Goal: Task Accomplishment & Management: Use online tool/utility

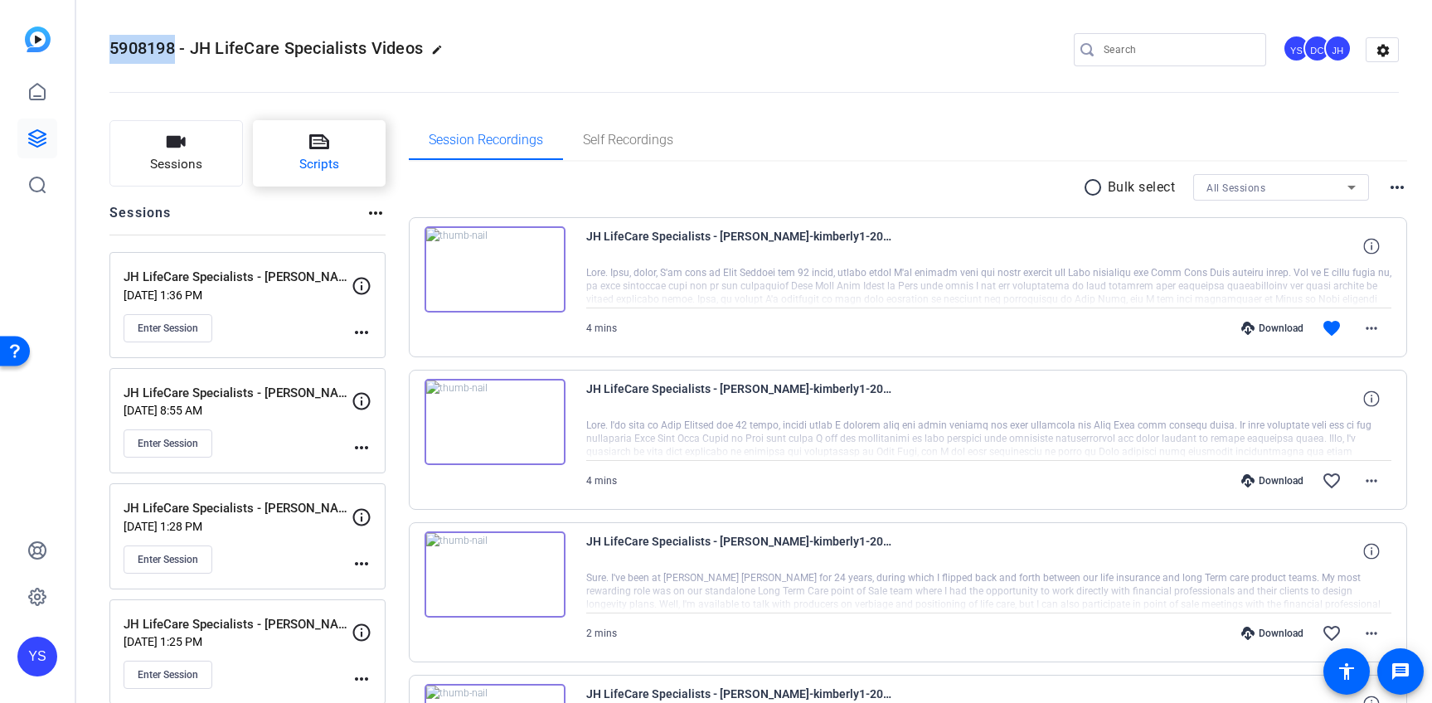
click at [315, 162] on span "Scripts" at bounding box center [319, 164] width 40 height 19
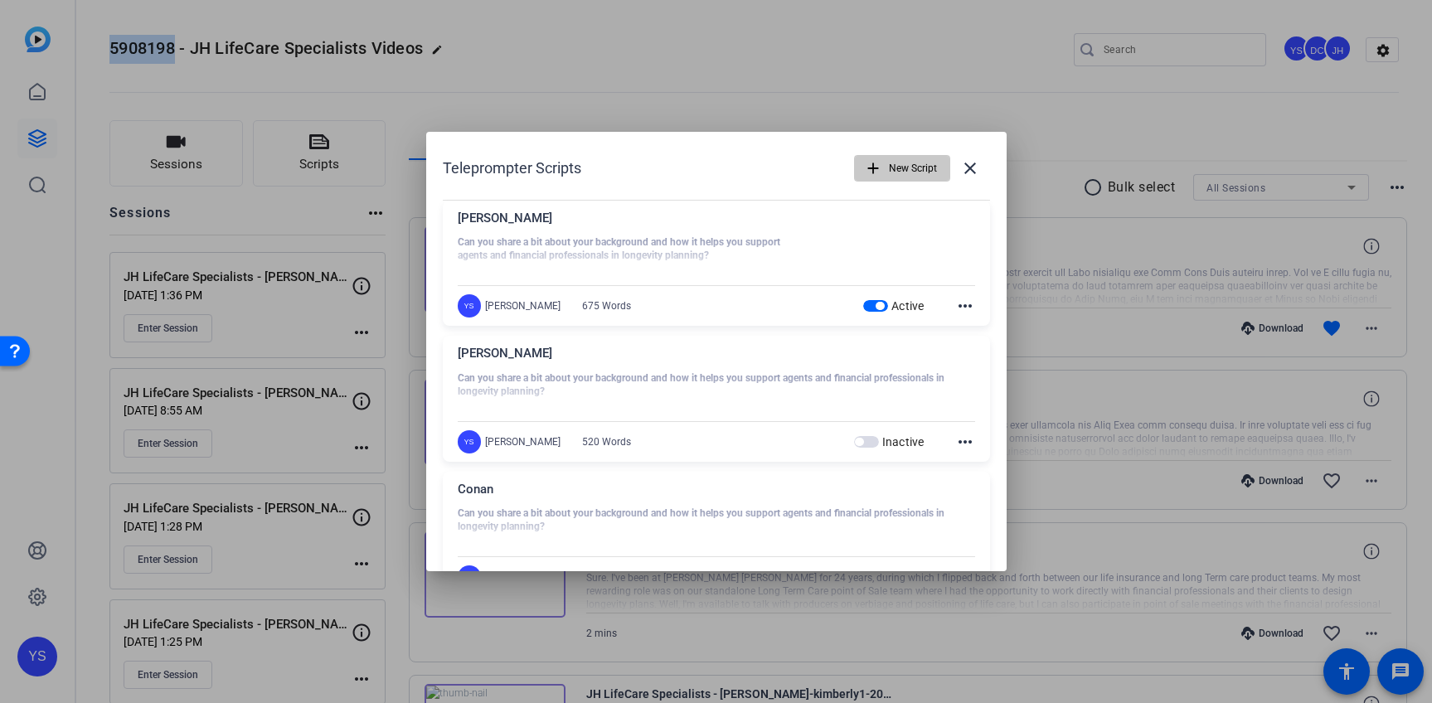
click at [892, 163] on span "New Script" at bounding box center [913, 169] width 48 height 32
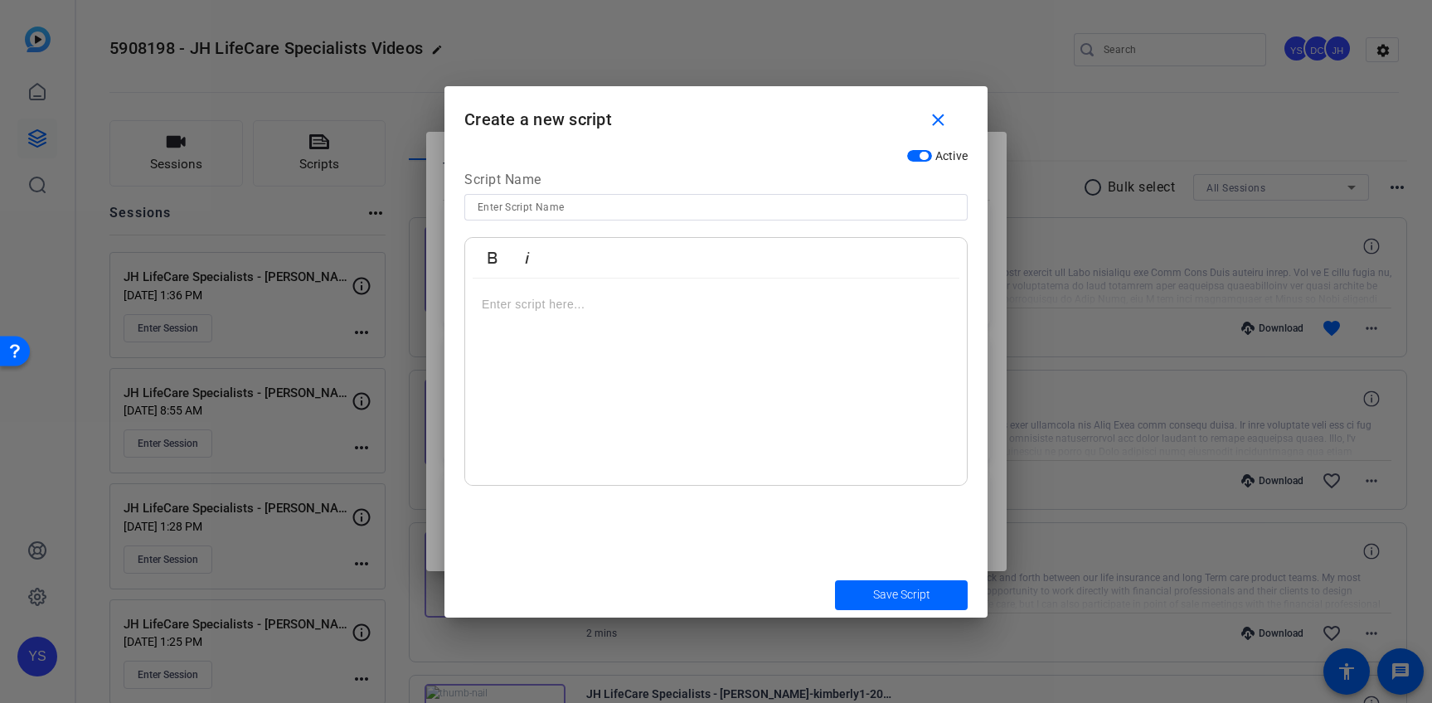
click at [610, 209] on input at bounding box center [716, 207] width 477 height 20
type input "Ryan V2"
click at [586, 313] on p at bounding box center [716, 304] width 469 height 18
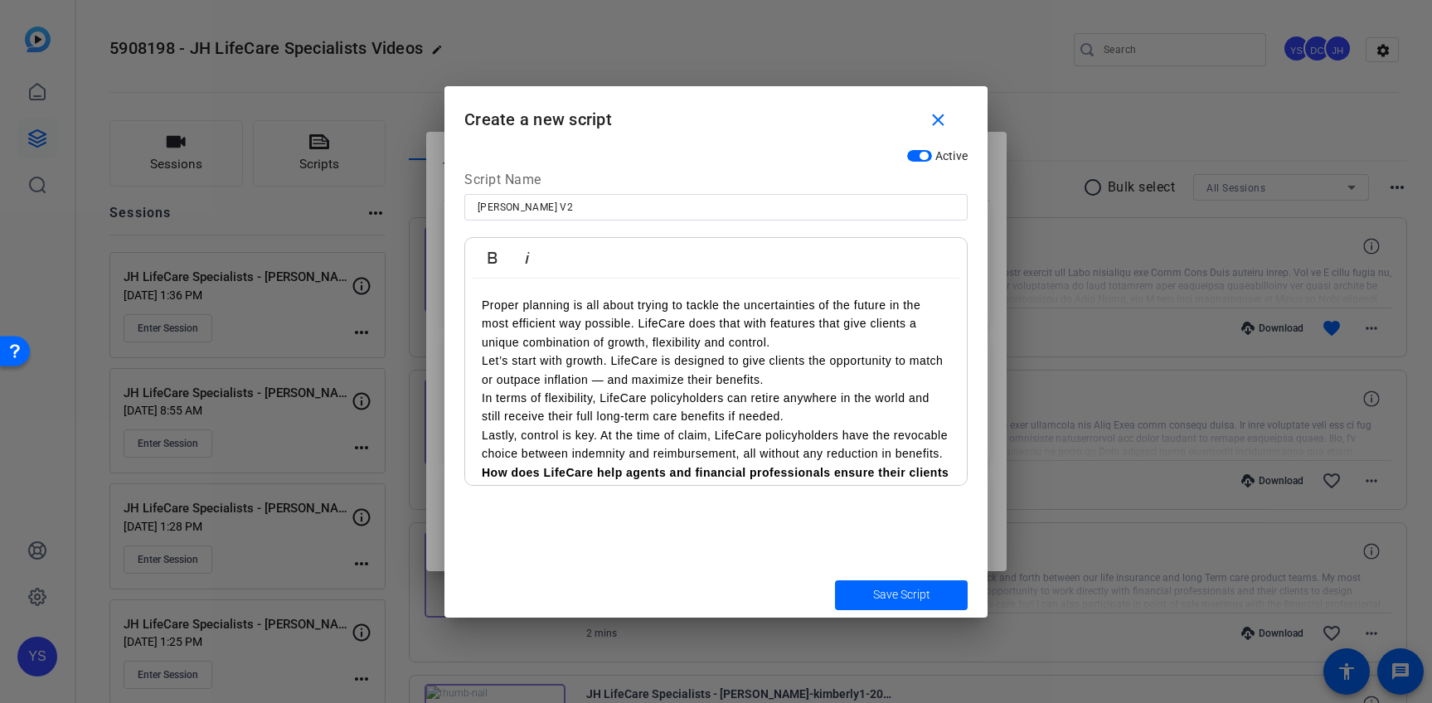
scroll to position [574, 0]
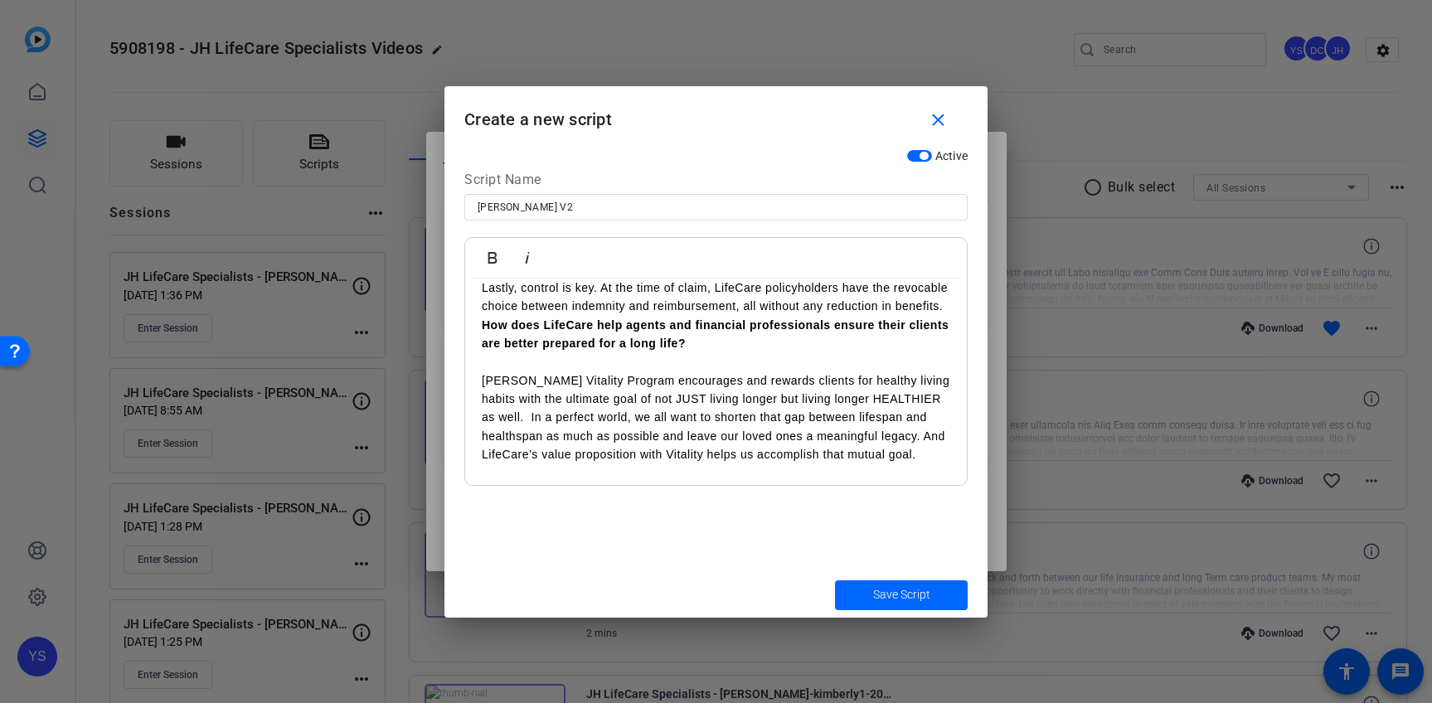
click at [482, 344] on strong "How does LifeCare help agents and financial professionals ensure their clients …" at bounding box center [715, 334] width 467 height 32
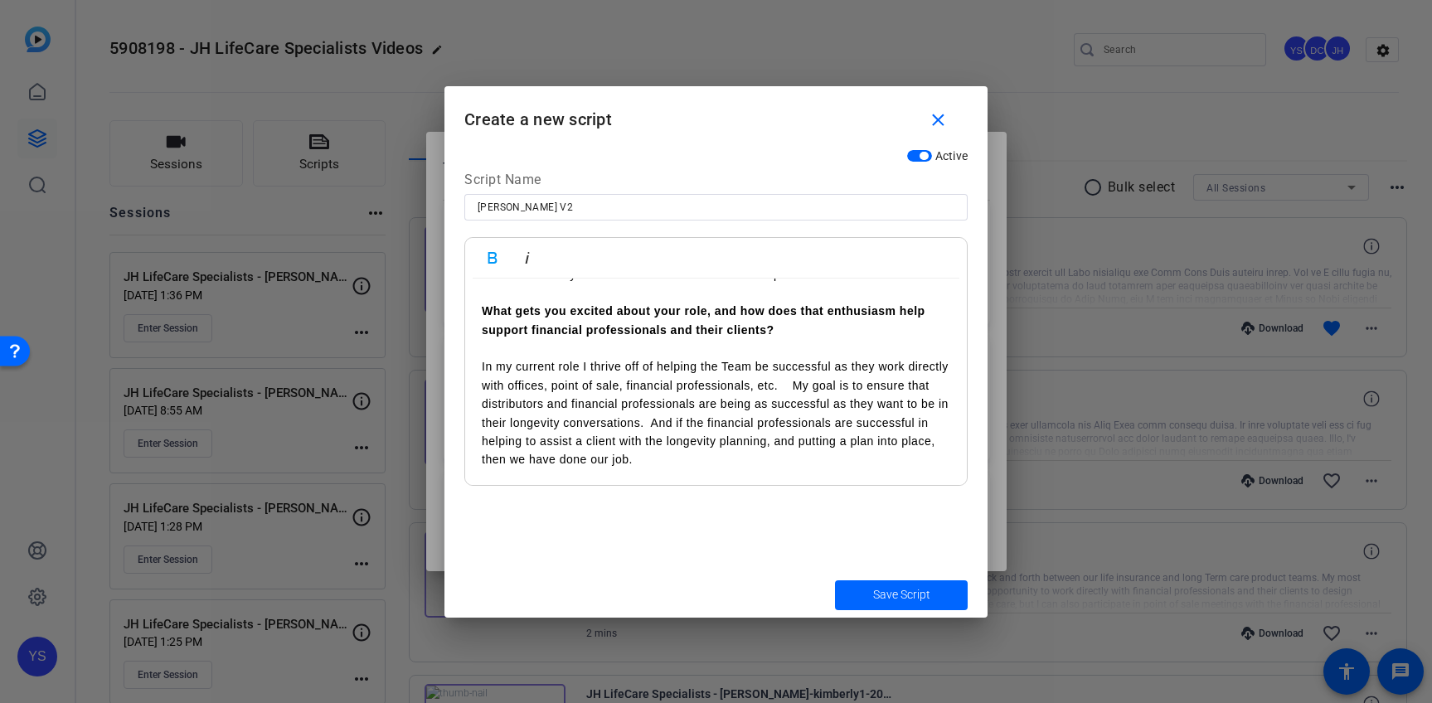
scroll to position [996, 0]
click at [901, 588] on span "Save Script" at bounding box center [901, 594] width 57 height 17
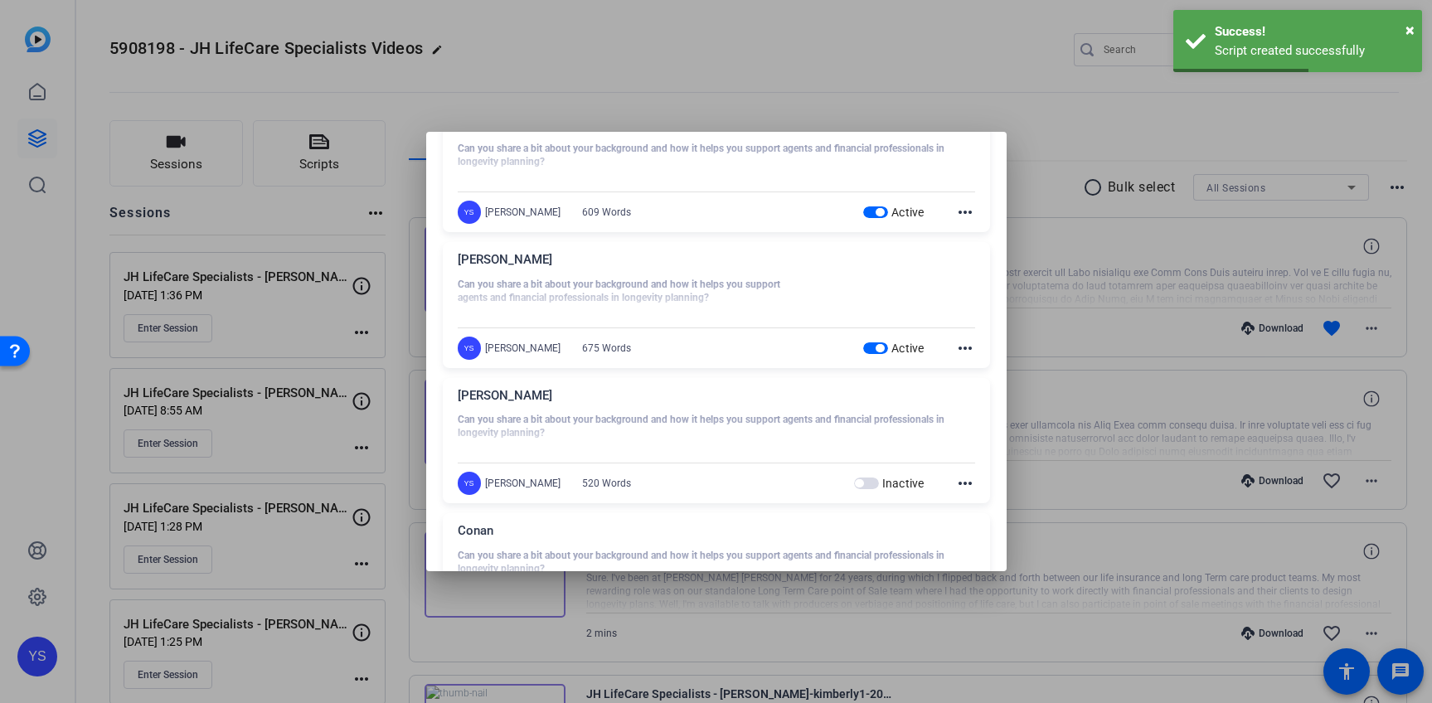
scroll to position [9, 0]
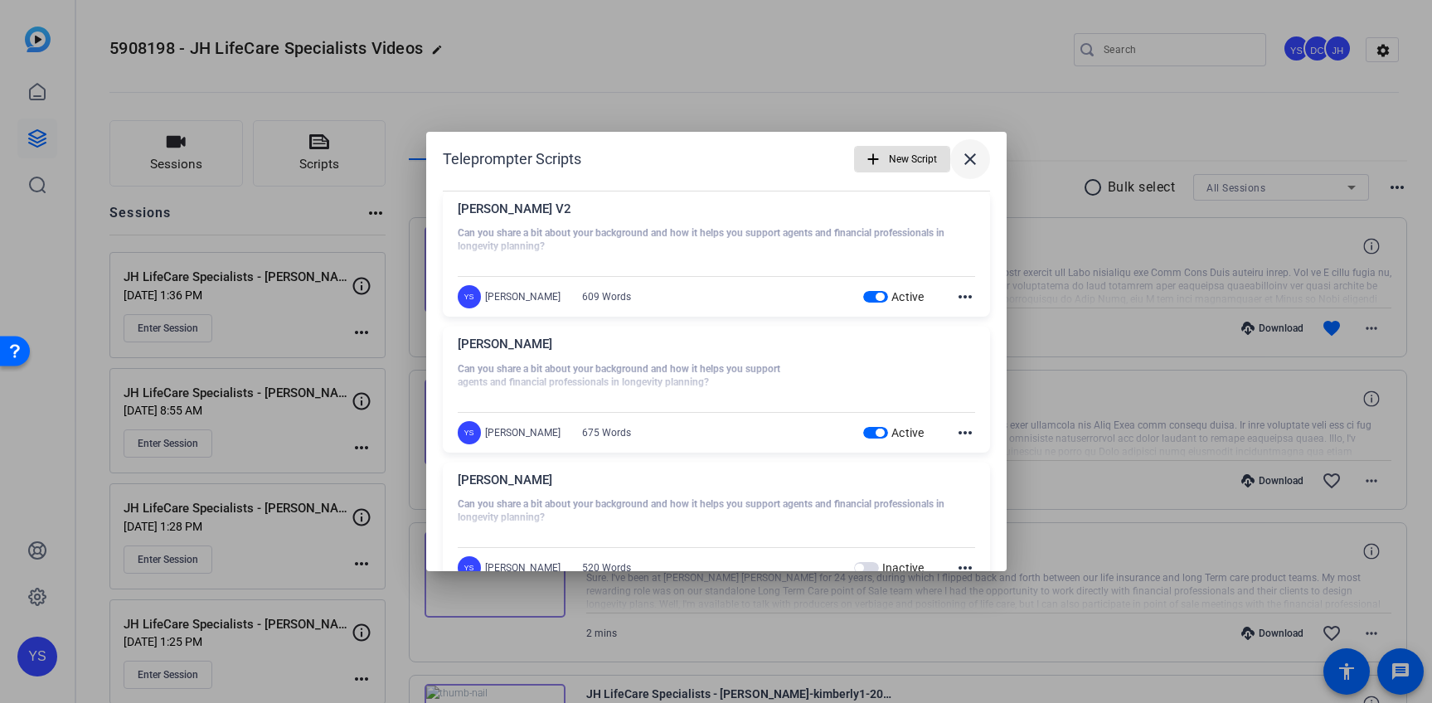
click at [964, 161] on mat-icon "close" at bounding box center [970, 159] width 20 height 20
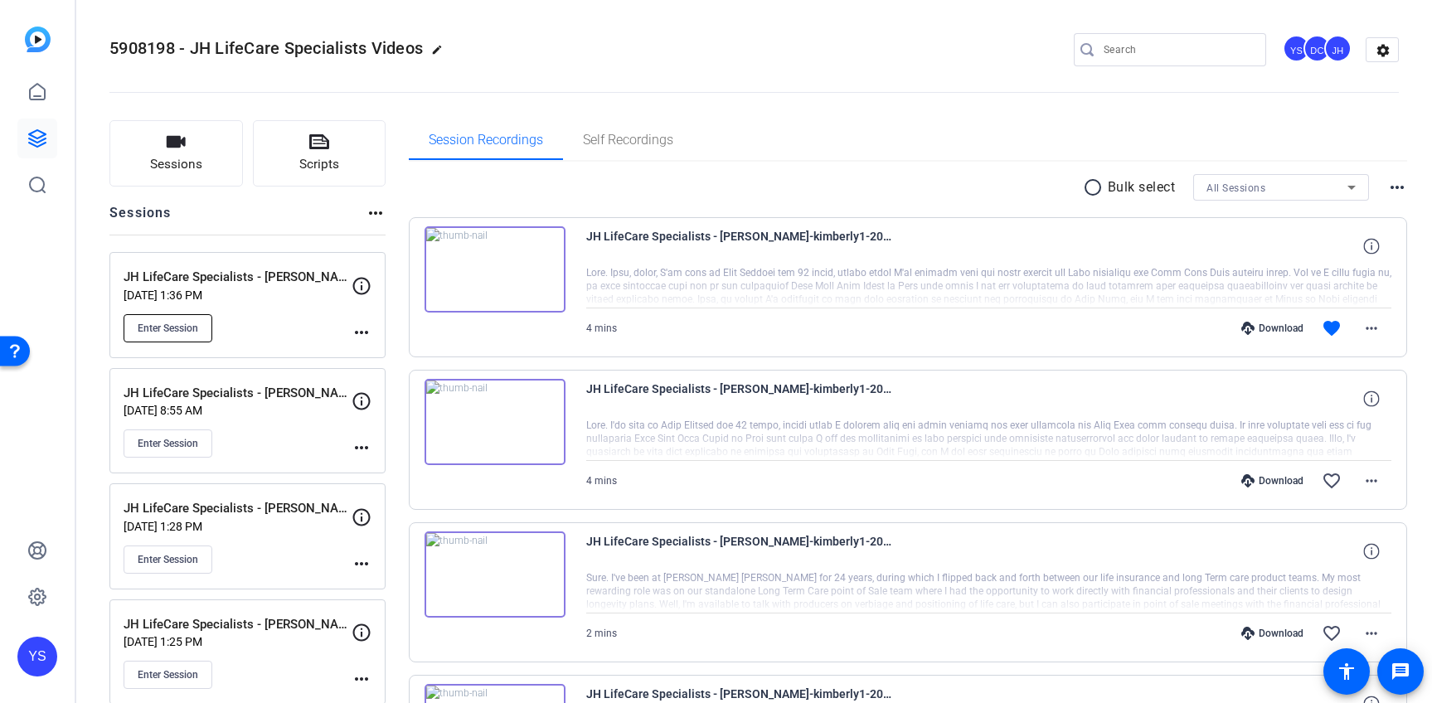
click at [169, 330] on span "Enter Session" at bounding box center [168, 328] width 61 height 13
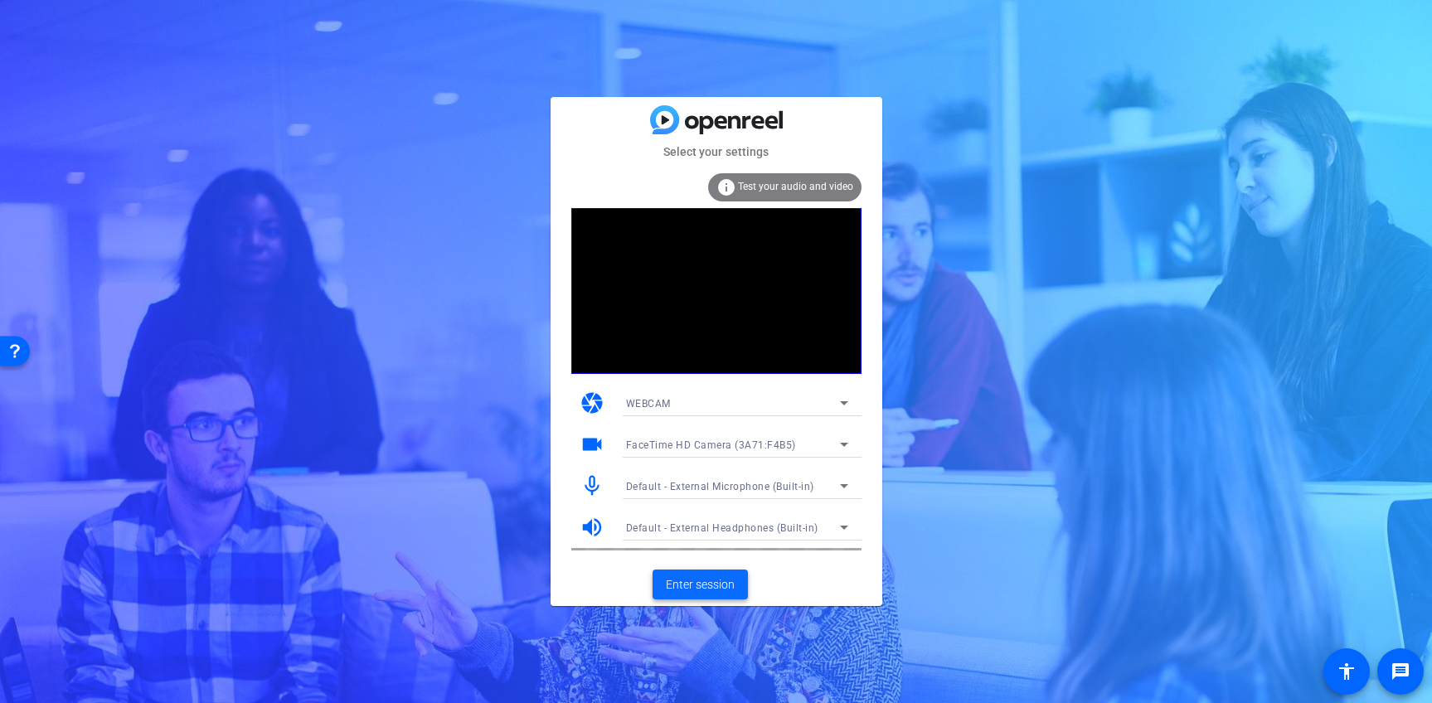
click at [698, 581] on span "Enter session" at bounding box center [700, 584] width 69 height 17
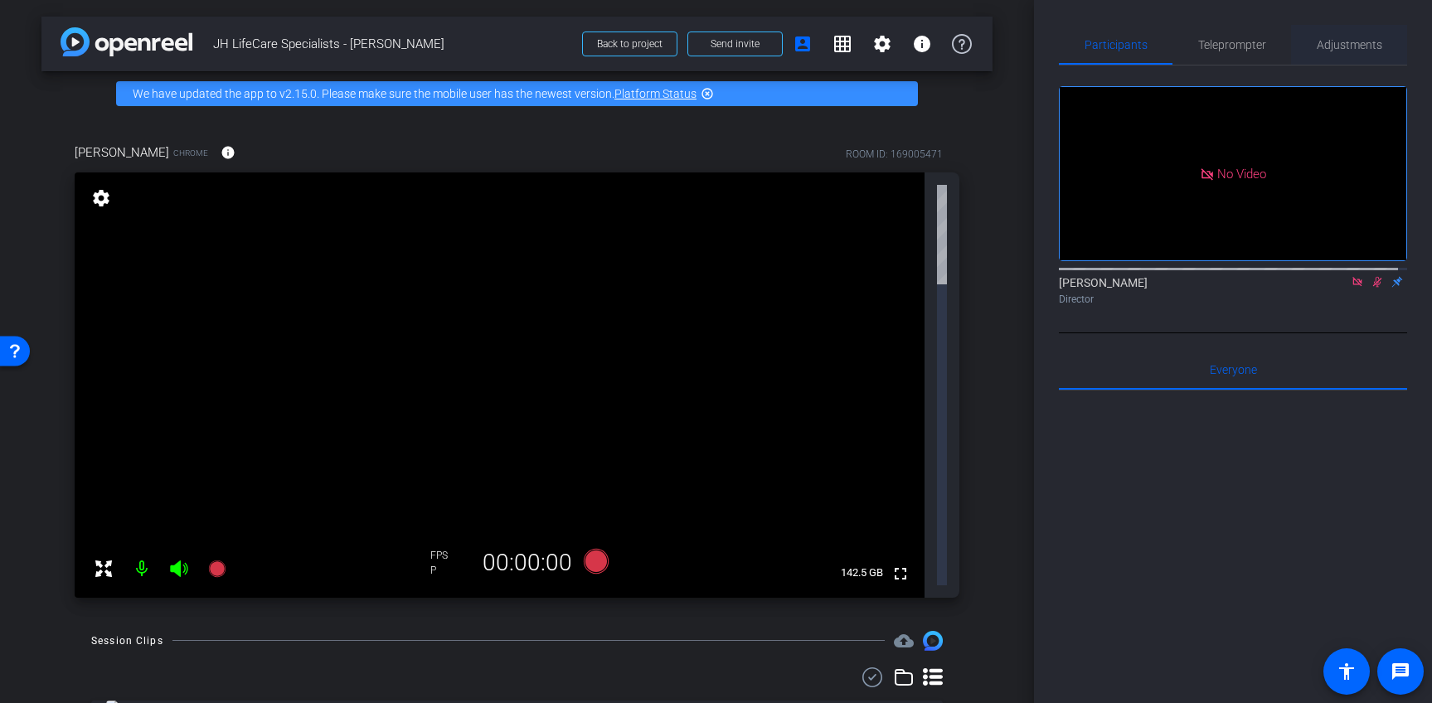
click at [1349, 45] on span "Adjustments" at bounding box center [1350, 45] width 66 height 12
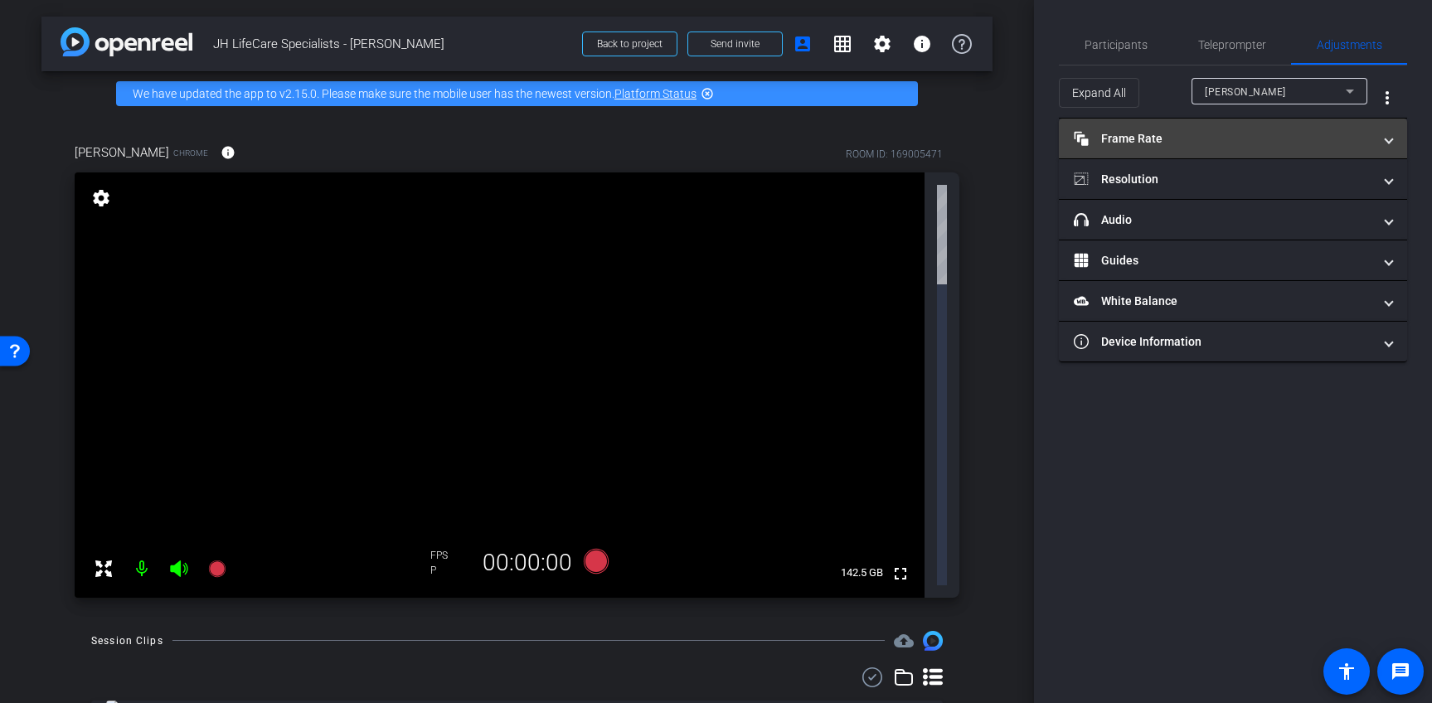
click at [1163, 141] on mat-panel-title "Frame Rate Frame Rate" at bounding box center [1223, 138] width 299 height 17
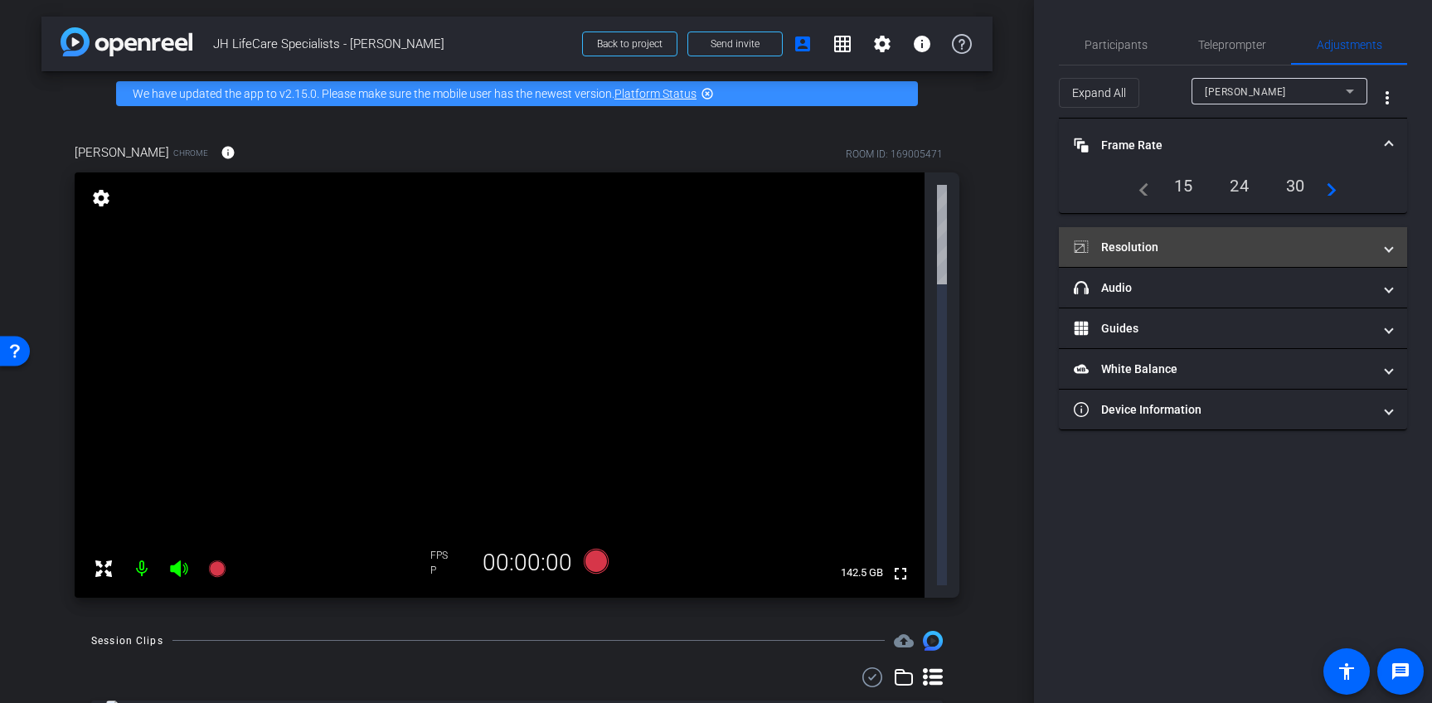
click at [1178, 250] on mat-panel-title "Resolution" at bounding box center [1223, 247] width 299 height 17
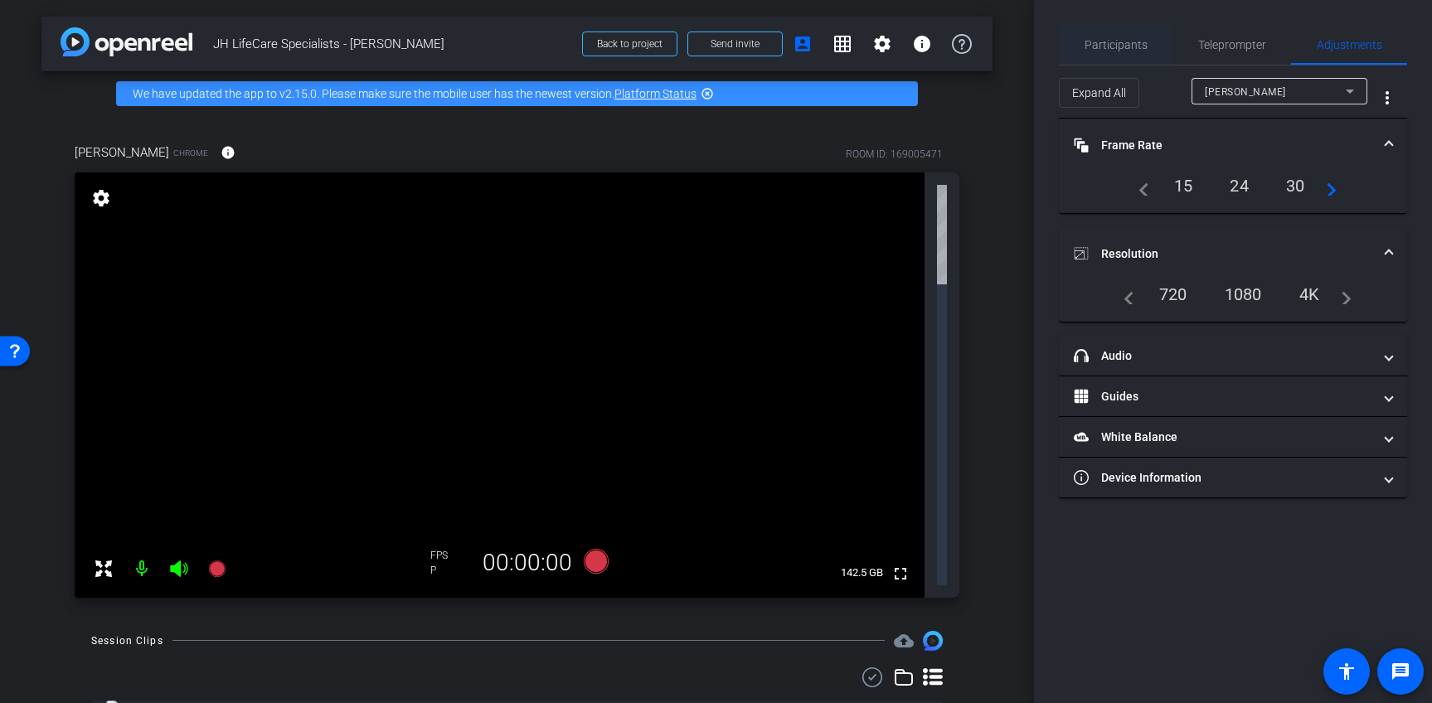
click at [1126, 43] on span "Participants" at bounding box center [1116, 45] width 63 height 12
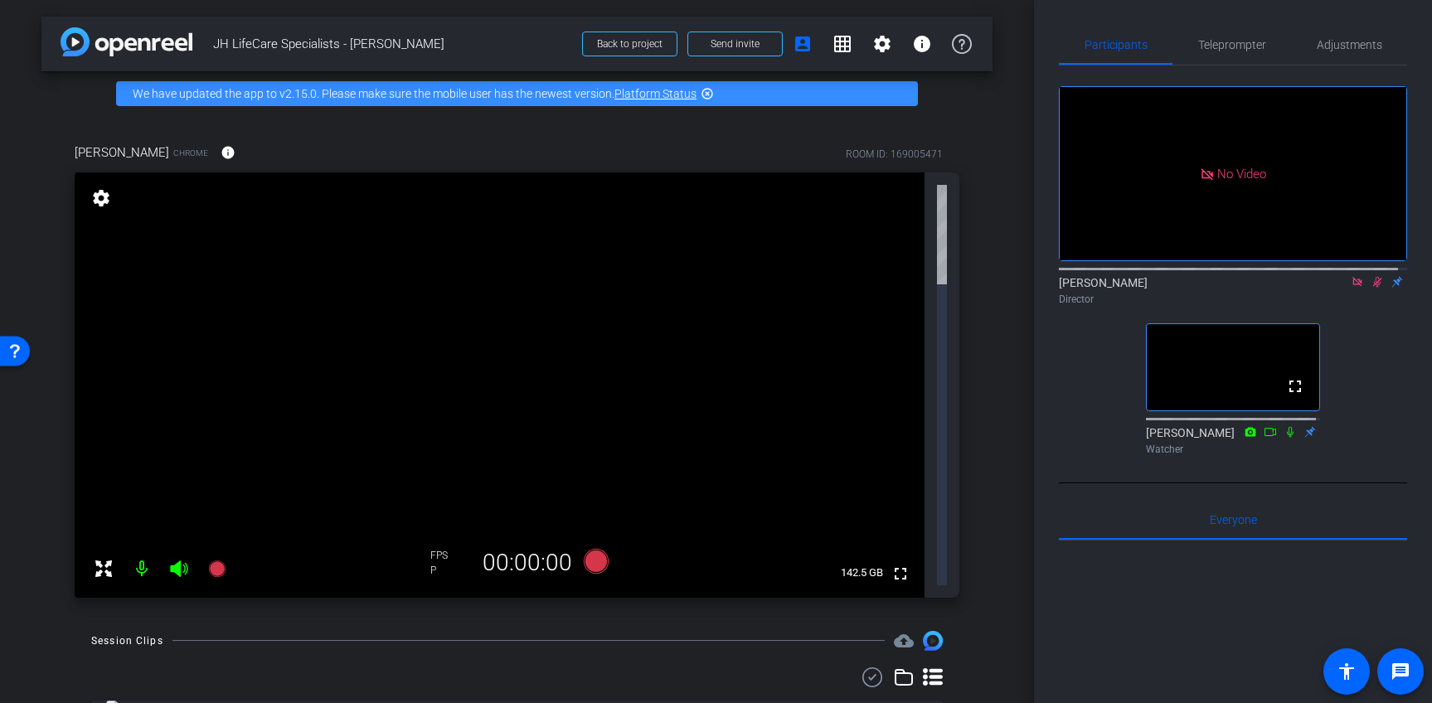
click at [1371, 276] on icon at bounding box center [1377, 282] width 13 height 12
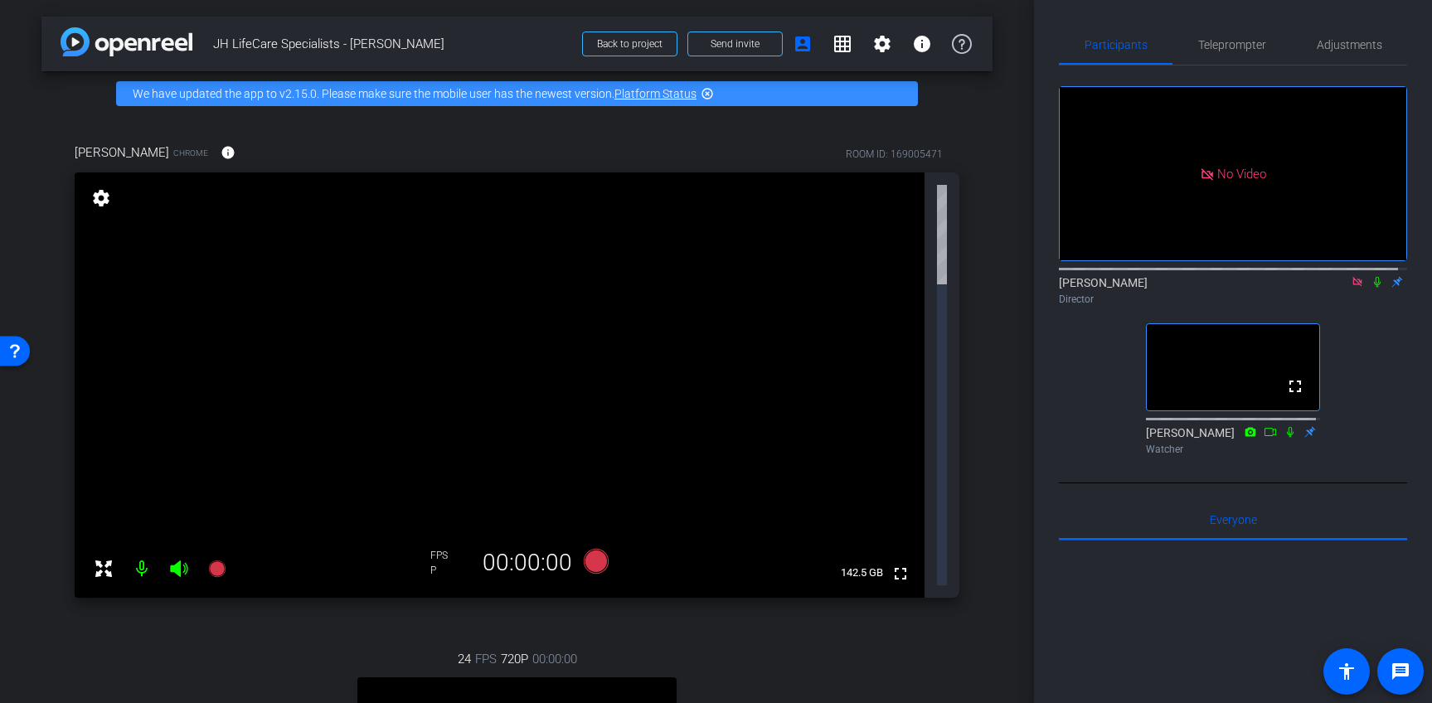
click at [1353, 277] on icon at bounding box center [1357, 281] width 9 height 9
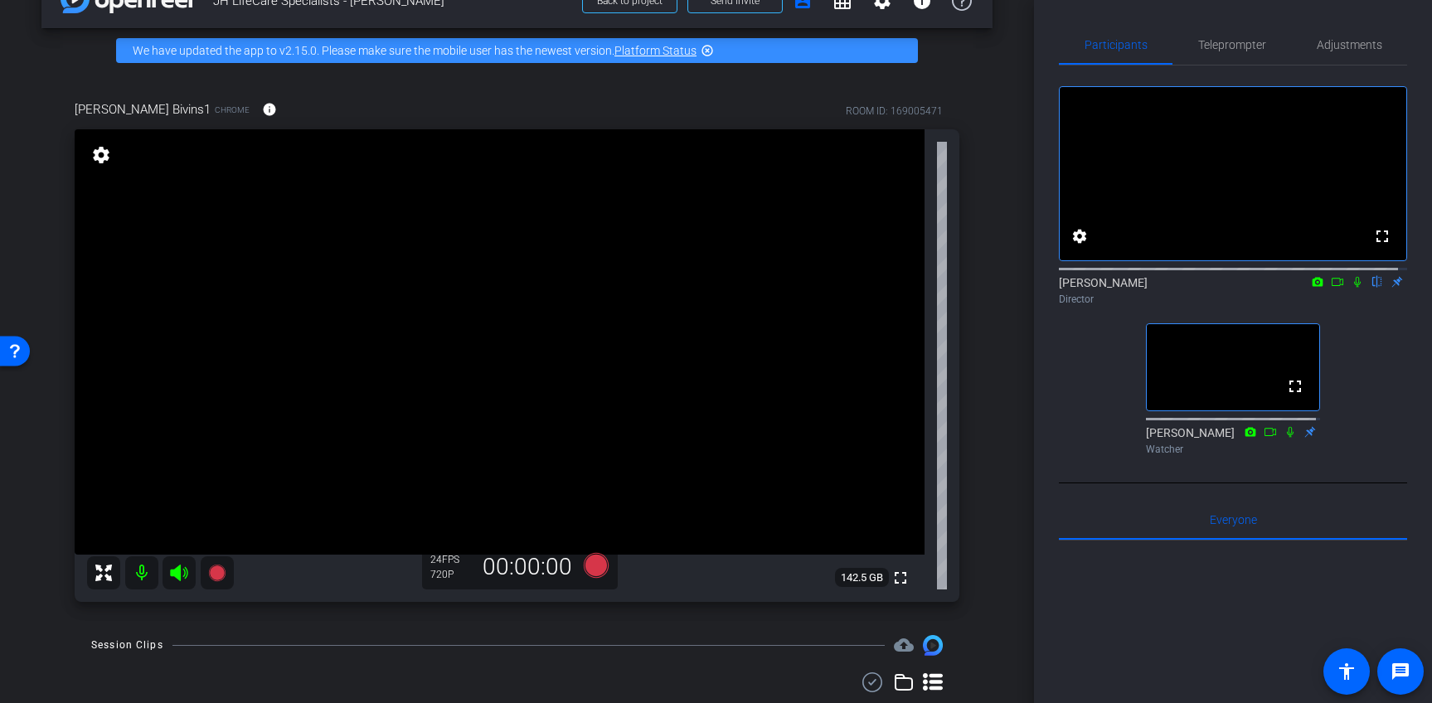
scroll to position [54, 0]
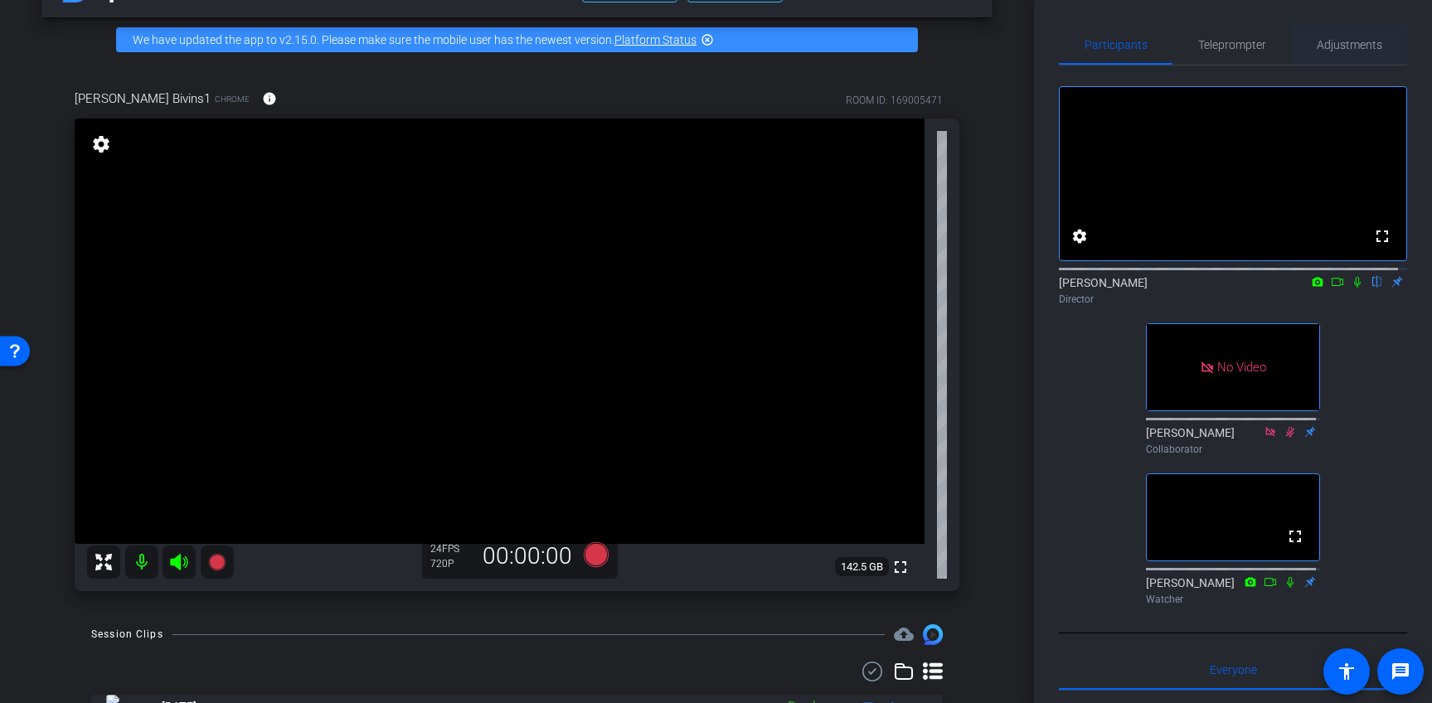
click at [1335, 47] on span "Adjustments" at bounding box center [1350, 45] width 66 height 12
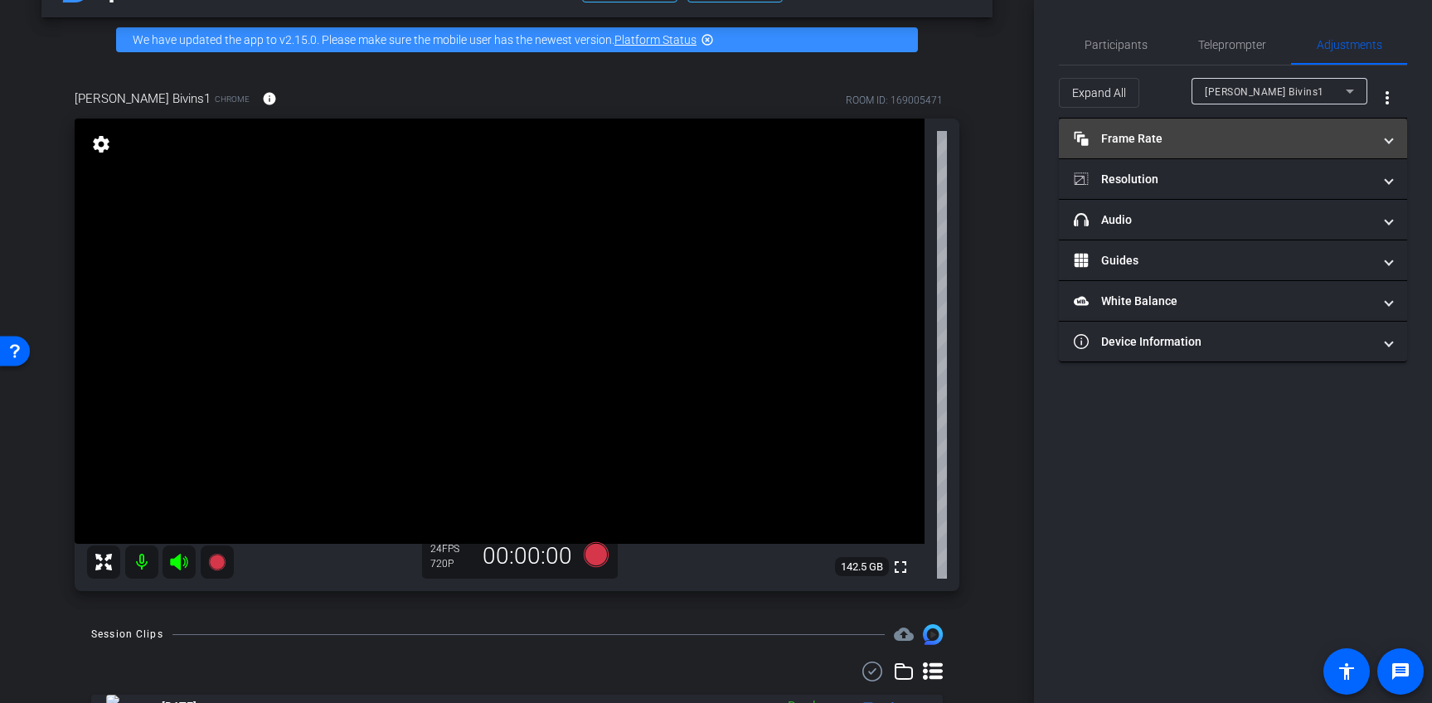
click at [1147, 137] on mat-panel-title "Frame Rate Frame Rate" at bounding box center [1223, 138] width 299 height 17
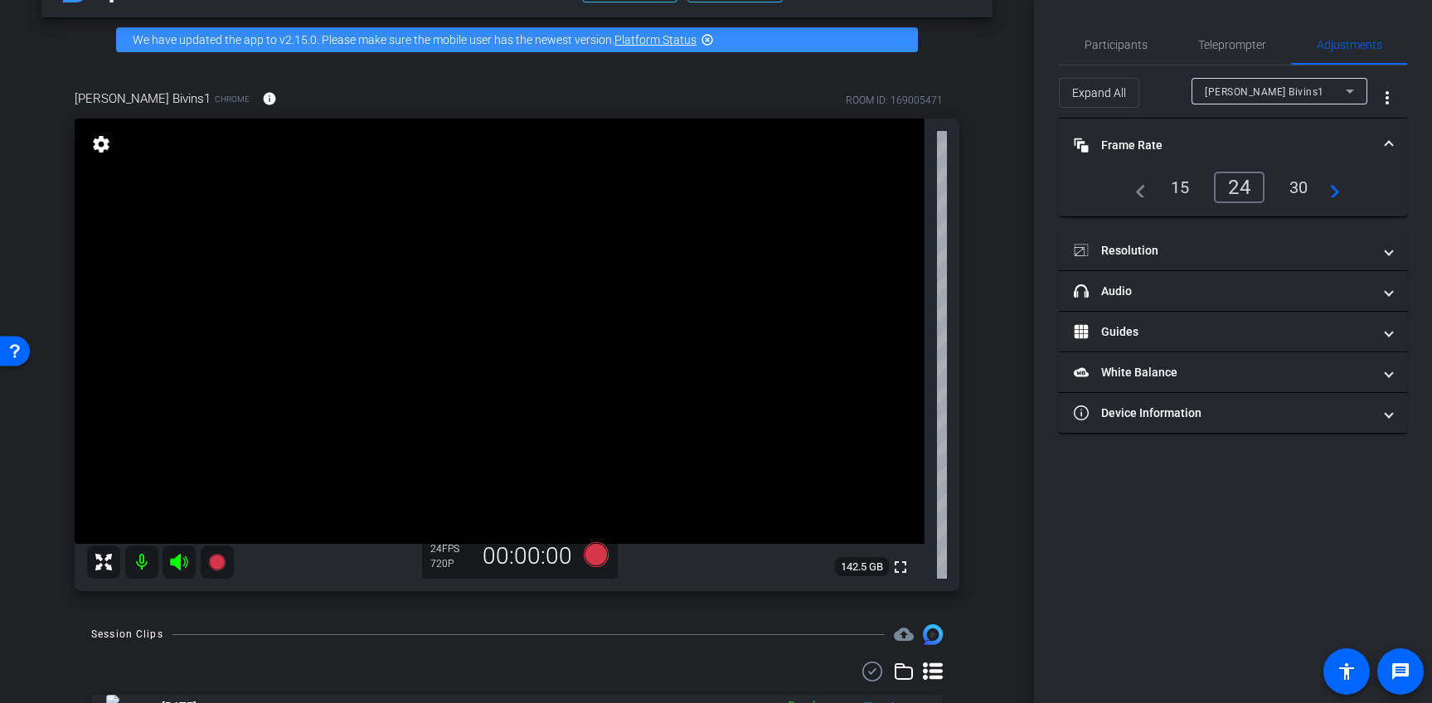
click at [1313, 189] on div "30" at bounding box center [1299, 187] width 44 height 28
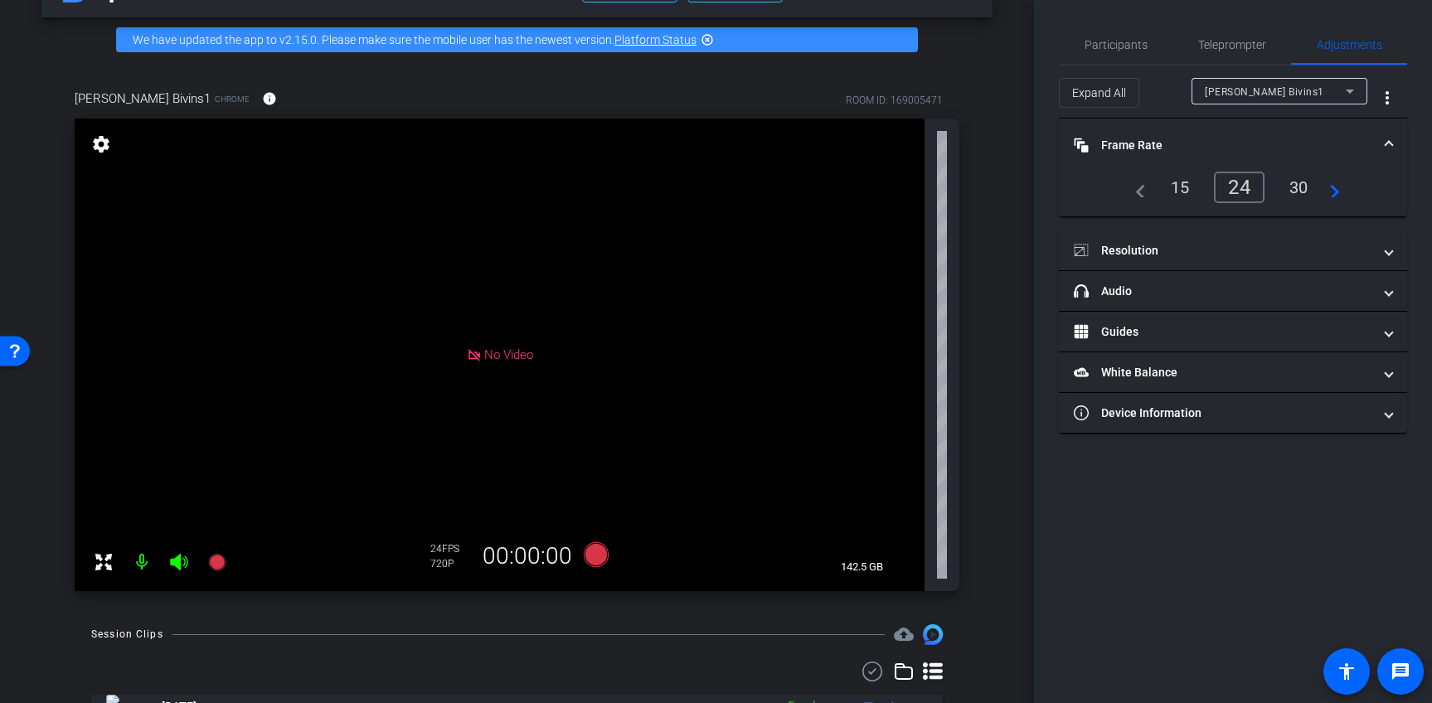
scroll to position [0, 0]
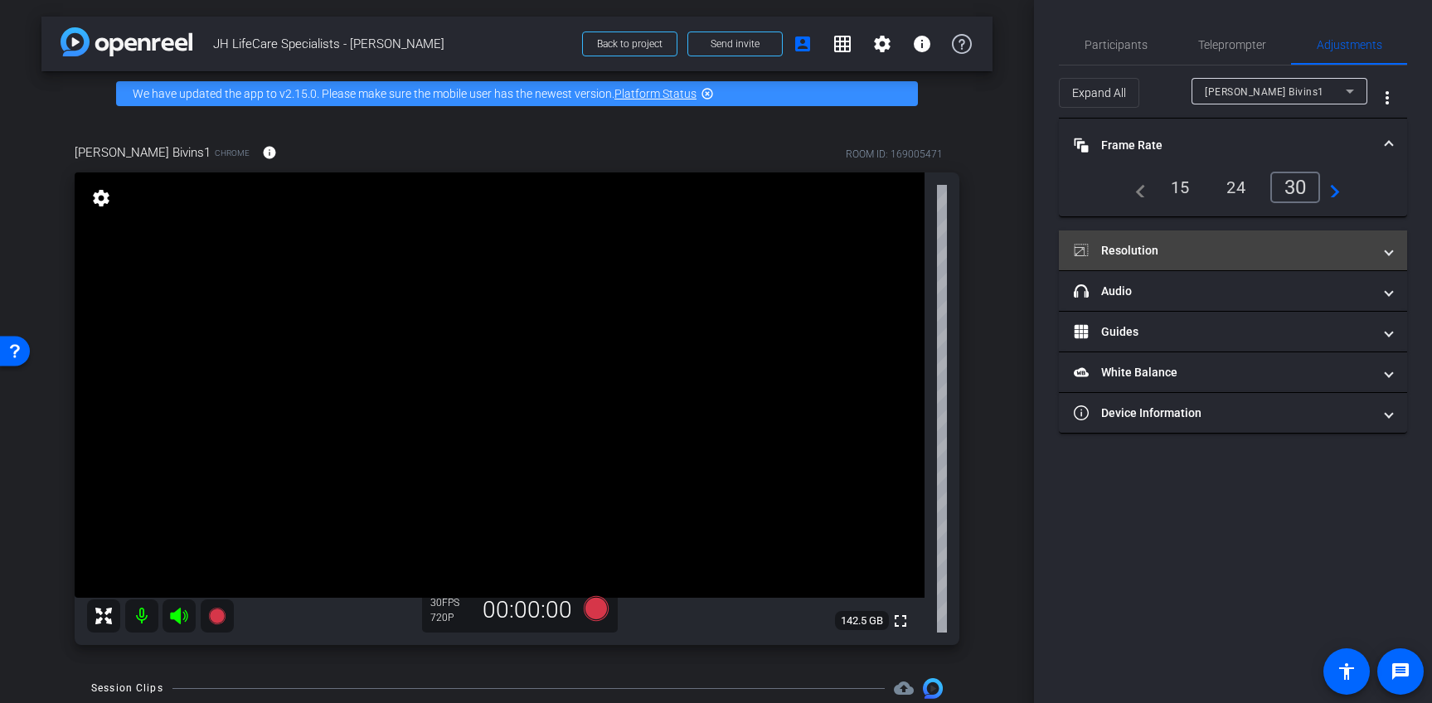
click at [1178, 246] on mat-panel-title "Resolution" at bounding box center [1223, 250] width 299 height 17
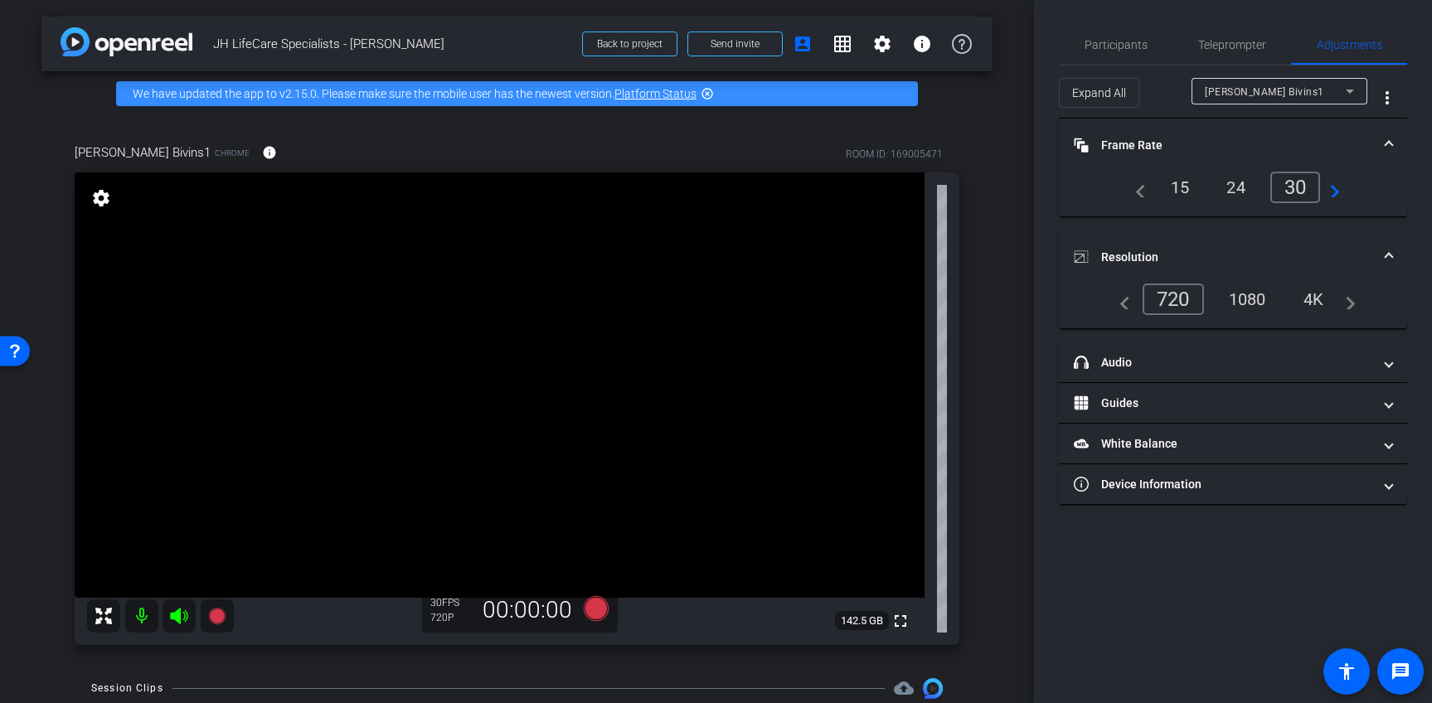
click at [1261, 296] on div "1080" at bounding box center [1248, 299] width 62 height 28
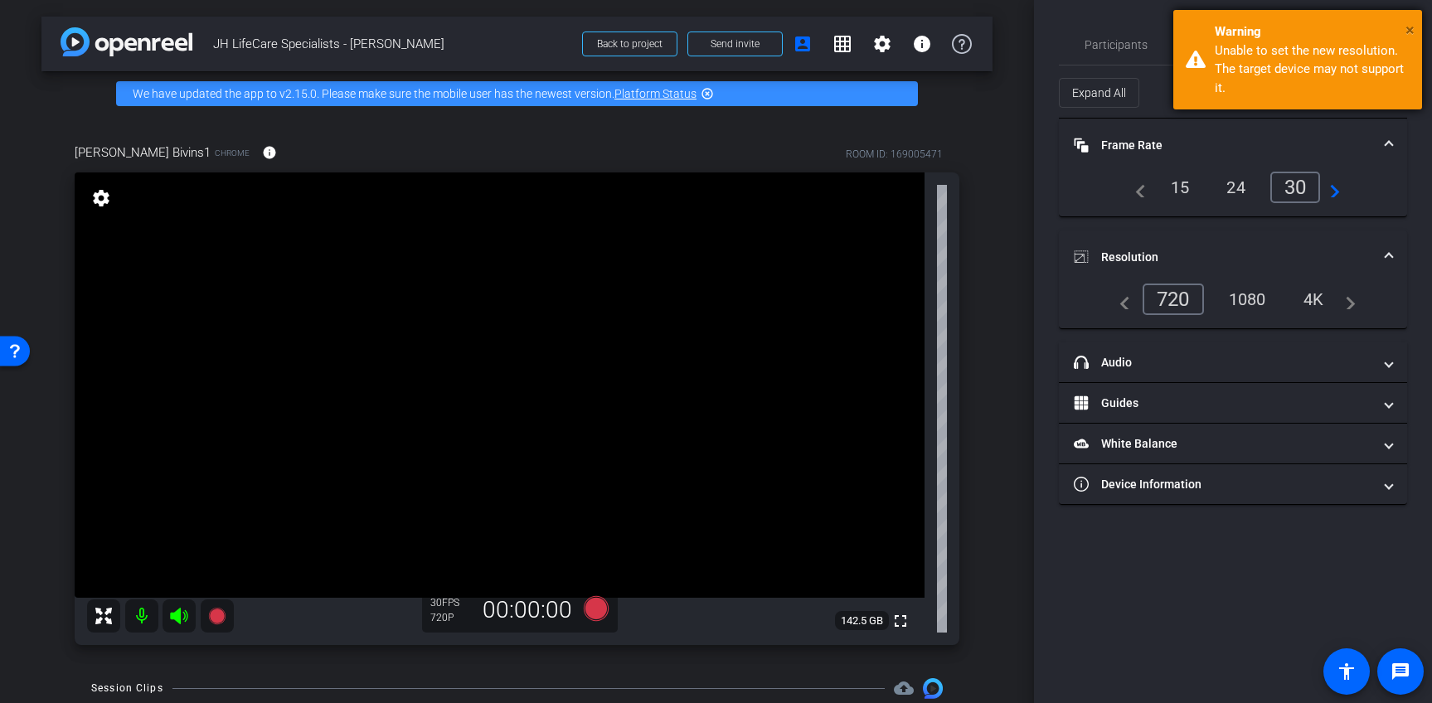
click at [1412, 32] on span "×" at bounding box center [1410, 30] width 9 height 20
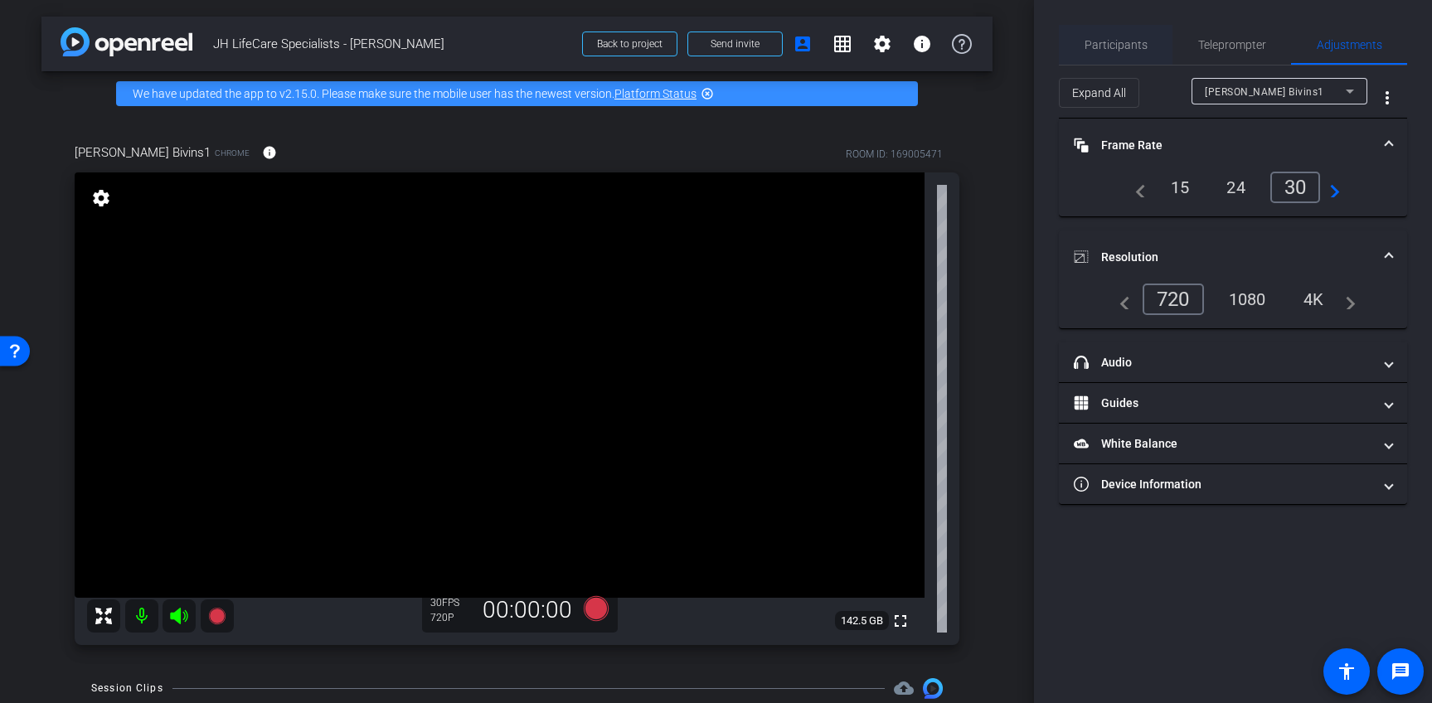
click at [1124, 45] on span "Participants" at bounding box center [1116, 45] width 63 height 12
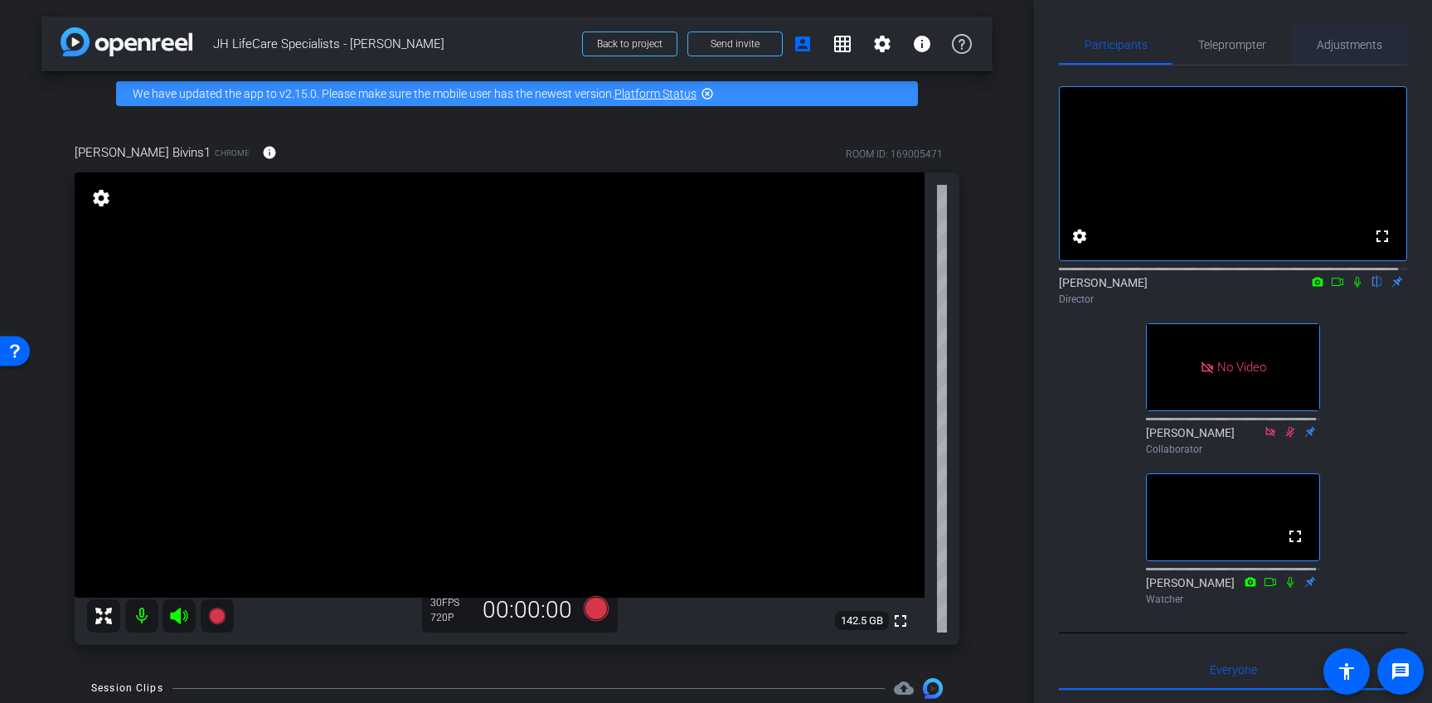
click at [1338, 50] on span "Adjustments" at bounding box center [1350, 45] width 66 height 12
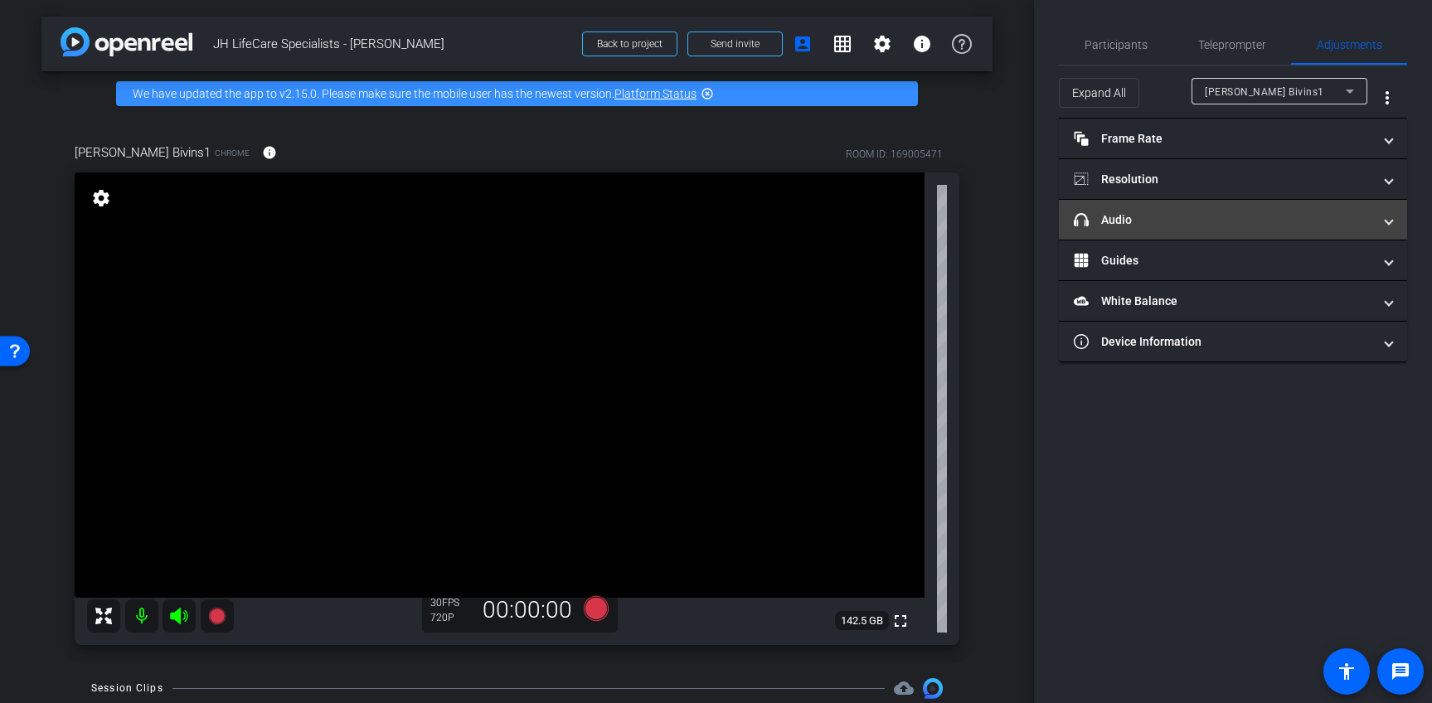
click at [1154, 226] on mat-panel-title "headphone icon Audio" at bounding box center [1223, 219] width 299 height 17
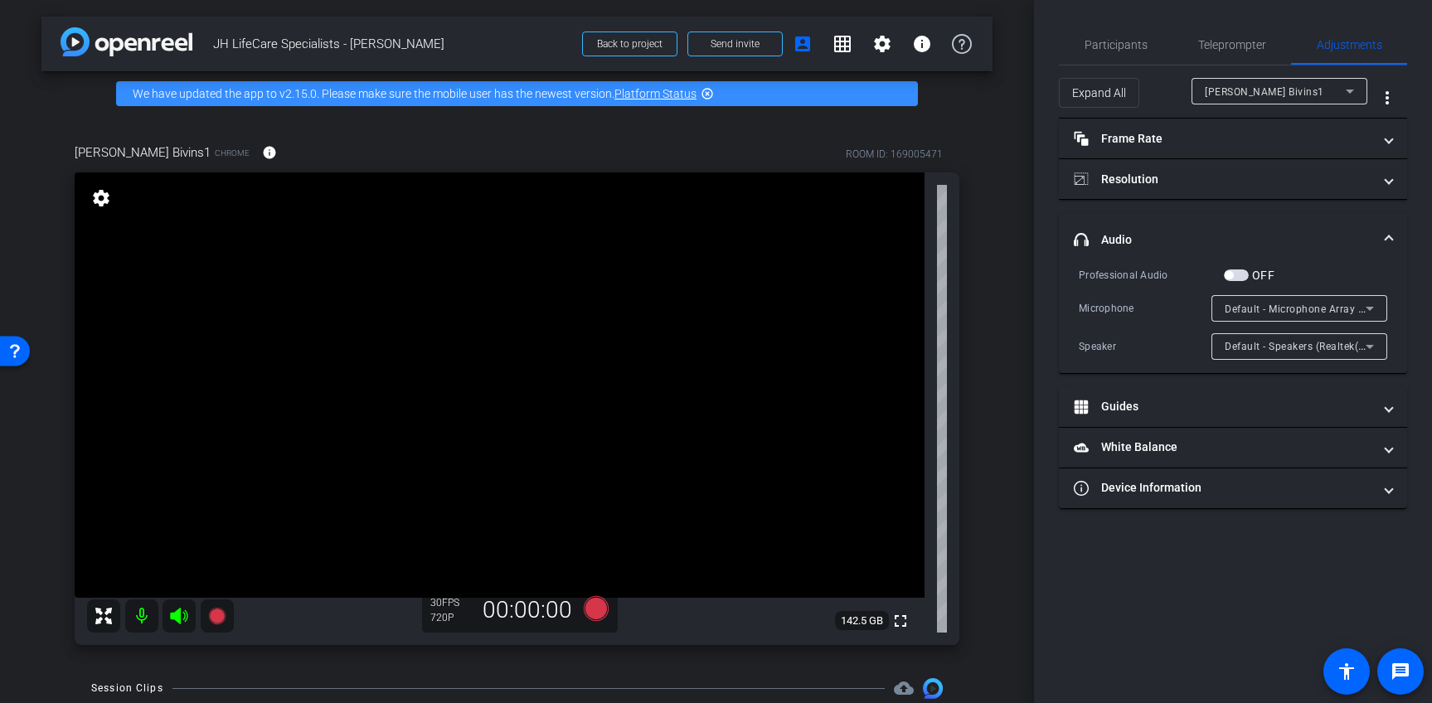
click at [1322, 309] on span "Default - Microphone Array (Realtek(R) Audio)" at bounding box center [1335, 308] width 221 height 13
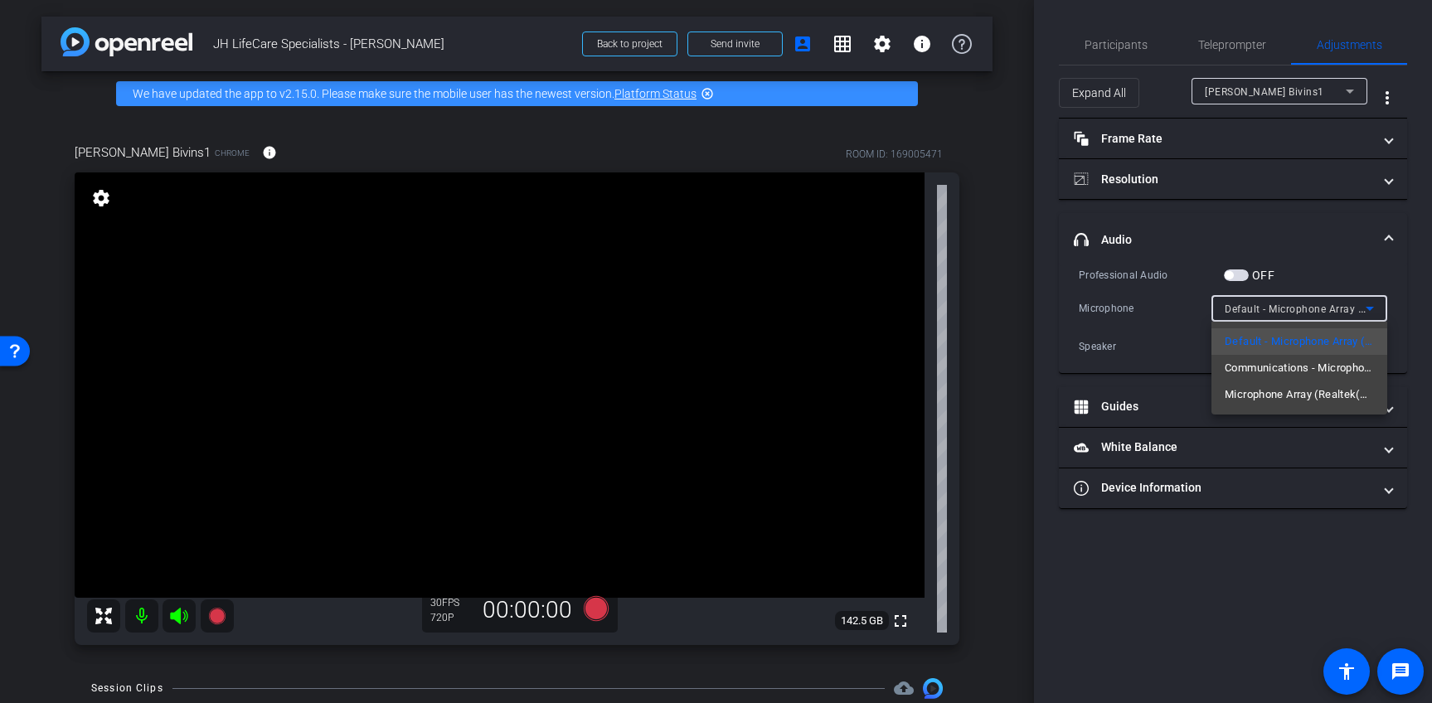
click at [1230, 216] on div at bounding box center [716, 351] width 1432 height 703
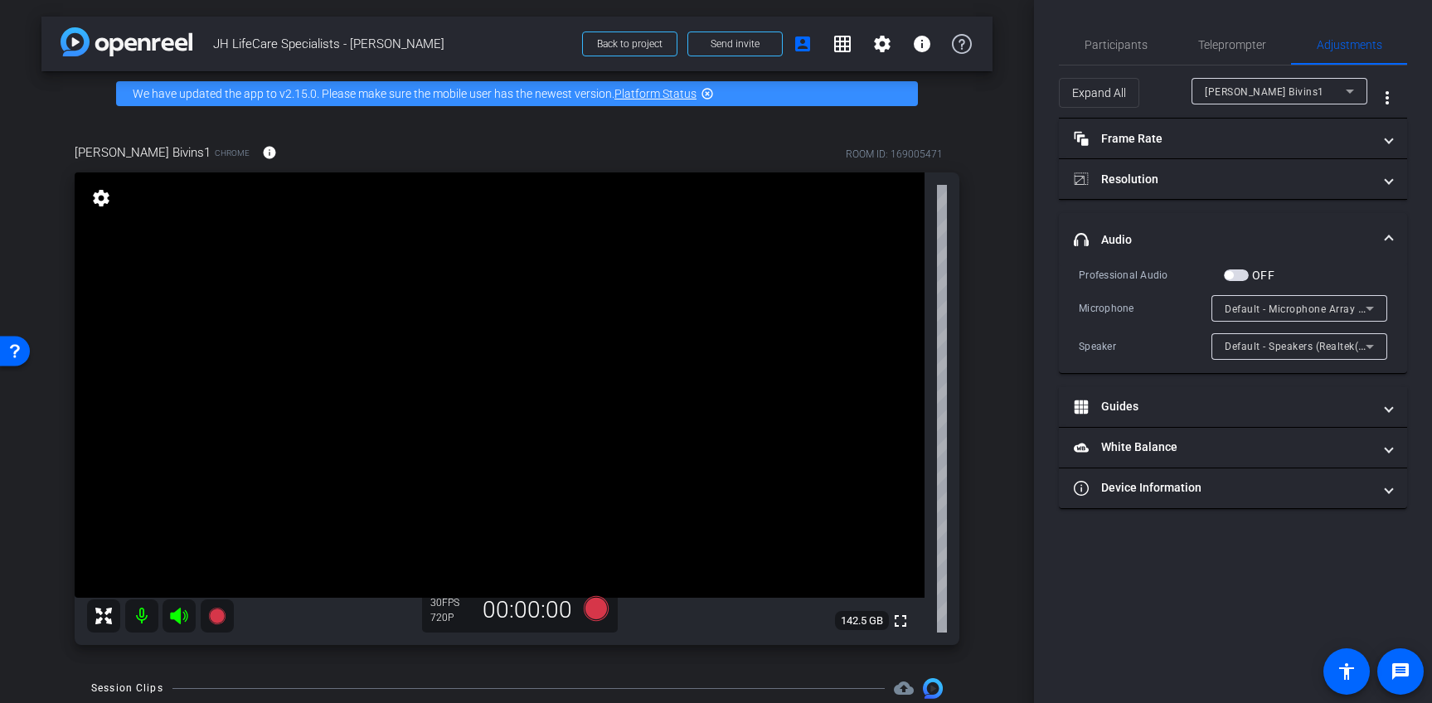
click at [1324, 350] on span "Default - Speakers (Realtek(R) Audio)" at bounding box center [1314, 345] width 179 height 13
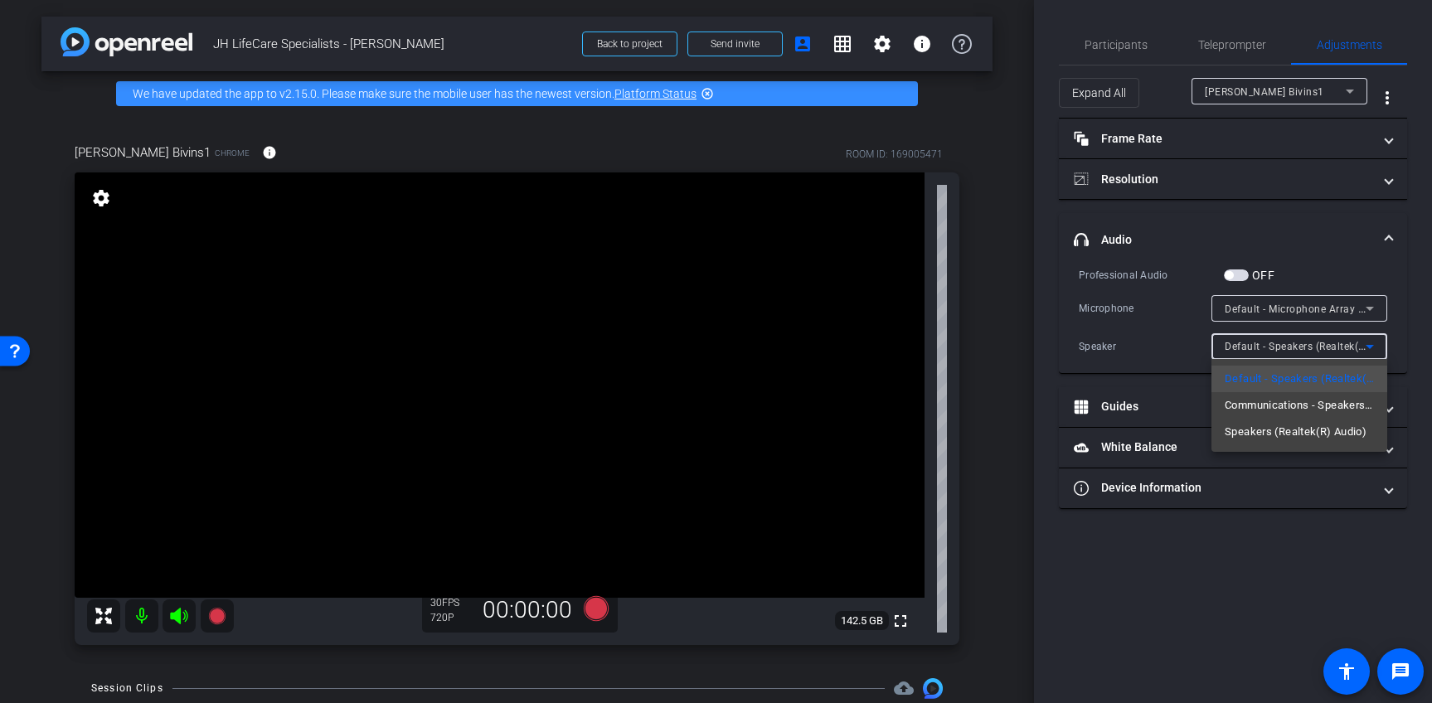
click at [1402, 347] on div at bounding box center [716, 351] width 1432 height 703
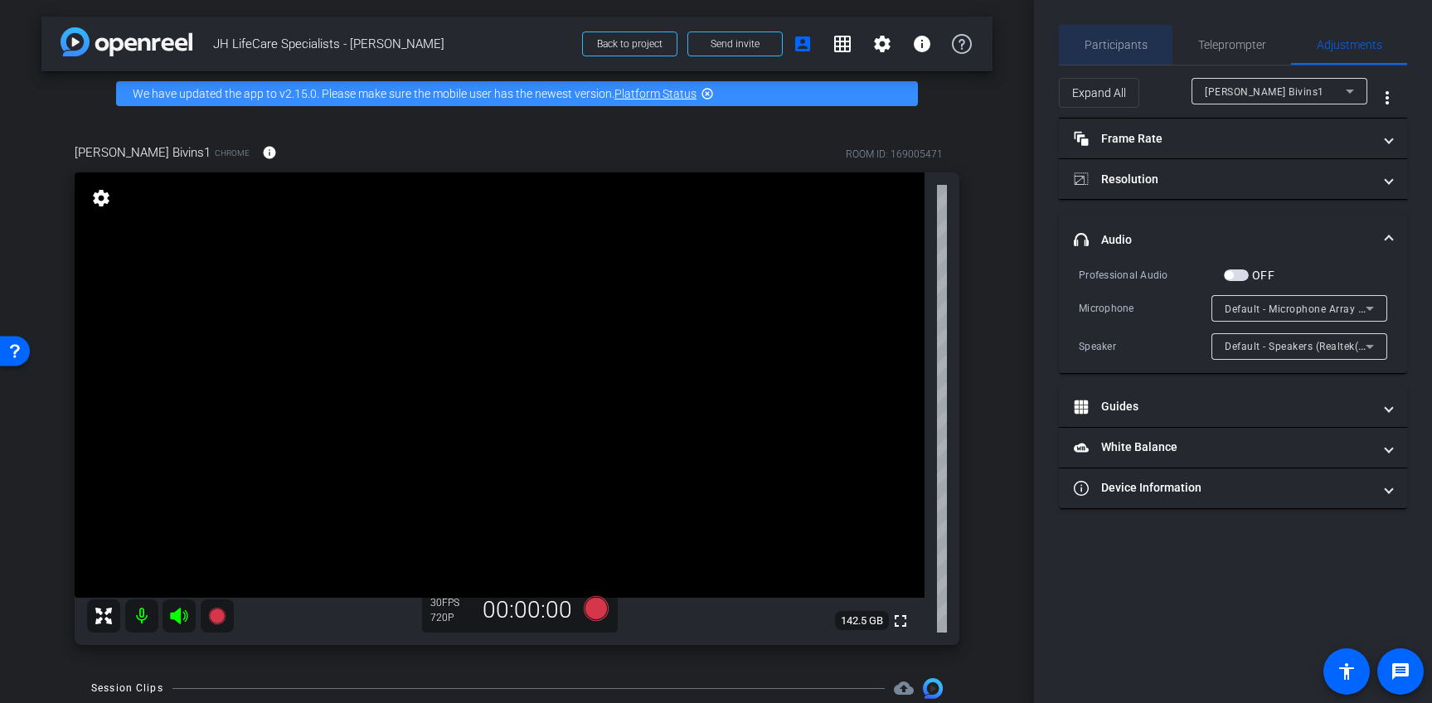
click at [1115, 48] on span "Participants" at bounding box center [1116, 45] width 63 height 12
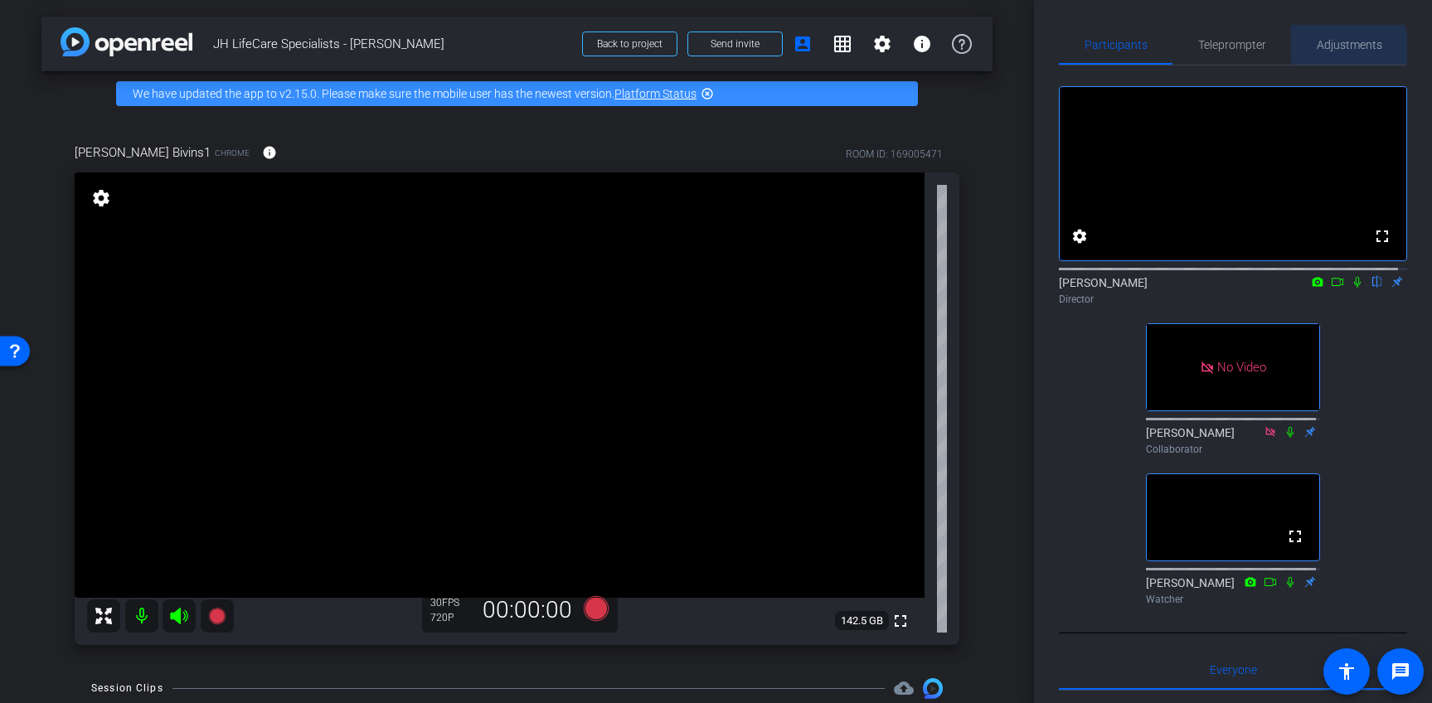
click at [1332, 48] on span "Adjustments" at bounding box center [1350, 45] width 66 height 12
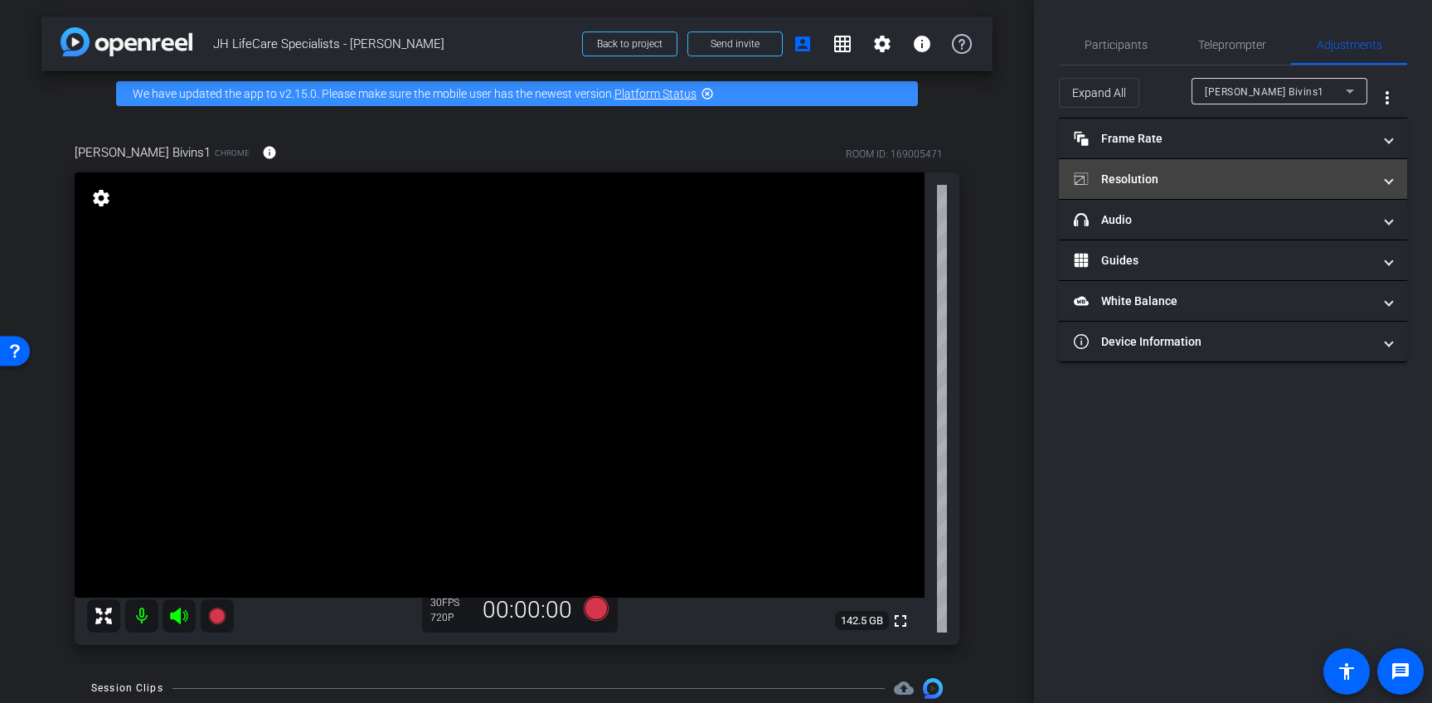
click at [1174, 178] on mat-panel-title "Resolution" at bounding box center [1223, 179] width 299 height 17
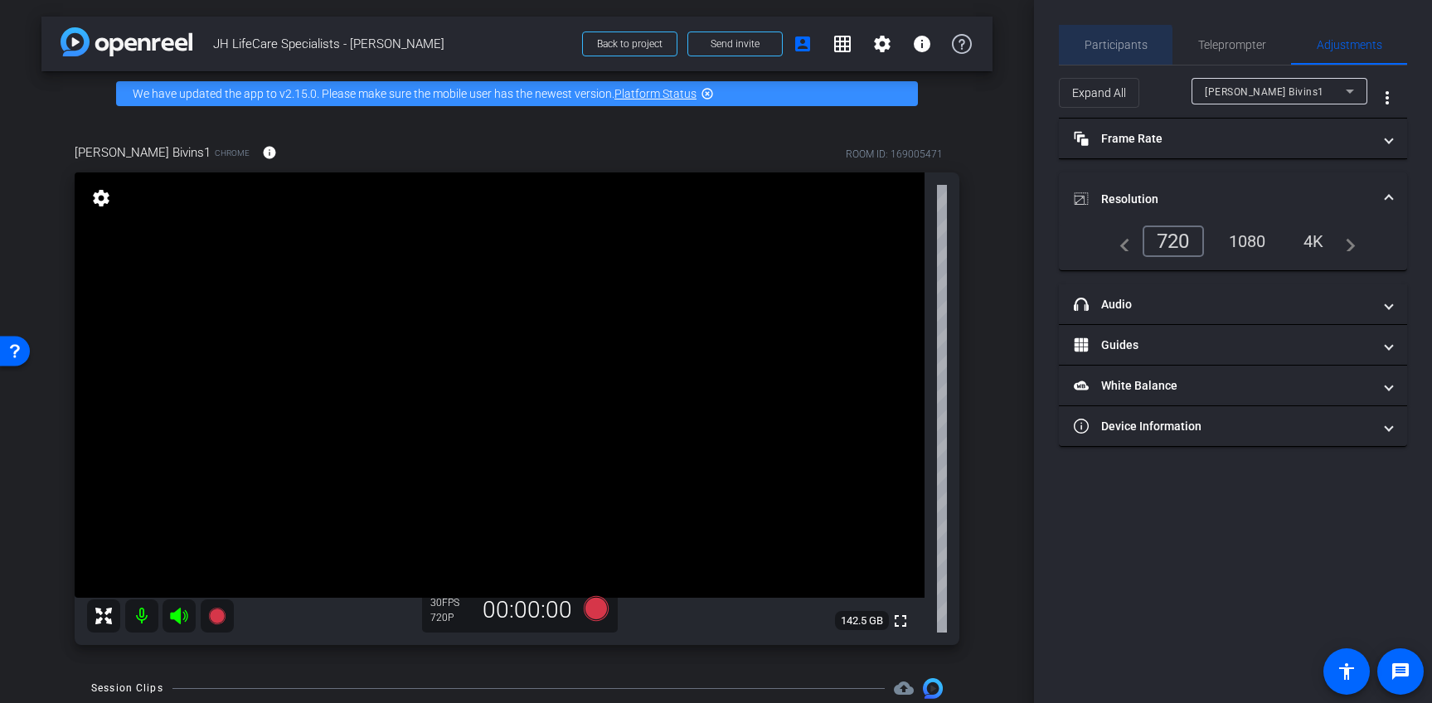
click at [1115, 51] on span "Participants" at bounding box center [1116, 45] width 63 height 12
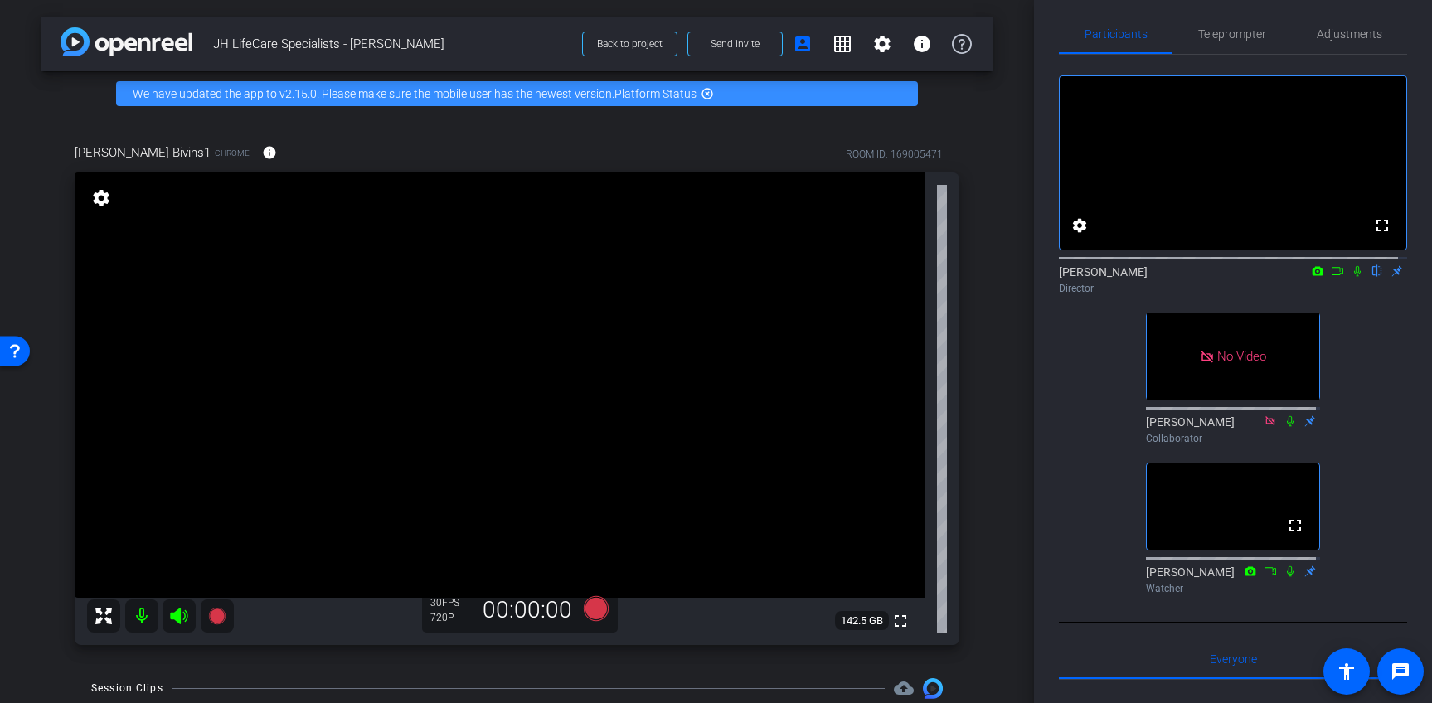
scroll to position [22, 0]
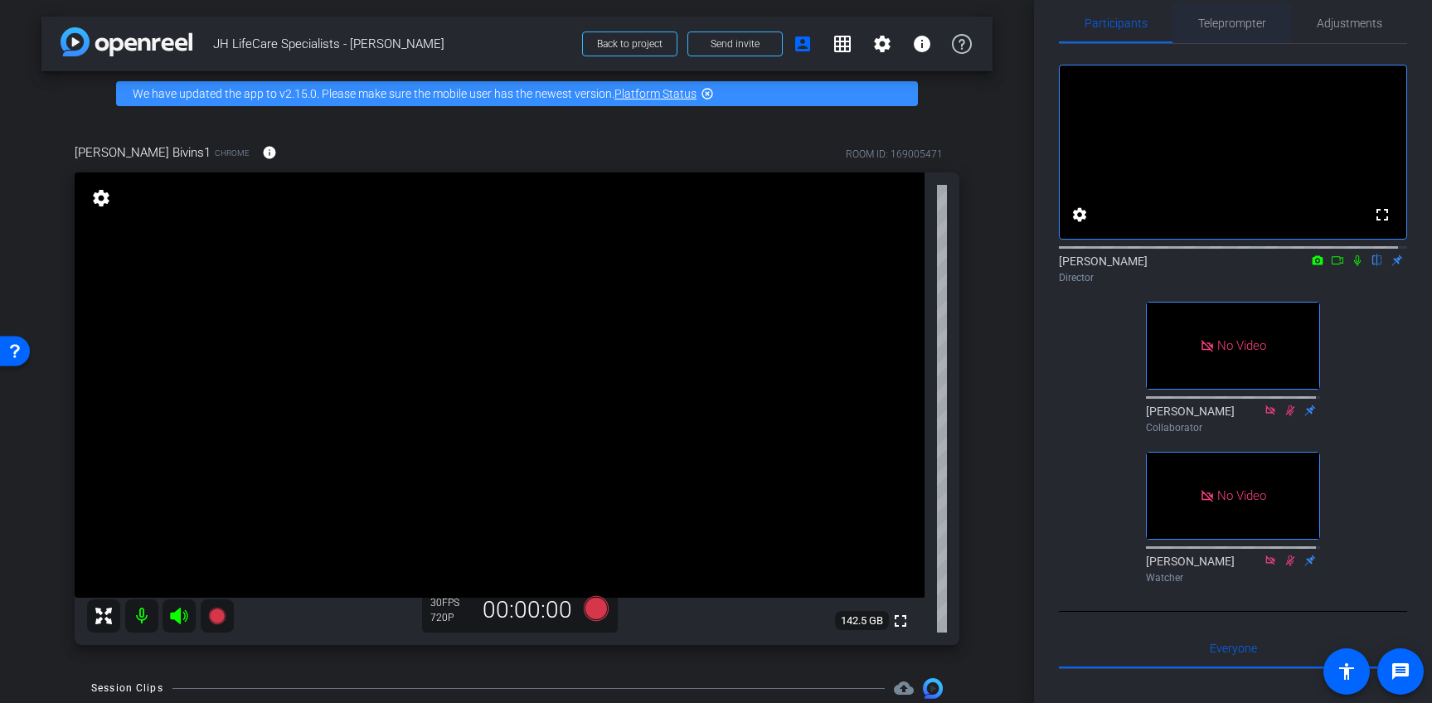
click at [1217, 23] on span "Teleprompter" at bounding box center [1232, 23] width 68 height 12
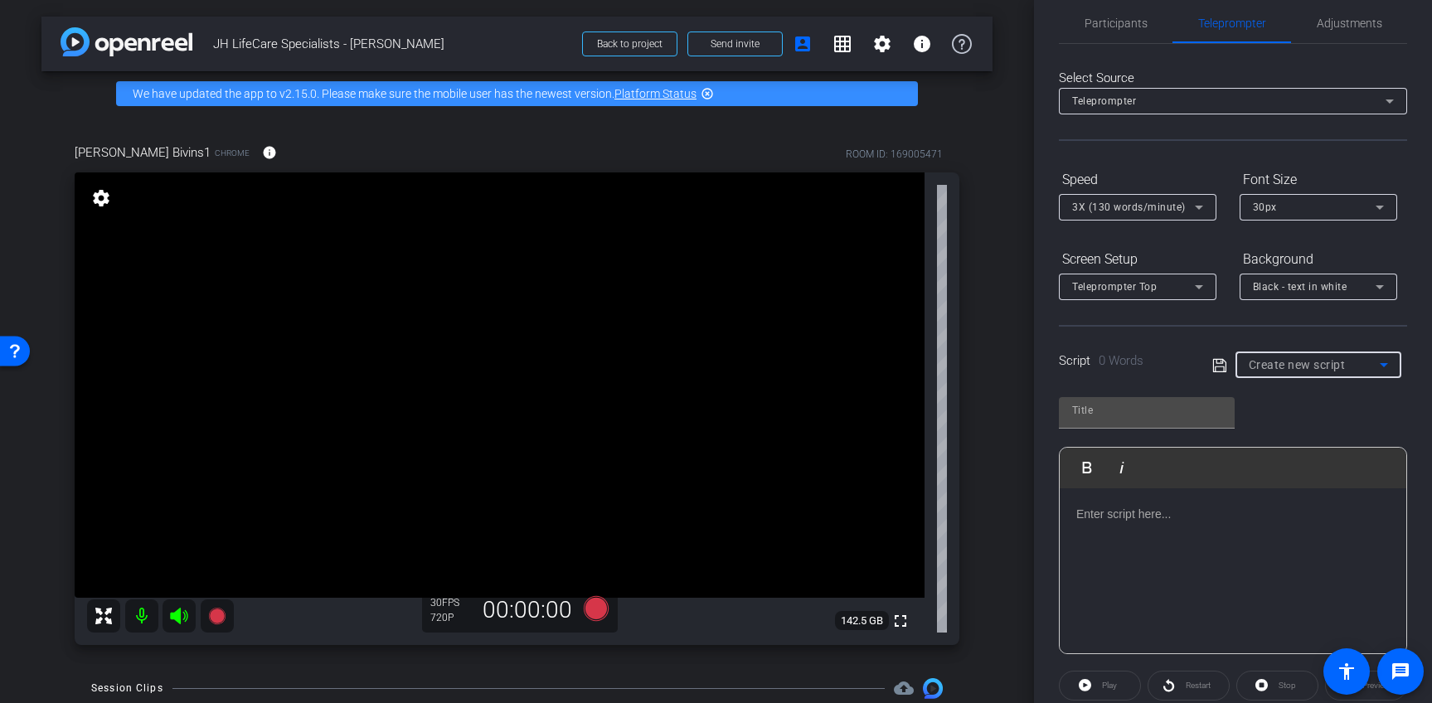
click at [1313, 370] on span "Create new script" at bounding box center [1297, 364] width 97 height 13
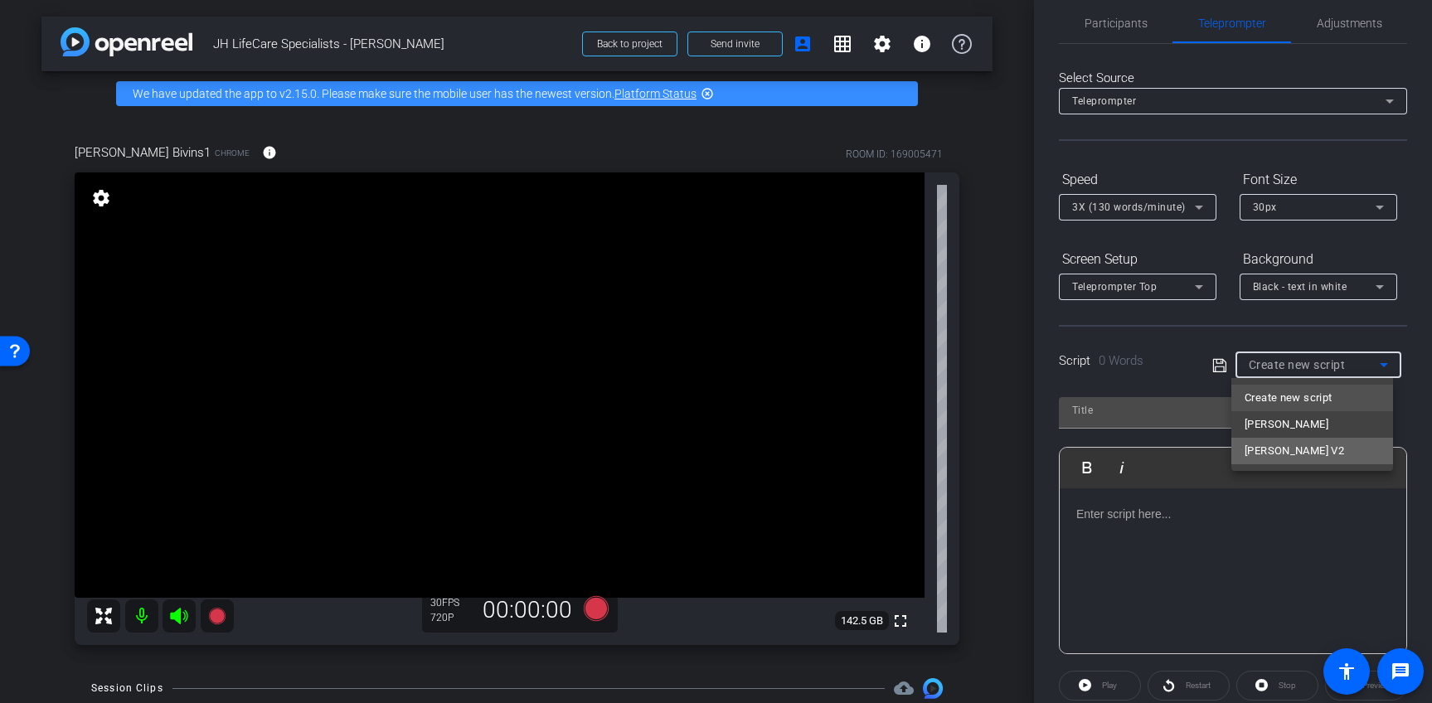
click at [1276, 445] on span "Ryan V2" at bounding box center [1295, 451] width 100 height 20
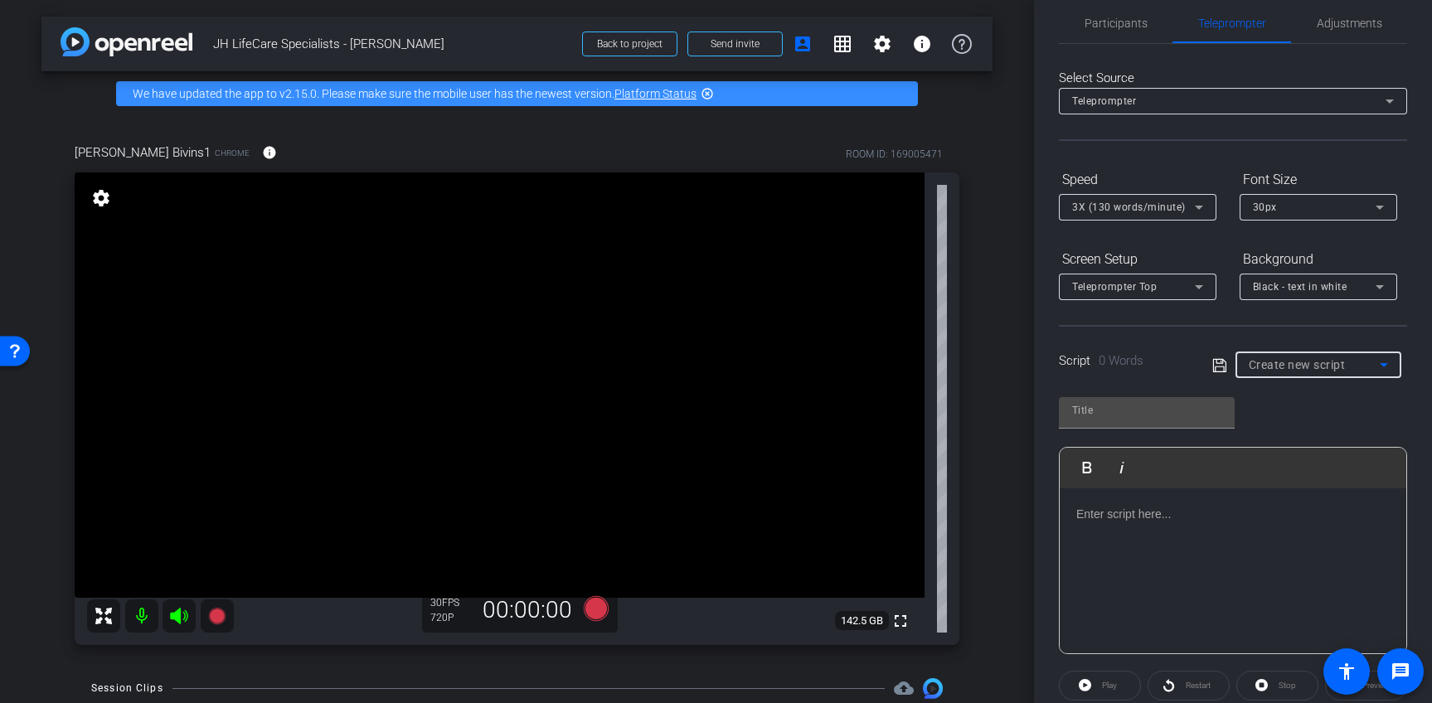
type input "Ryan V2"
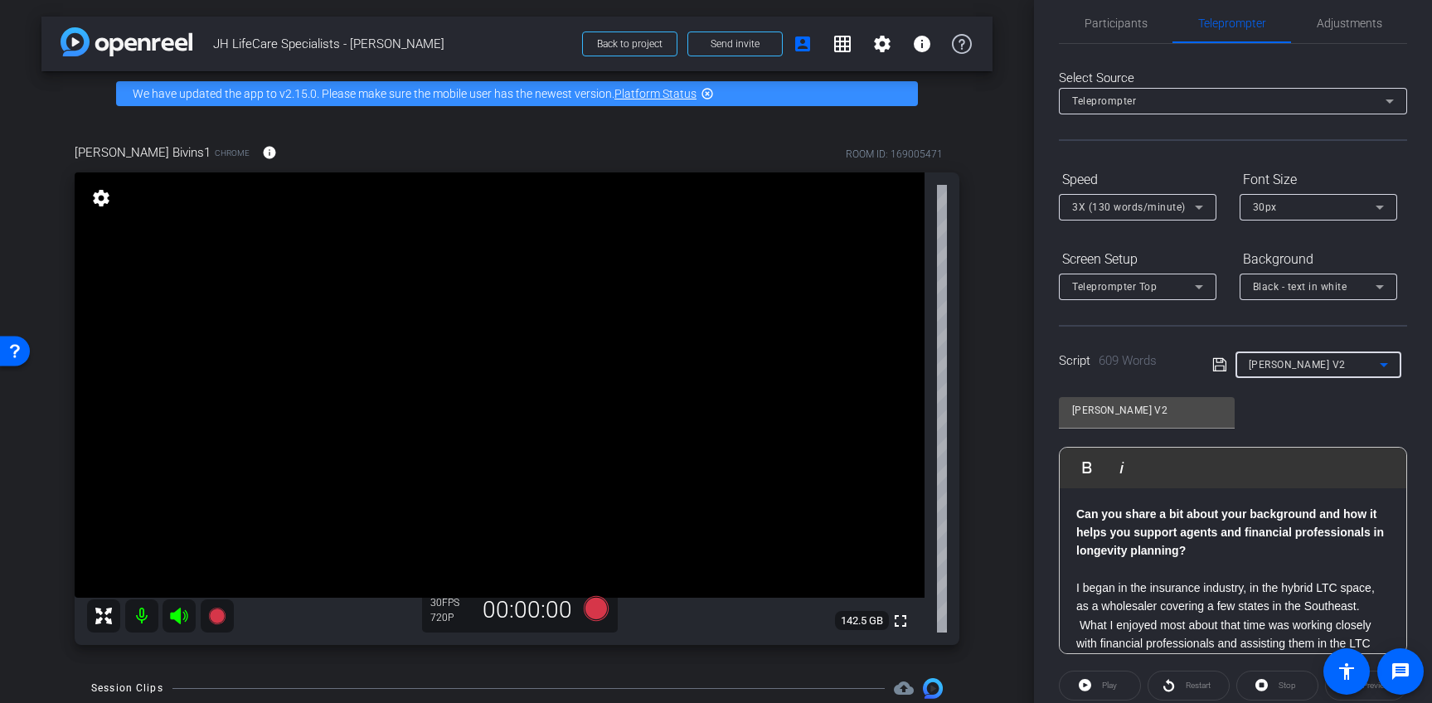
click at [1263, 318] on div "Select Source Teleprompter Speed 3X (130 words/minute) Font Size 30px Screen Se…" at bounding box center [1233, 452] width 348 height 816
click at [1309, 288] on span "Black - text in white" at bounding box center [1300, 287] width 95 height 12
click at [1286, 354] on div "Black - text in white" at bounding box center [1302, 352] width 98 height 20
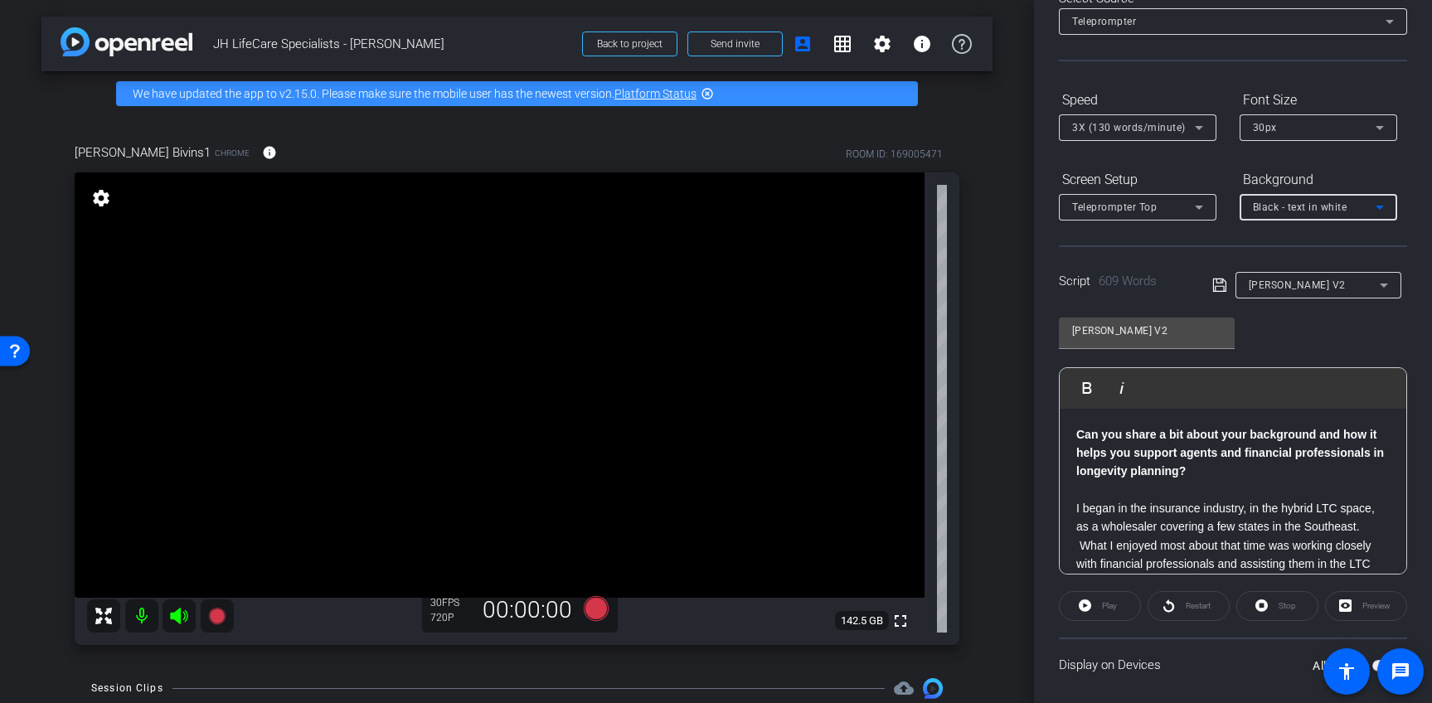
scroll to position [203, 0]
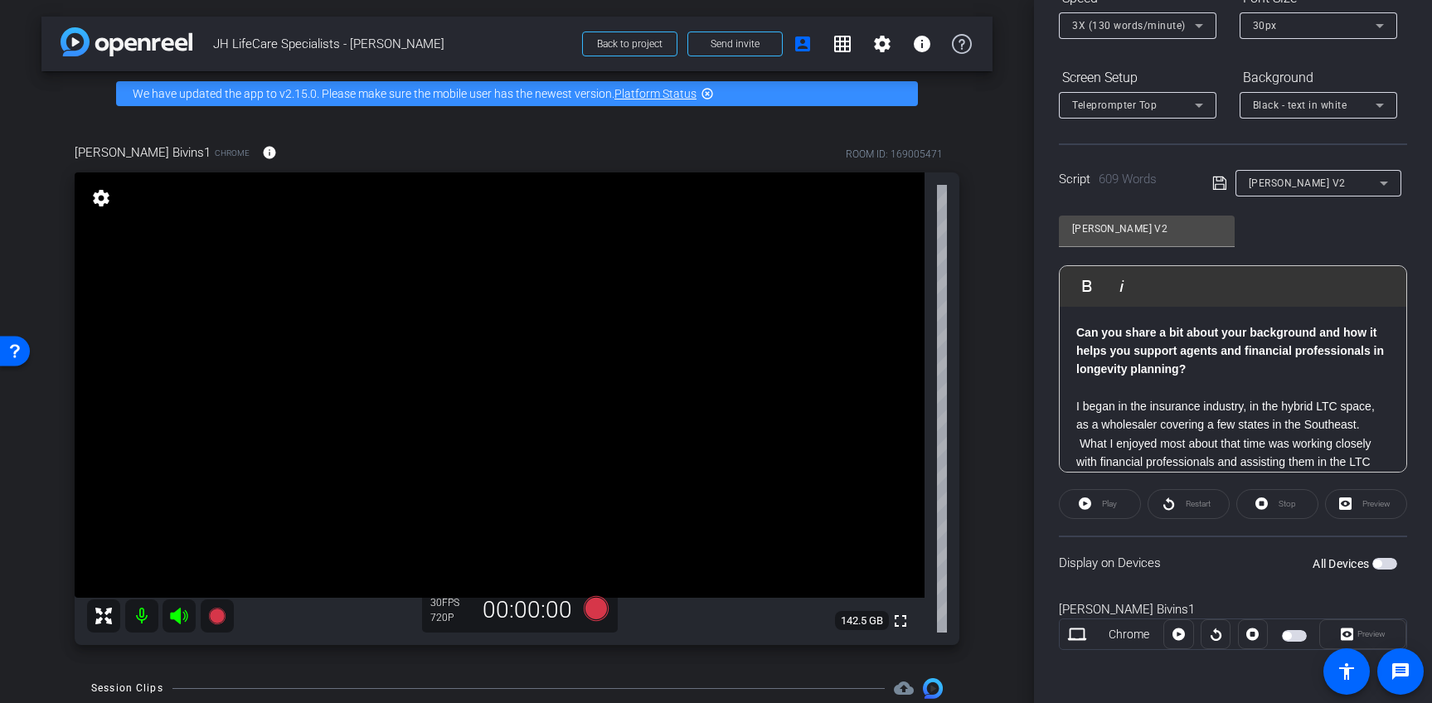
click at [1379, 562] on span "button" at bounding box center [1385, 564] width 25 height 12
click at [1098, 504] on span "Play" at bounding box center [1107, 504] width 19 height 23
click at [1358, 633] on span "Preview" at bounding box center [1372, 633] width 28 height 9
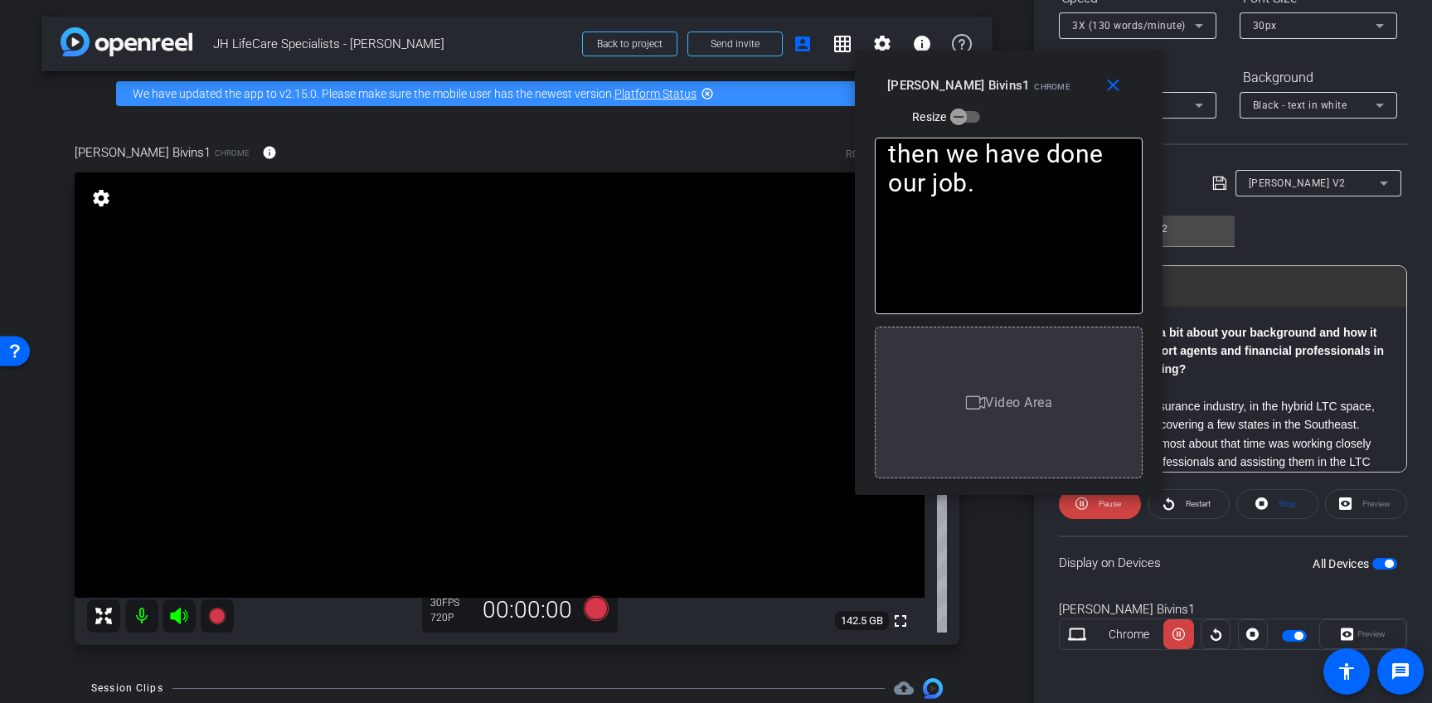
drag, startPoint x: 733, startPoint y: 182, endPoint x: 1026, endPoint y: 103, distance: 303.2
click at [1026, 103] on div "Ryan Bivins1 Chrome Resize" at bounding box center [1014, 99] width 255 height 59
click at [595, 607] on icon at bounding box center [595, 608] width 25 height 25
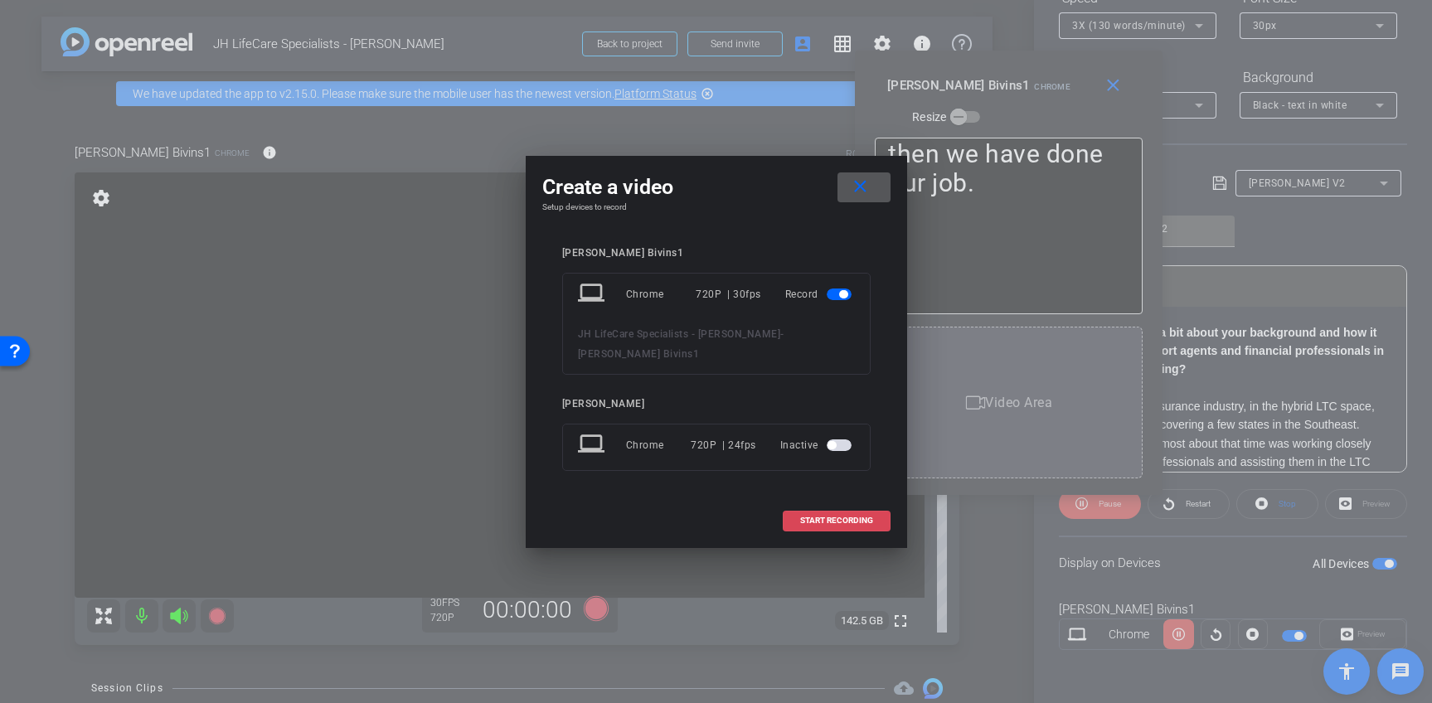
click at [804, 517] on span "START RECORDING" at bounding box center [836, 521] width 73 height 8
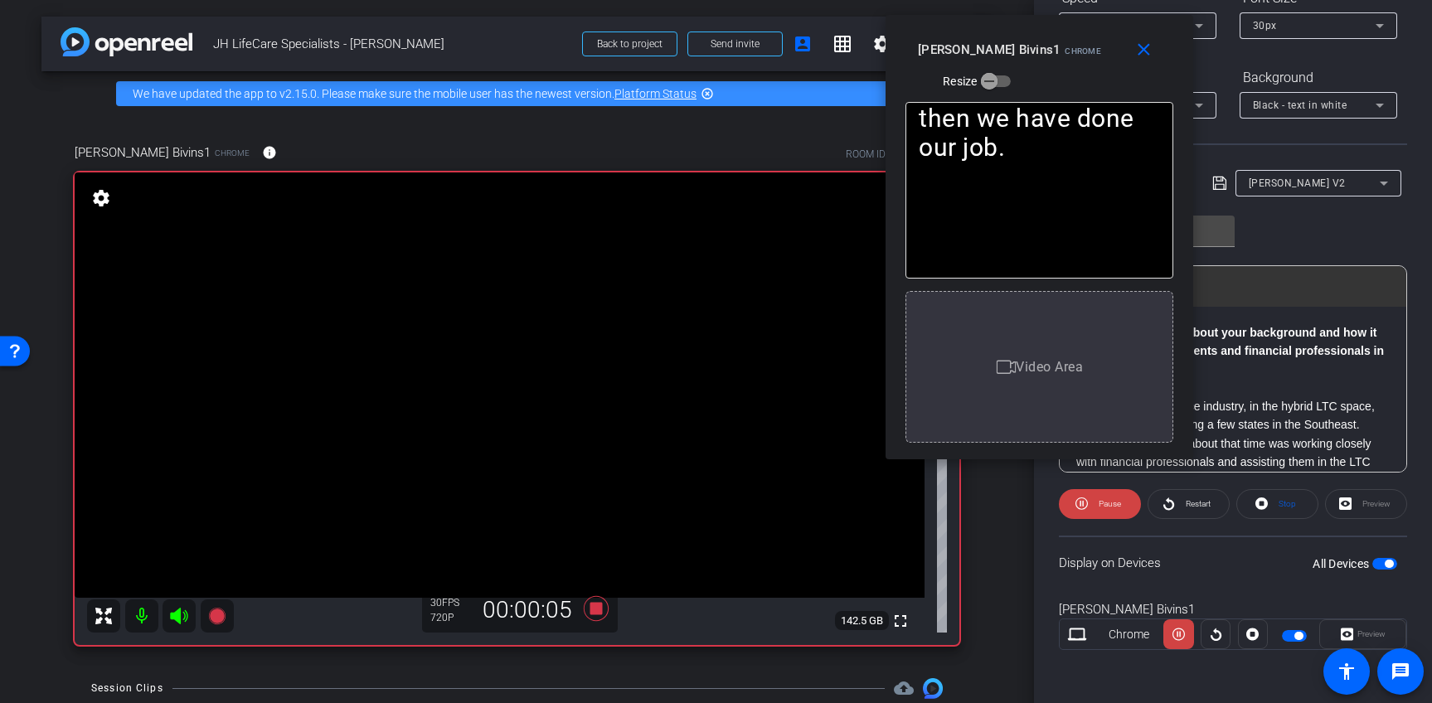
drag, startPoint x: 1045, startPoint y: 78, endPoint x: 1084, endPoint y: 31, distance: 61.3
click at [1084, 35] on div "Ryan Bivins1 Chrome Resize" at bounding box center [1045, 64] width 255 height 59
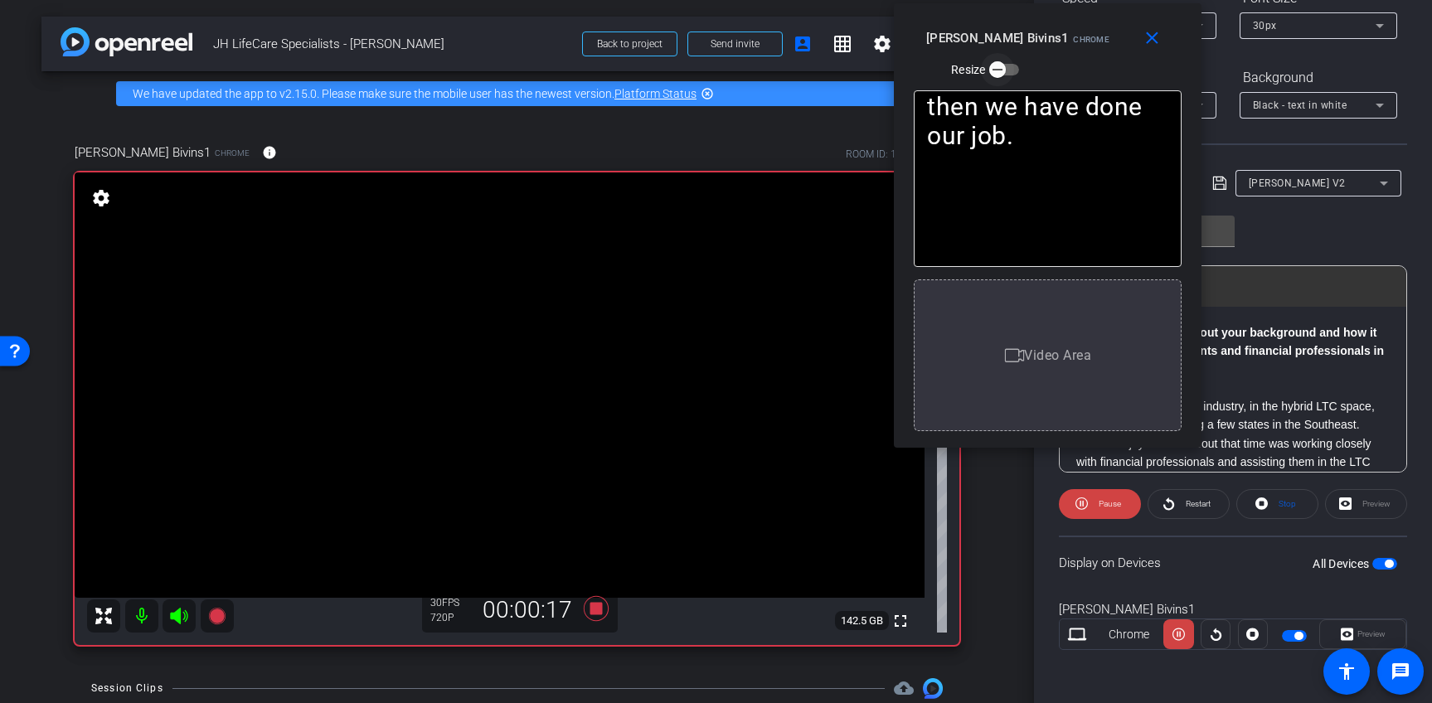
click at [1004, 68] on icon "button" at bounding box center [997, 69] width 15 height 15
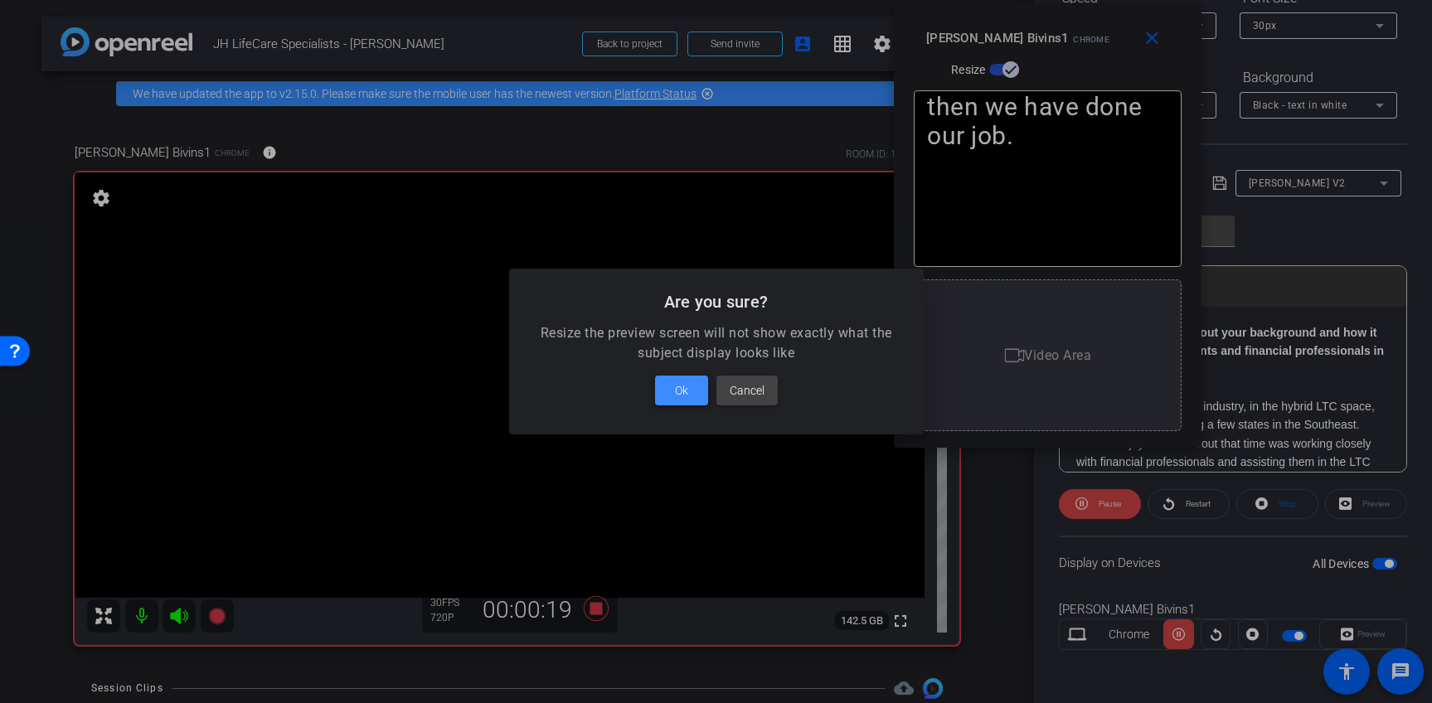
click at [672, 393] on span at bounding box center [681, 391] width 53 height 40
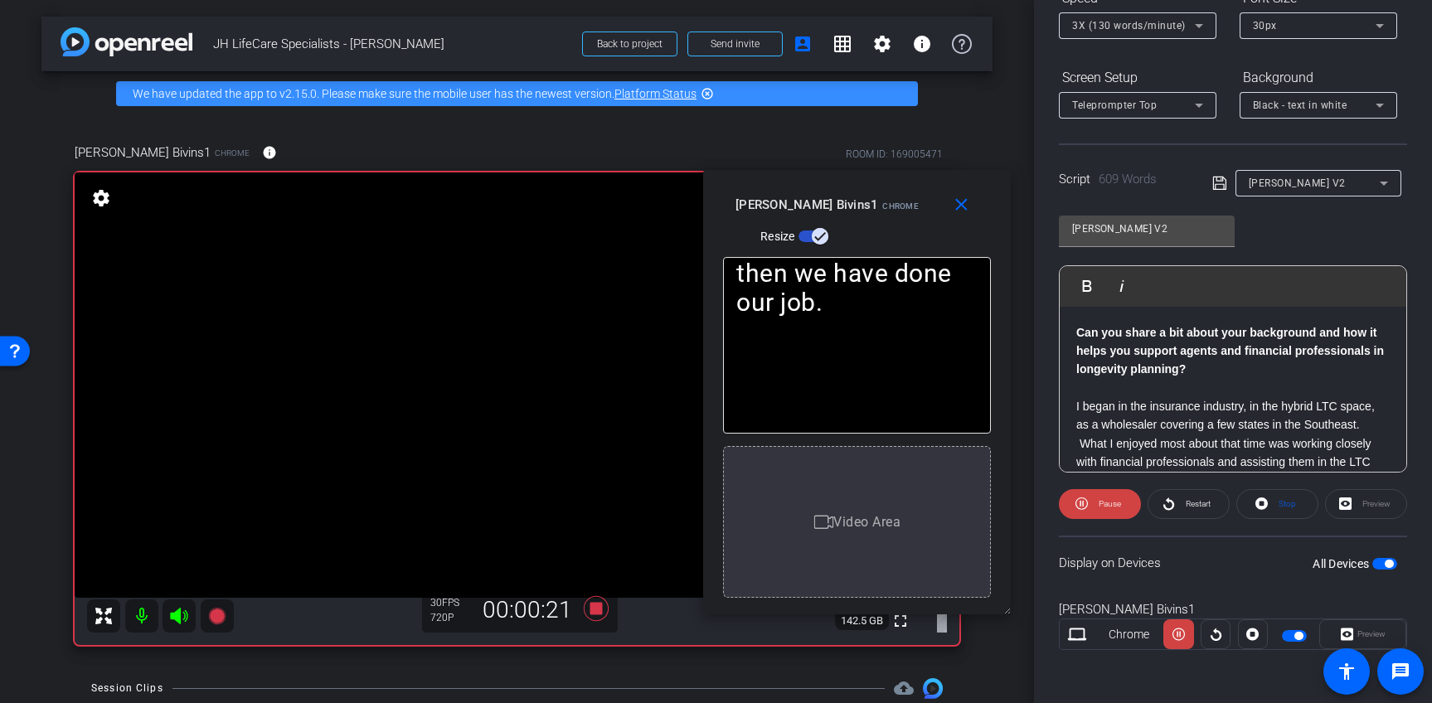
drag, startPoint x: 1080, startPoint y: 54, endPoint x: 891, endPoint y: 216, distance: 248.8
click at [891, 216] on div "Ryan Bivins1 Chrome Resize" at bounding box center [863, 219] width 255 height 59
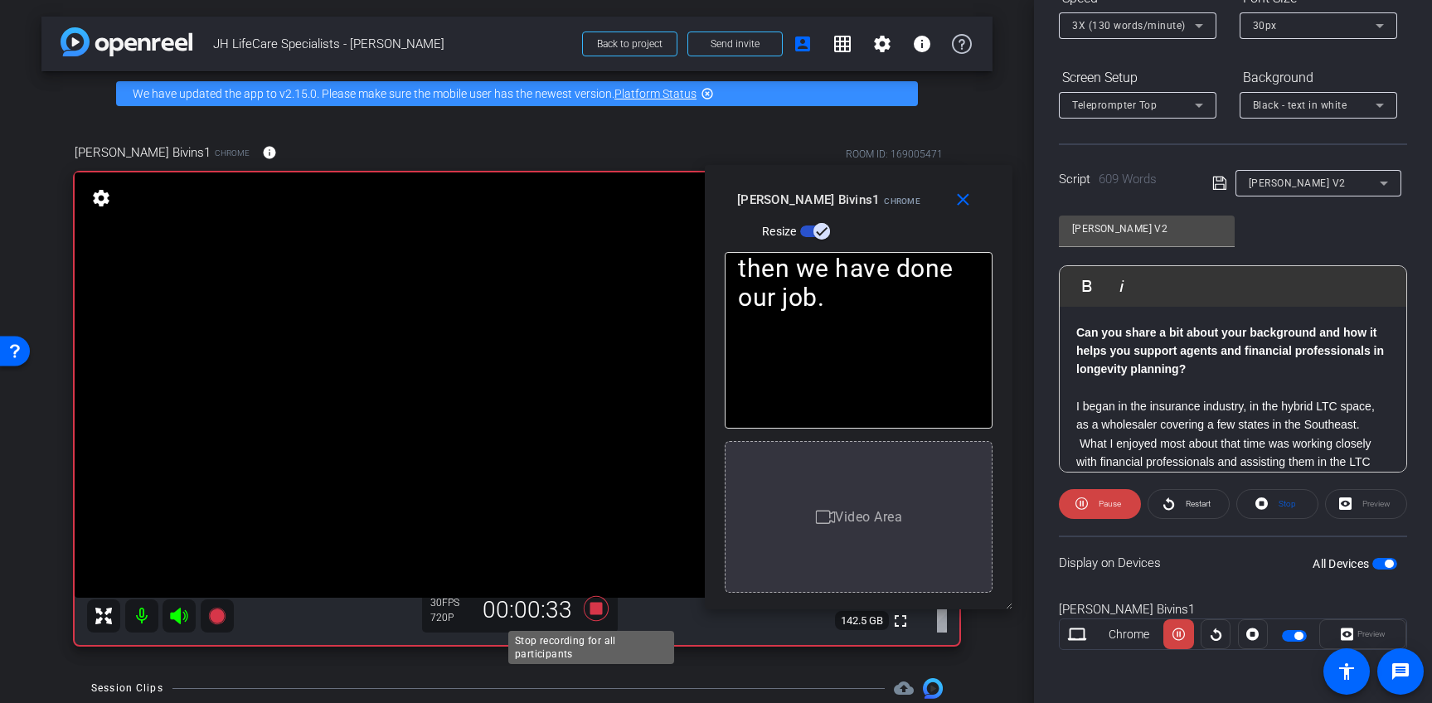
click at [590, 610] on icon at bounding box center [595, 608] width 25 height 25
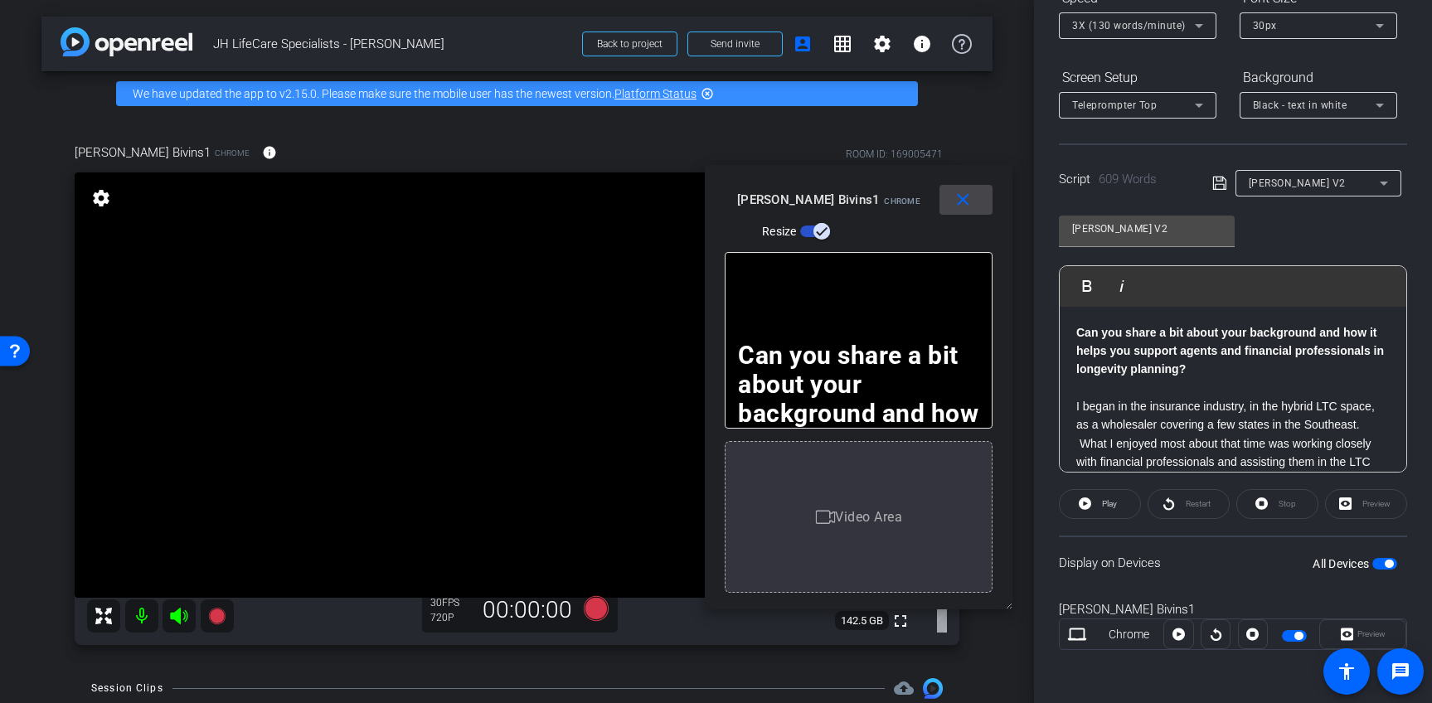
click at [955, 198] on mat-icon "close" at bounding box center [963, 200] width 21 height 21
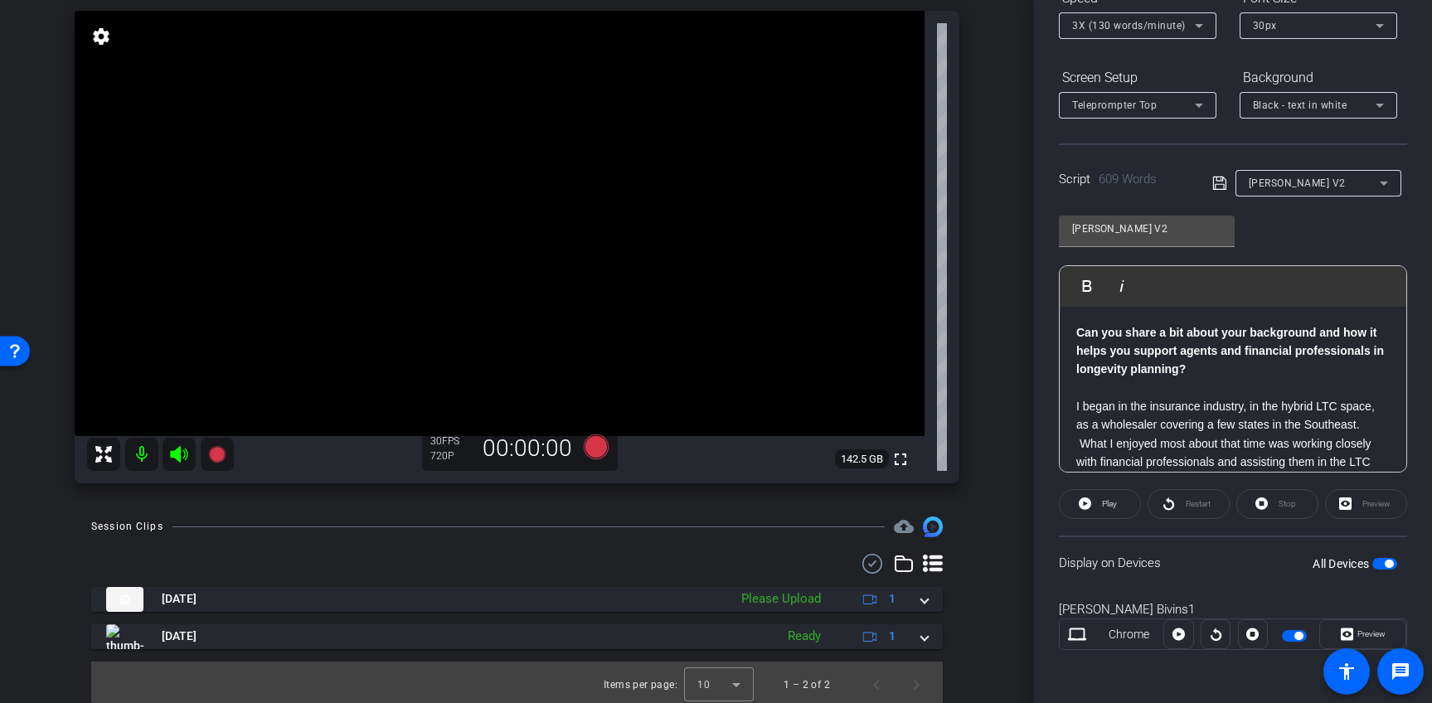
scroll to position [167, 0]
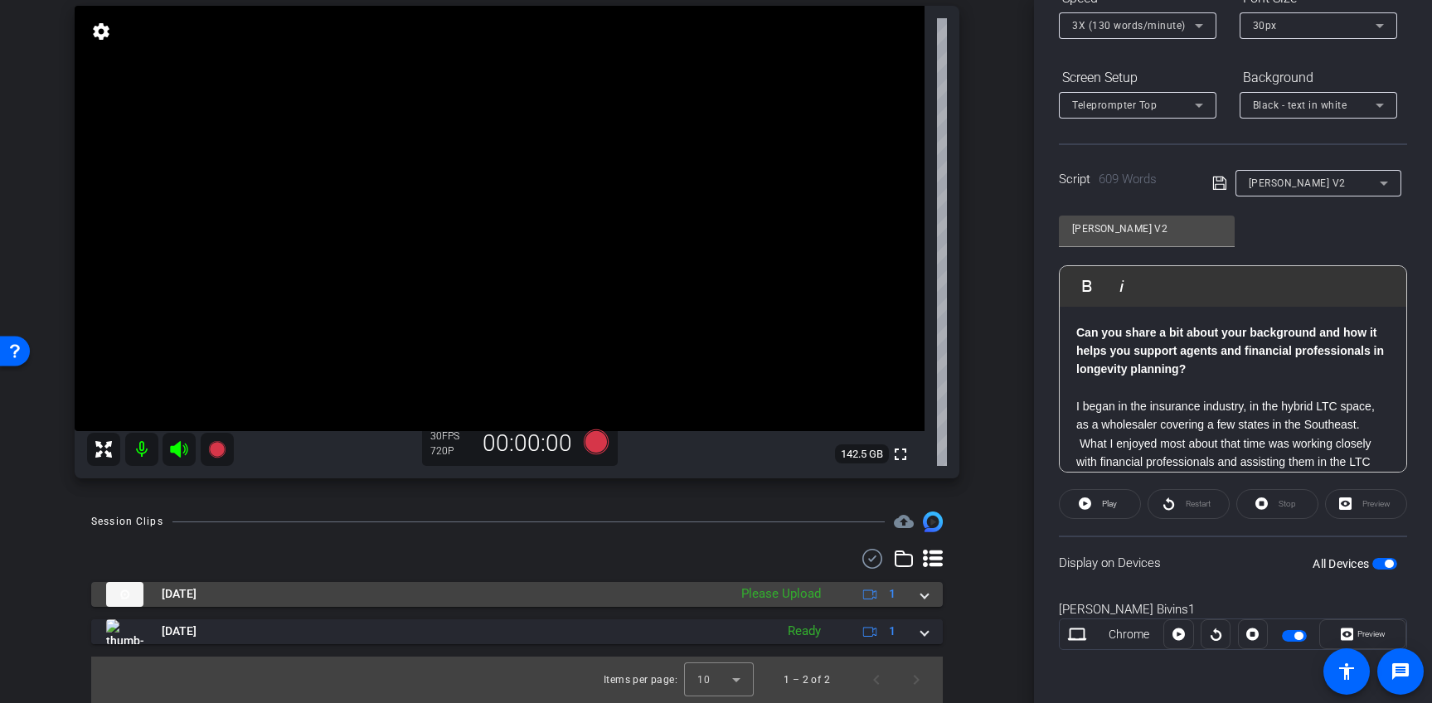
click at [920, 590] on mat-expansion-panel-header "Aug 25, 2025 Please Upload 1" at bounding box center [517, 594] width 852 height 25
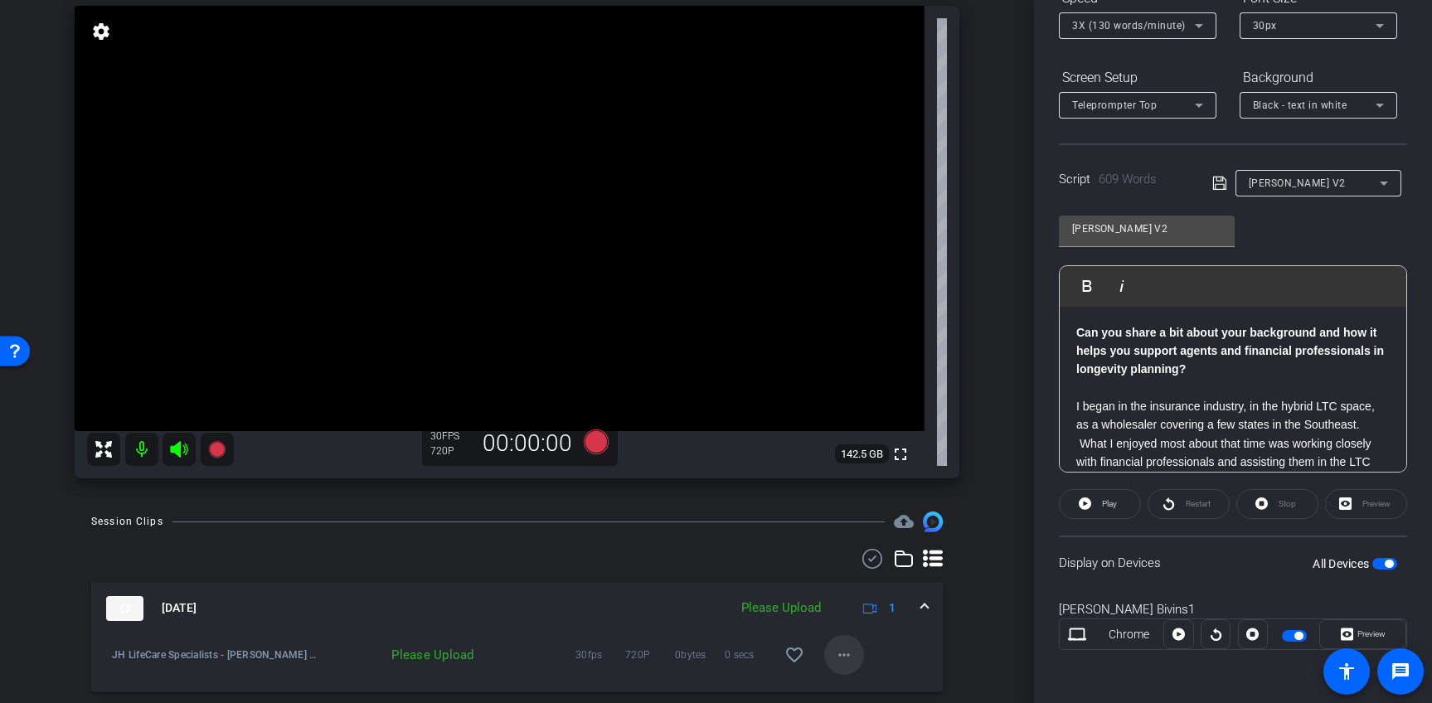
click at [834, 655] on mat-icon "more_horiz" at bounding box center [844, 655] width 20 height 20
click at [857, 584] on span "Upload" at bounding box center [862, 579] width 66 height 20
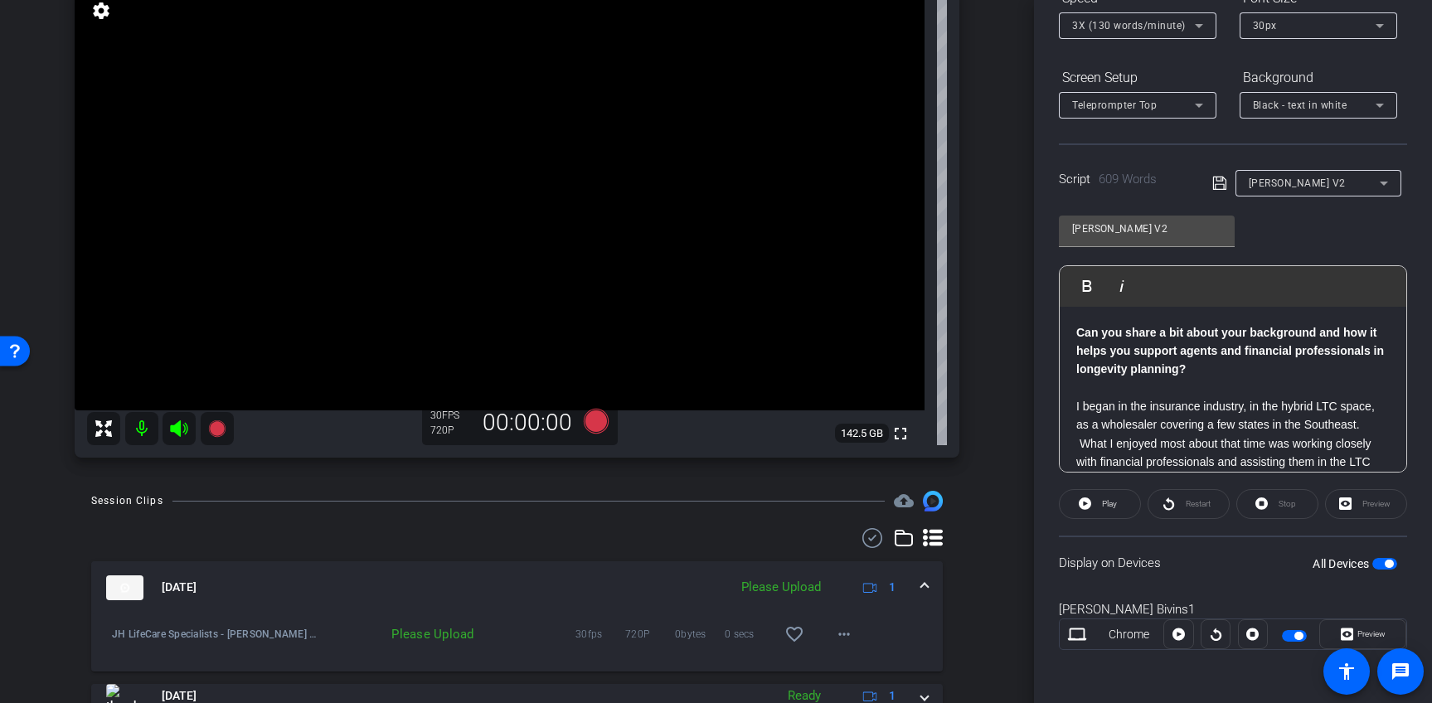
scroll to position [209, 0]
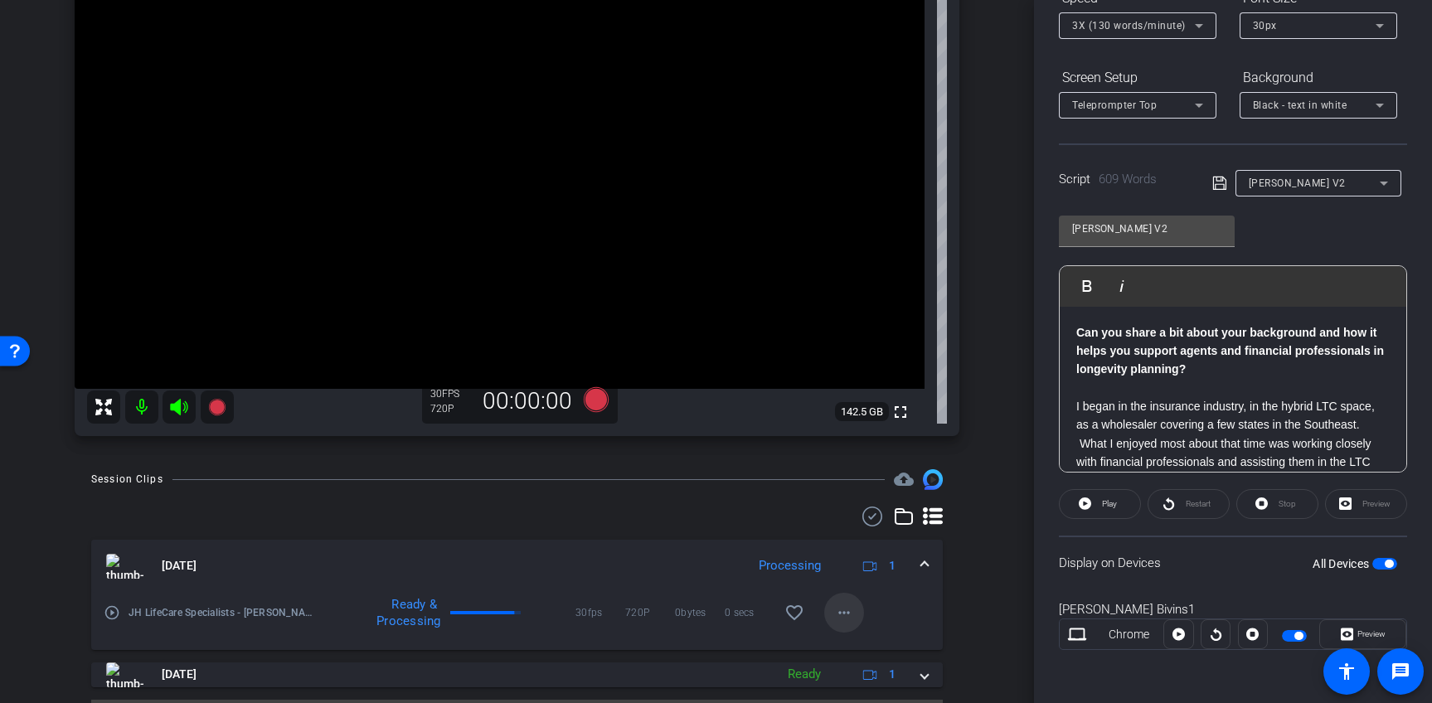
click at [837, 611] on mat-icon "more_horiz" at bounding box center [844, 613] width 20 height 20
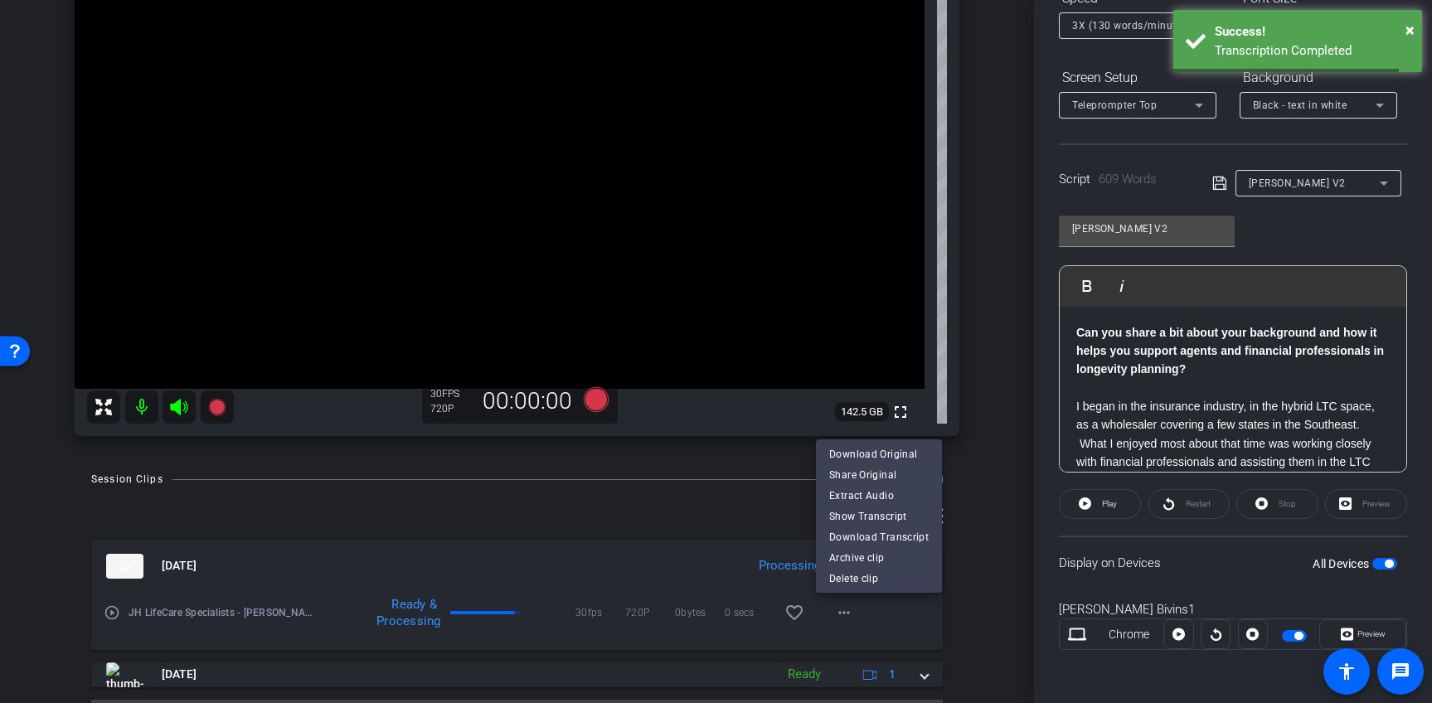
click at [956, 609] on div at bounding box center [716, 351] width 1432 height 703
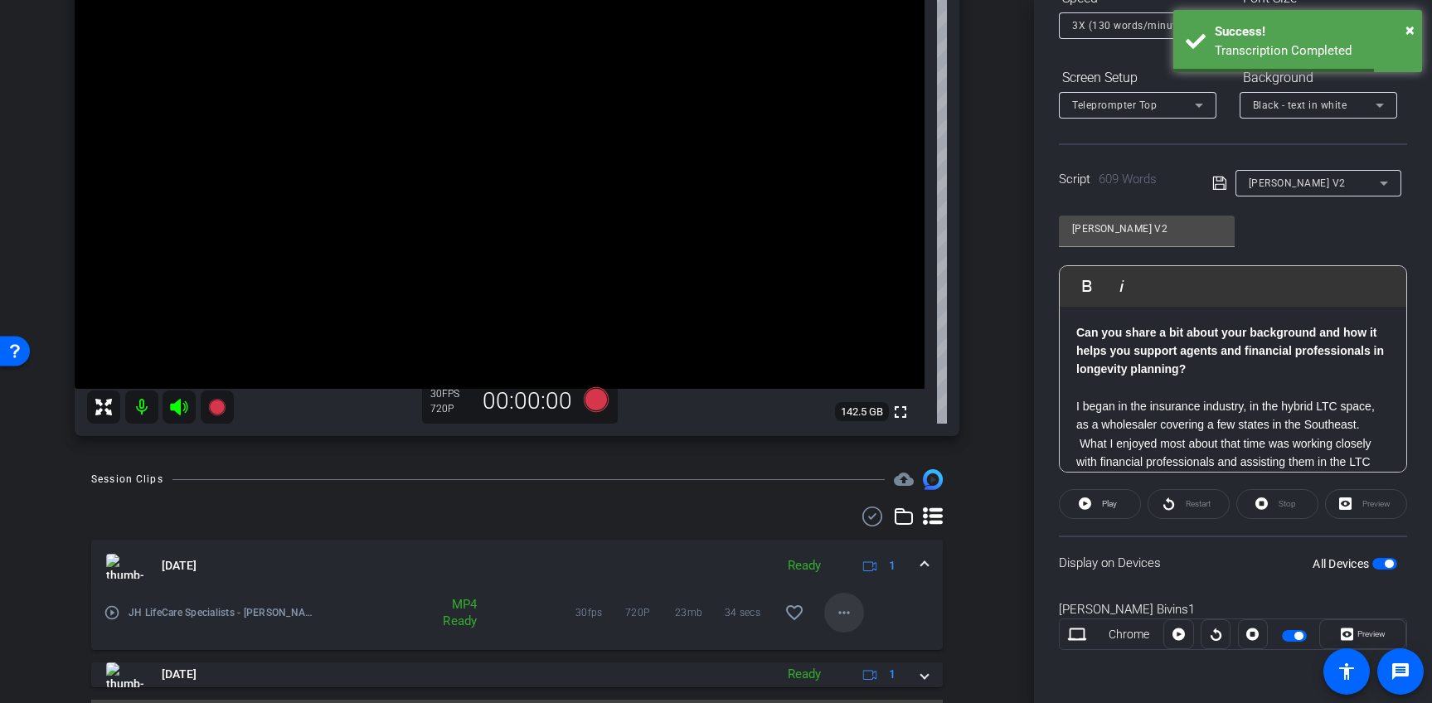
click at [840, 613] on mat-icon "more_horiz" at bounding box center [844, 613] width 20 height 20
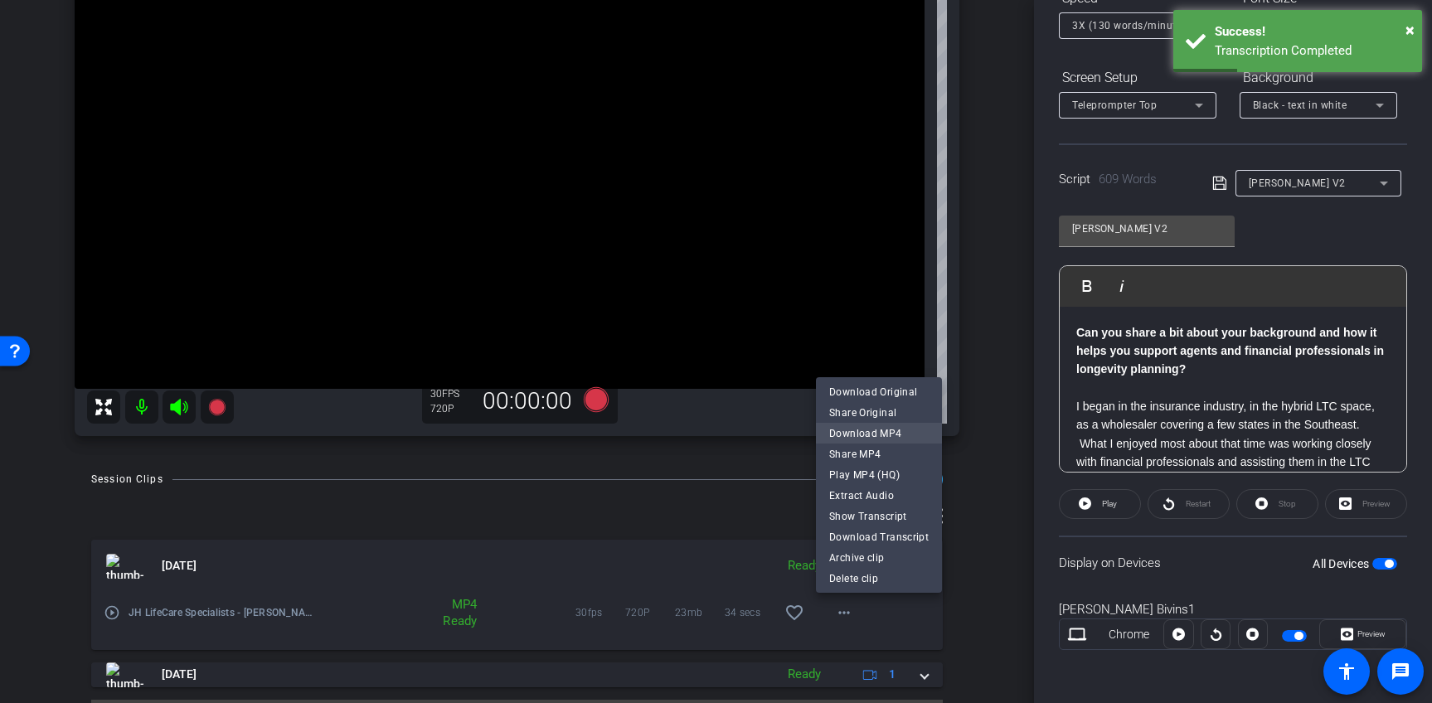
click at [879, 435] on span "Download MP4" at bounding box center [879, 433] width 100 height 20
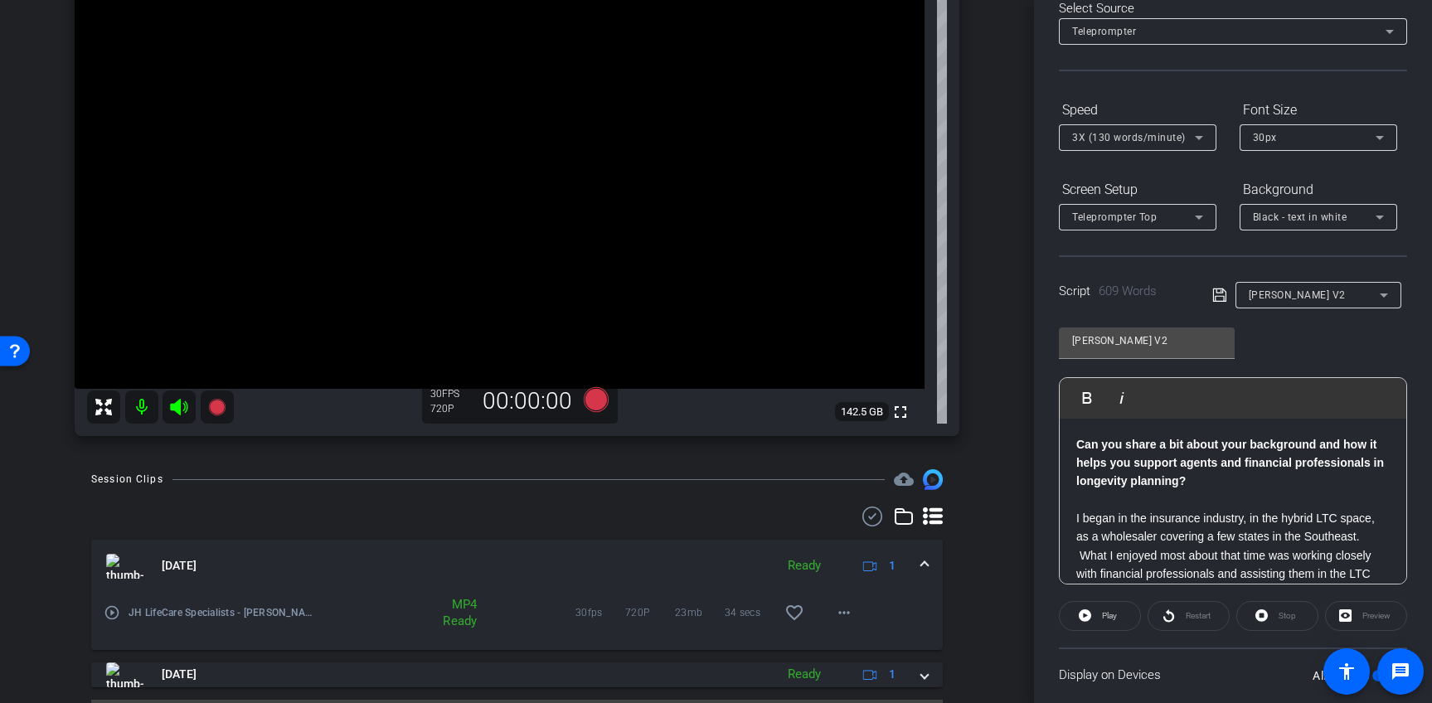
scroll to position [0, 0]
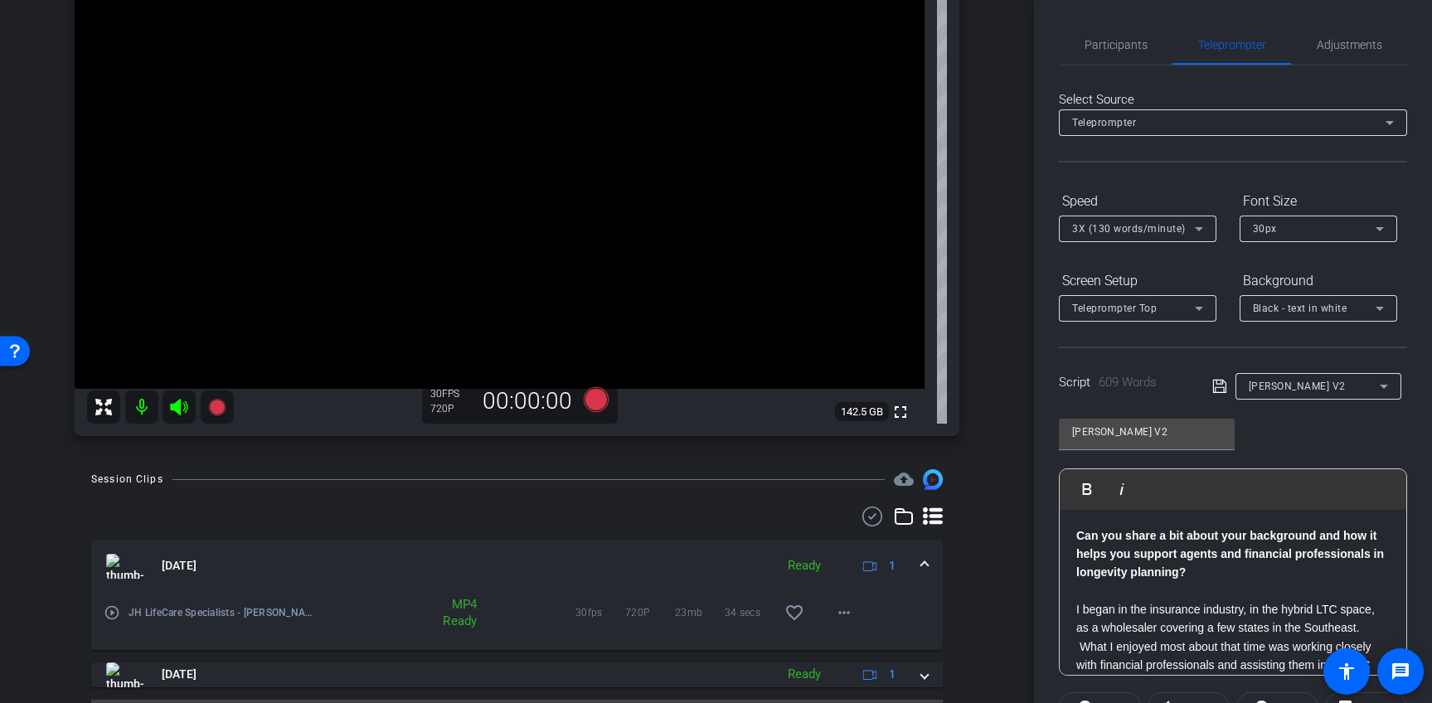
click at [1201, 226] on icon at bounding box center [1199, 229] width 20 height 20
click at [1201, 226] on body "Accessibility Screen-Reader Guide, Feedback, and Issue Reporting | New window m…" at bounding box center [716, 351] width 1432 height 703
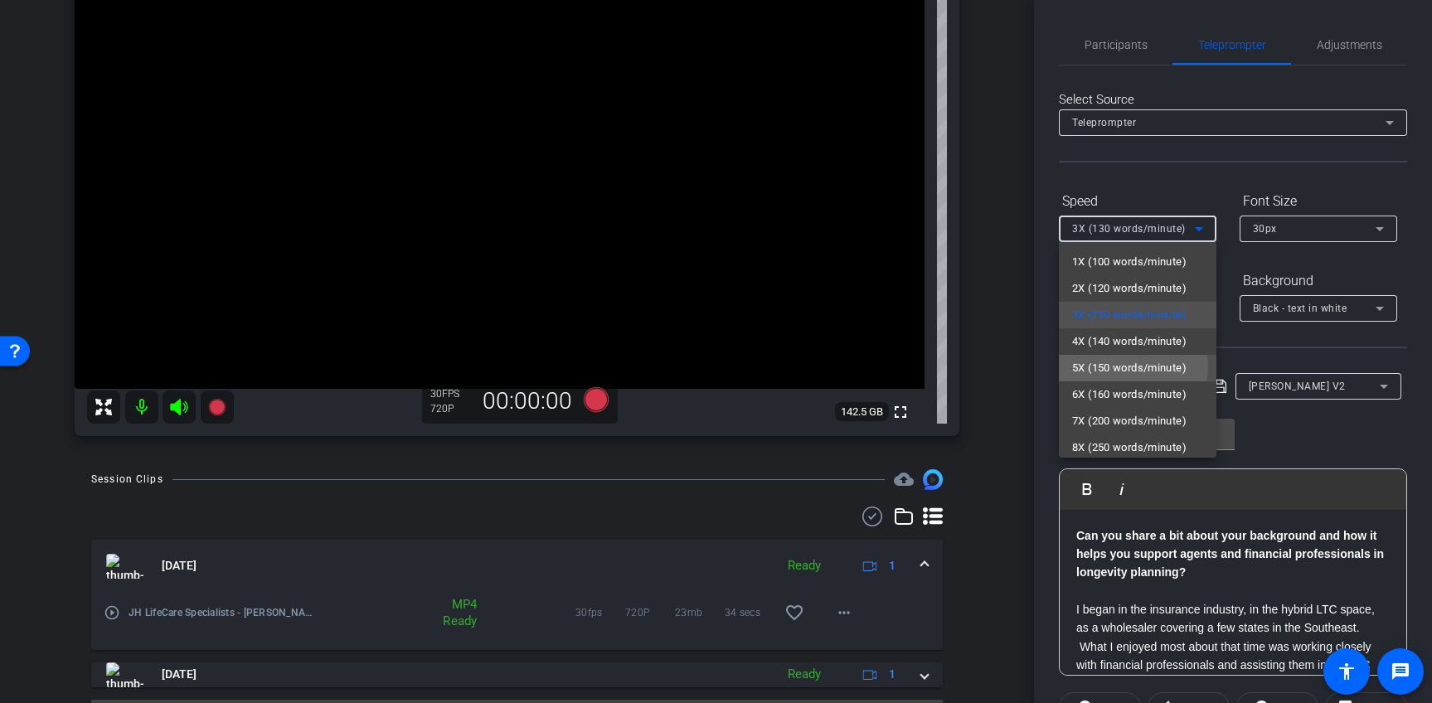
click at [1125, 367] on span "5X (150 words/minute)" at bounding box center [1129, 368] width 114 height 20
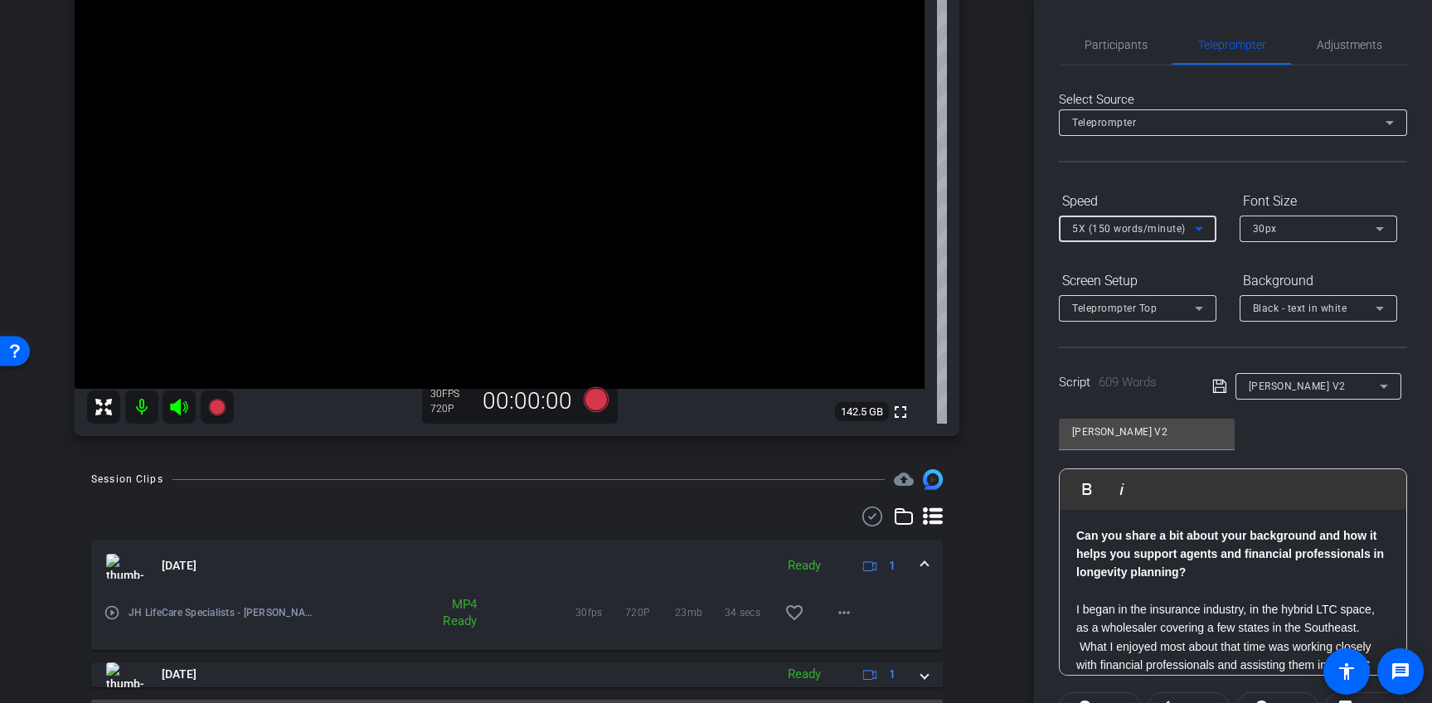
scroll to position [175, 0]
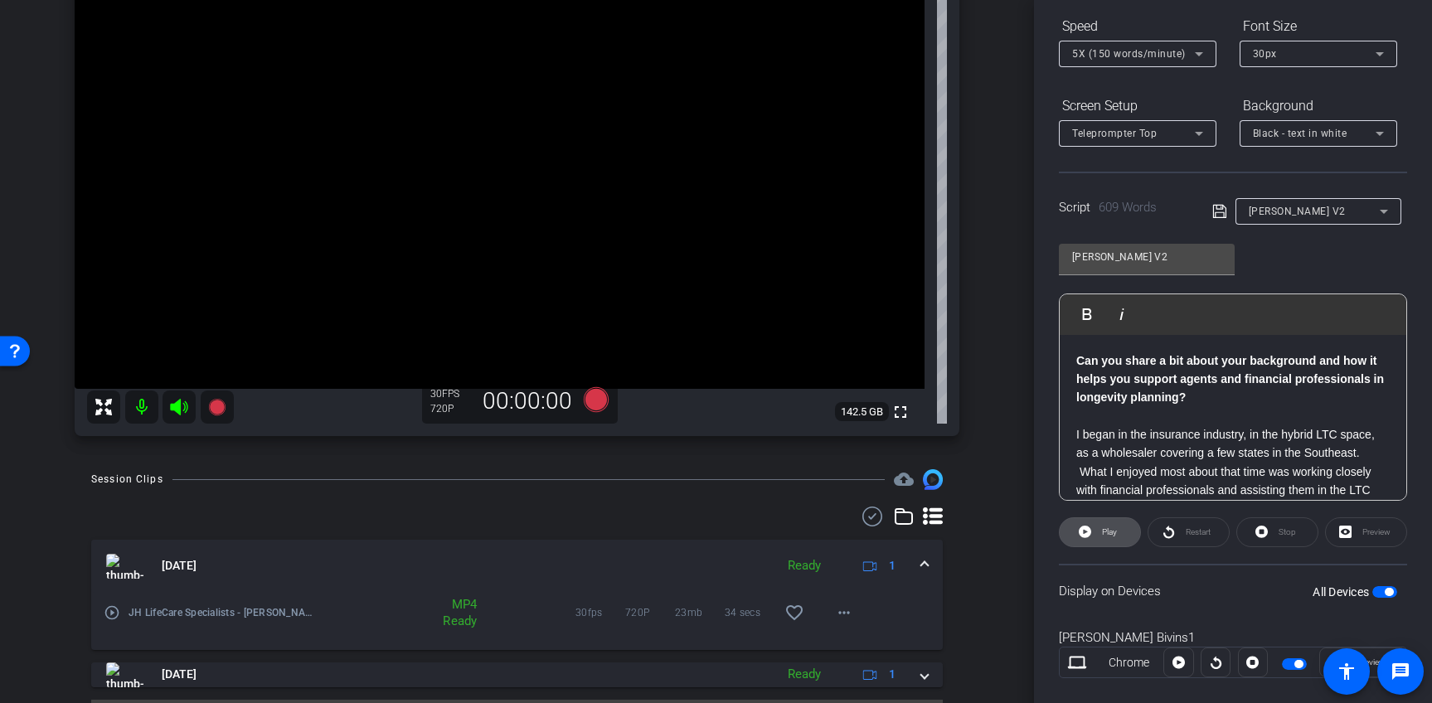
click at [1091, 537] on span at bounding box center [1100, 533] width 80 height 40
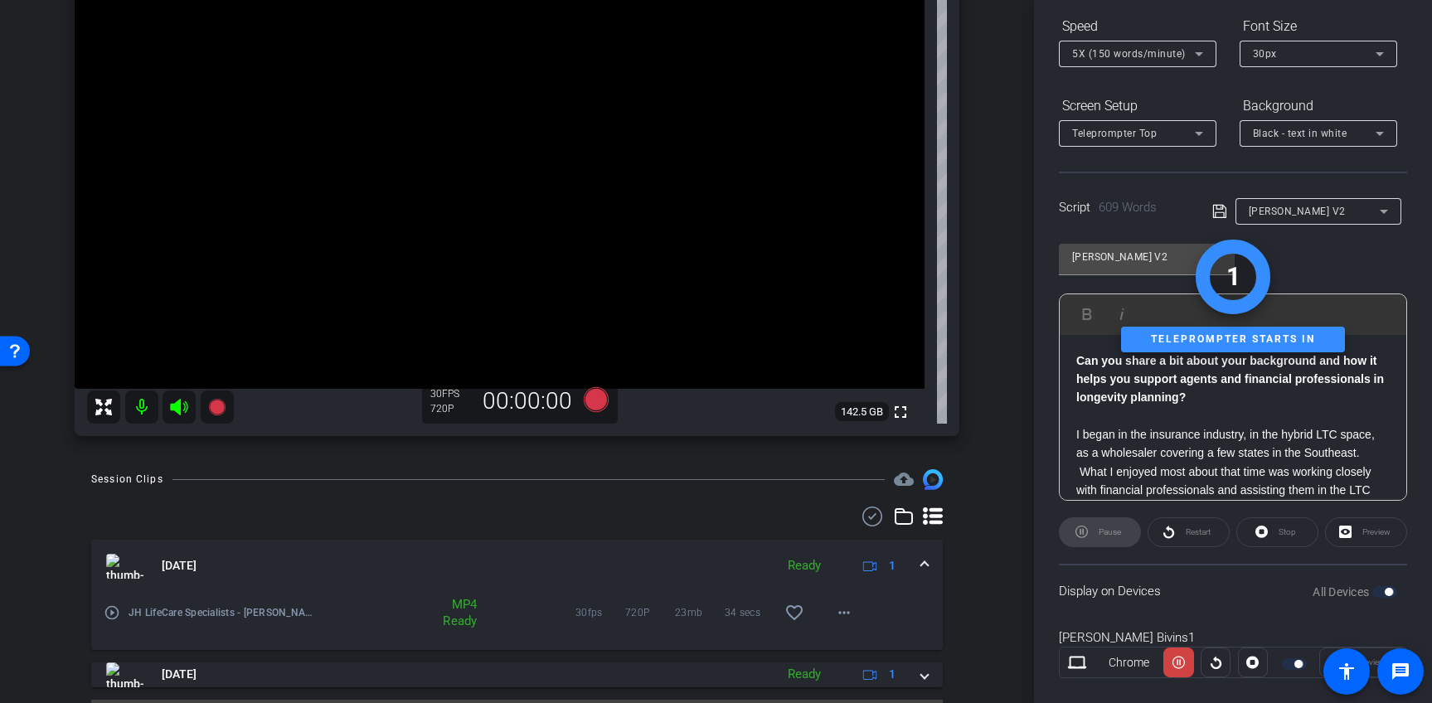
scroll to position [203, 0]
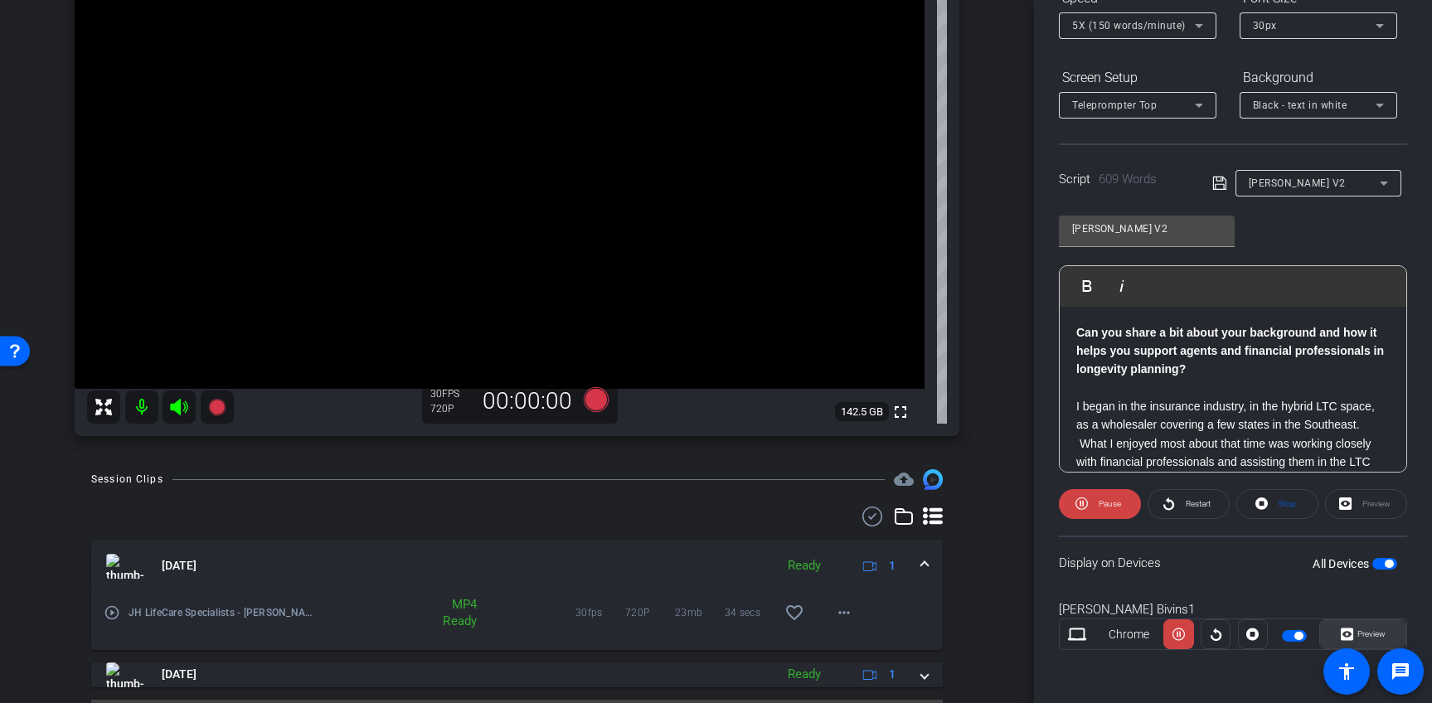
click at [1356, 629] on span "Preview" at bounding box center [1369, 634] width 32 height 23
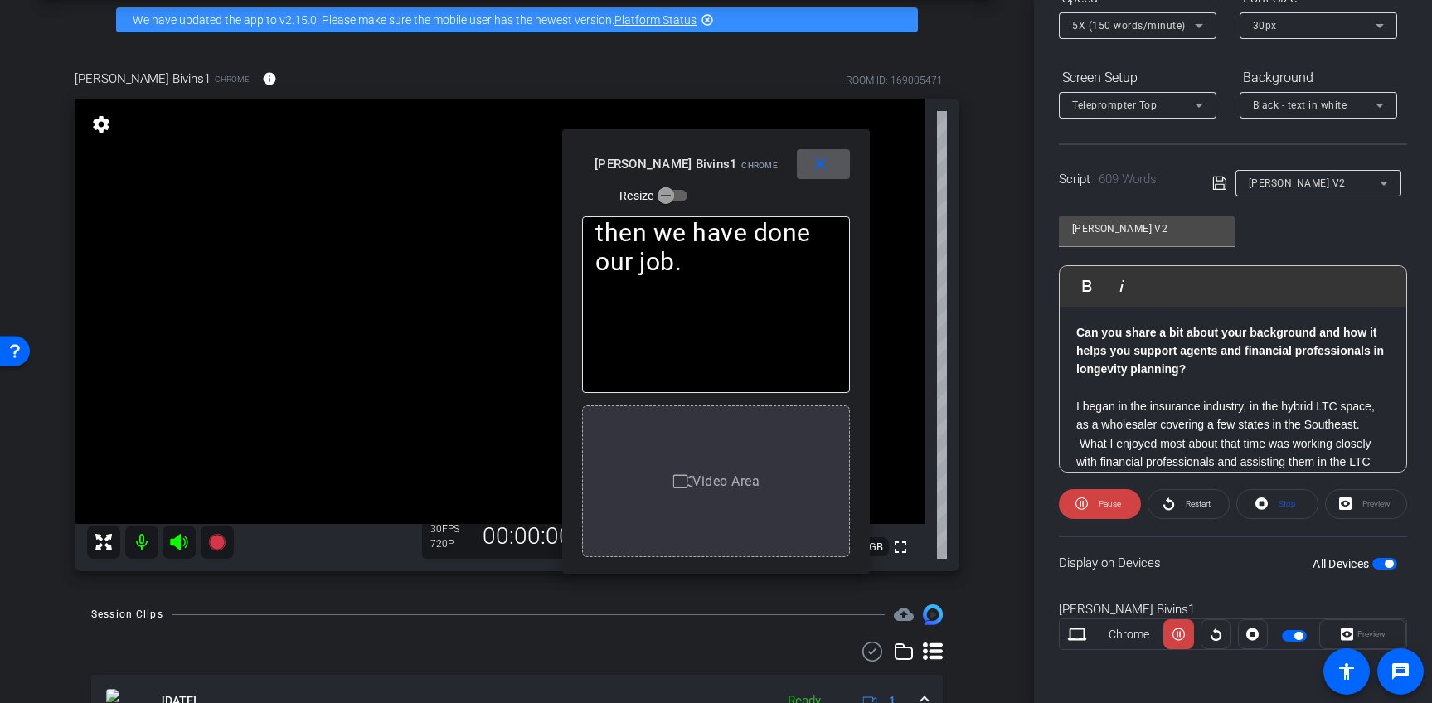
scroll to position [0, 0]
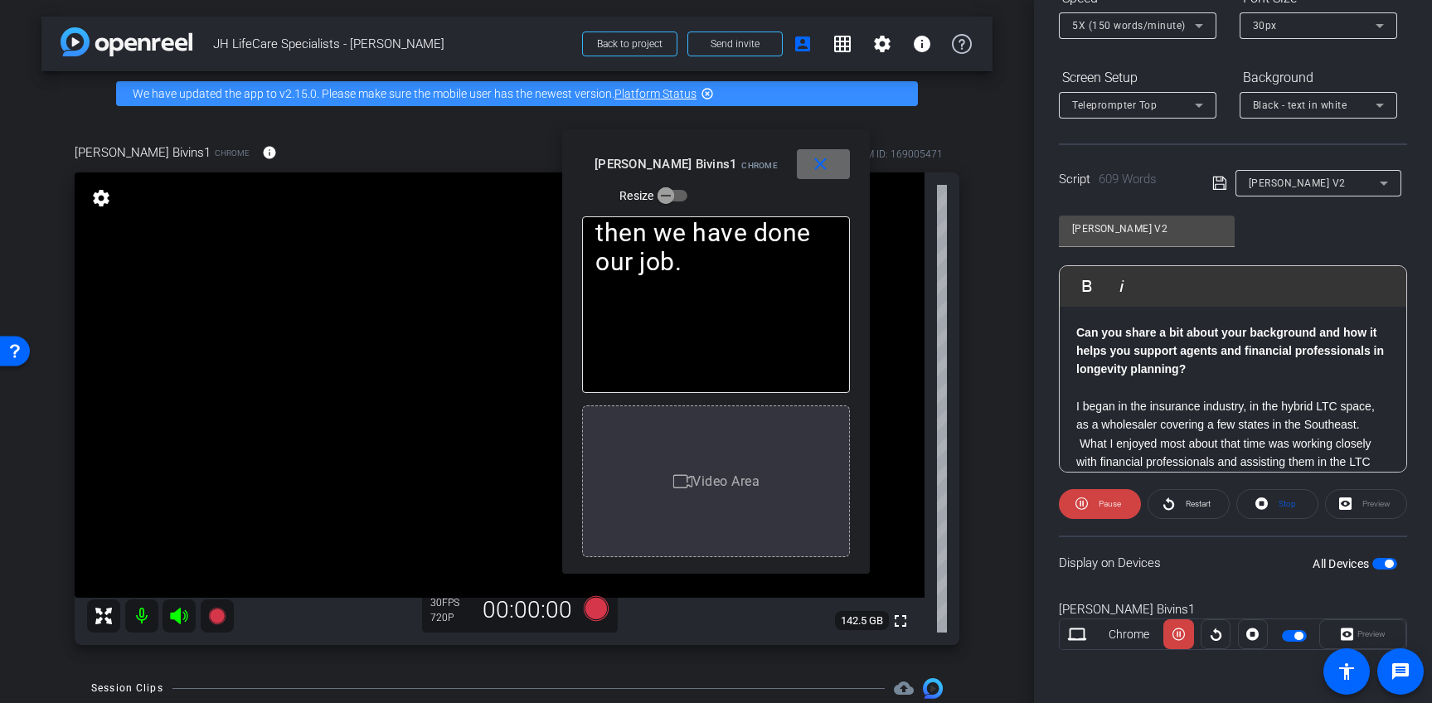
click at [820, 167] on mat-icon "close" at bounding box center [820, 164] width 21 height 21
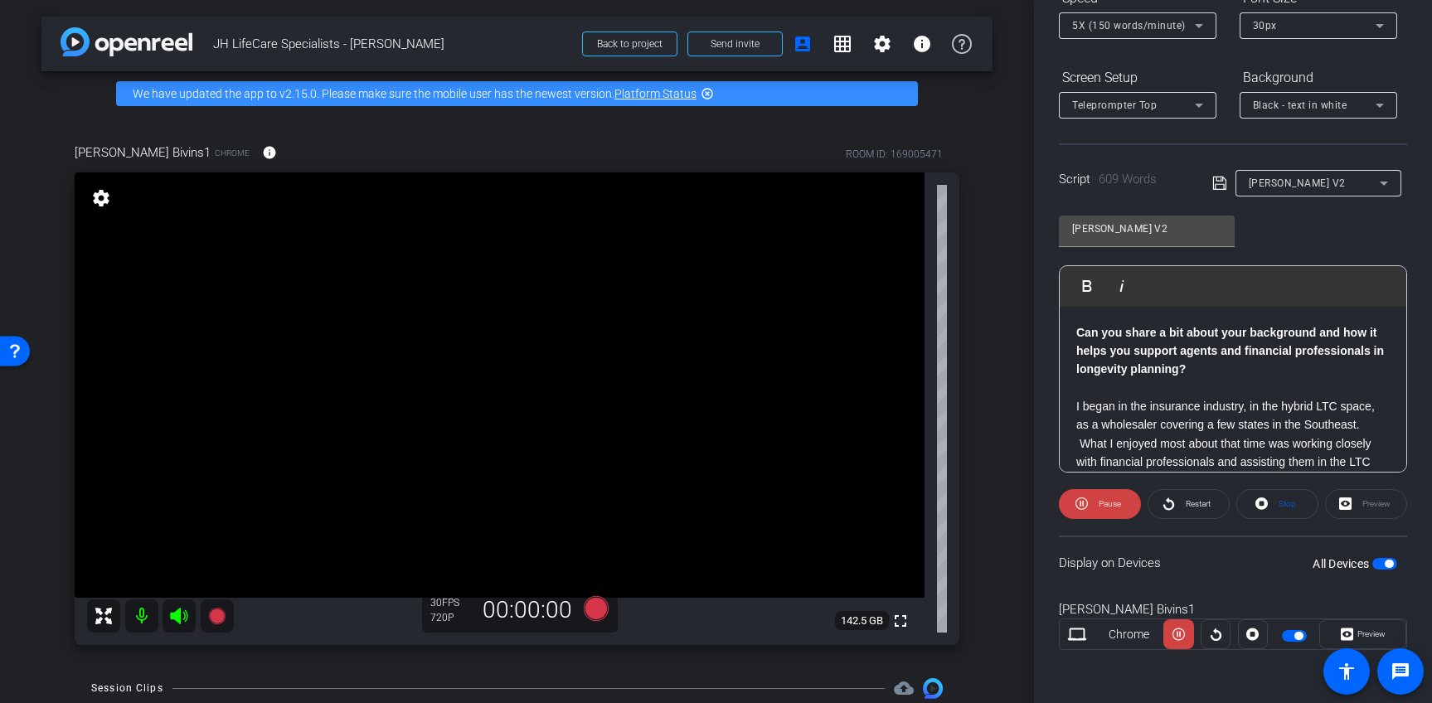
scroll to position [182, 0]
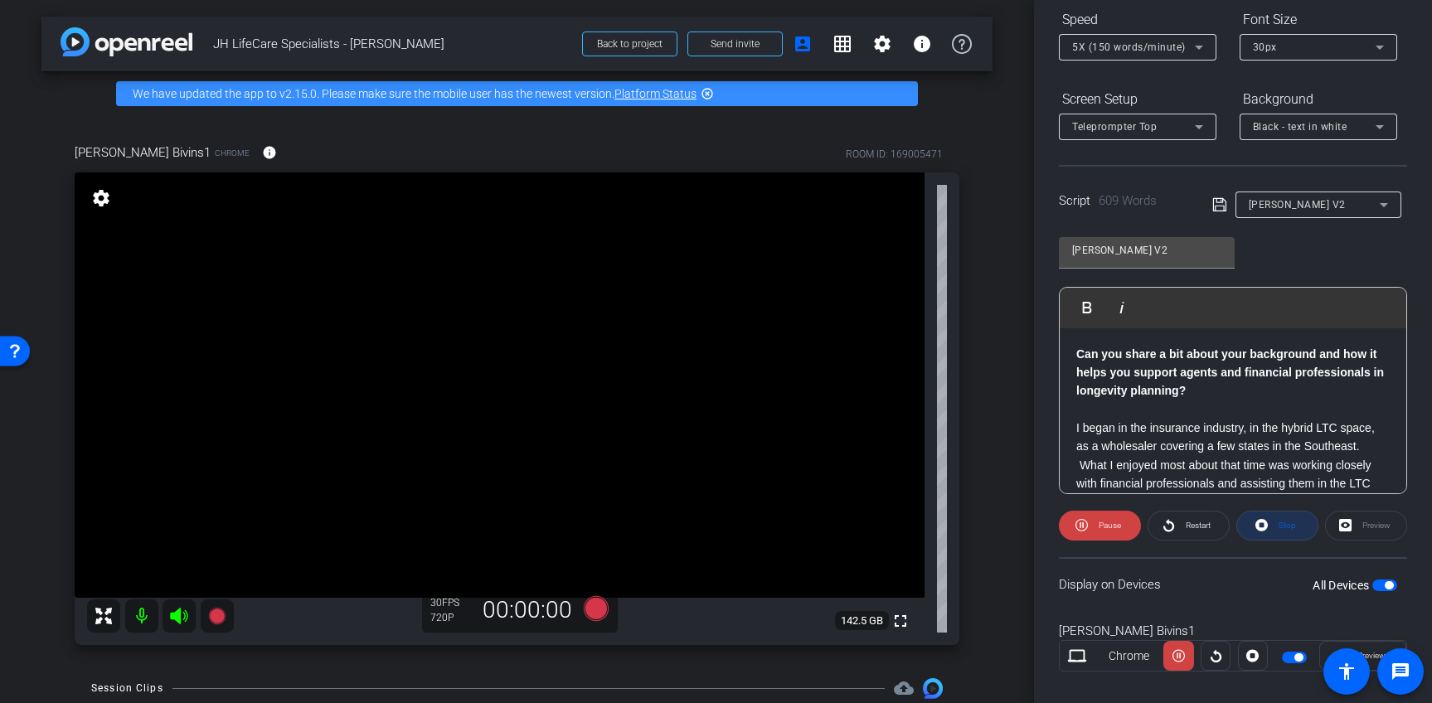
click at [1279, 533] on span "Stop" at bounding box center [1286, 525] width 22 height 23
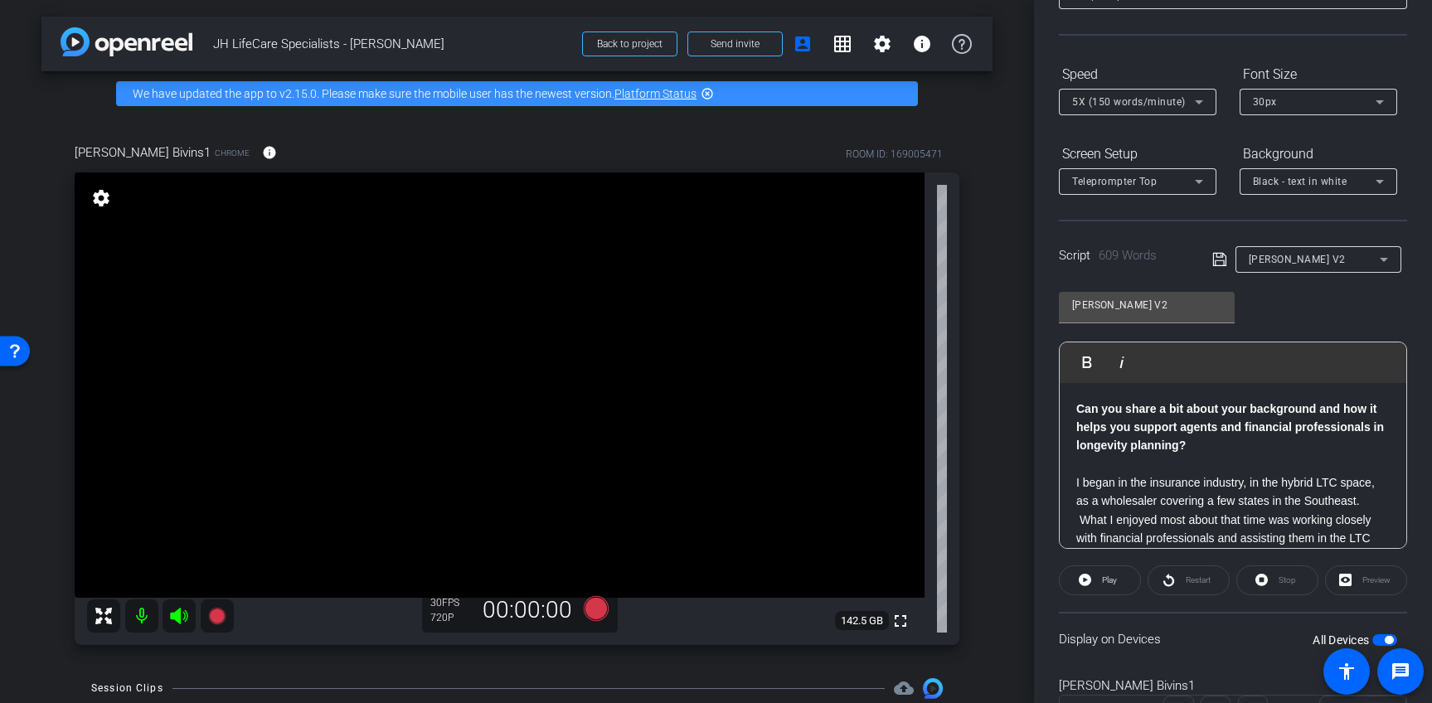
scroll to position [32, 0]
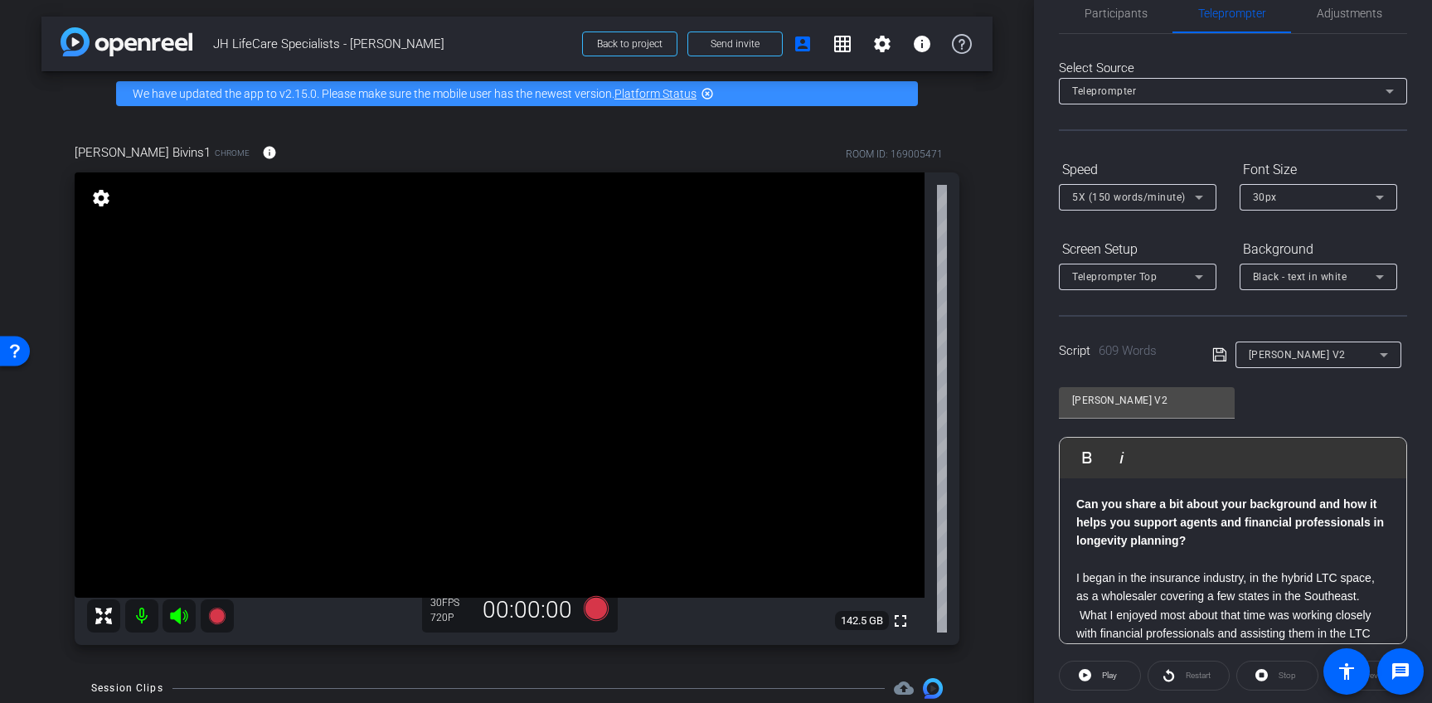
click at [1184, 275] on div "Teleprompter Top" at bounding box center [1133, 276] width 123 height 21
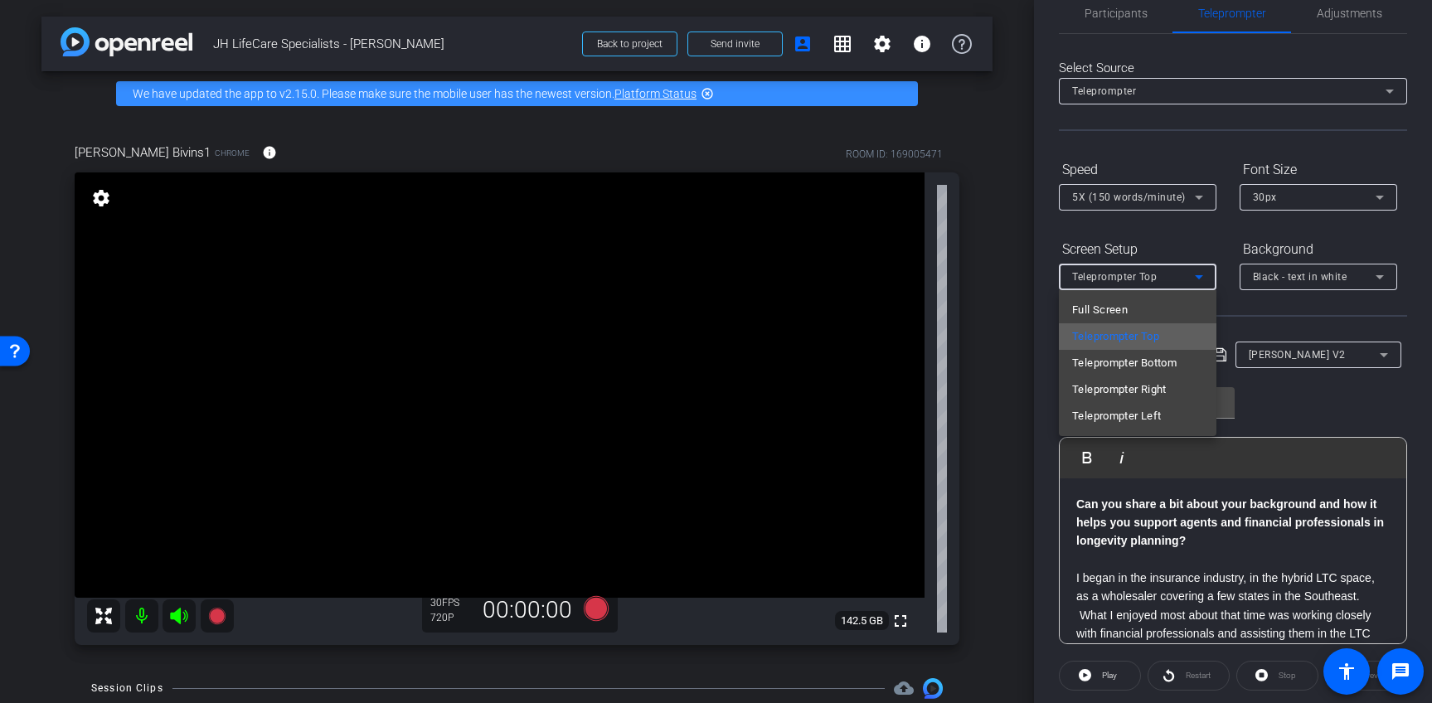
click at [1144, 334] on span "Teleprompter Top" at bounding box center [1115, 337] width 87 height 20
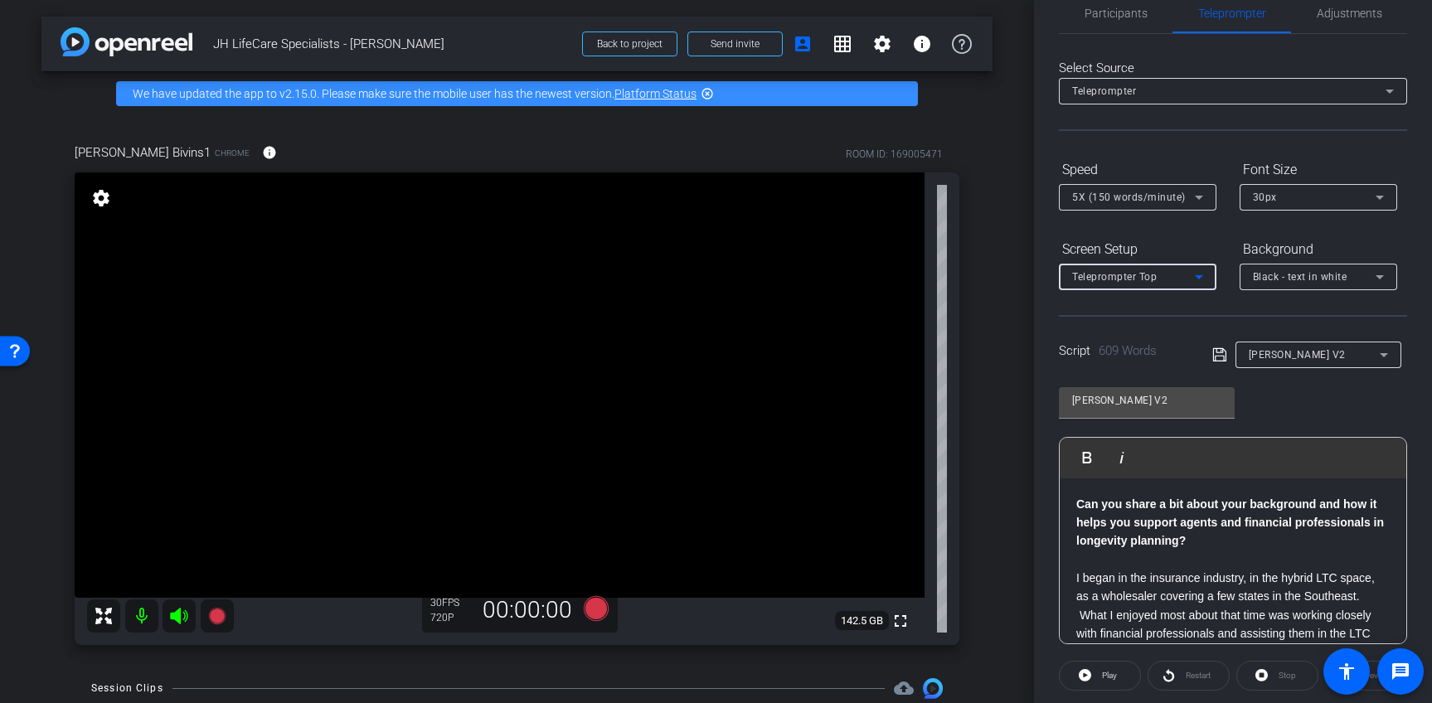
scroll to position [0, 0]
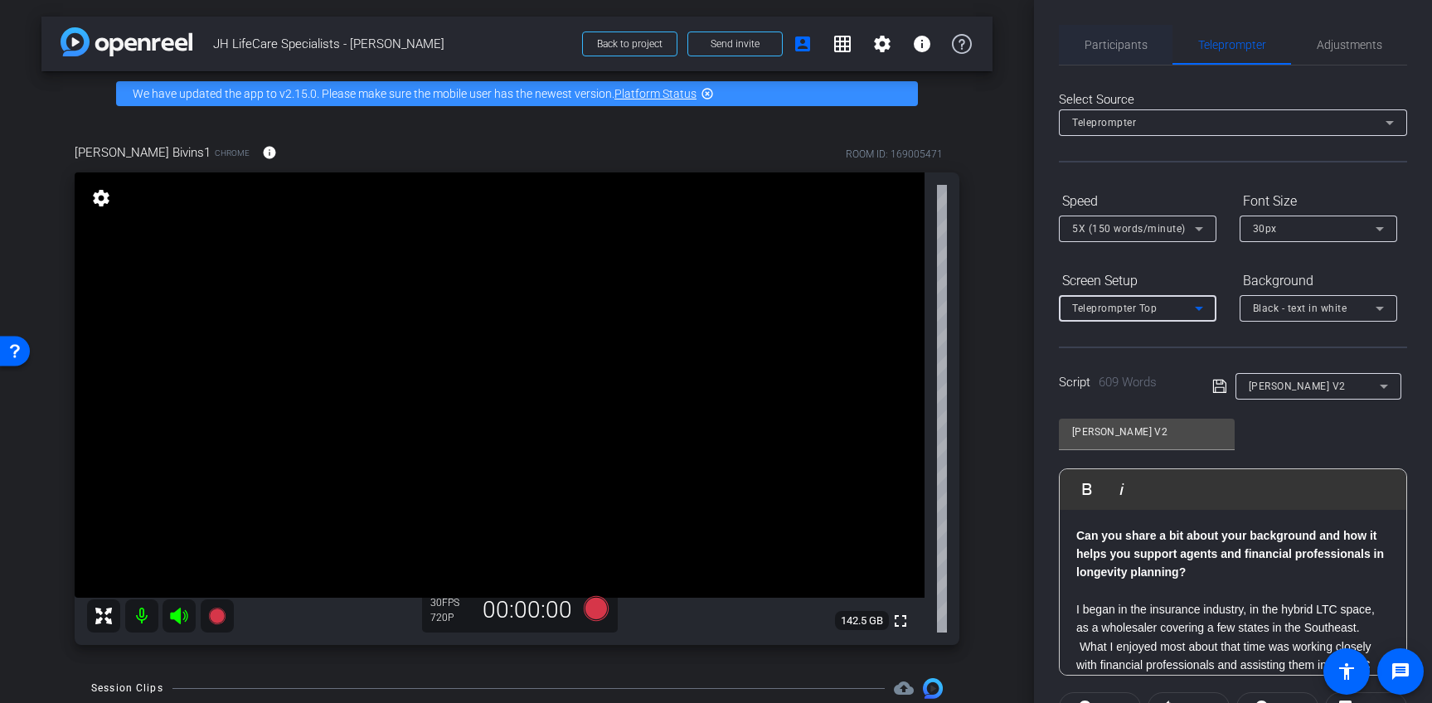
click at [1109, 47] on span "Participants" at bounding box center [1116, 45] width 63 height 12
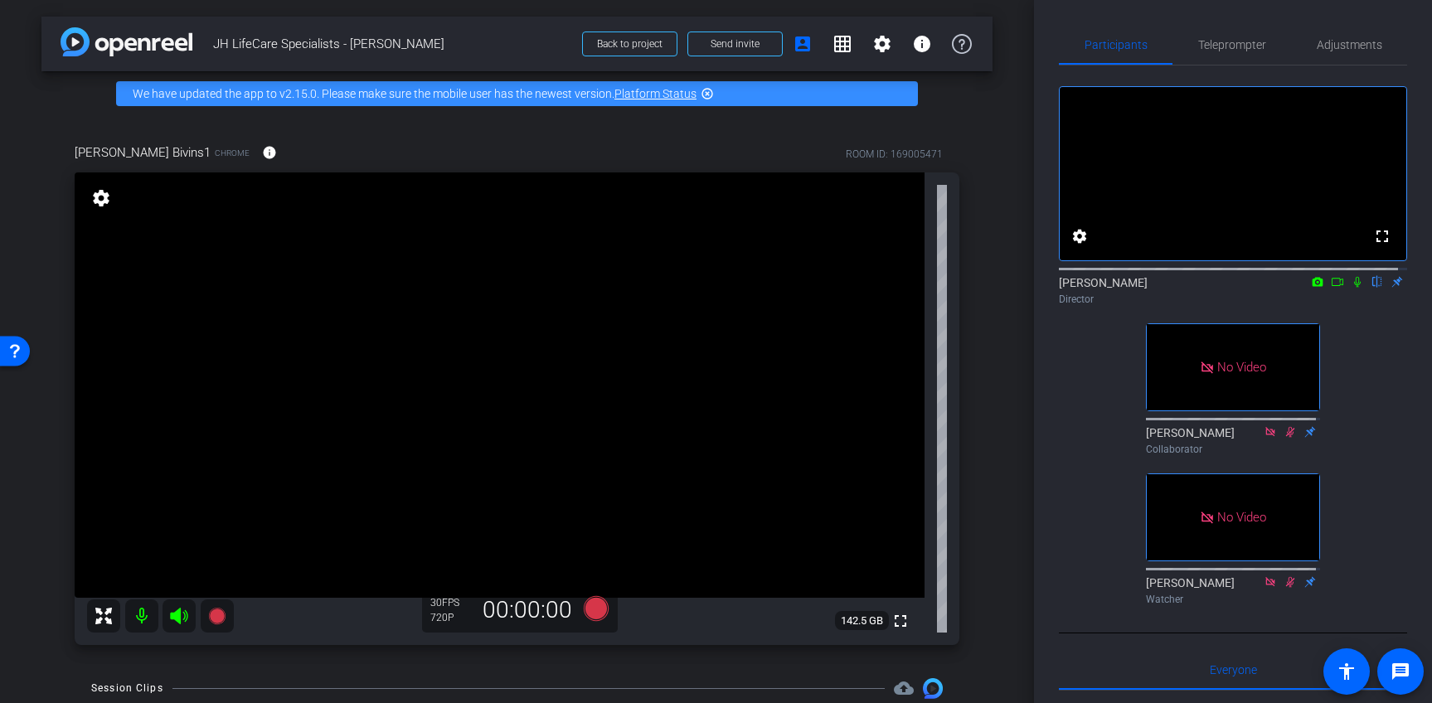
click at [1306, 438] on icon at bounding box center [1310, 432] width 13 height 12
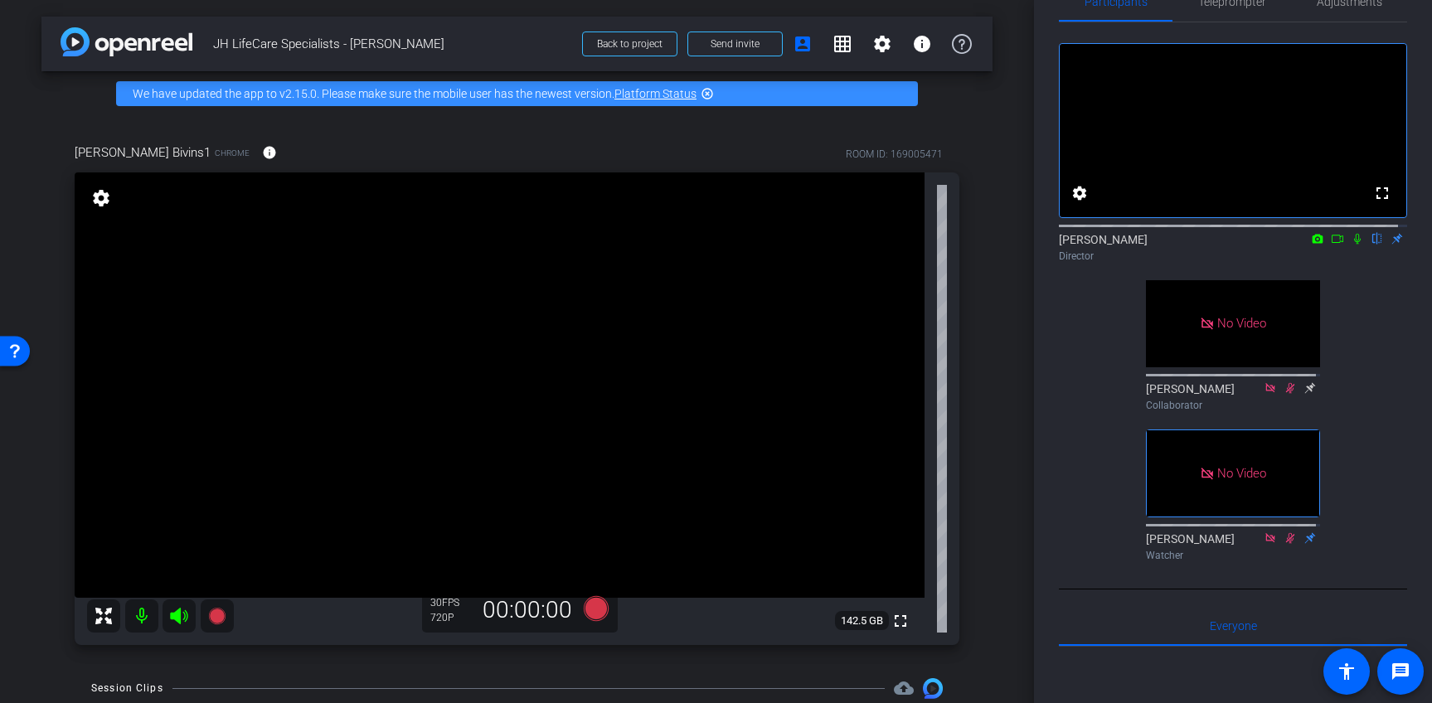
click at [1305, 543] on icon at bounding box center [1310, 537] width 11 height 11
click at [1332, 245] on icon at bounding box center [1337, 239] width 13 height 12
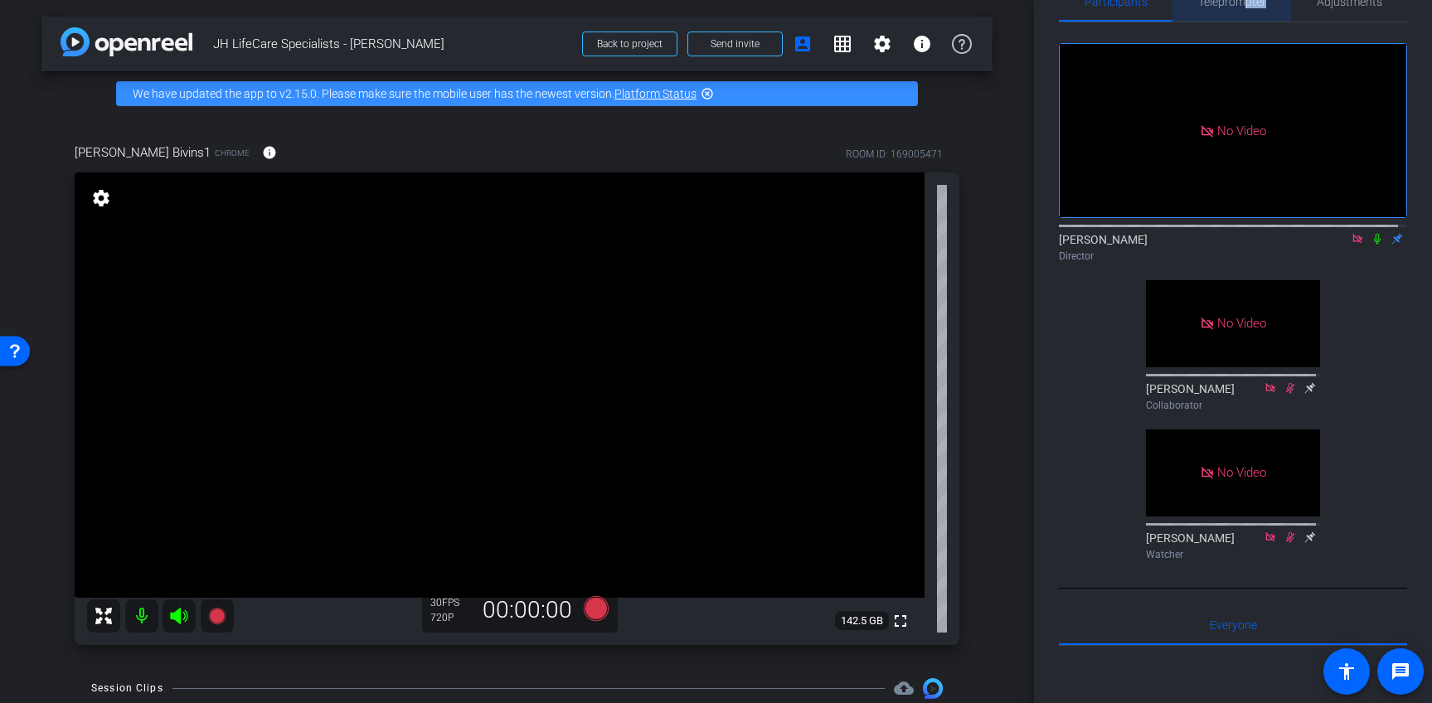
click at [1238, 7] on span "Teleprompter" at bounding box center [1232, 2] width 68 height 40
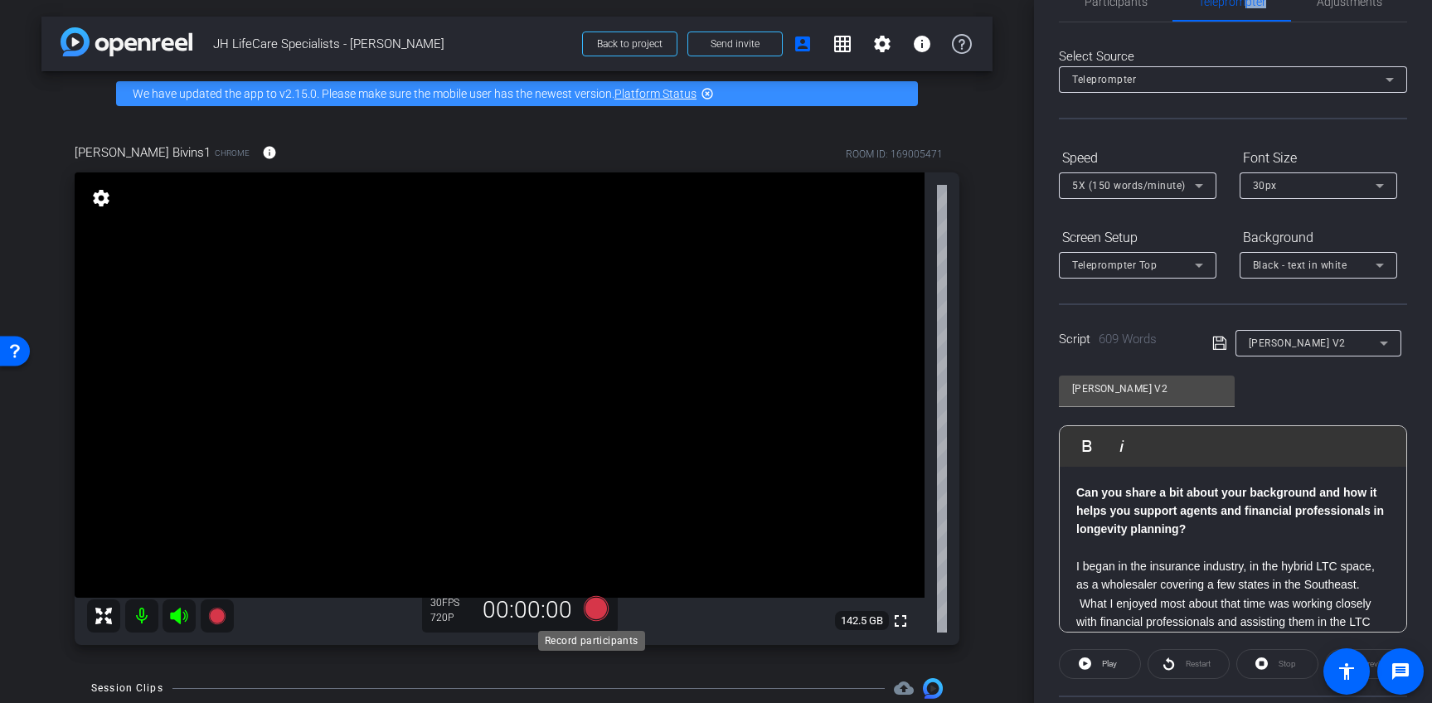
click at [591, 610] on icon at bounding box center [595, 608] width 25 height 25
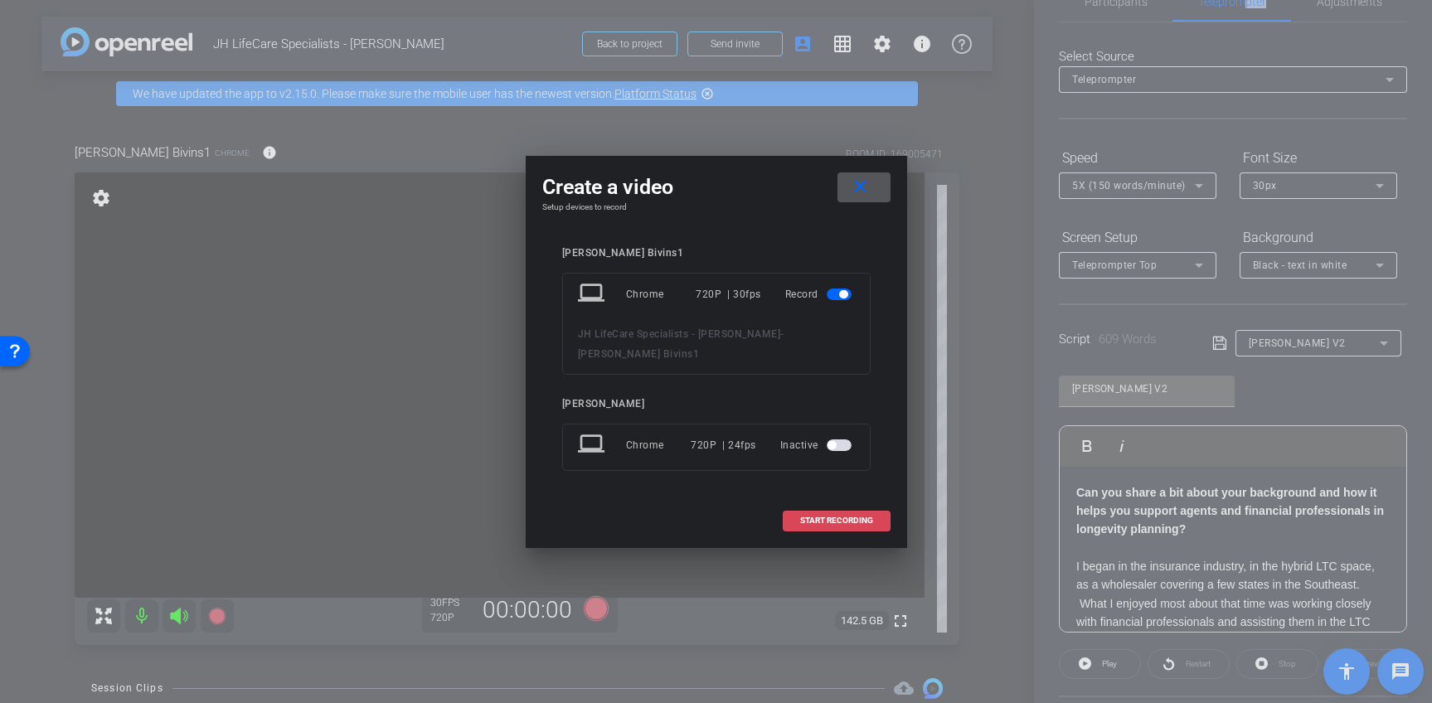
click at [810, 517] on span "START RECORDING" at bounding box center [836, 521] width 73 height 8
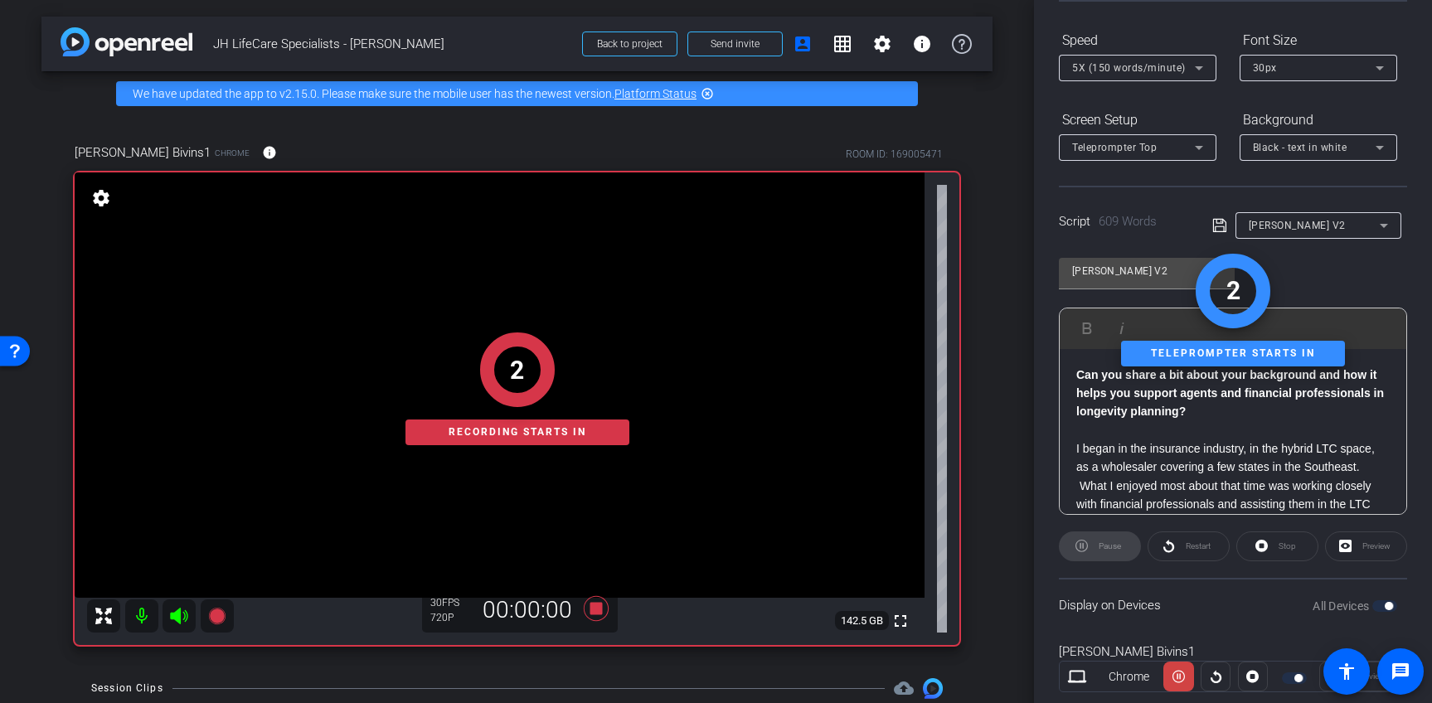
scroll to position [203, 0]
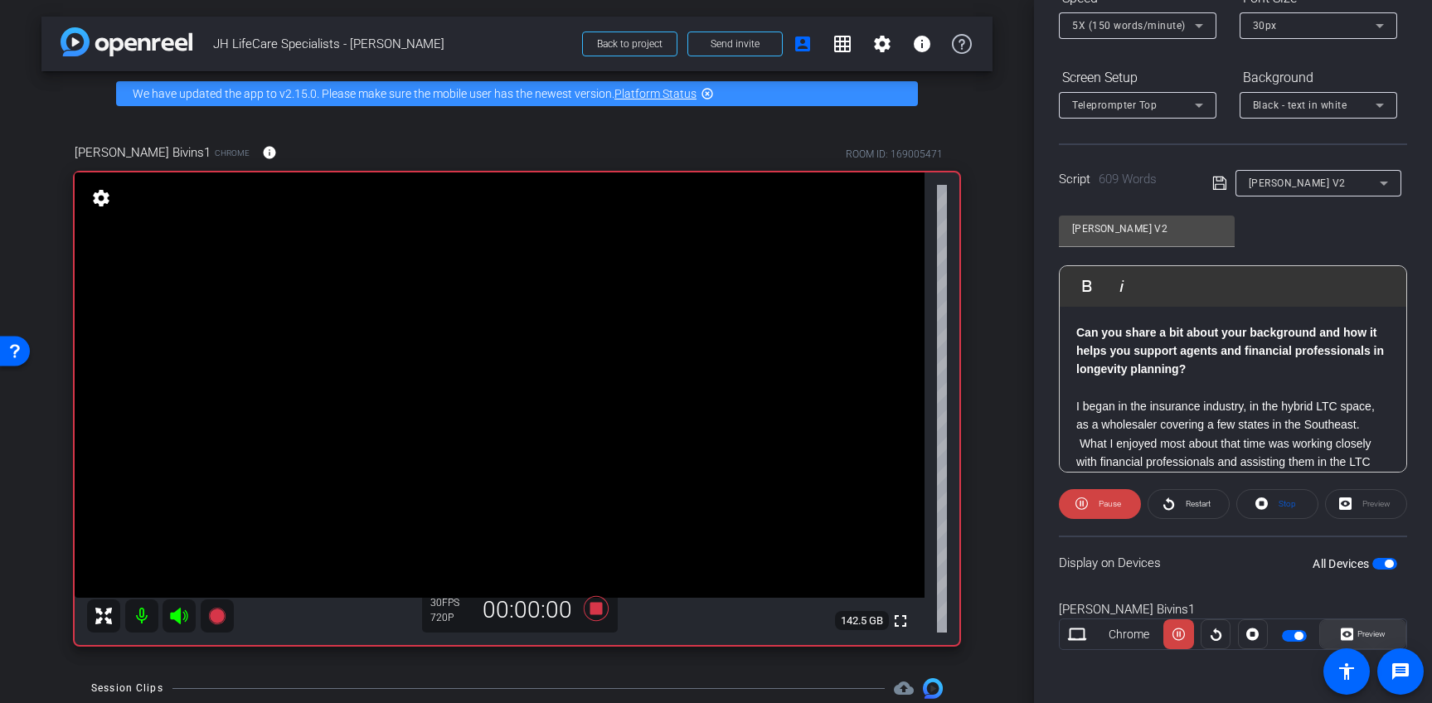
click at [1358, 634] on span "Preview" at bounding box center [1372, 633] width 28 height 9
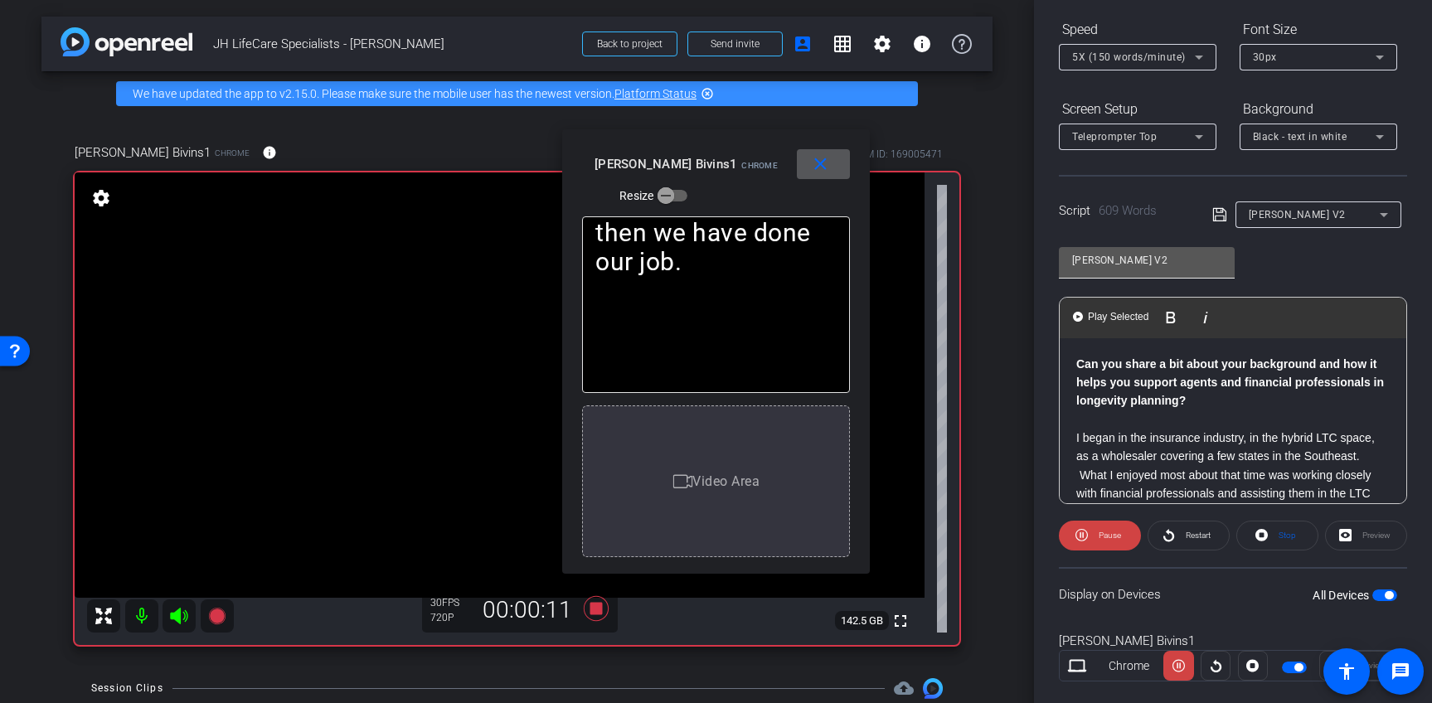
scroll to position [0, 0]
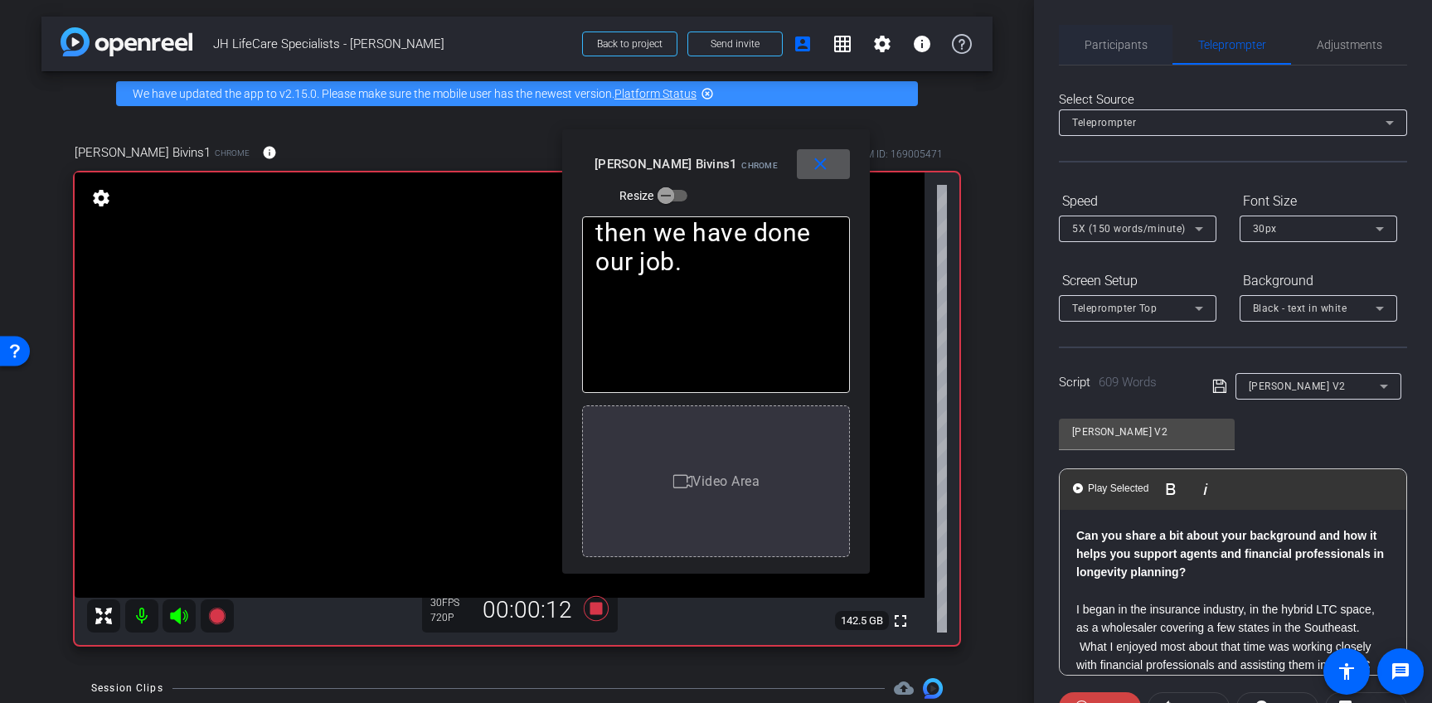
click at [1102, 42] on span "Participants" at bounding box center [1116, 45] width 63 height 12
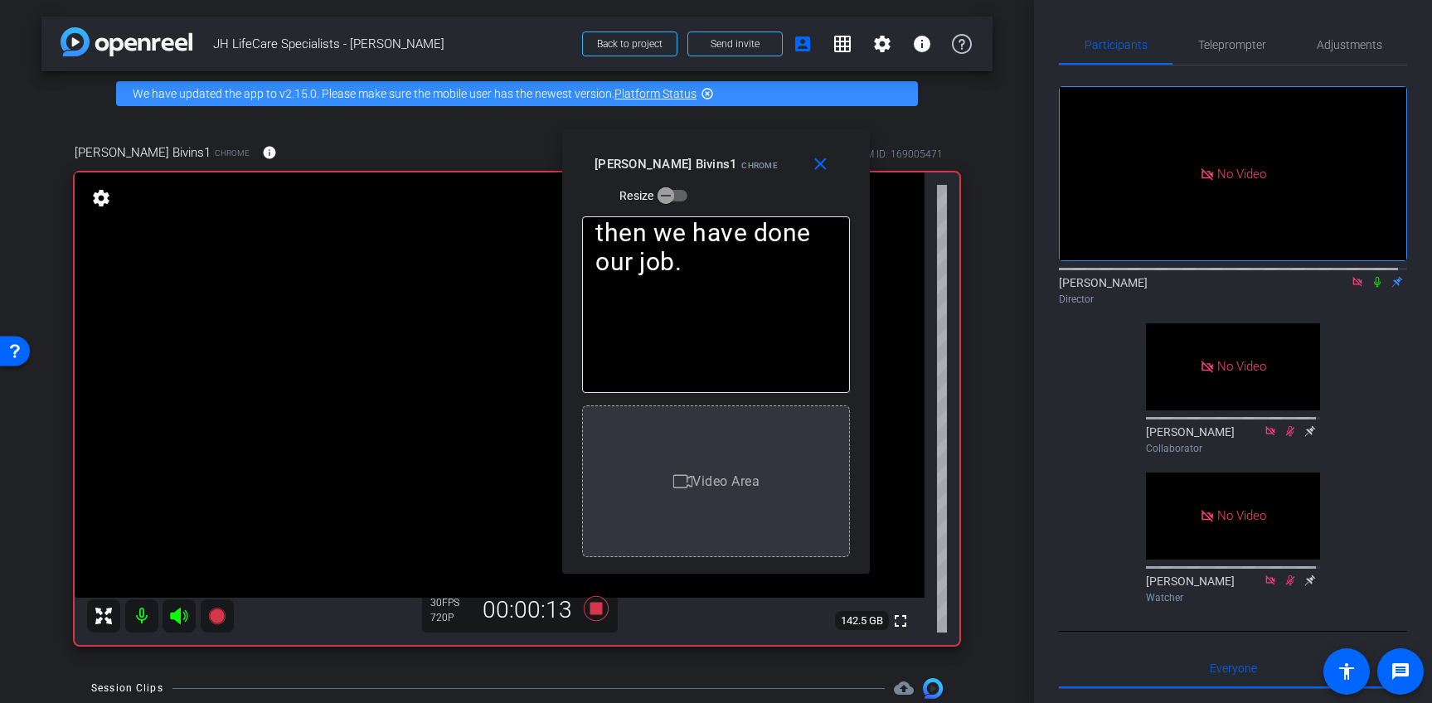
click at [1353, 277] on icon at bounding box center [1357, 281] width 9 height 9
click at [1235, 49] on span "Teleprompter" at bounding box center [1232, 45] width 68 height 12
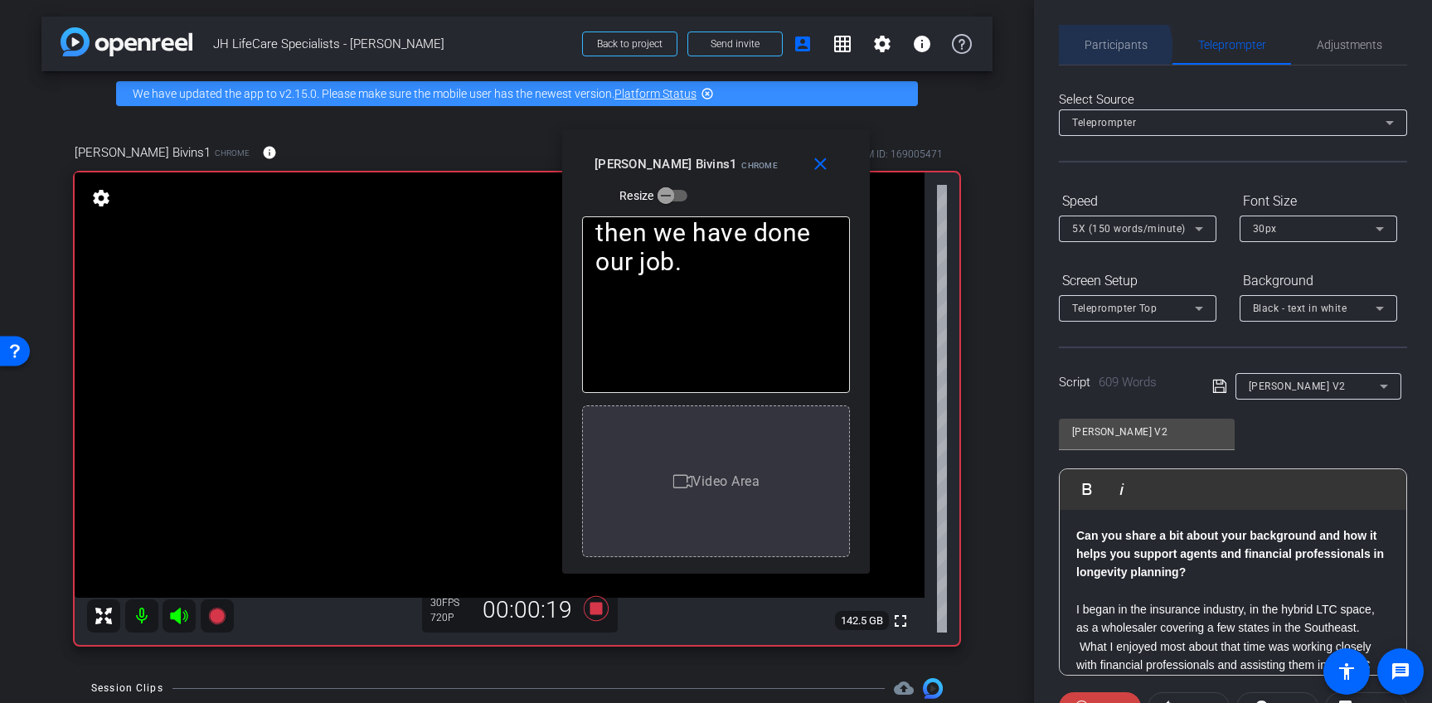
click at [1105, 48] on span "Participants" at bounding box center [1116, 45] width 63 height 12
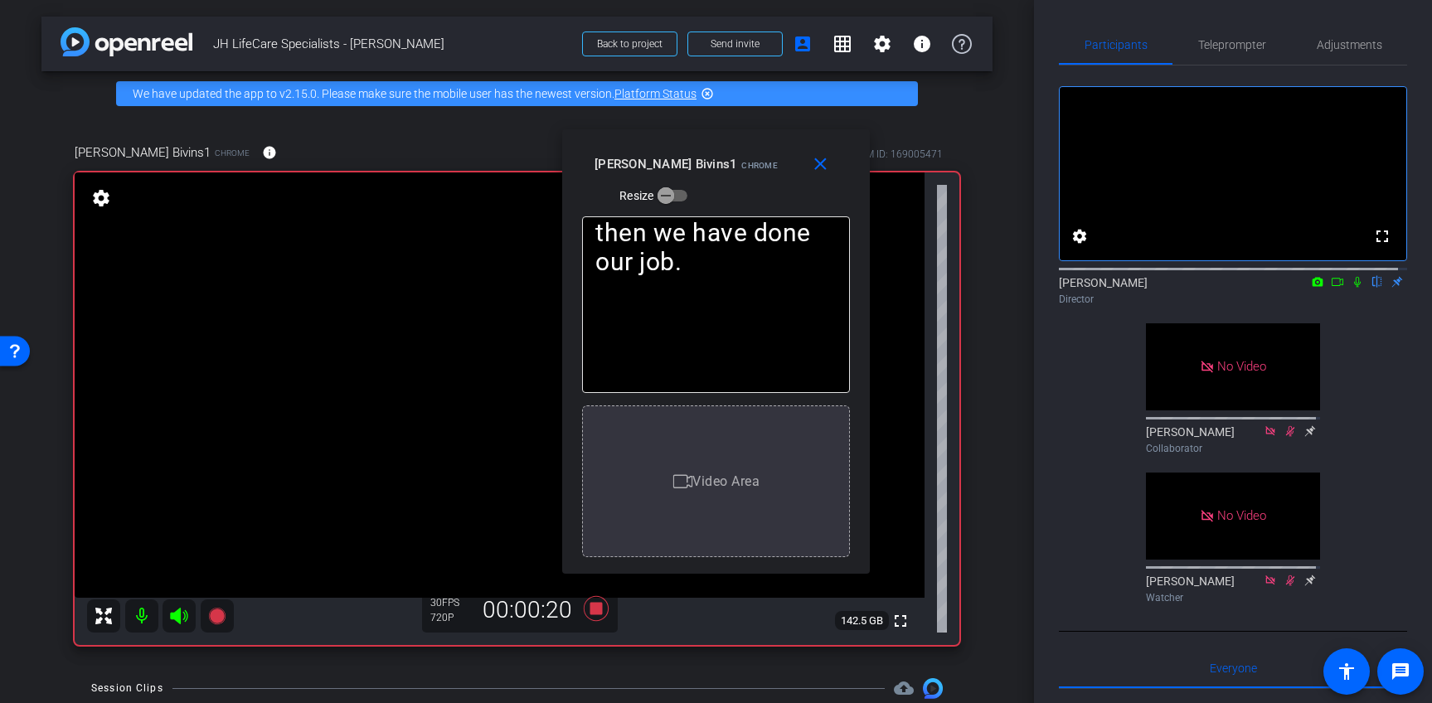
click at [1354, 288] on icon at bounding box center [1357, 282] width 7 height 11
click at [1332, 288] on icon at bounding box center [1337, 282] width 13 height 12
click at [1353, 286] on icon at bounding box center [1357, 281] width 9 height 9
click at [1353, 288] on icon at bounding box center [1357, 282] width 9 height 11
click at [1229, 45] on span "Teleprompter" at bounding box center [1232, 45] width 68 height 12
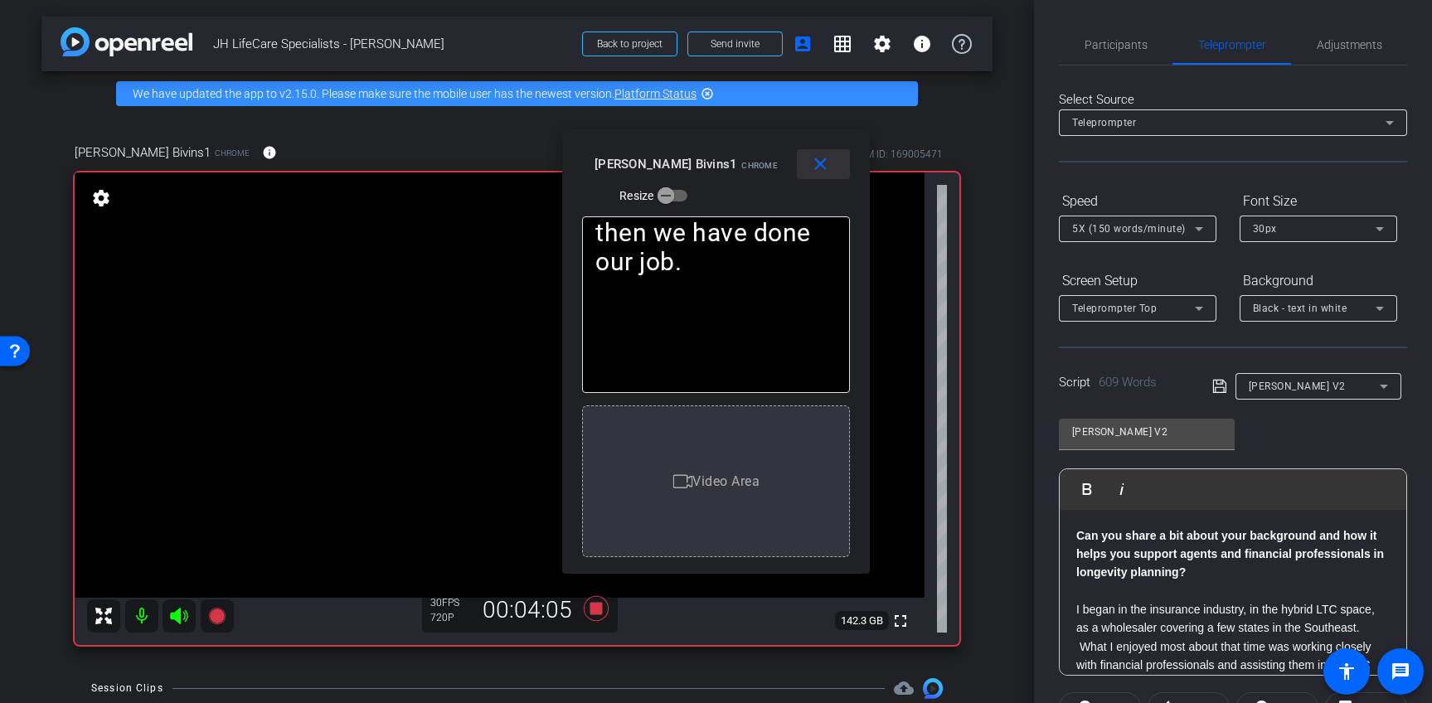
click at [829, 160] on mat-icon "close" at bounding box center [820, 164] width 21 height 21
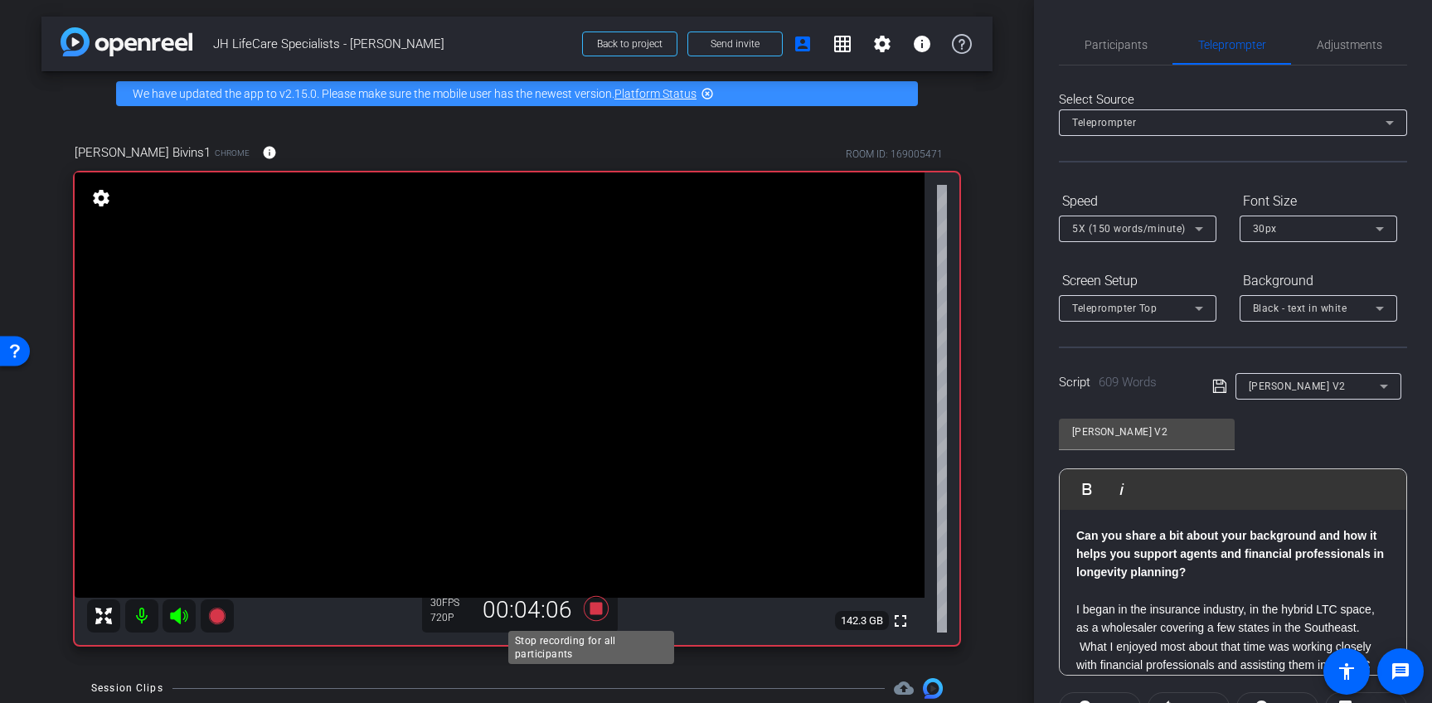
click at [598, 610] on icon at bounding box center [596, 609] width 40 height 30
click at [1127, 40] on span "Participants" at bounding box center [1116, 45] width 63 height 12
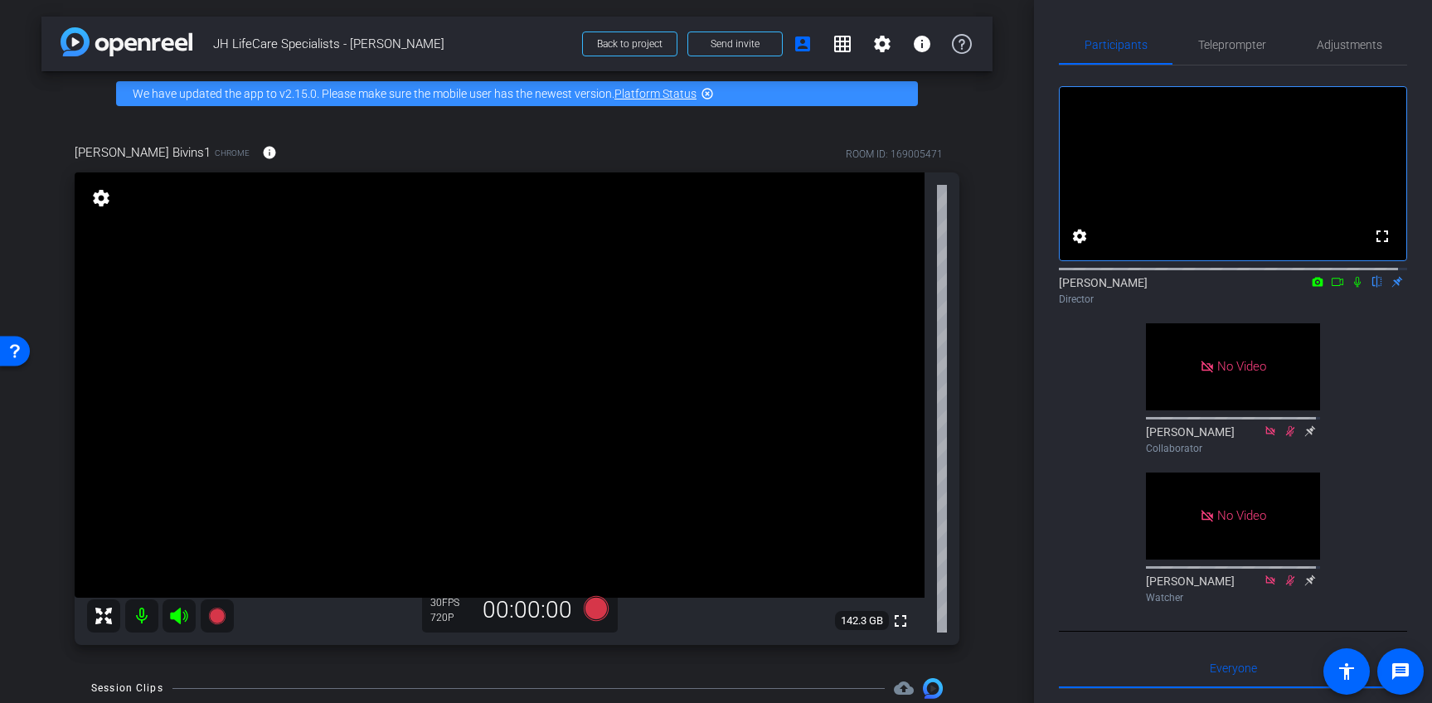
click at [1305, 436] on icon at bounding box center [1310, 430] width 11 height 11
click at [1305, 586] on icon at bounding box center [1310, 581] width 11 height 11
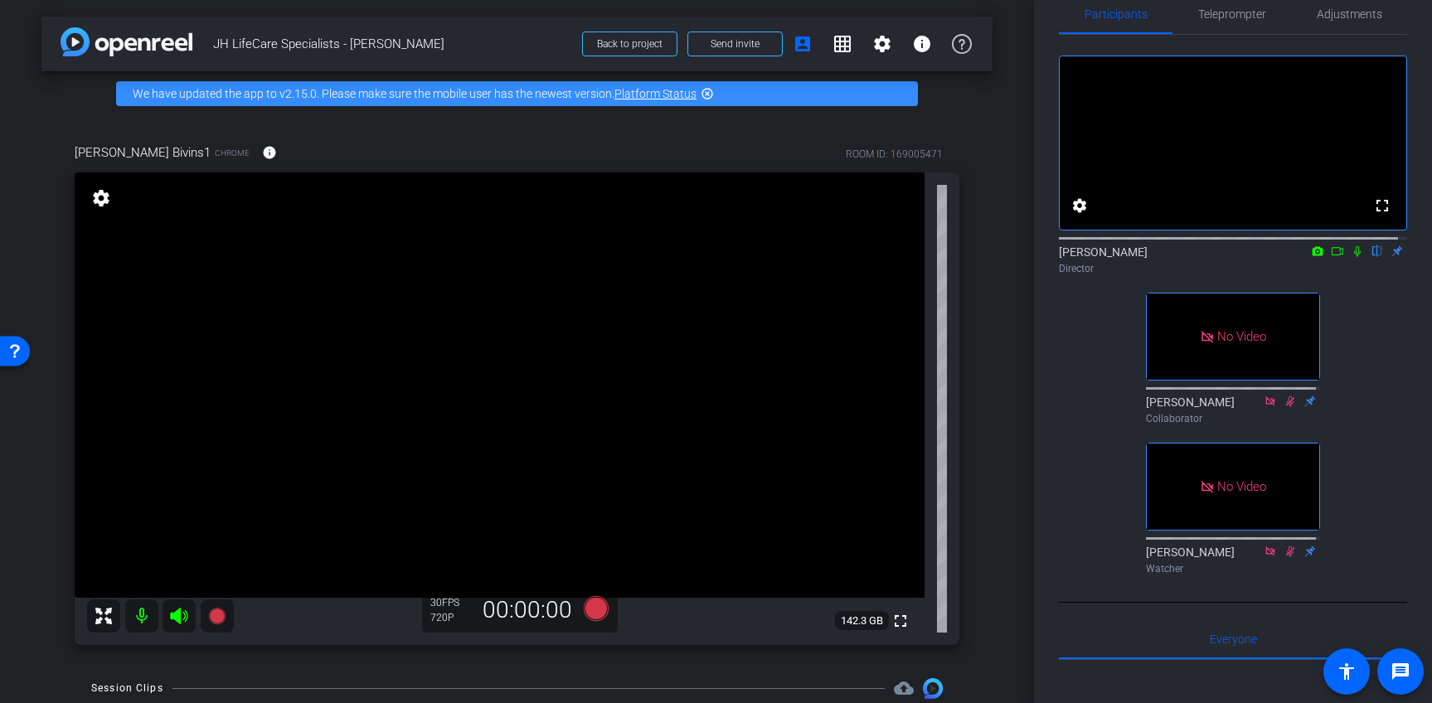
click at [1307, 557] on icon at bounding box center [1310, 552] width 13 height 12
click at [1306, 407] on icon at bounding box center [1310, 402] width 13 height 12
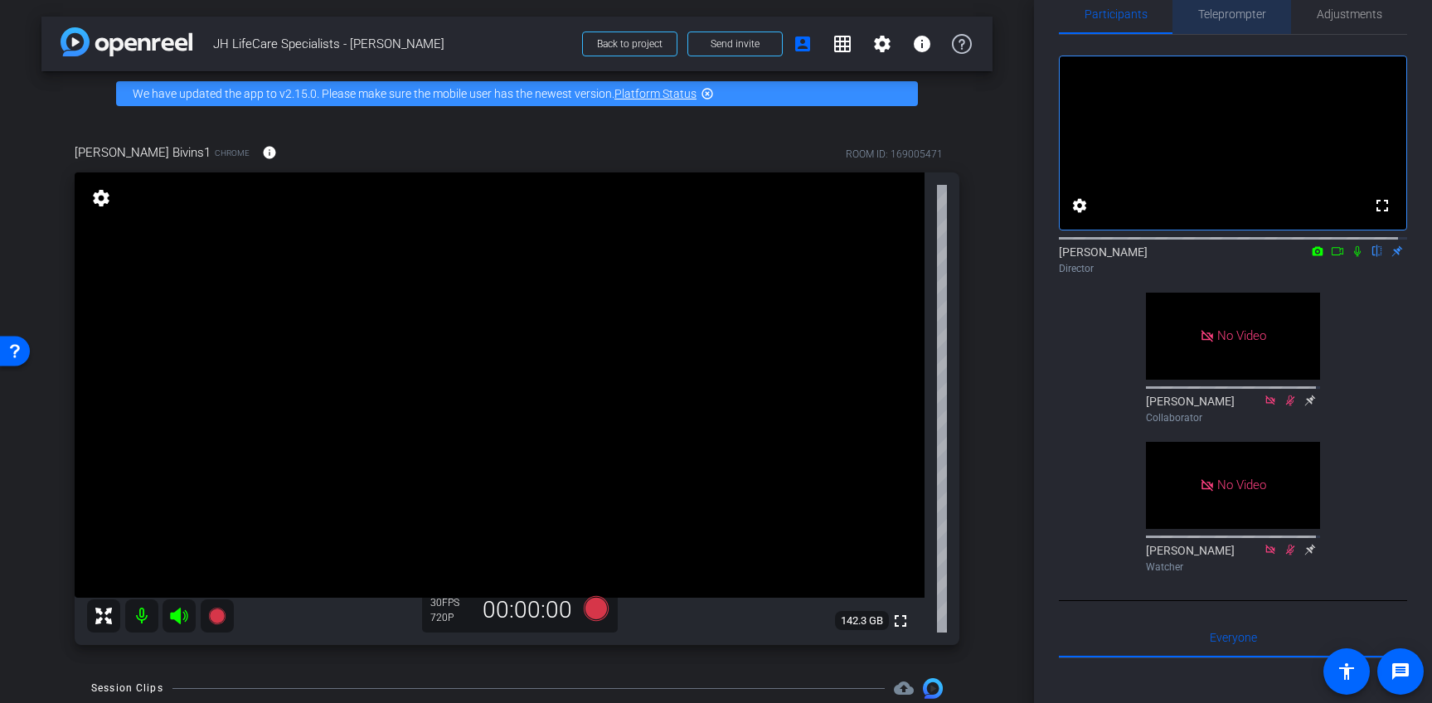
click at [1232, 12] on span "Teleprompter" at bounding box center [1232, 14] width 68 height 12
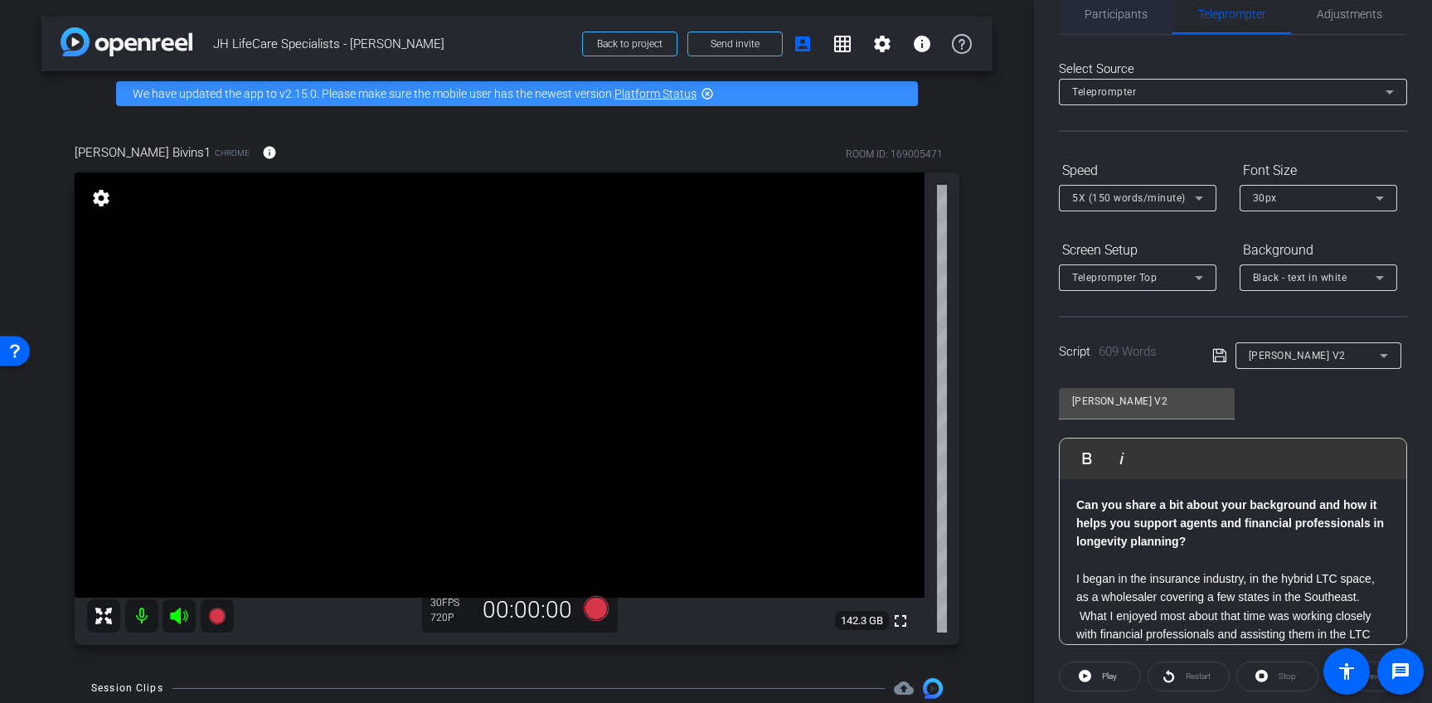
click at [1107, 24] on span "Participants" at bounding box center [1116, 14] width 63 height 40
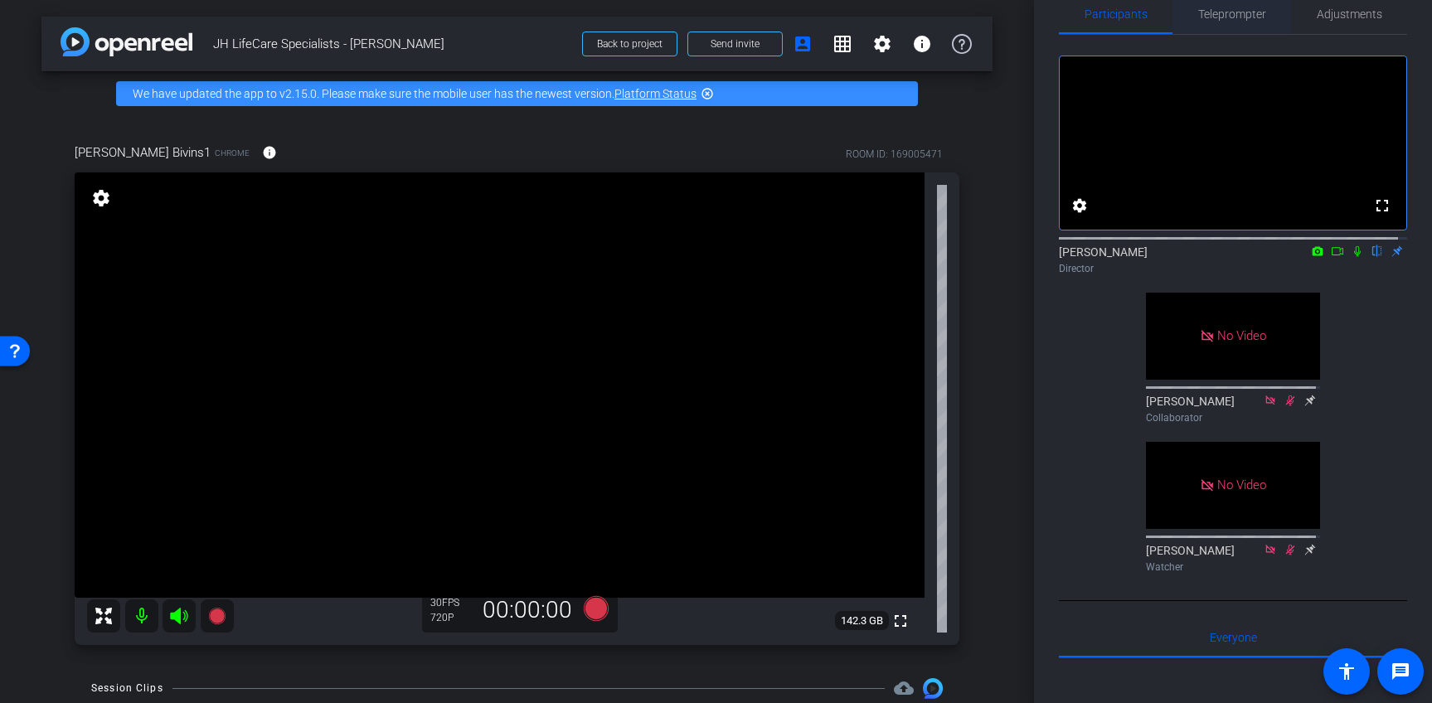
click at [1237, 10] on span "Teleprompter" at bounding box center [1232, 14] width 68 height 12
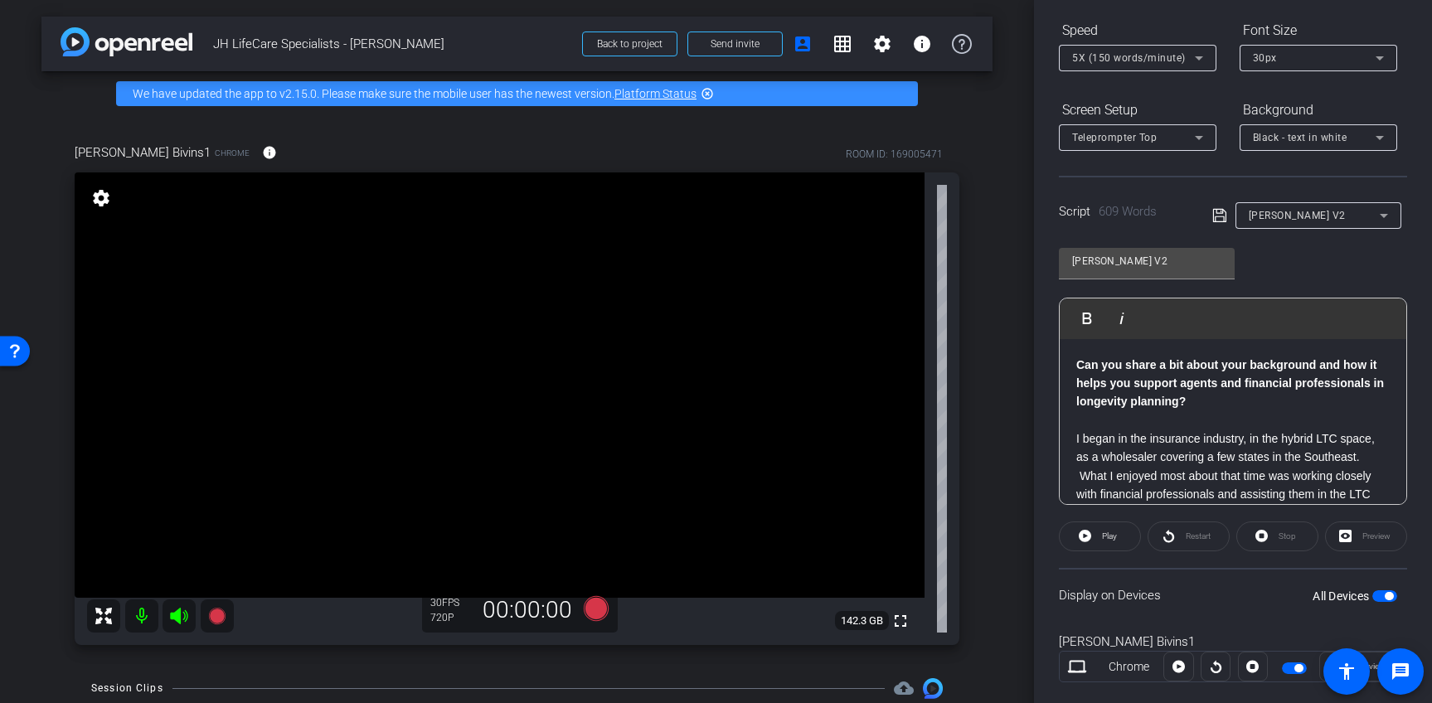
scroll to position [203, 0]
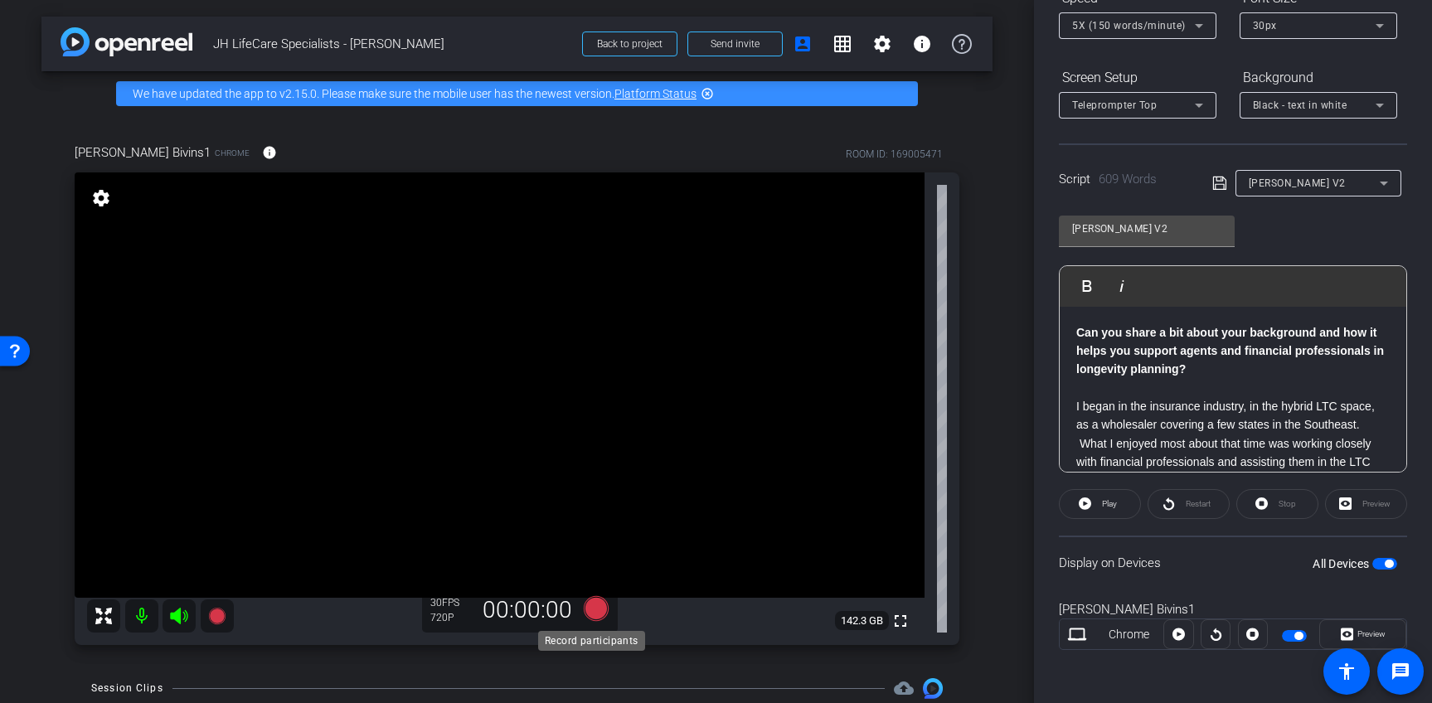
click at [588, 608] on icon at bounding box center [595, 608] width 25 height 25
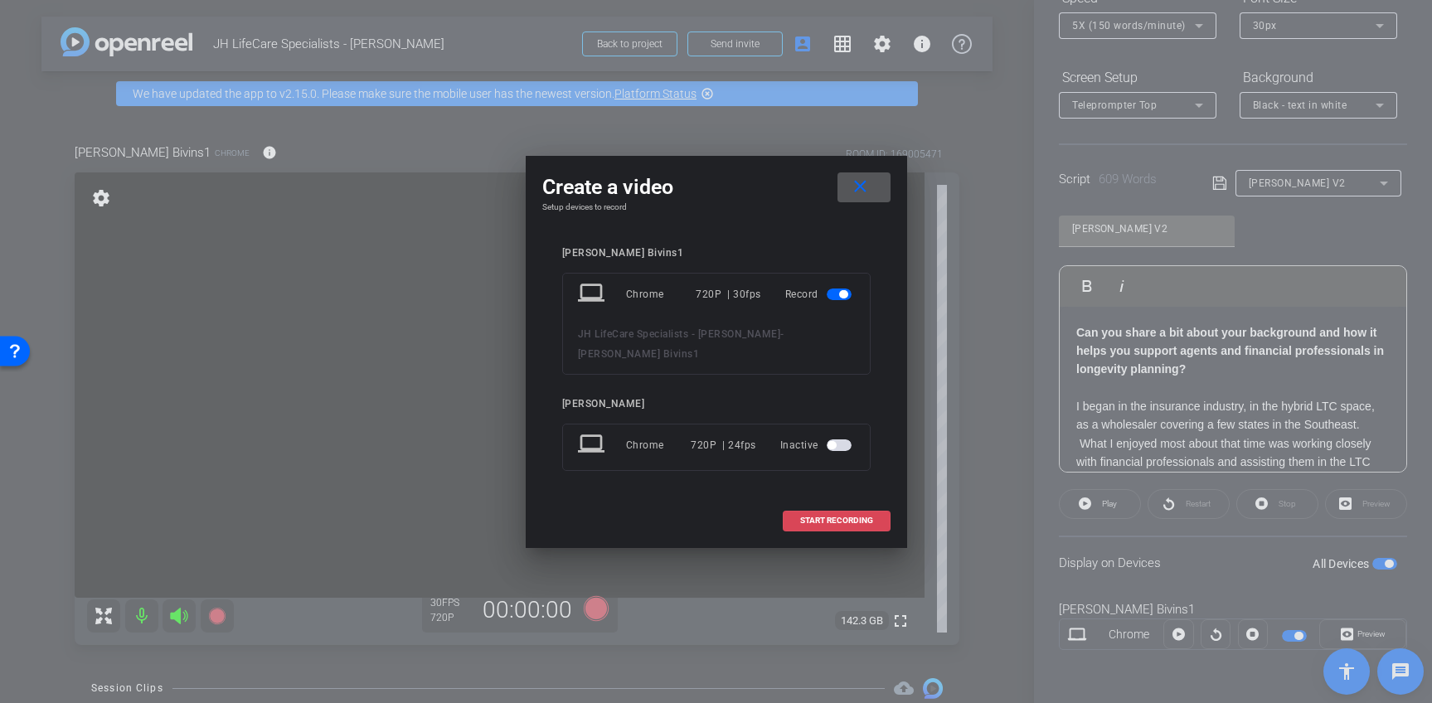
click at [842, 517] on span "START RECORDING" at bounding box center [836, 521] width 73 height 8
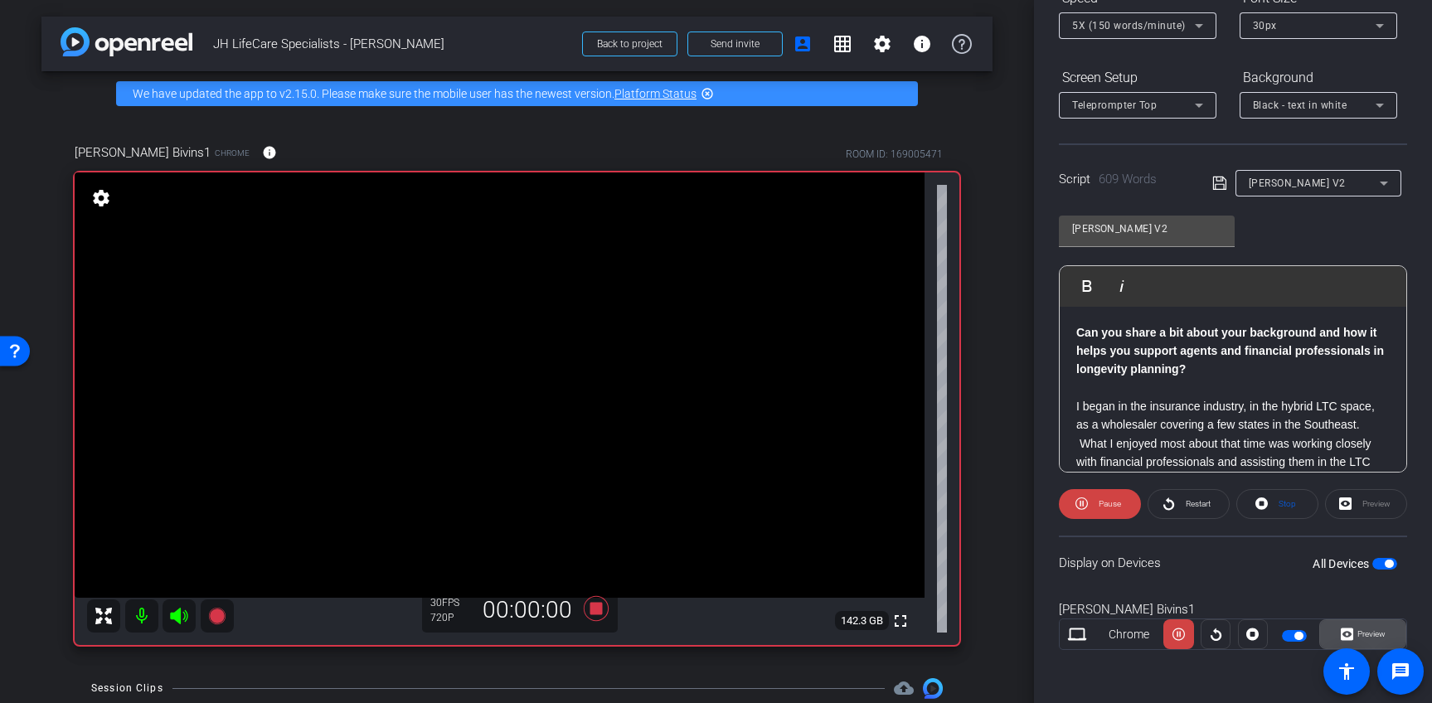
click at [1364, 635] on span "Preview" at bounding box center [1372, 633] width 28 height 9
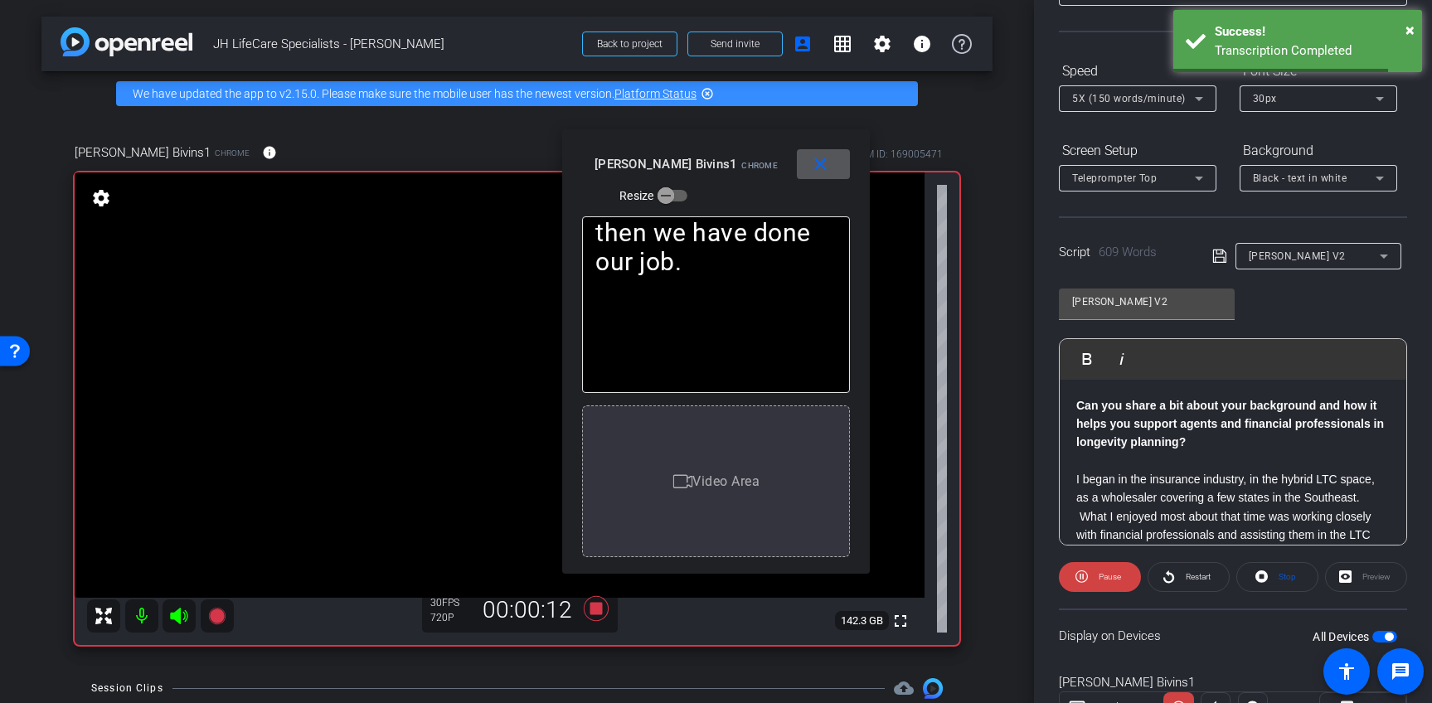
scroll to position [0, 0]
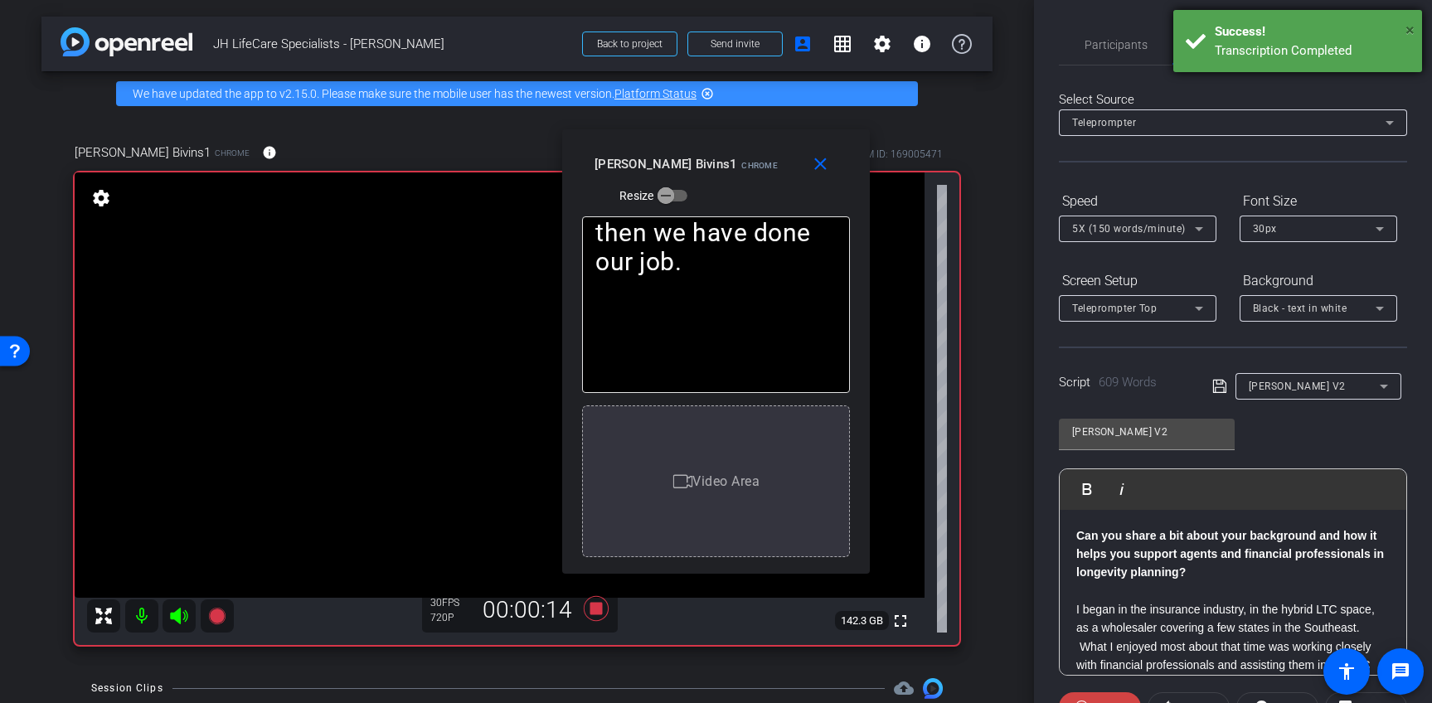
click at [1412, 27] on span "×" at bounding box center [1410, 30] width 9 height 20
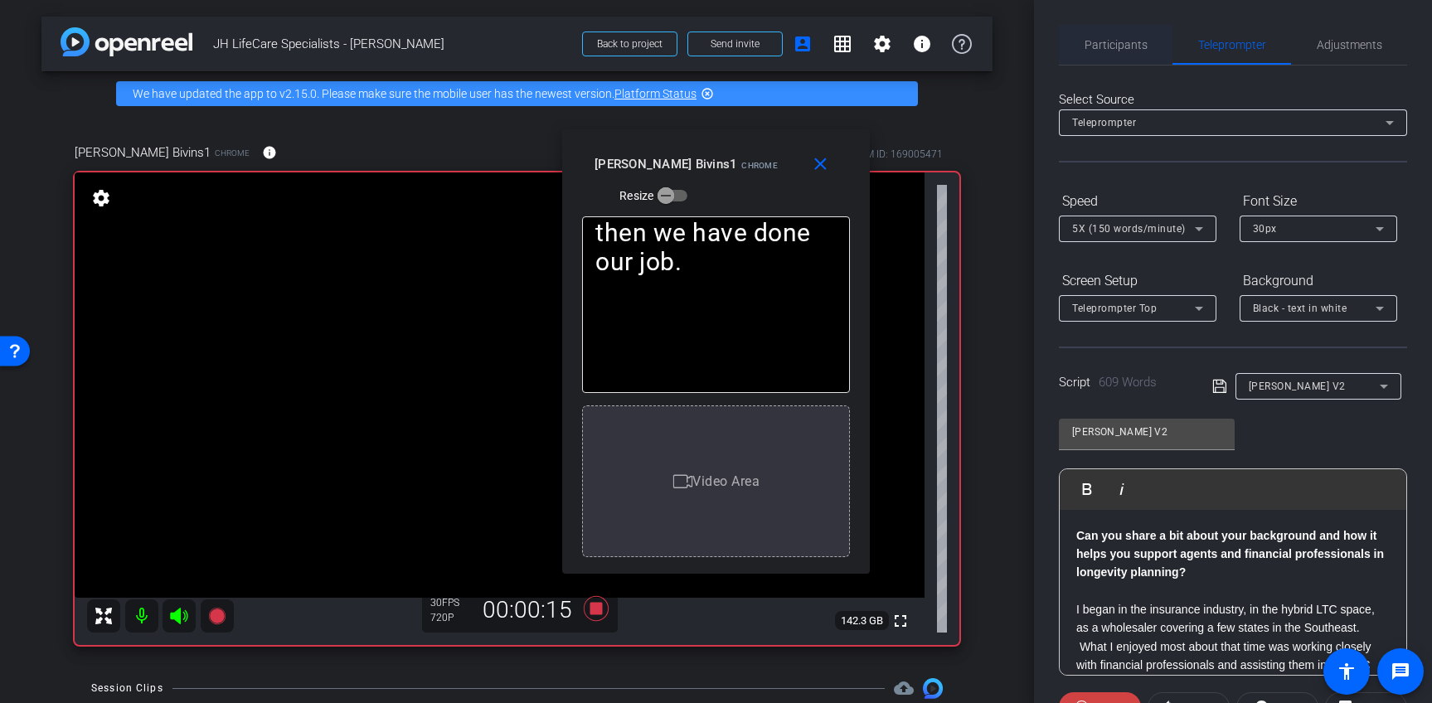
click at [1120, 43] on span "Participants" at bounding box center [1116, 45] width 63 height 12
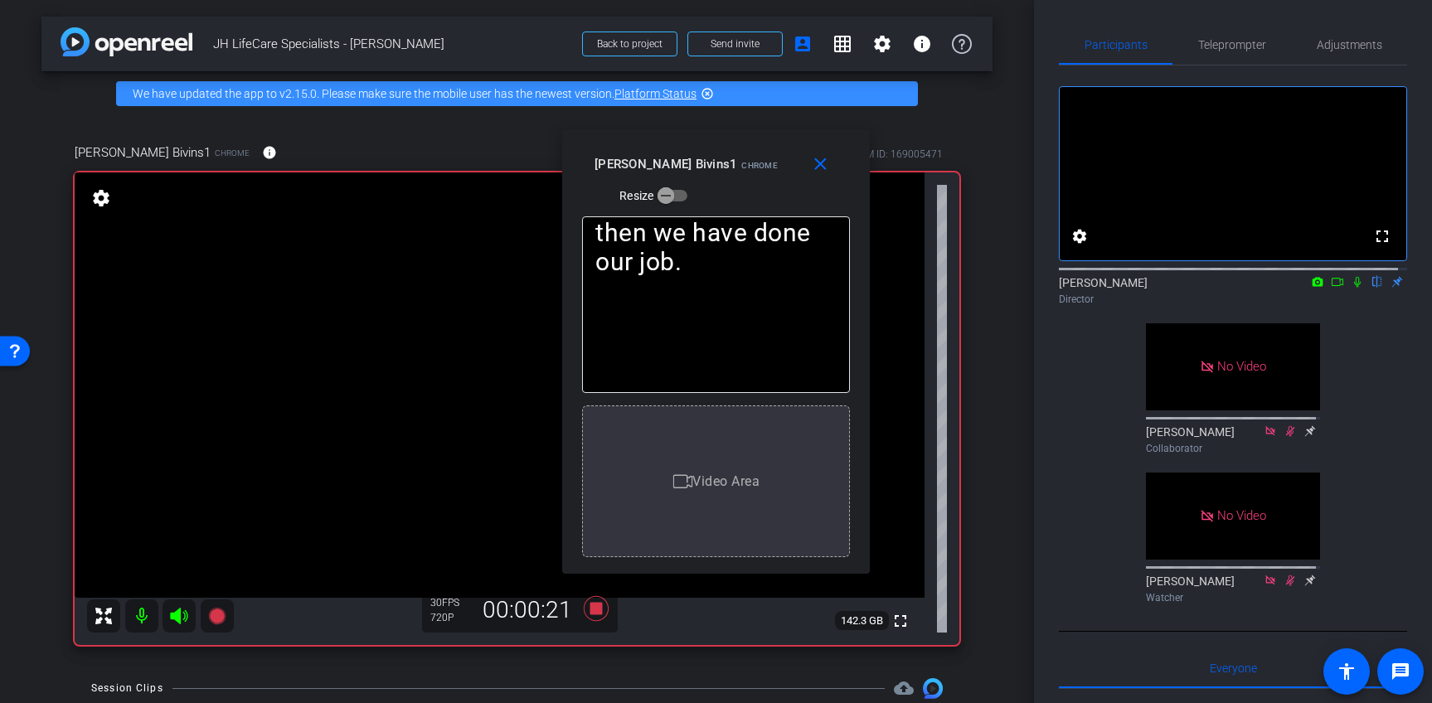
click at [1351, 288] on icon at bounding box center [1357, 282] width 13 height 12
click at [1353, 288] on icon at bounding box center [1357, 282] width 9 height 11
click at [1354, 288] on icon at bounding box center [1357, 282] width 7 height 11
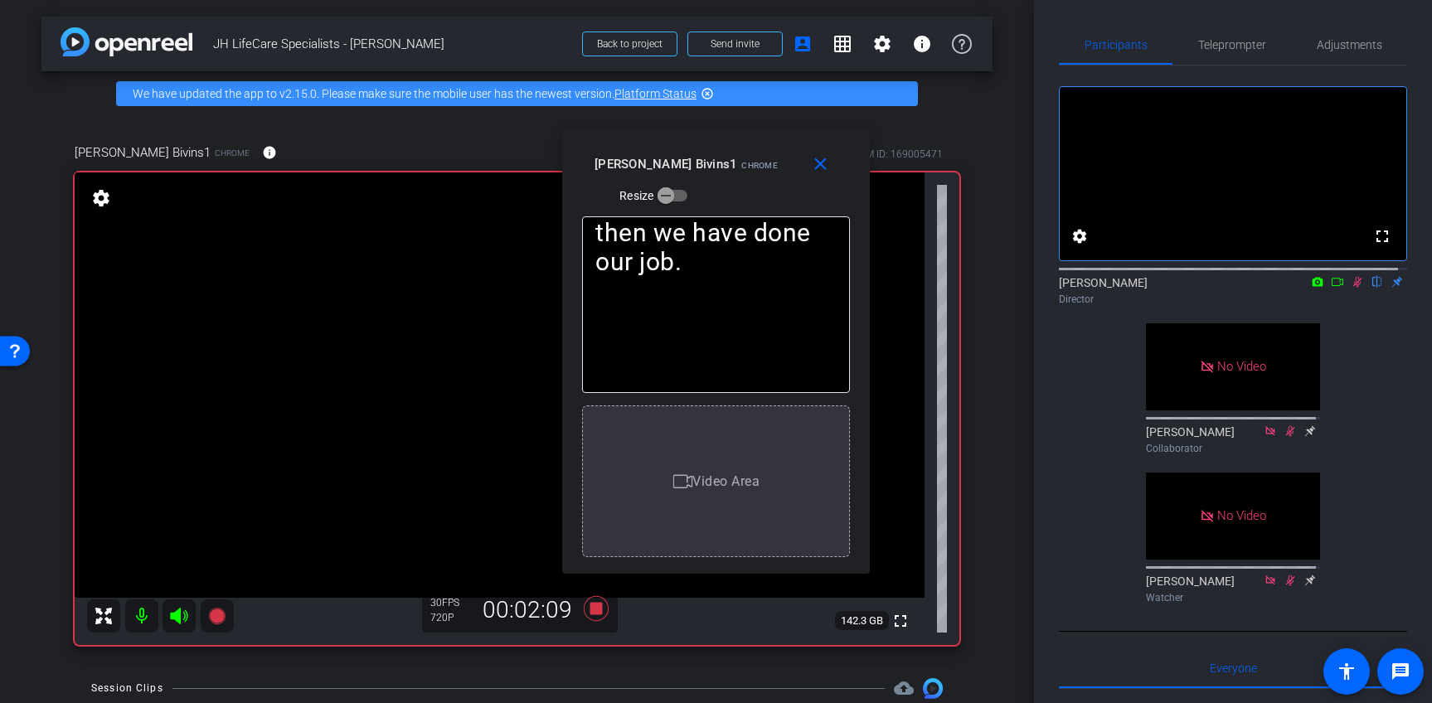
click at [1353, 288] on icon at bounding box center [1357, 282] width 9 height 11
click at [1354, 288] on icon at bounding box center [1357, 282] width 7 height 11
click at [1353, 288] on icon at bounding box center [1357, 282] width 9 height 11
click at [1354, 288] on icon at bounding box center [1357, 282] width 7 height 11
click at [1353, 288] on icon at bounding box center [1357, 282] width 9 height 11
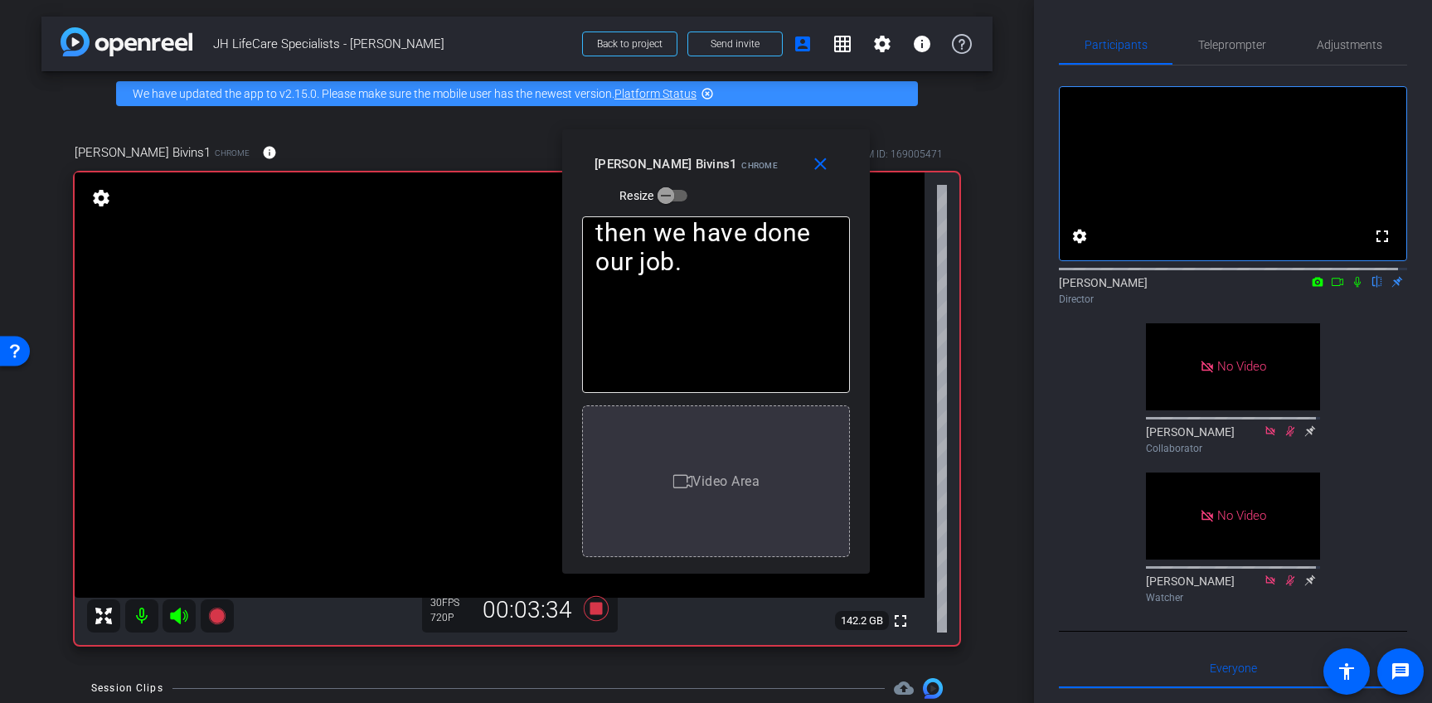
click at [1354, 288] on icon at bounding box center [1357, 282] width 7 height 11
click at [821, 165] on mat-icon "close" at bounding box center [820, 164] width 21 height 21
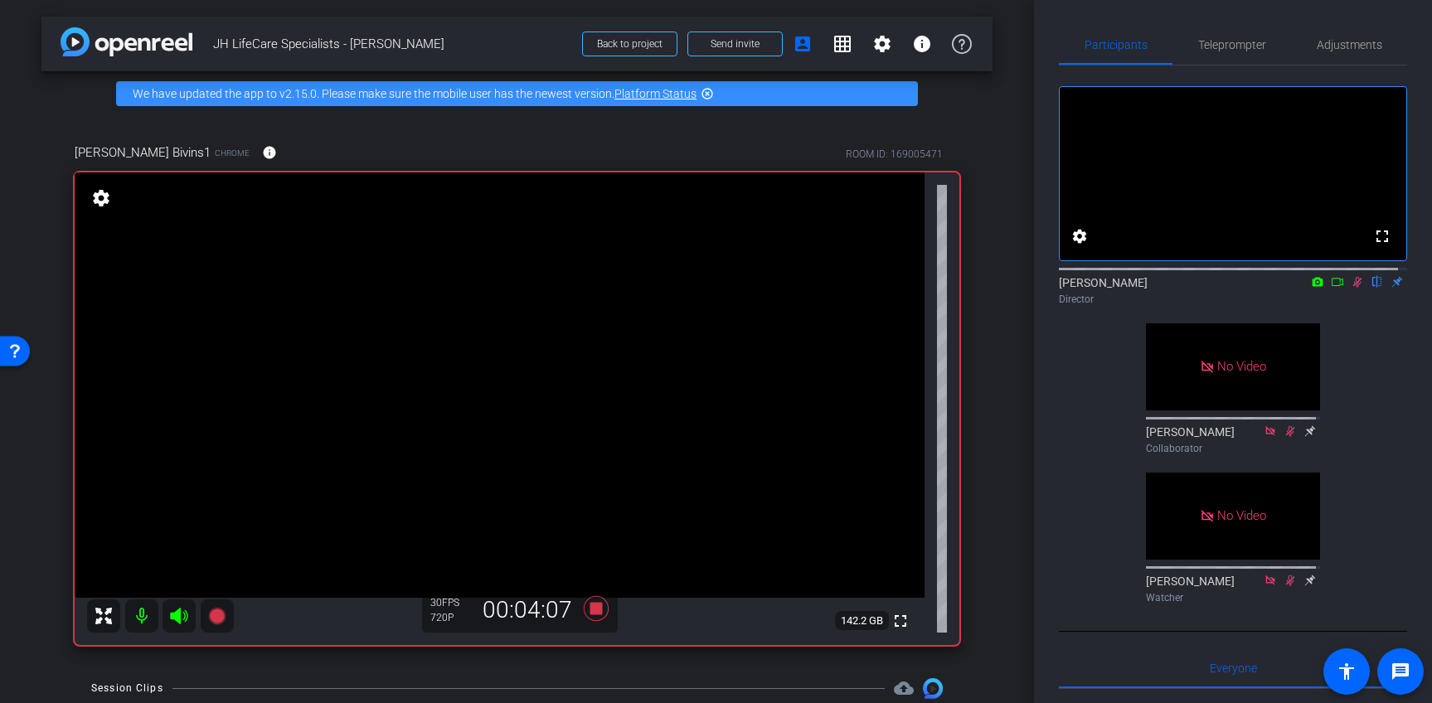
click at [1351, 288] on icon at bounding box center [1357, 282] width 13 height 12
click at [598, 605] on icon at bounding box center [596, 609] width 40 height 30
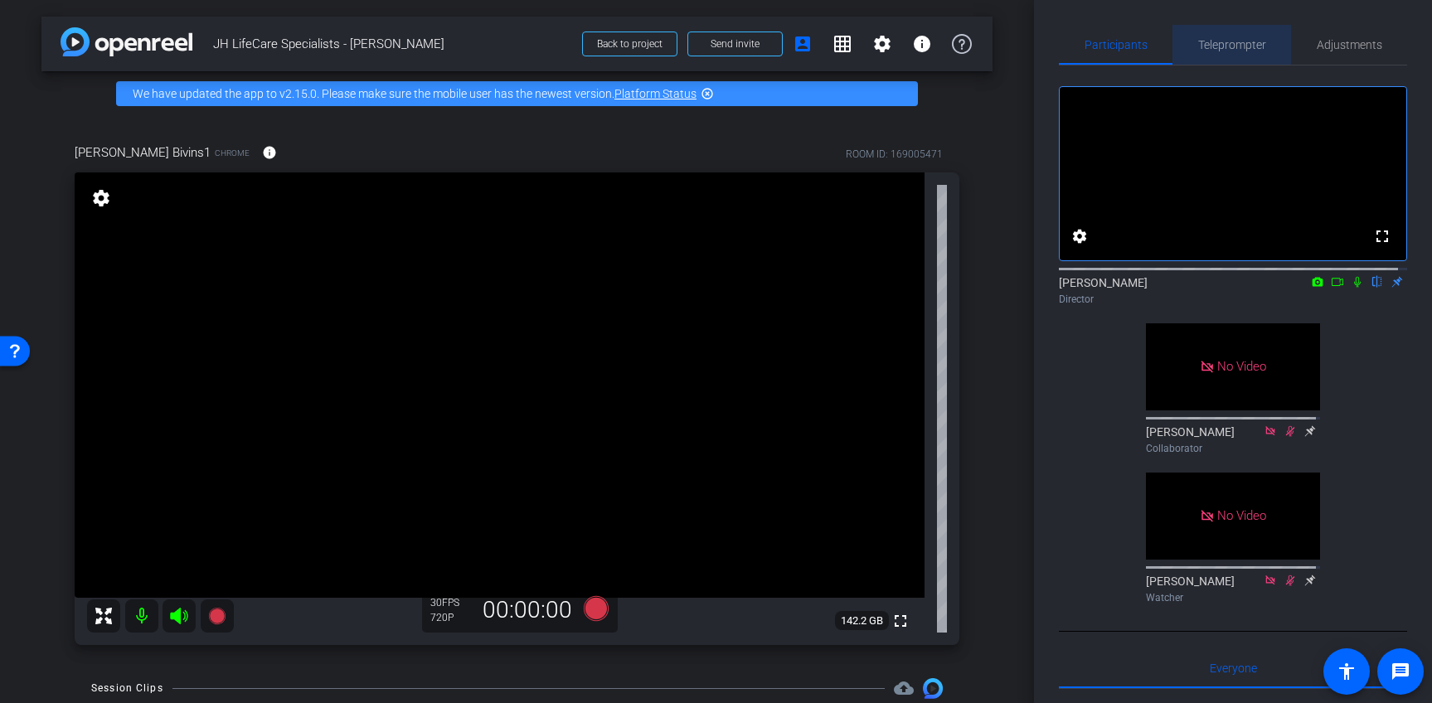
click at [1234, 48] on span "Teleprompter" at bounding box center [1232, 45] width 68 height 12
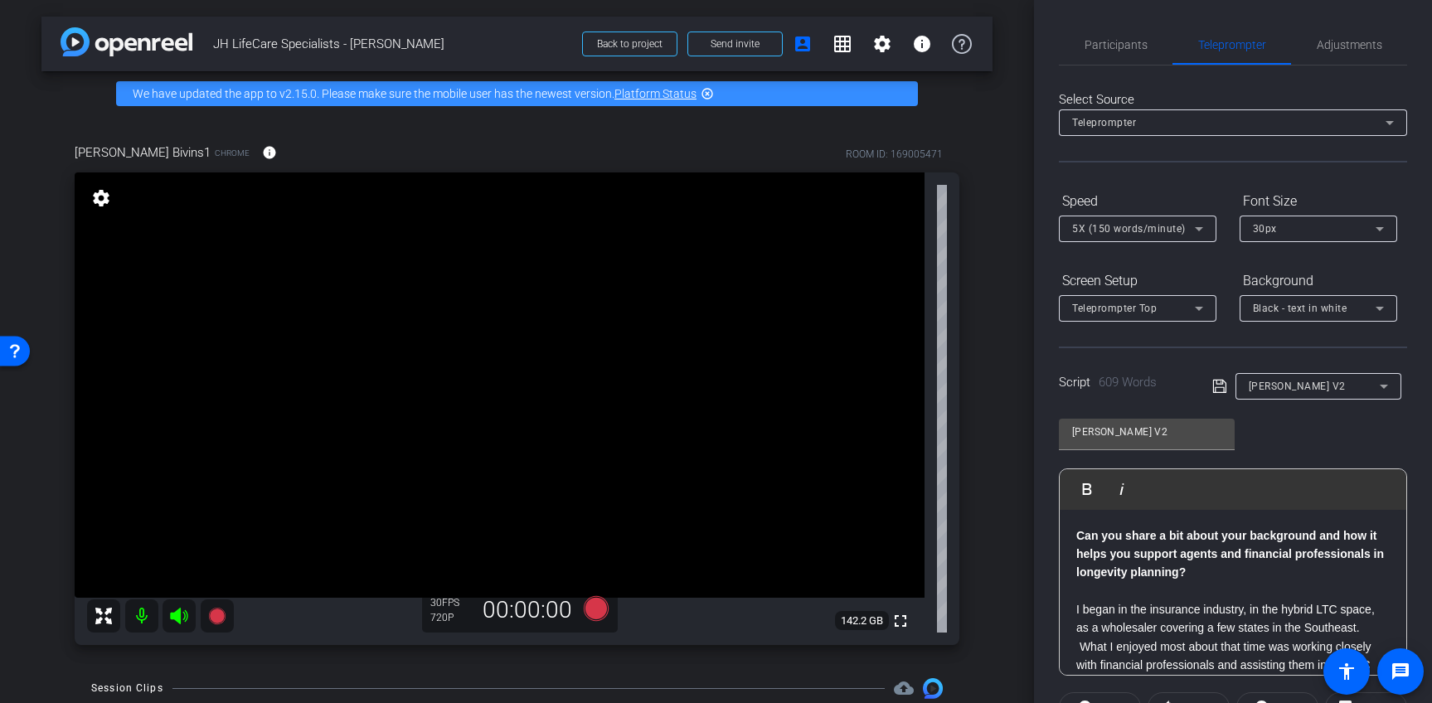
scroll to position [203, 0]
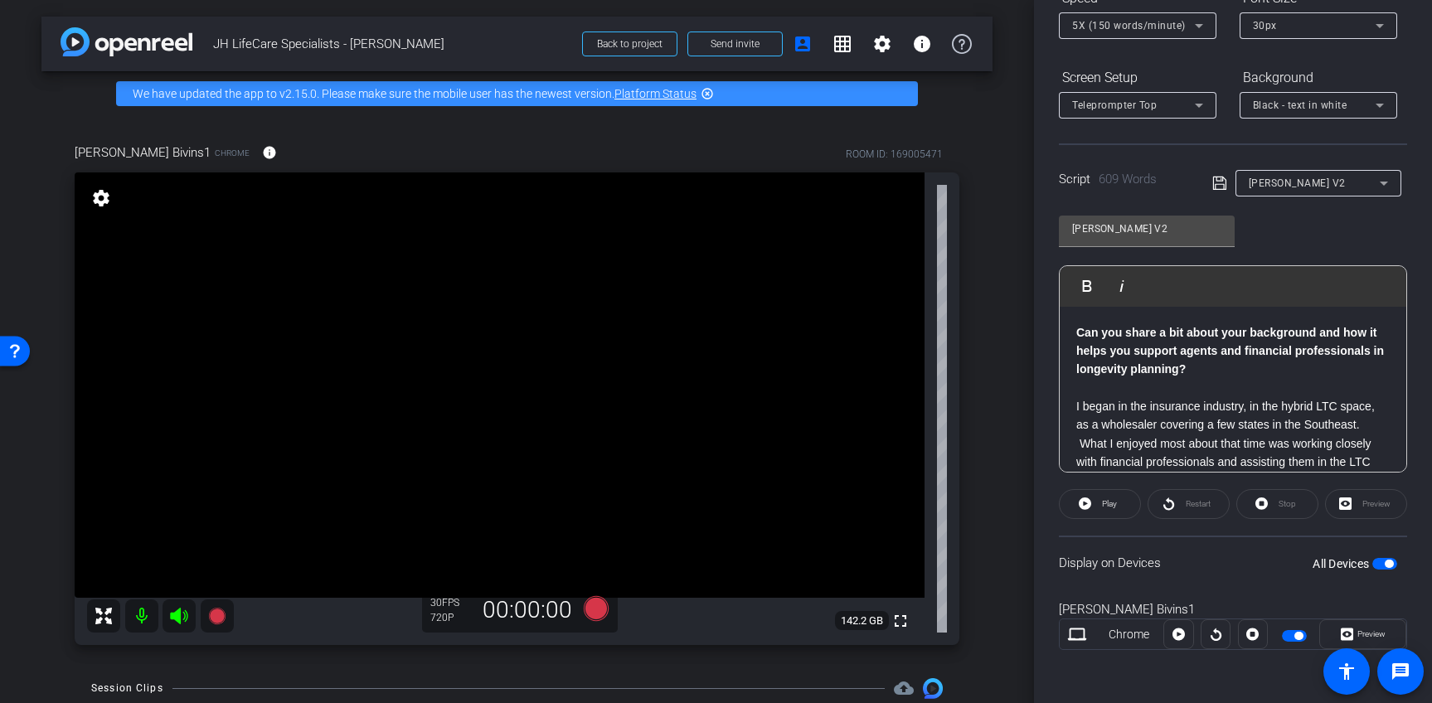
click at [1276, 391] on p at bounding box center [1232, 388] width 313 height 18
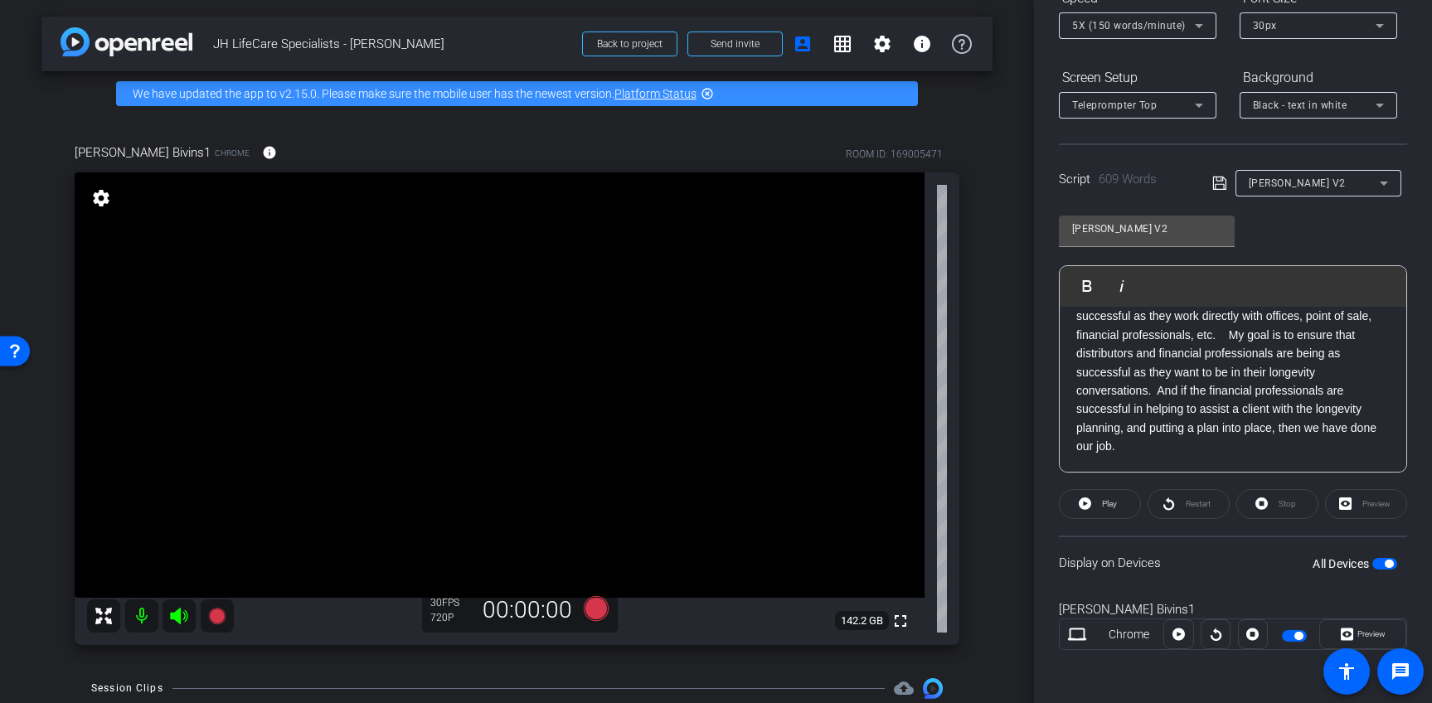
scroll to position [1339, 0]
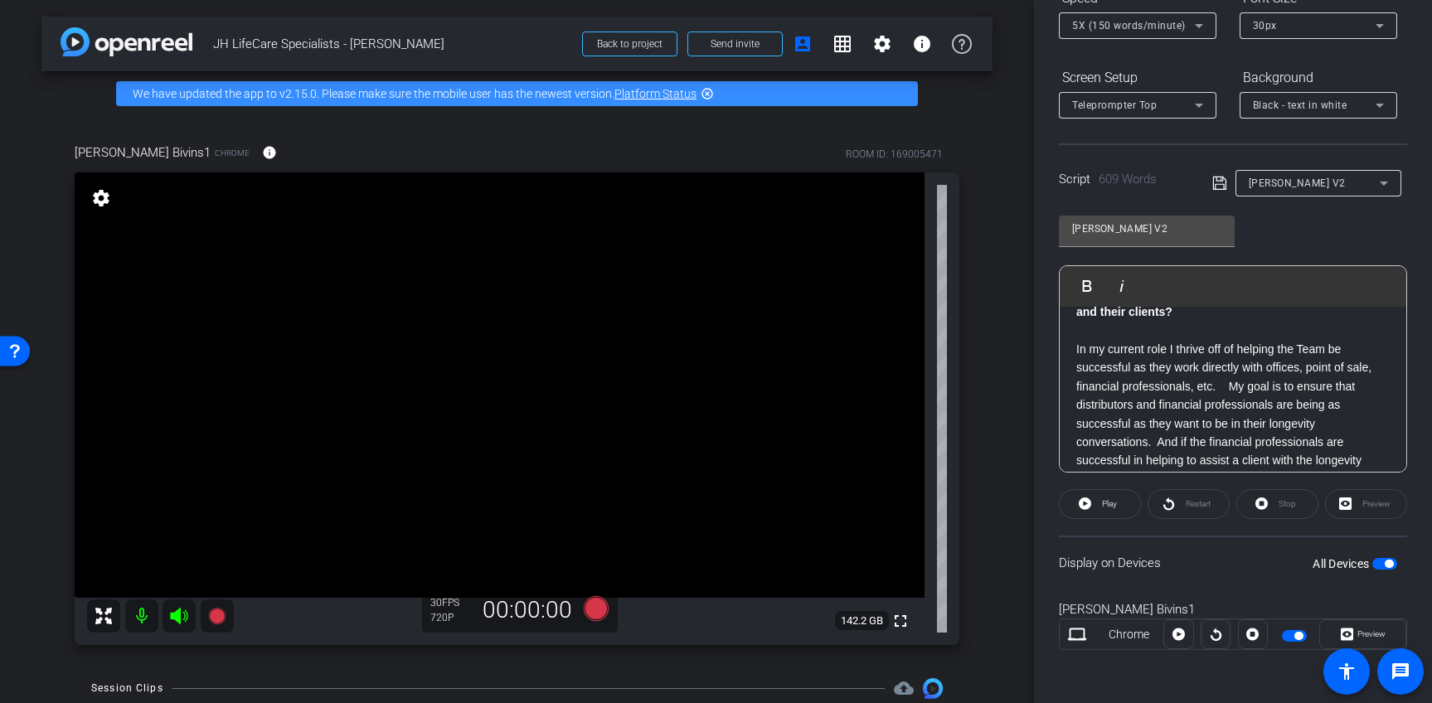
drag, startPoint x: 1074, startPoint y: 333, endPoint x: 1164, endPoint y: 370, distance: 97.5
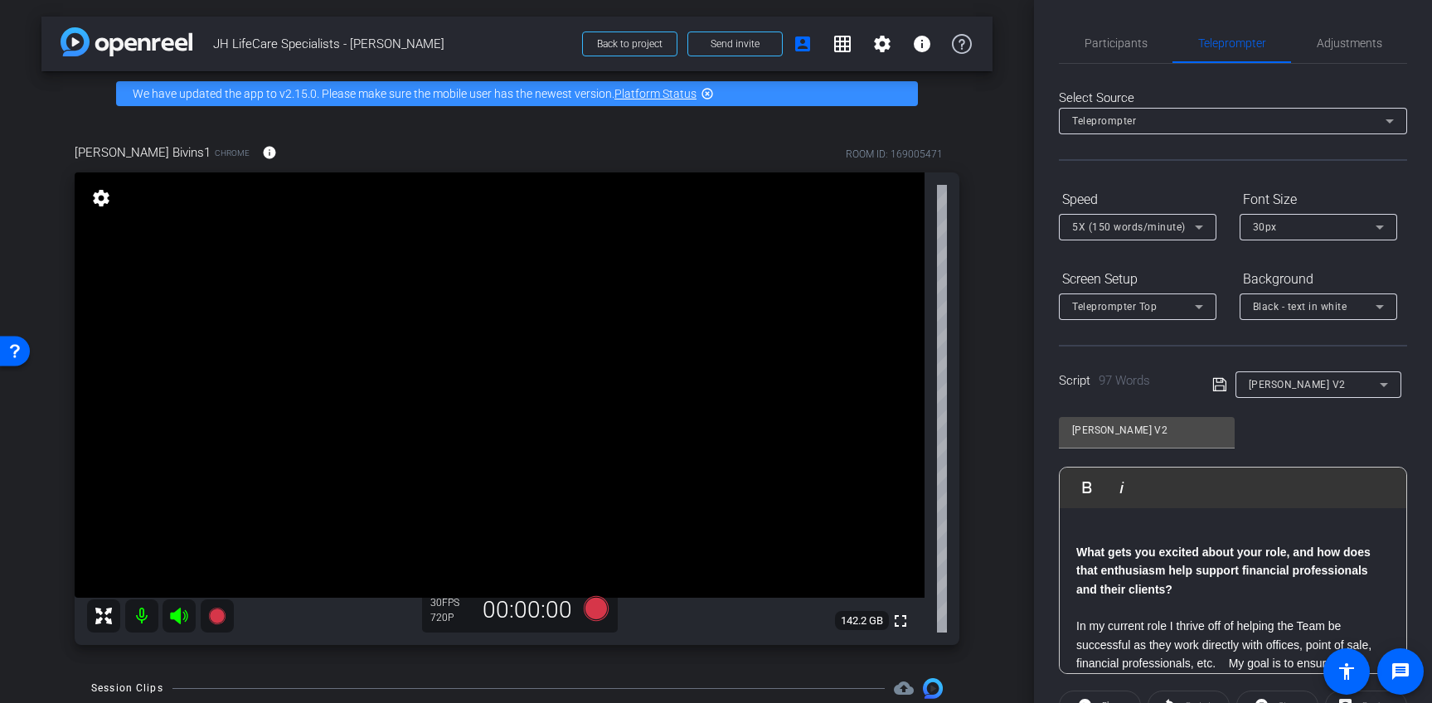
scroll to position [0, 0]
click at [1129, 51] on span "Participants" at bounding box center [1116, 45] width 63 height 40
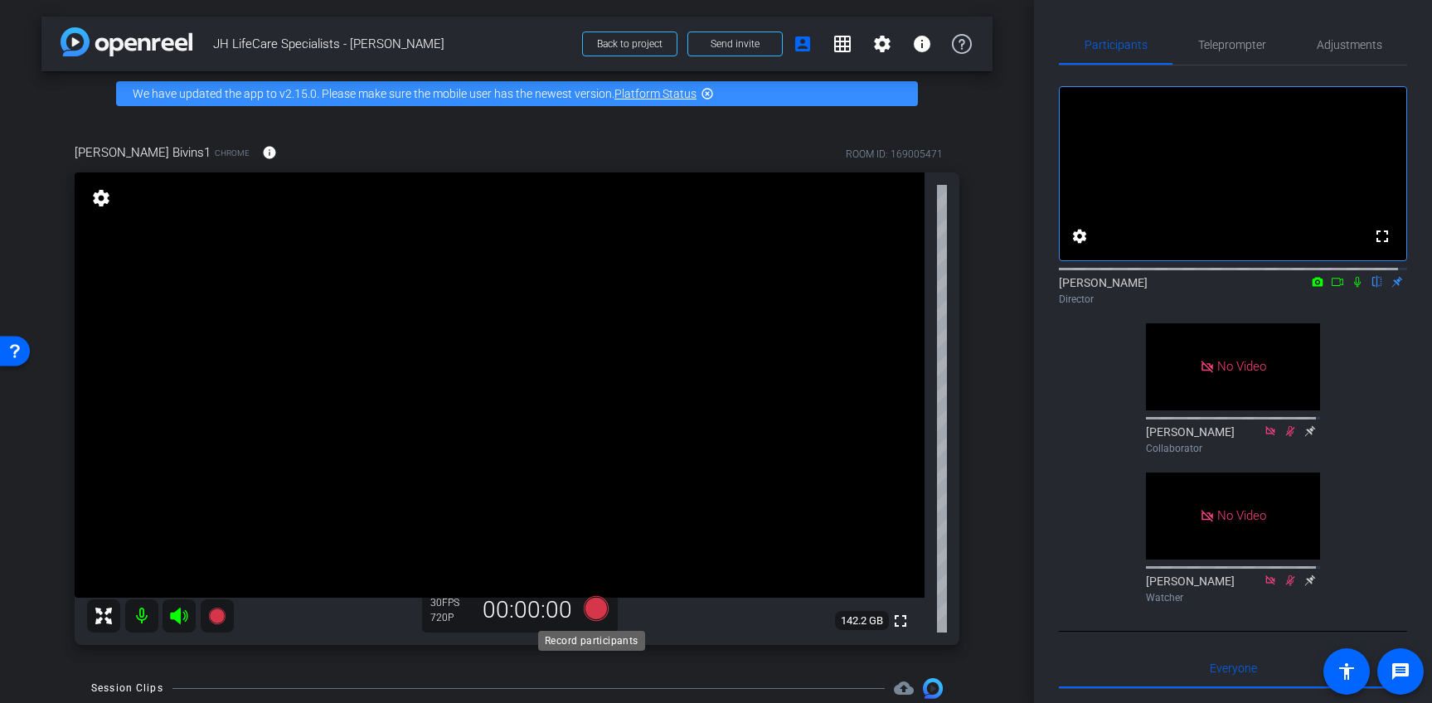
click at [600, 609] on icon at bounding box center [595, 608] width 25 height 25
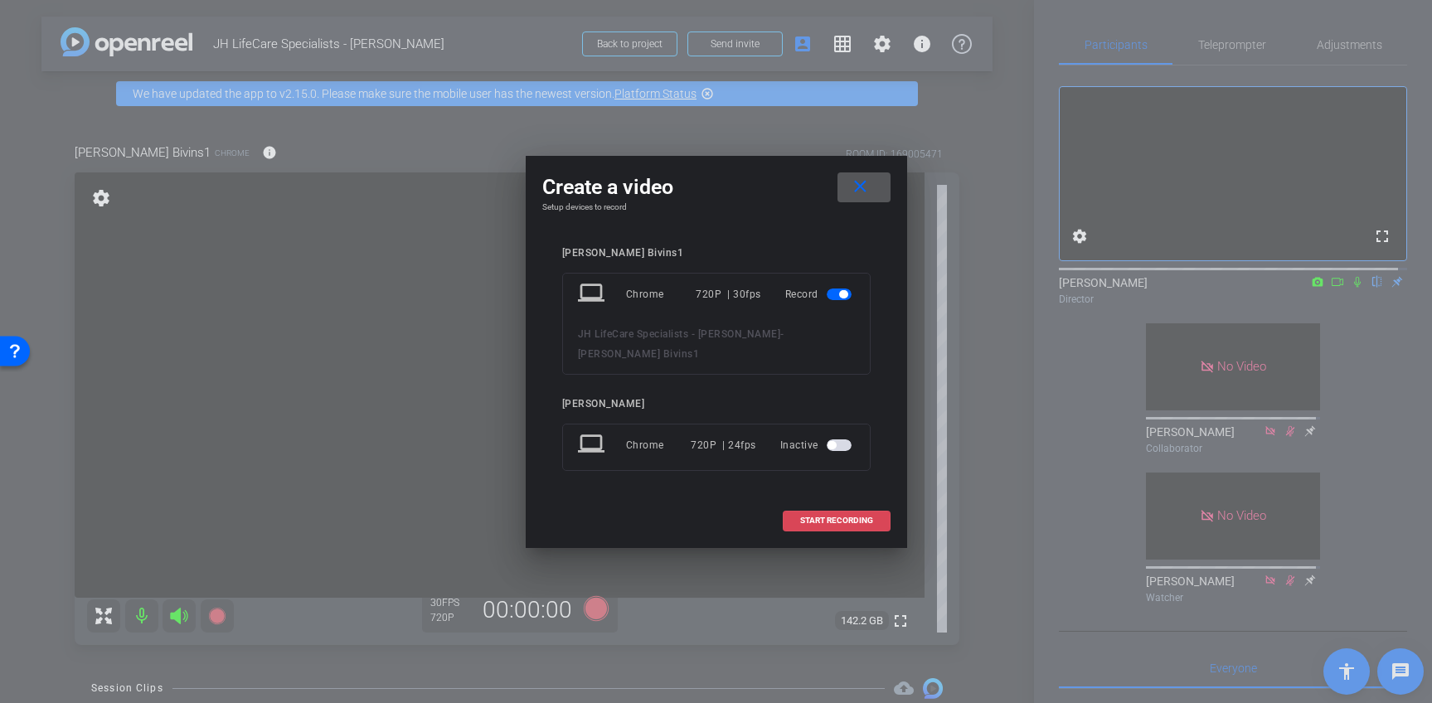
click at [819, 517] on span "START RECORDING" at bounding box center [836, 521] width 73 height 8
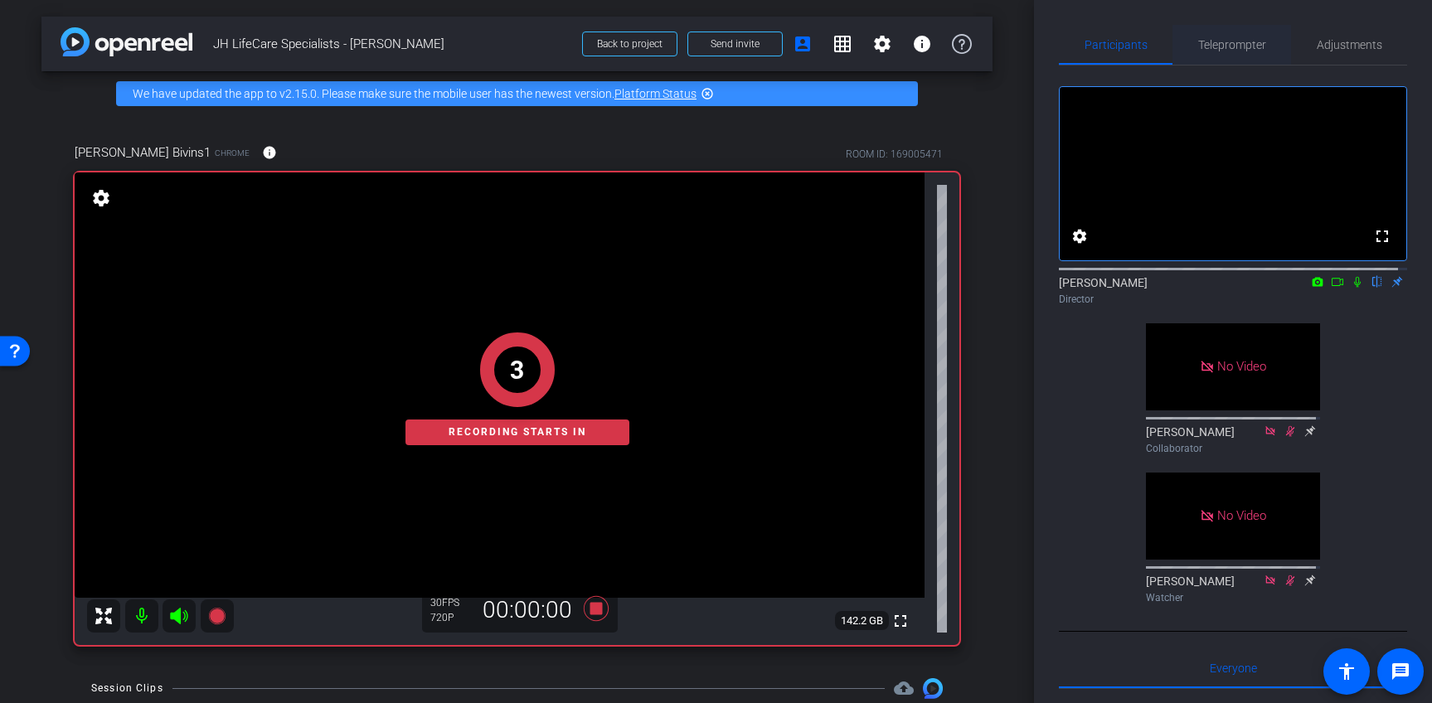
click at [1238, 48] on span "Teleprompter" at bounding box center [1232, 45] width 68 height 12
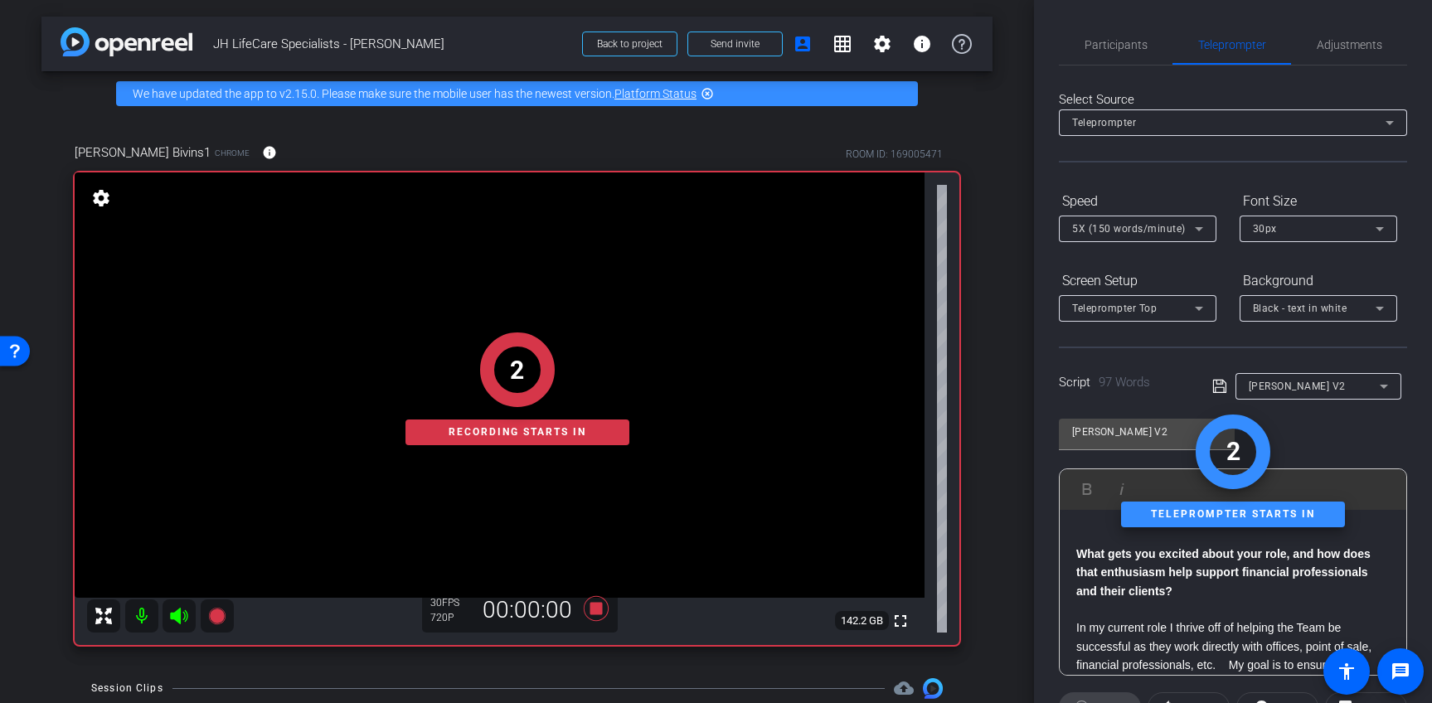
scroll to position [203, 0]
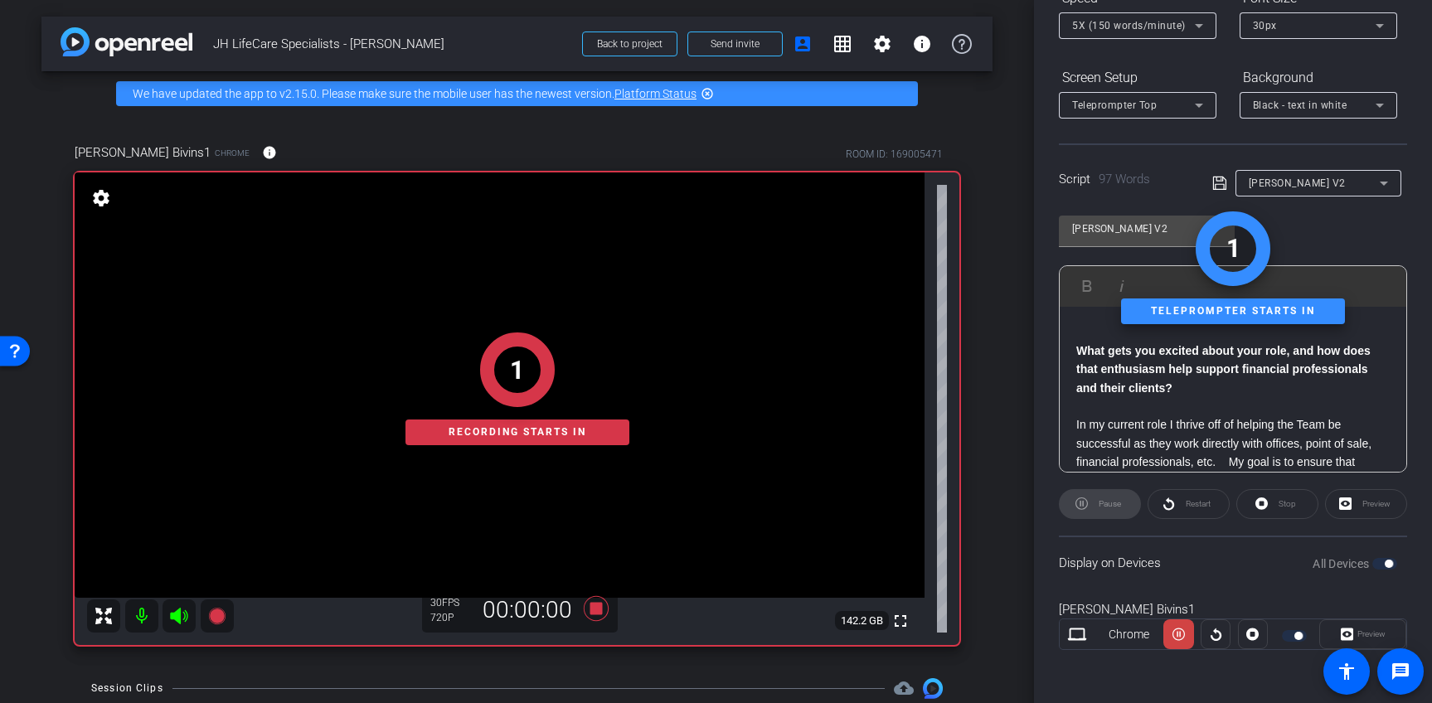
click at [1362, 634] on div "Preview" at bounding box center [1362, 635] width 87 height 30
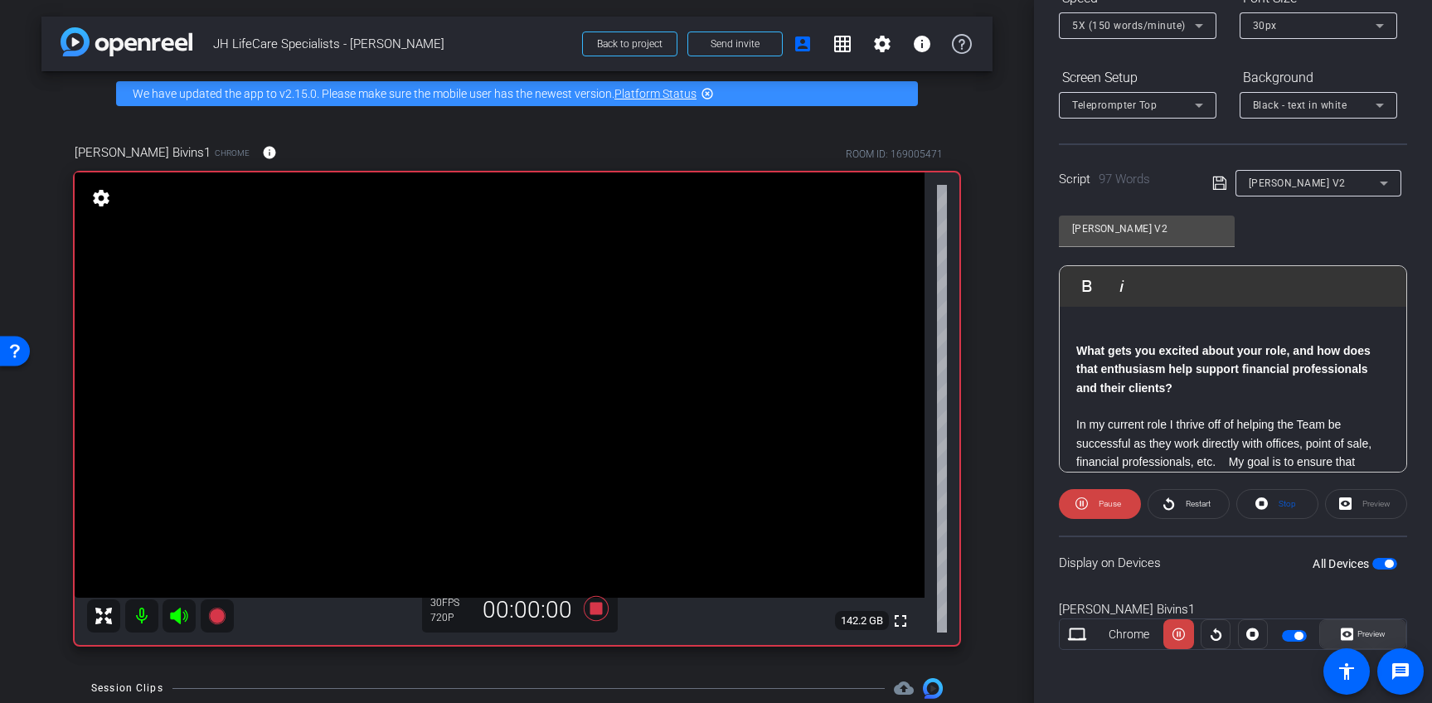
click at [1358, 634] on span "Preview" at bounding box center [1372, 633] width 28 height 9
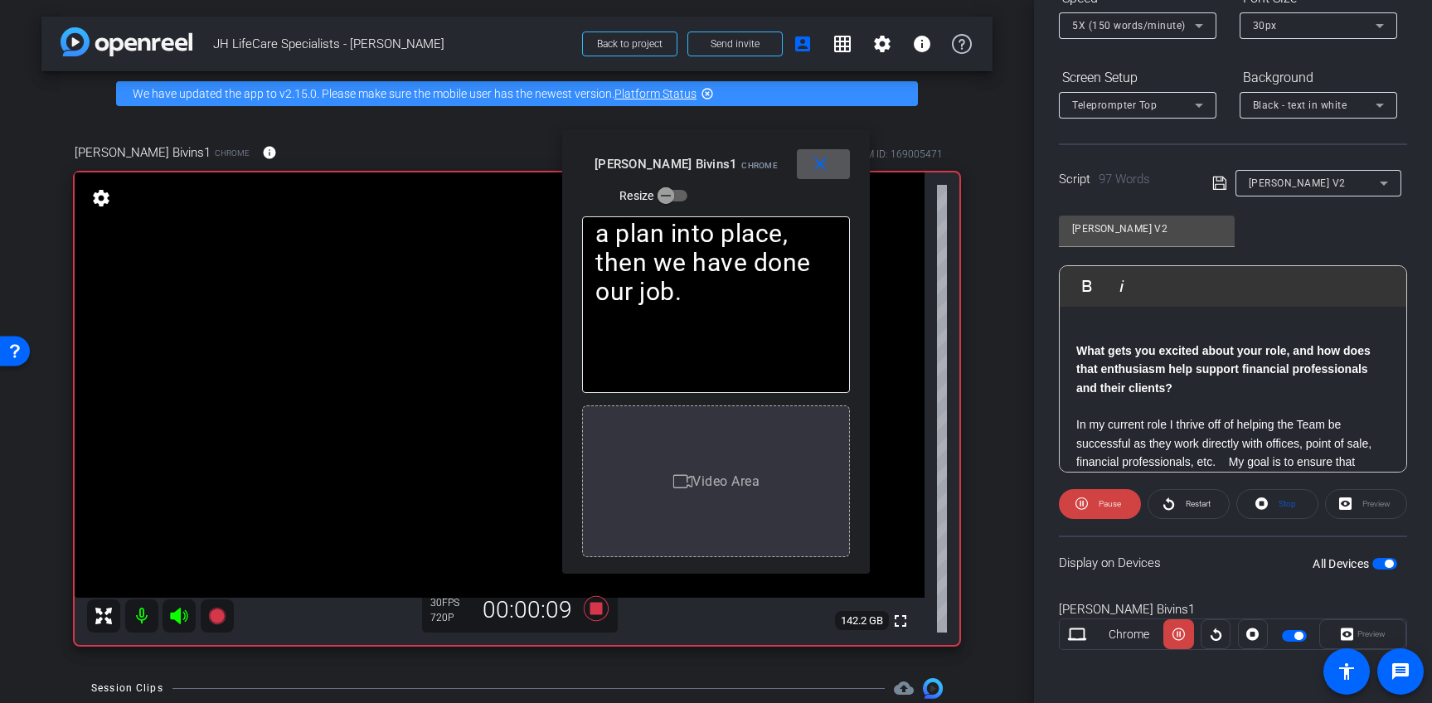
scroll to position [0, 0]
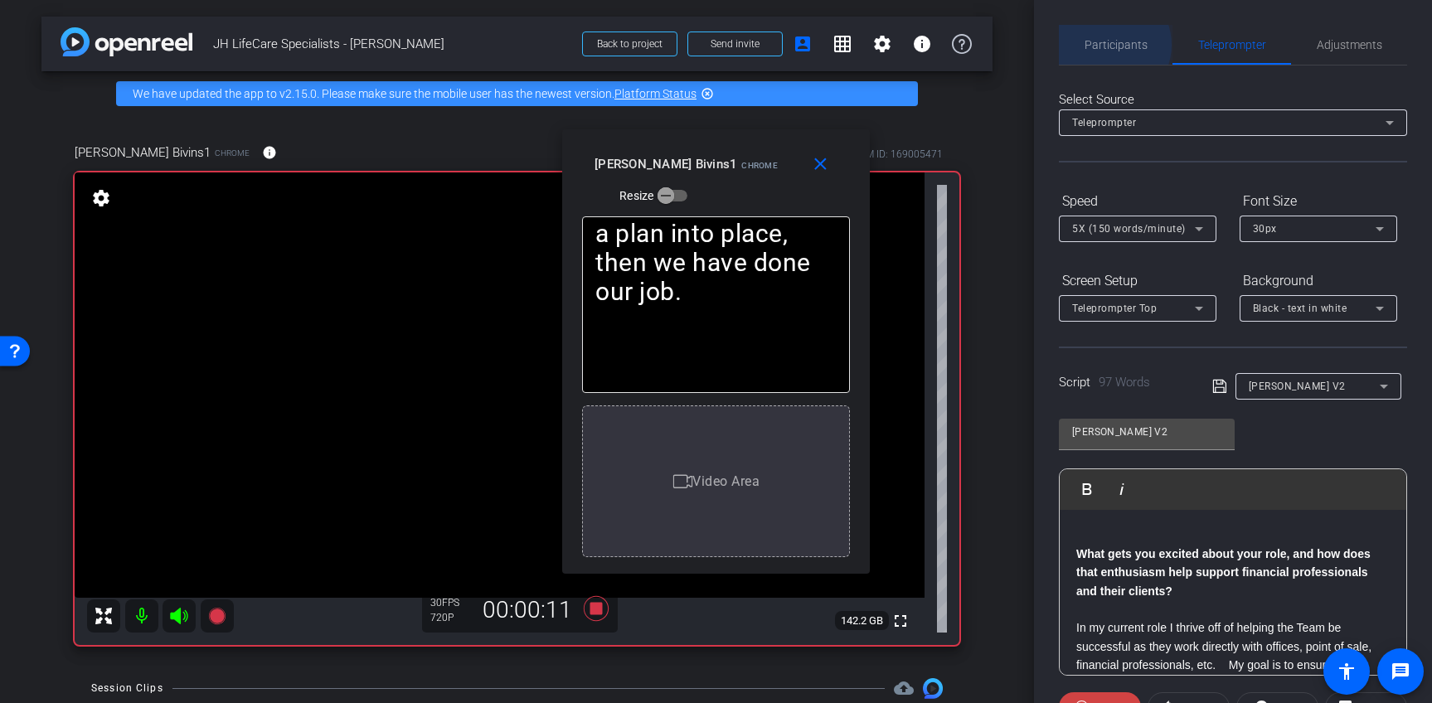
click at [1107, 45] on span "Participants" at bounding box center [1116, 45] width 63 height 12
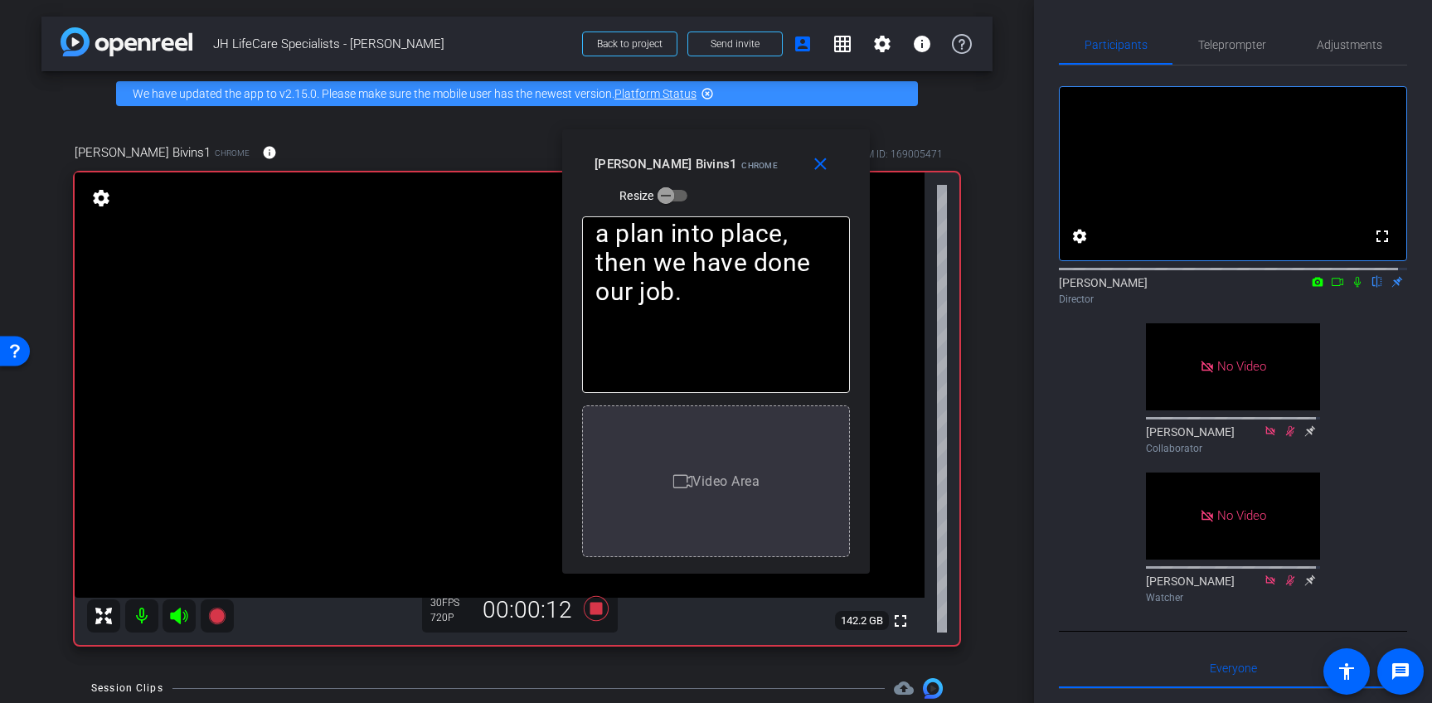
click at [1354, 288] on icon at bounding box center [1357, 282] width 7 height 11
click at [1351, 288] on icon at bounding box center [1357, 282] width 13 height 12
click at [815, 168] on mat-icon "close" at bounding box center [820, 164] width 21 height 21
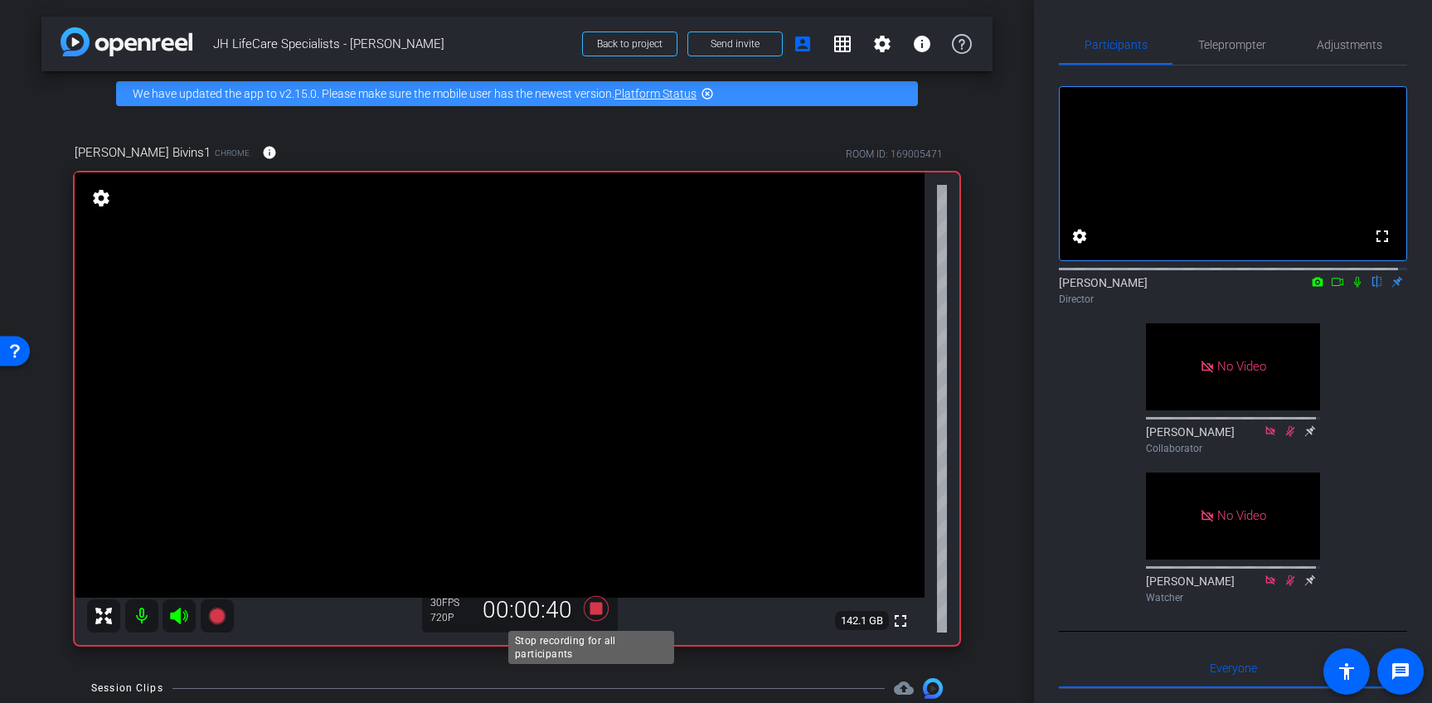
click at [591, 614] on icon at bounding box center [595, 608] width 25 height 25
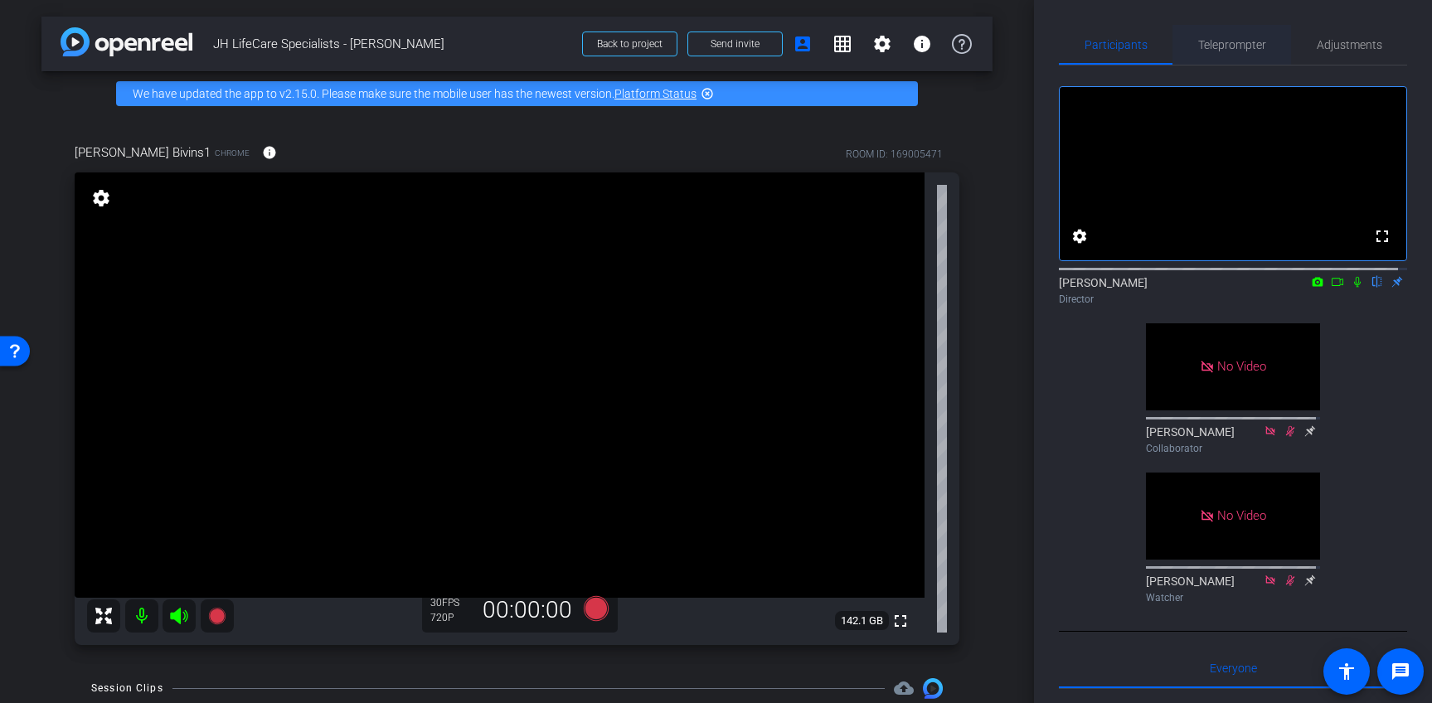
click at [1225, 44] on span "Teleprompter" at bounding box center [1232, 45] width 68 height 12
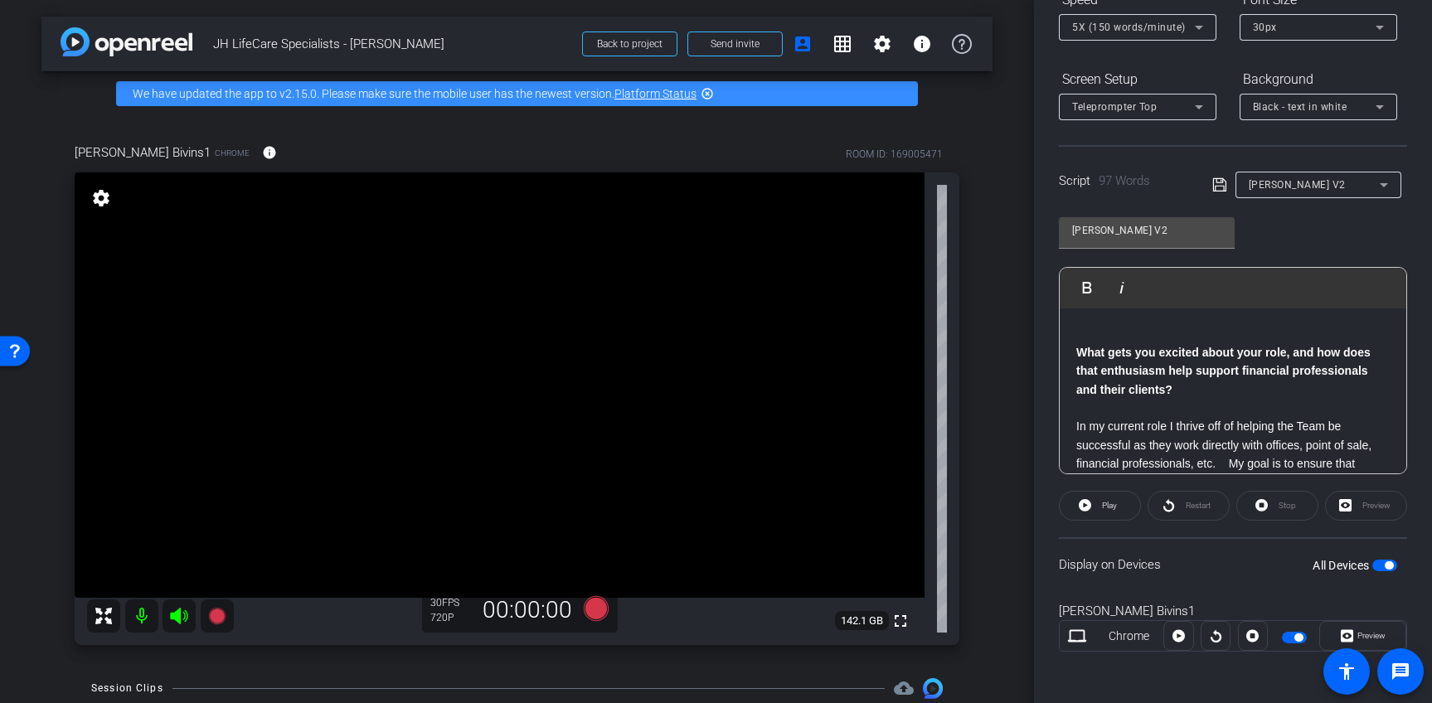
scroll to position [203, 0]
click at [576, 610] on icon at bounding box center [596, 609] width 40 height 30
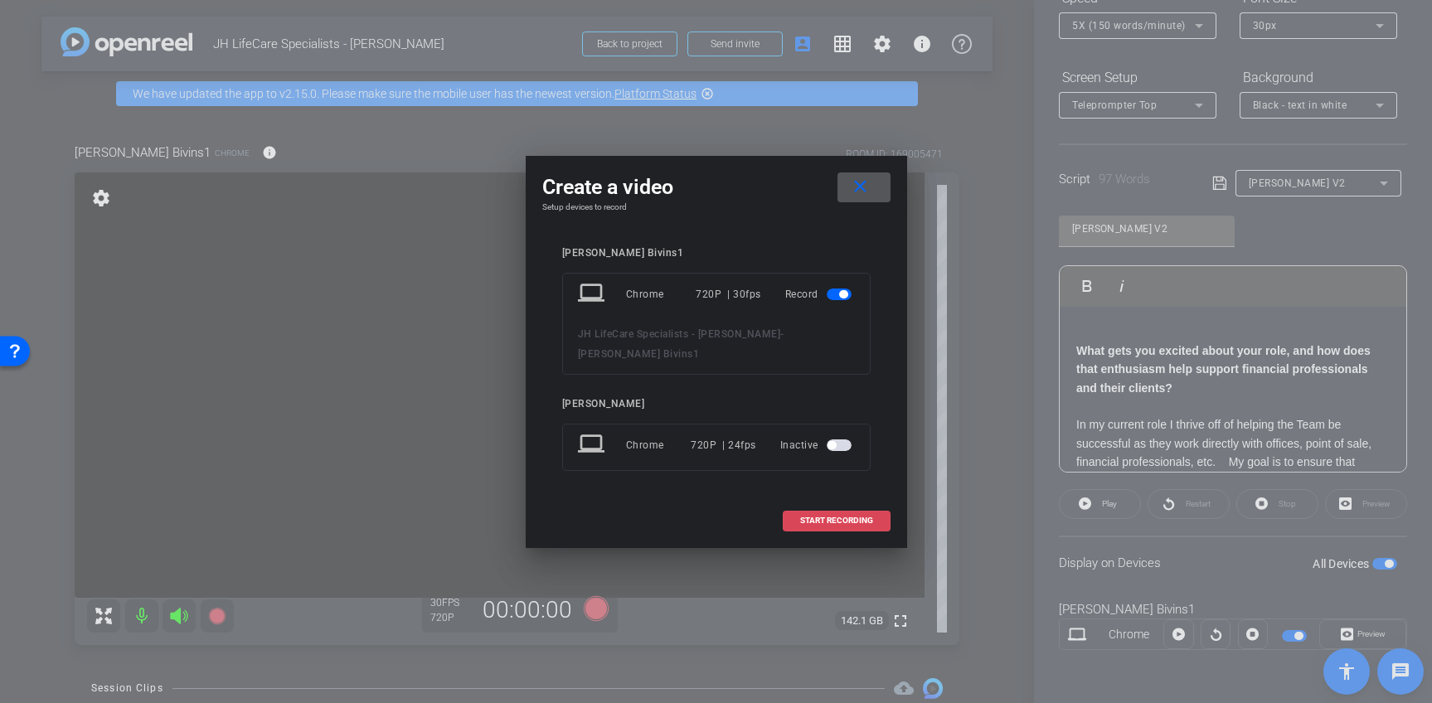
click at [829, 504] on span at bounding box center [837, 521] width 106 height 40
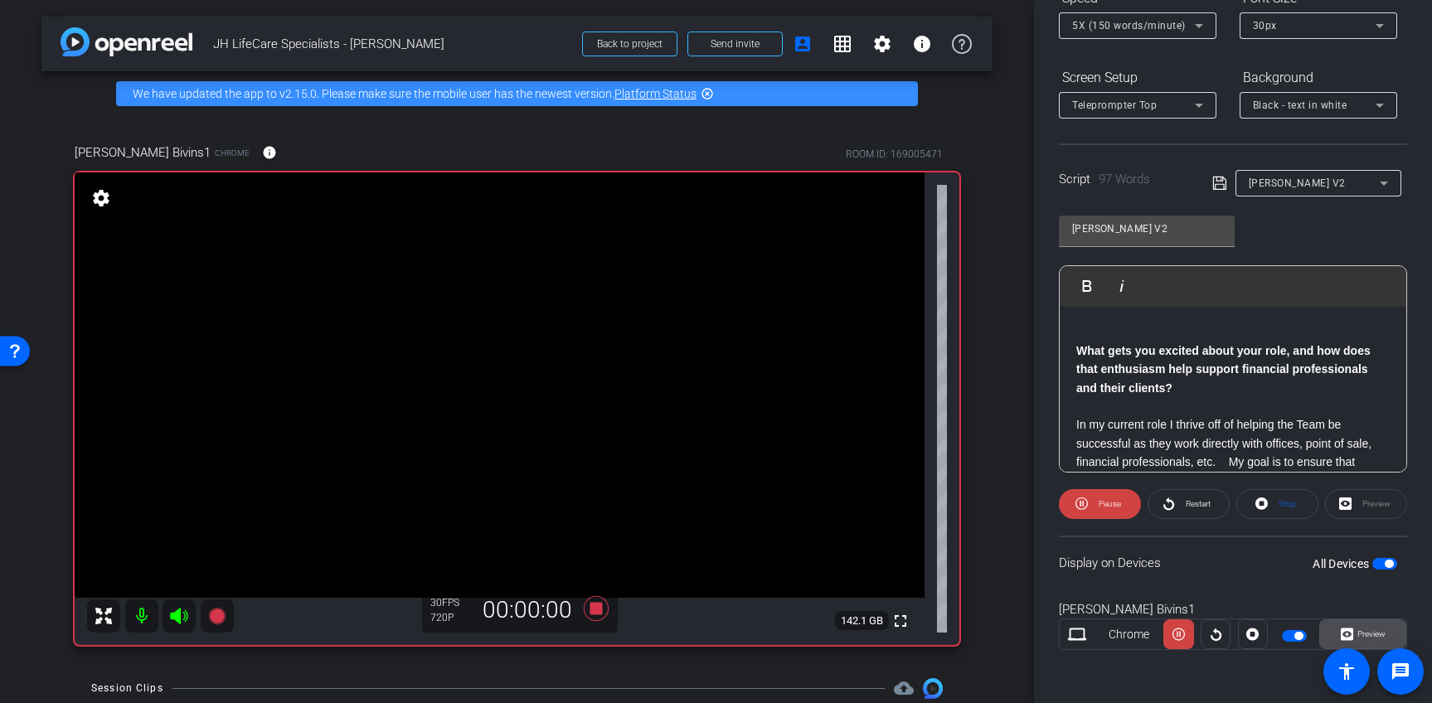
click at [1368, 636] on span "Preview" at bounding box center [1372, 633] width 28 height 9
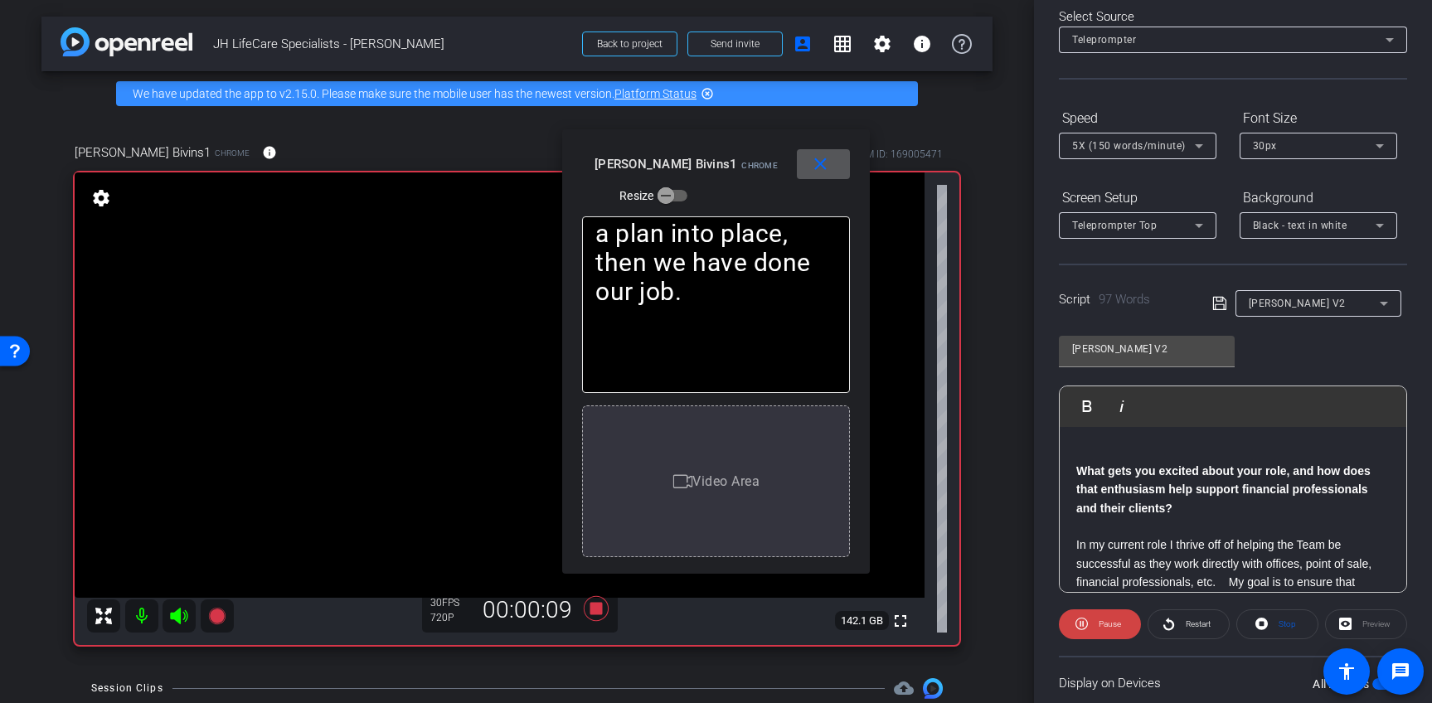
scroll to position [0, 0]
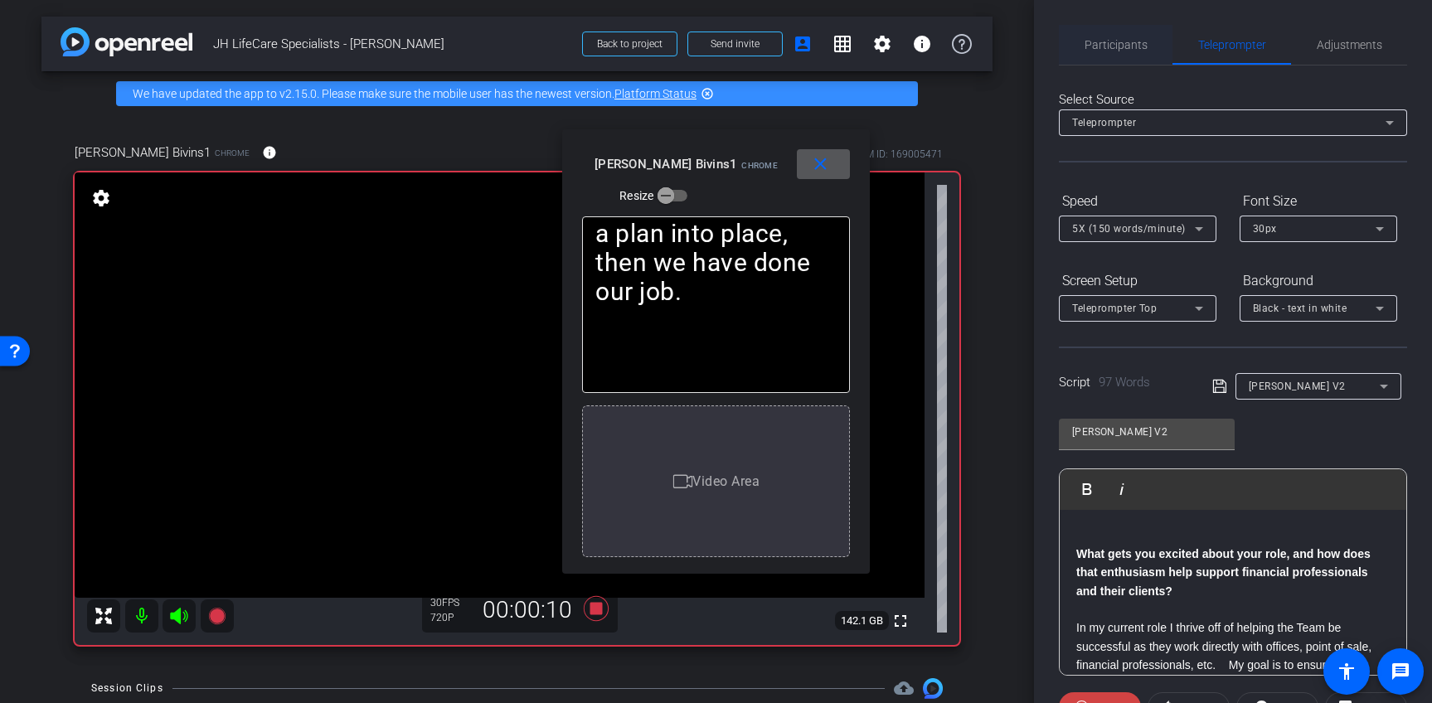
click at [1119, 41] on span "Participants" at bounding box center [1116, 45] width 63 height 12
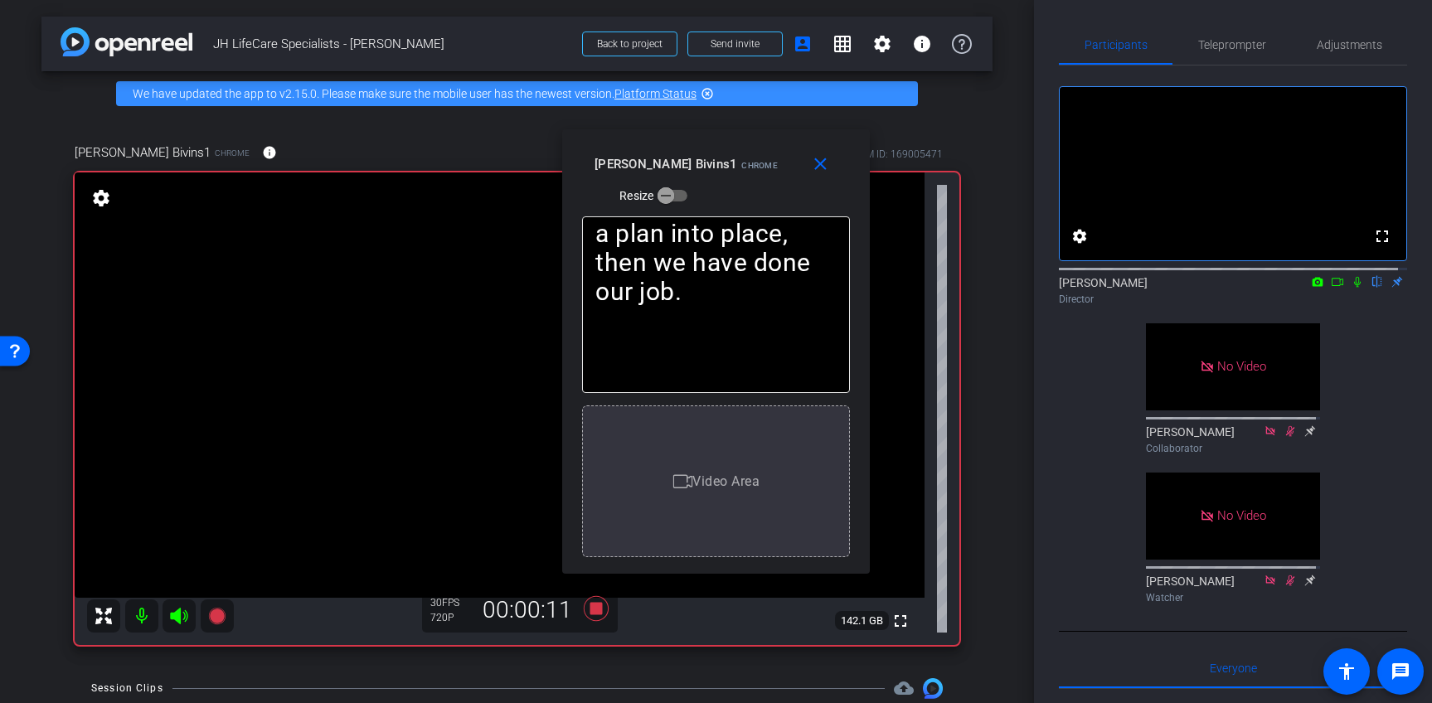
click at [1351, 288] on icon at bounding box center [1357, 282] width 13 height 12
click at [831, 168] on span at bounding box center [823, 164] width 53 height 40
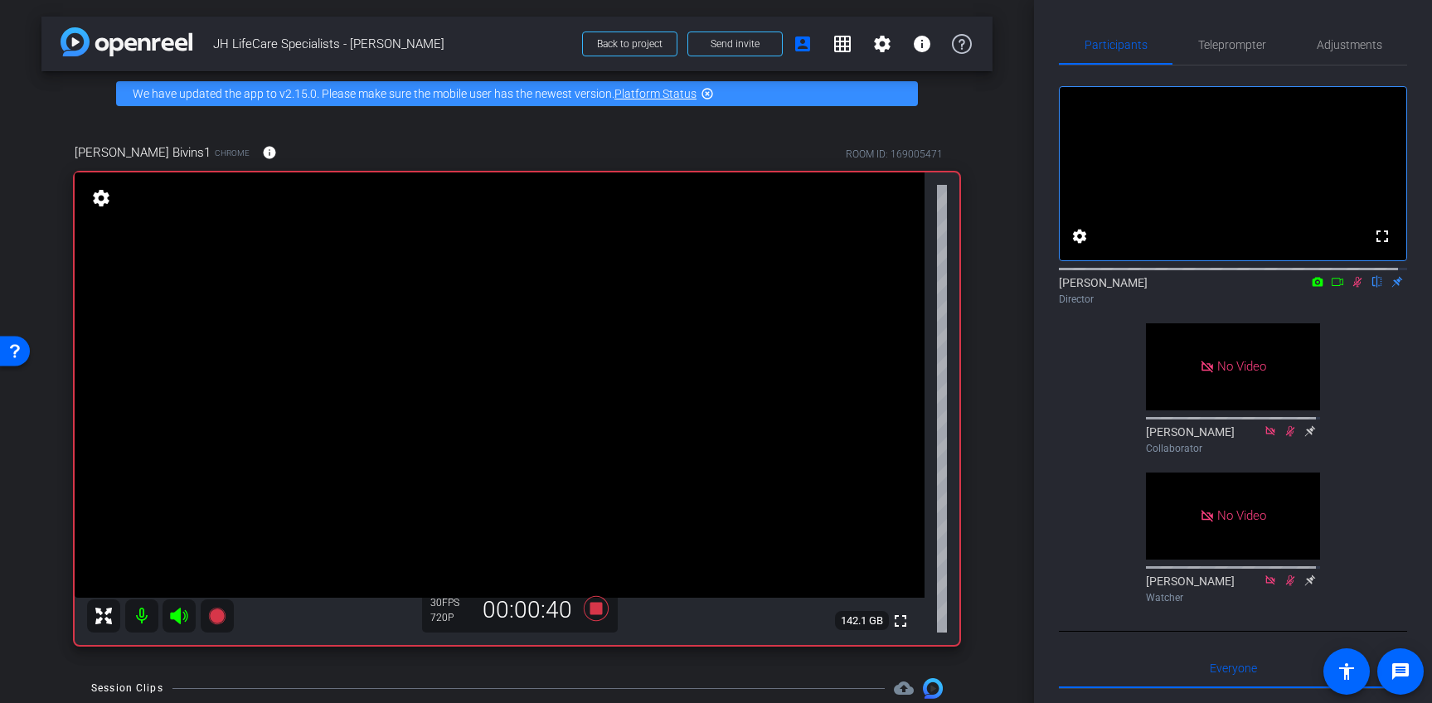
click at [1353, 288] on icon at bounding box center [1357, 282] width 9 height 11
click at [597, 615] on icon at bounding box center [596, 609] width 40 height 30
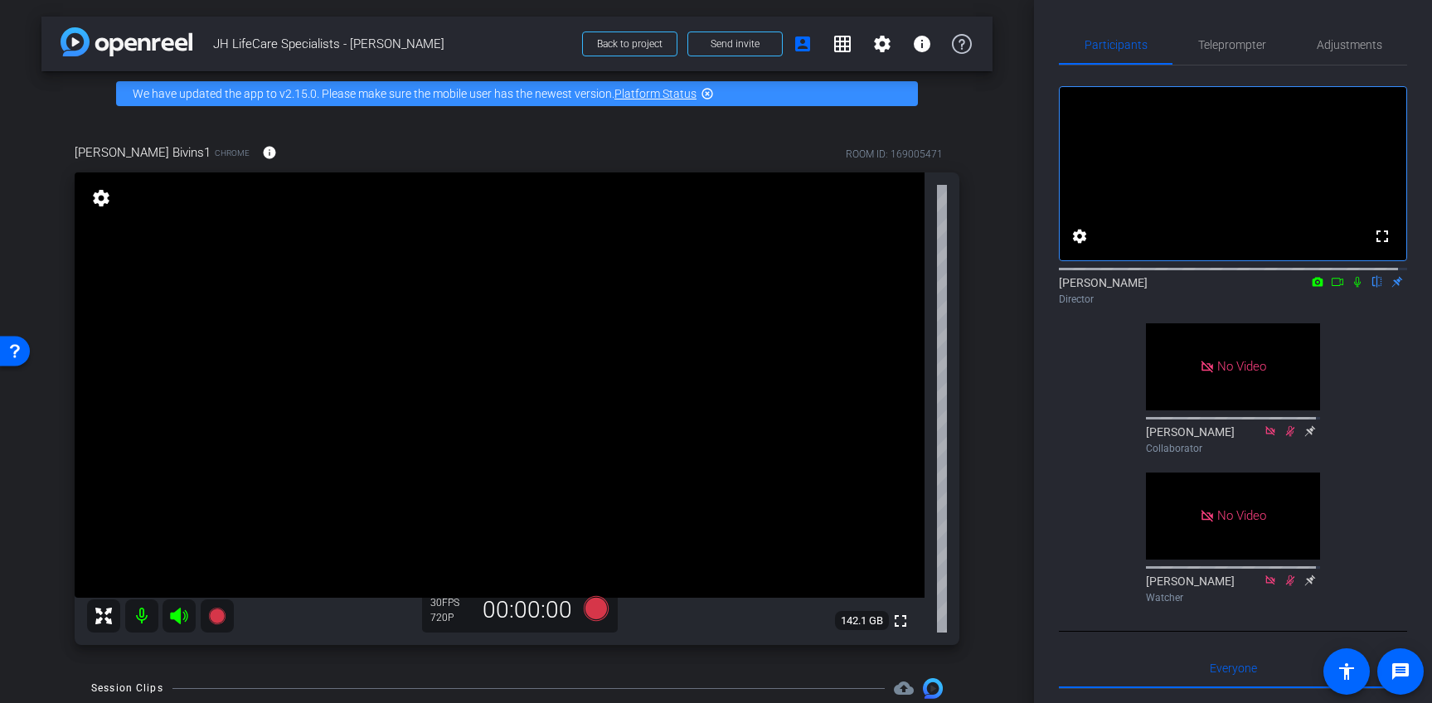
click at [1309, 437] on icon at bounding box center [1310, 431] width 13 height 12
click at [1307, 587] on icon at bounding box center [1310, 582] width 13 height 12
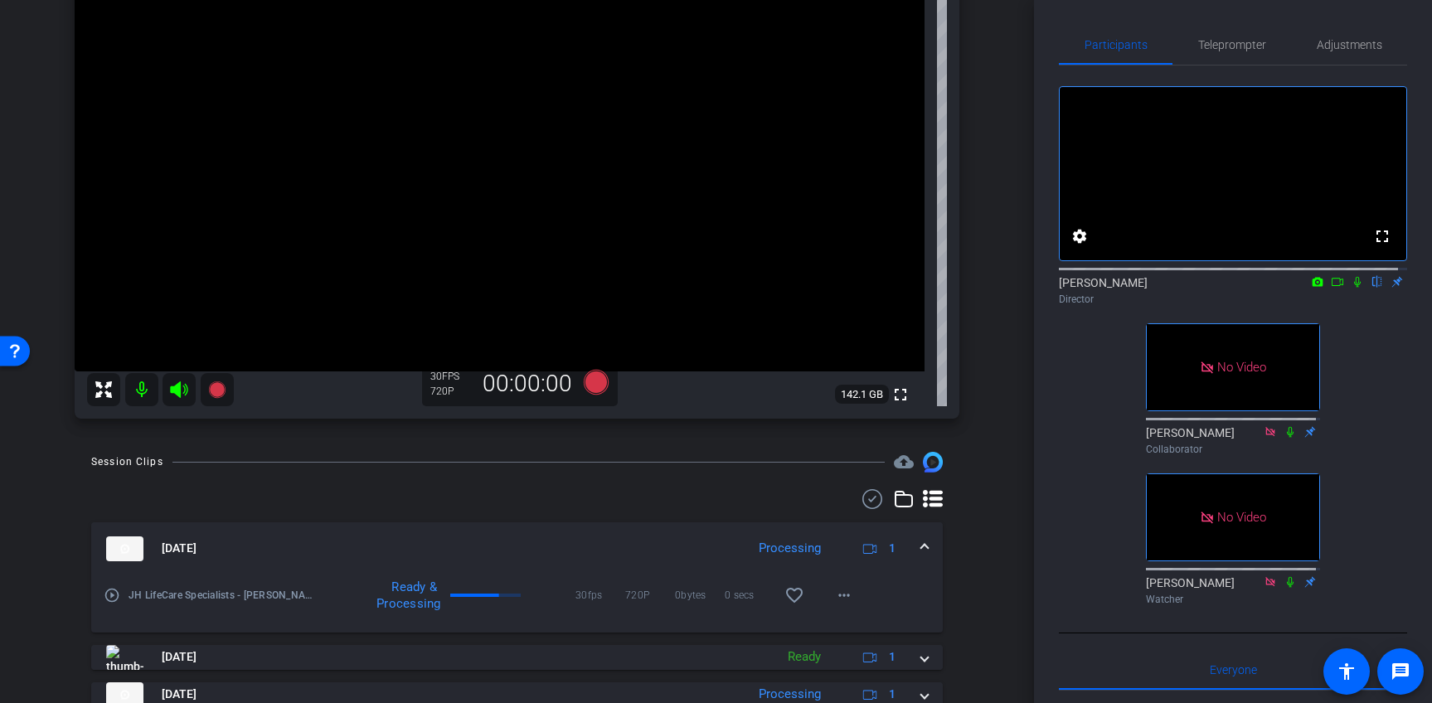
scroll to position [31, 0]
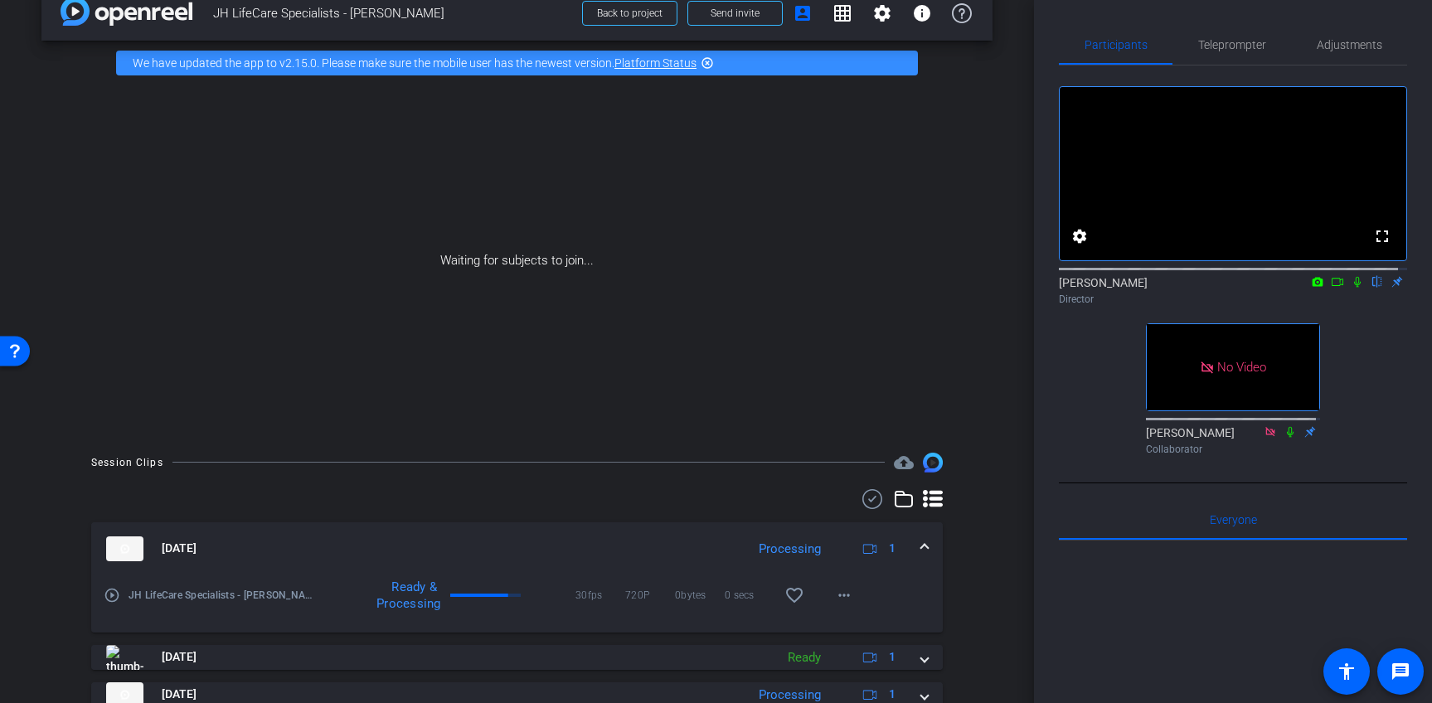
click at [1351, 288] on icon at bounding box center [1357, 282] width 13 height 12
click at [1331, 288] on icon at bounding box center [1337, 282] width 13 height 12
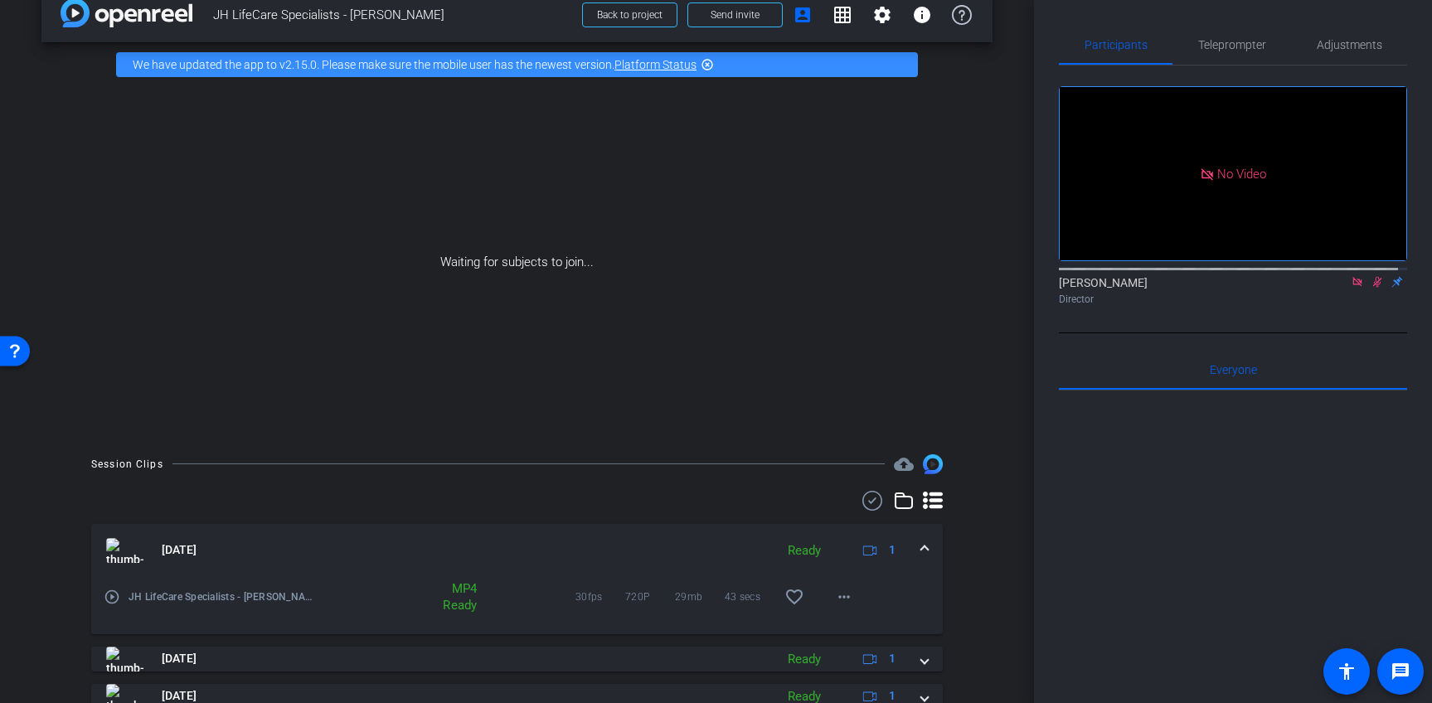
scroll to position [206, 0]
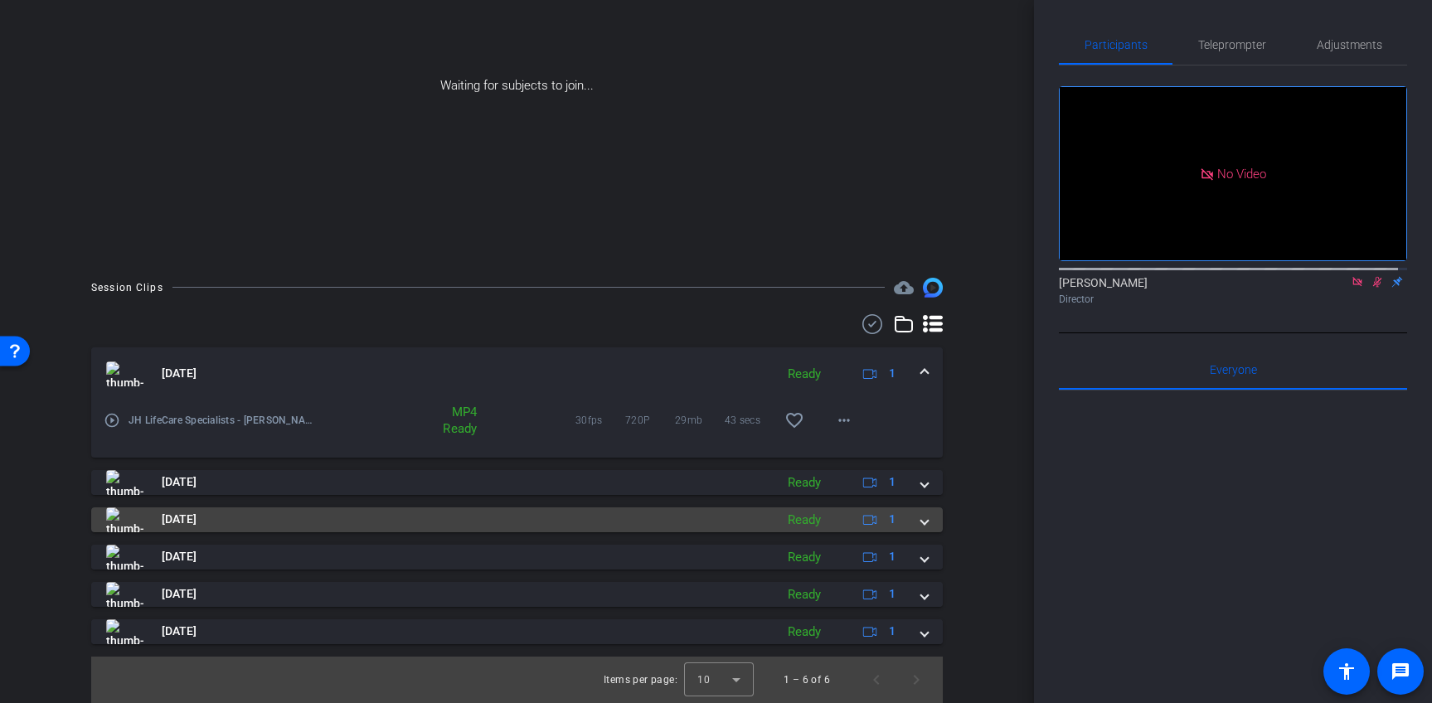
click at [921, 519] on span at bounding box center [924, 519] width 7 height 17
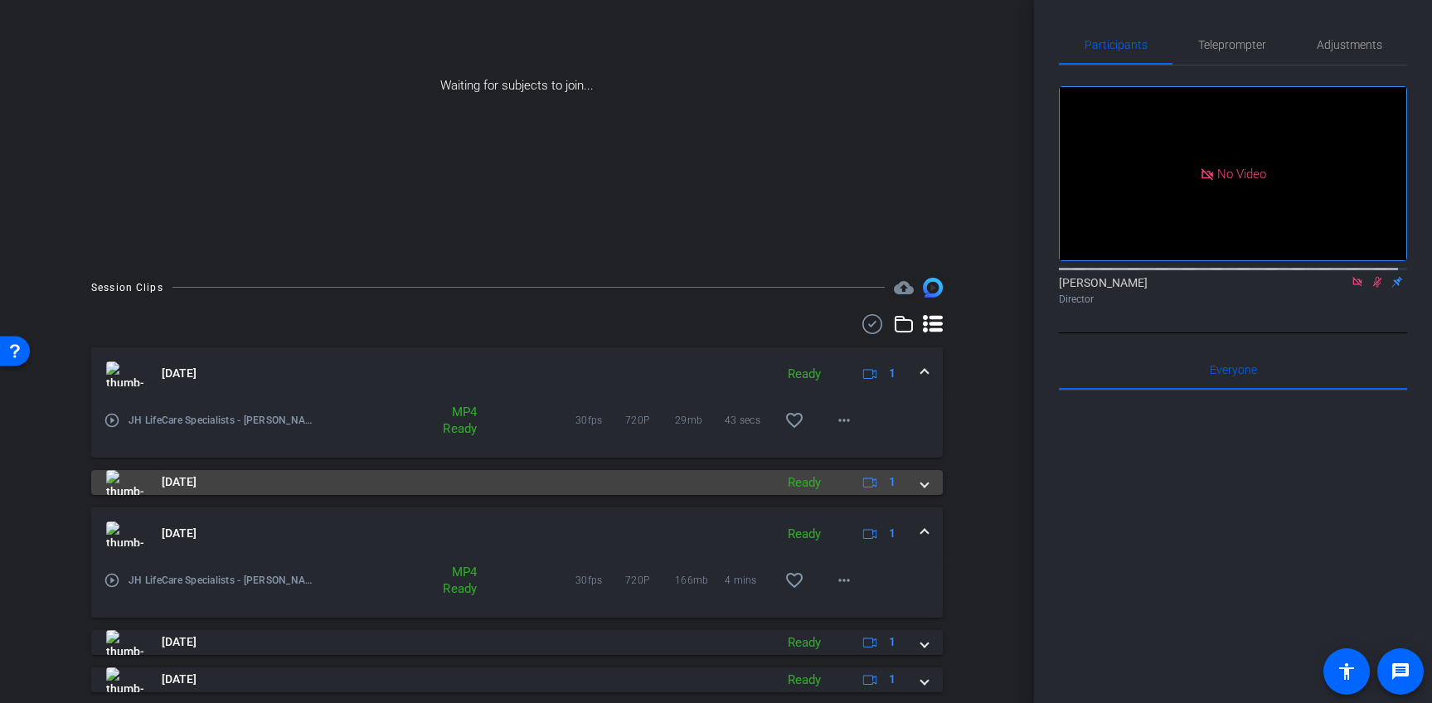
click at [921, 480] on span at bounding box center [924, 482] width 7 height 17
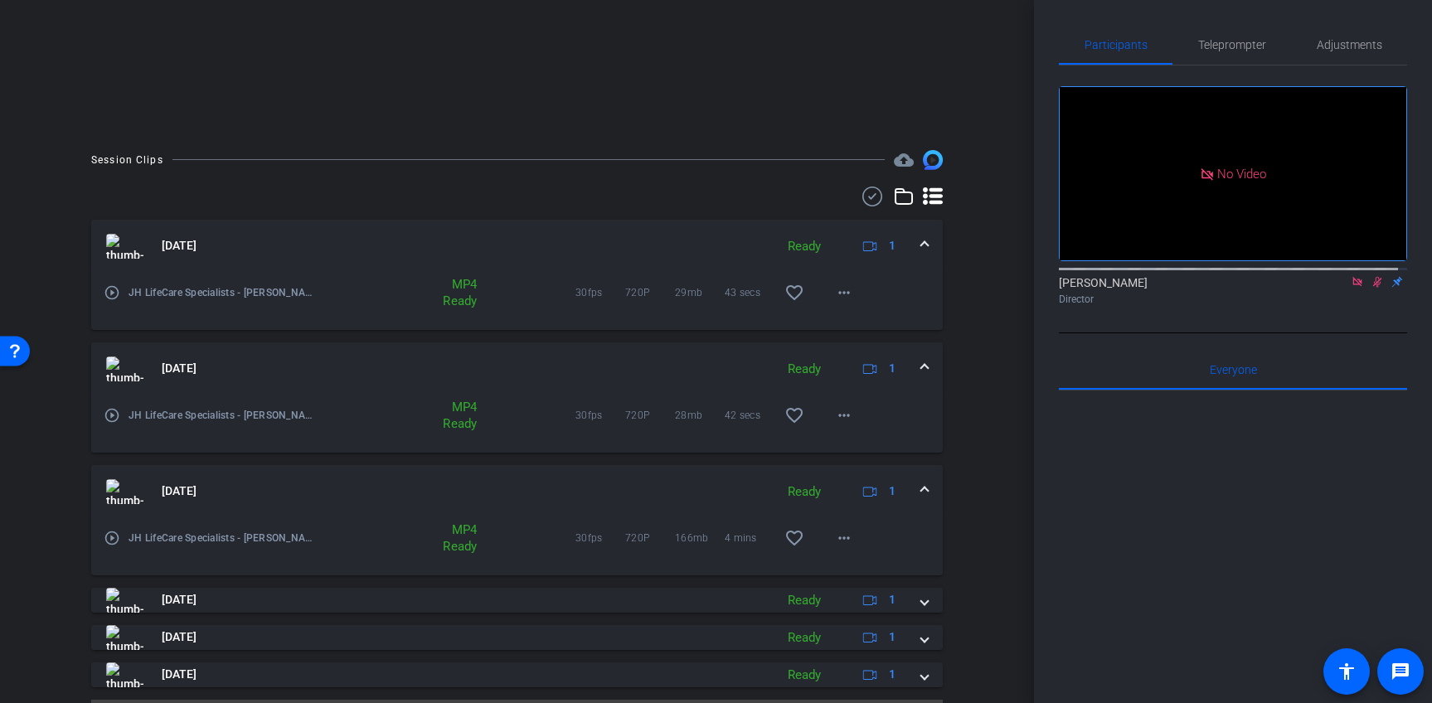
scroll to position [376, 0]
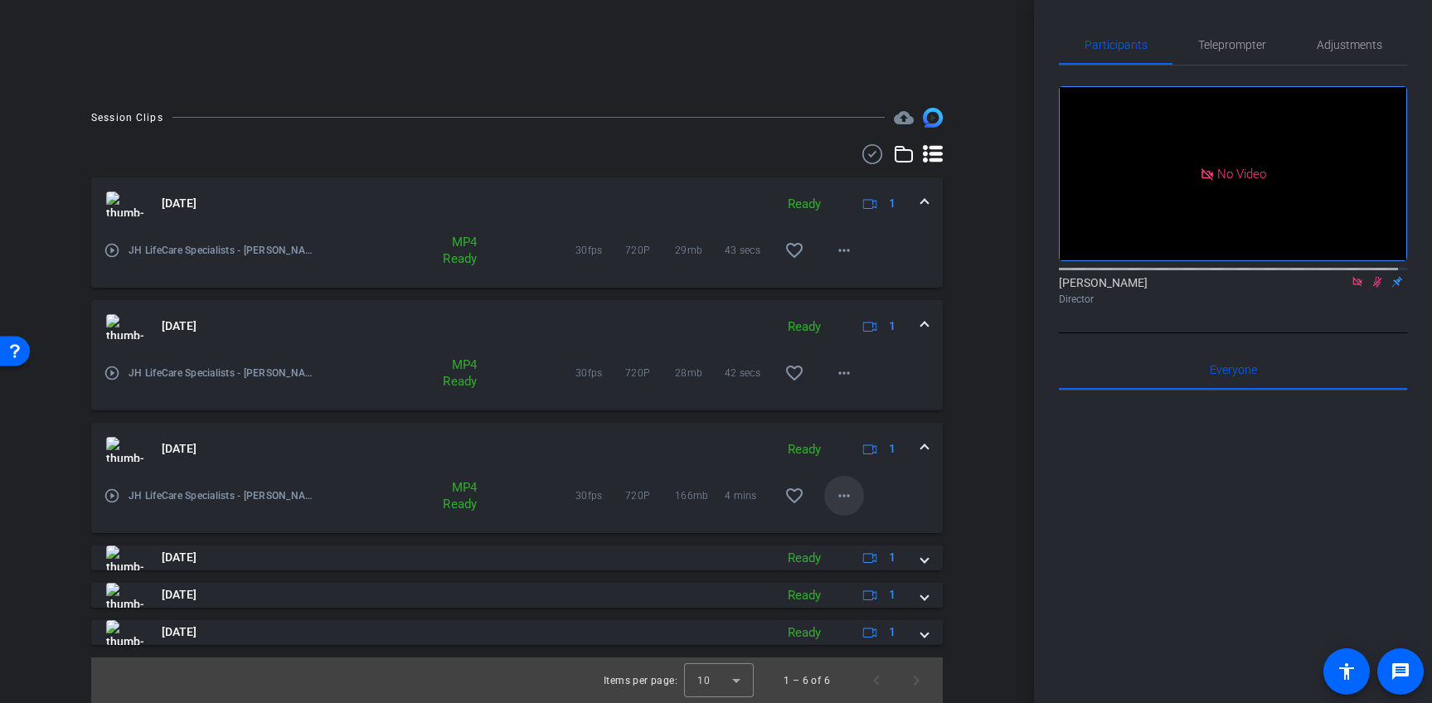
click at [837, 498] on mat-icon "more_horiz" at bounding box center [844, 496] width 20 height 20
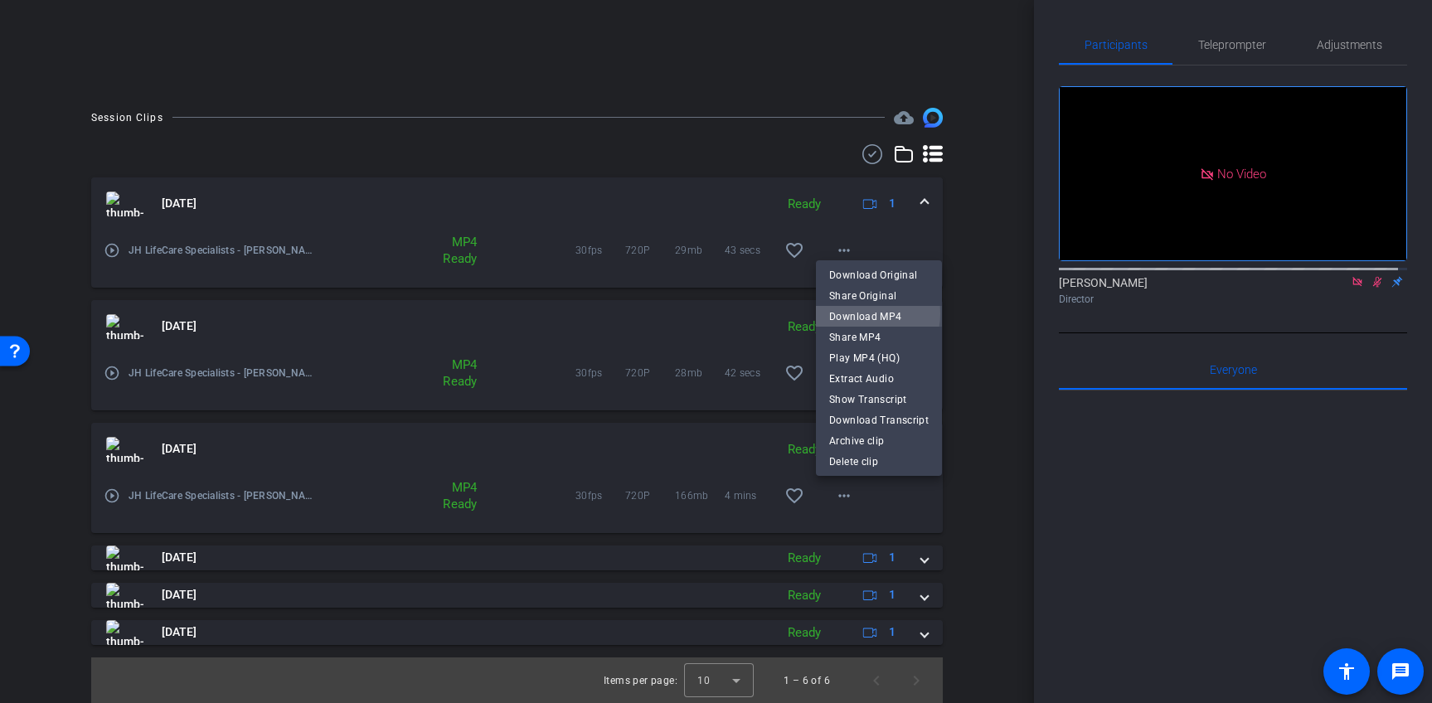
click at [866, 314] on span "Download MP4" at bounding box center [879, 317] width 100 height 20
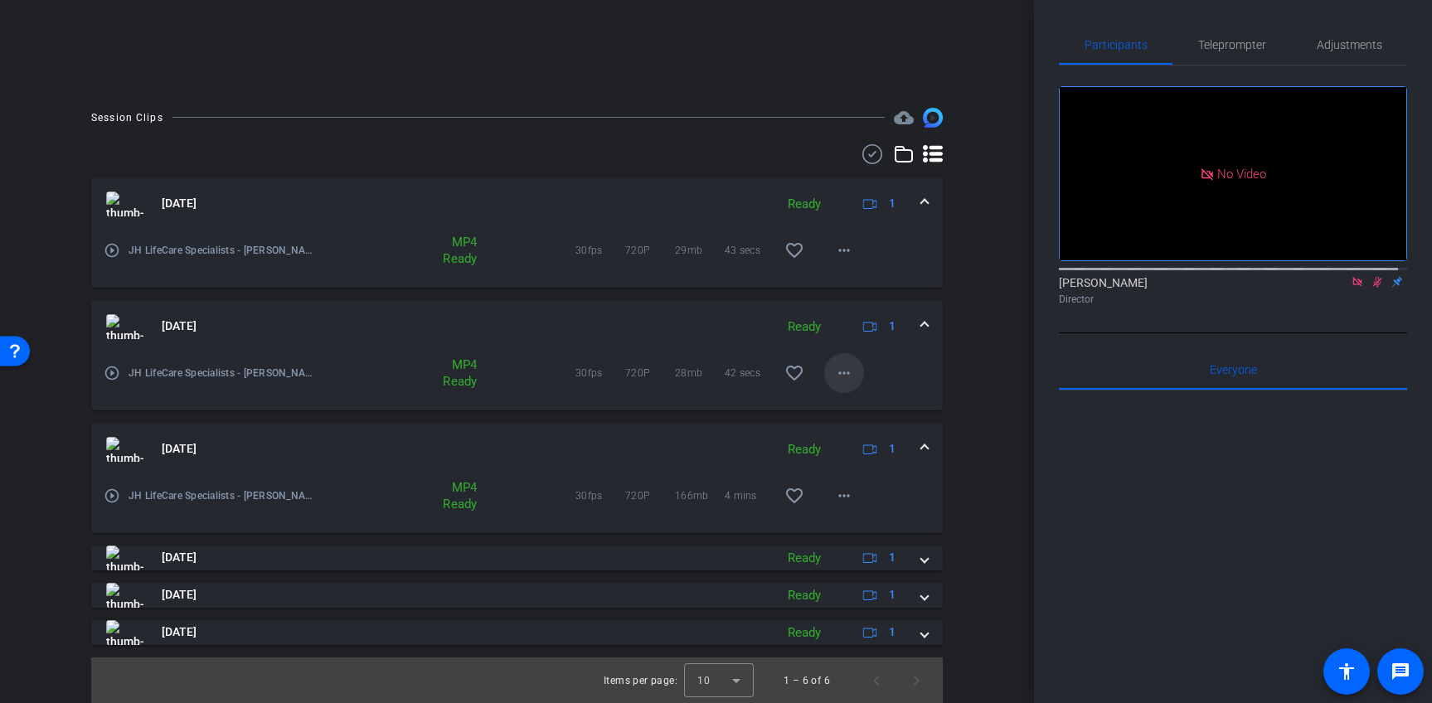
click at [846, 370] on span at bounding box center [844, 373] width 40 height 40
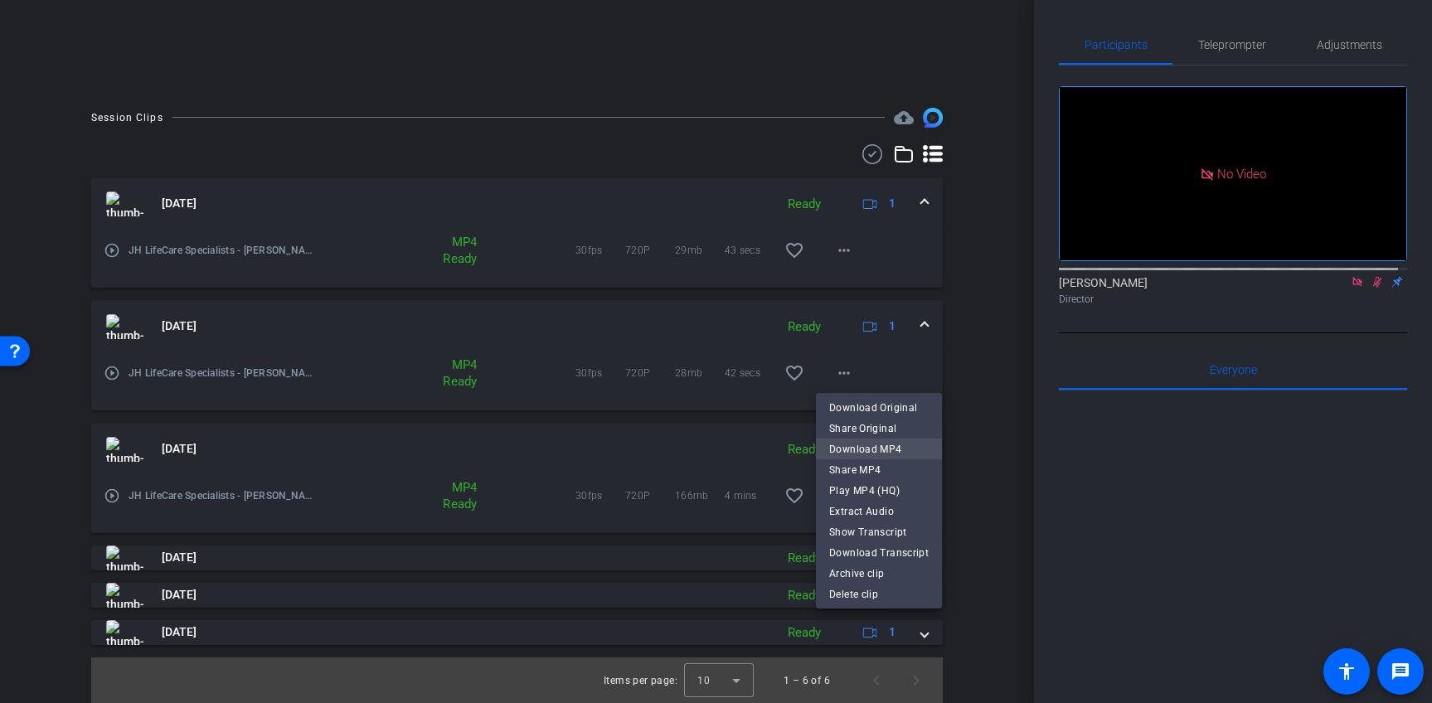
click at [882, 452] on span "Download MP4" at bounding box center [879, 450] width 100 height 20
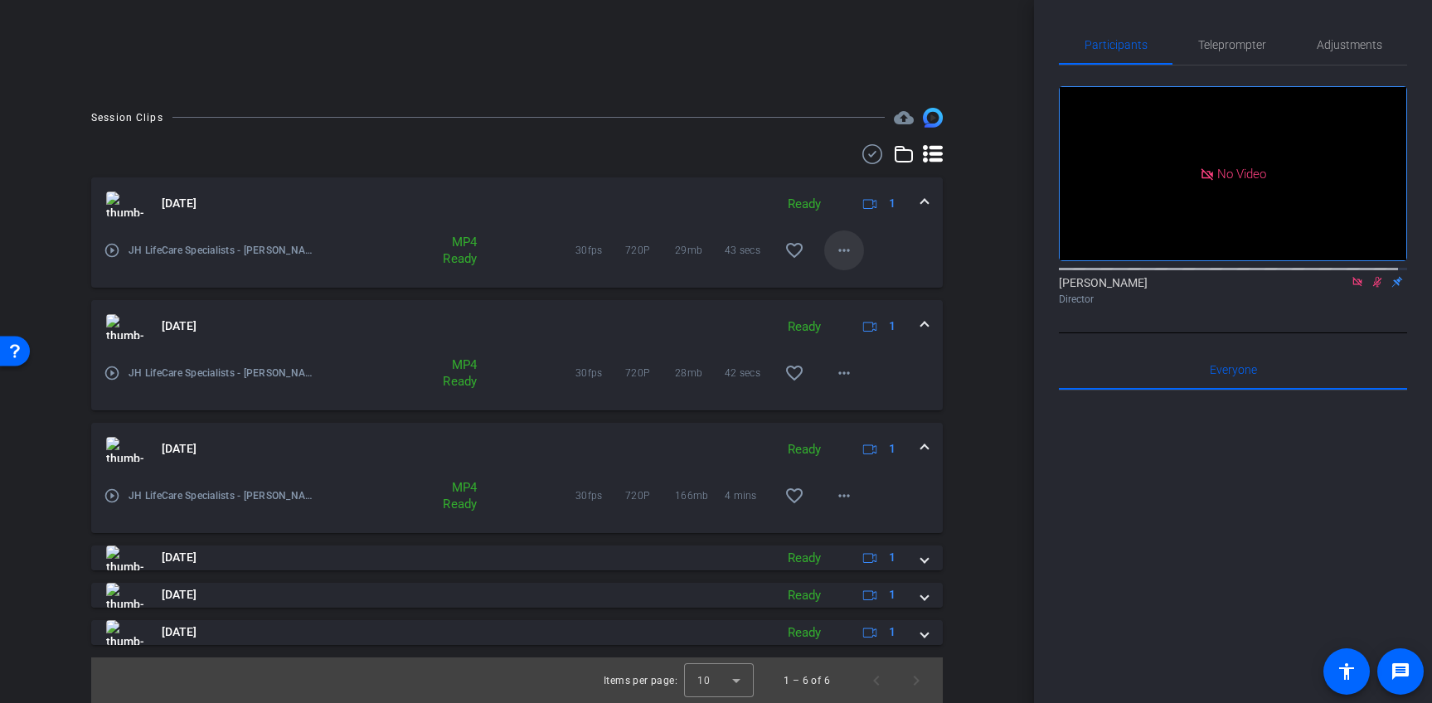
click at [838, 248] on mat-icon "more_horiz" at bounding box center [844, 251] width 20 height 20
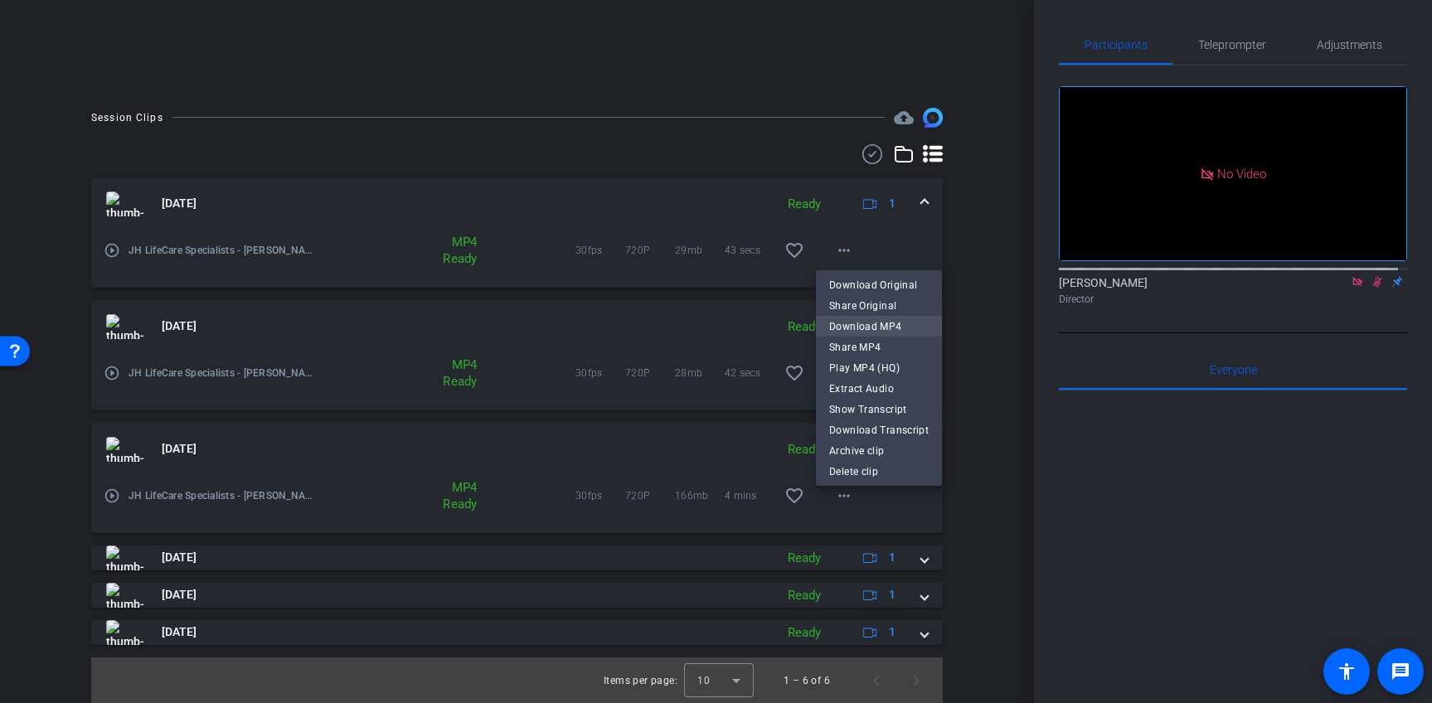
click at [872, 324] on span "Download MP4" at bounding box center [879, 327] width 100 height 20
